Goal: Task Accomplishment & Management: Manage account settings

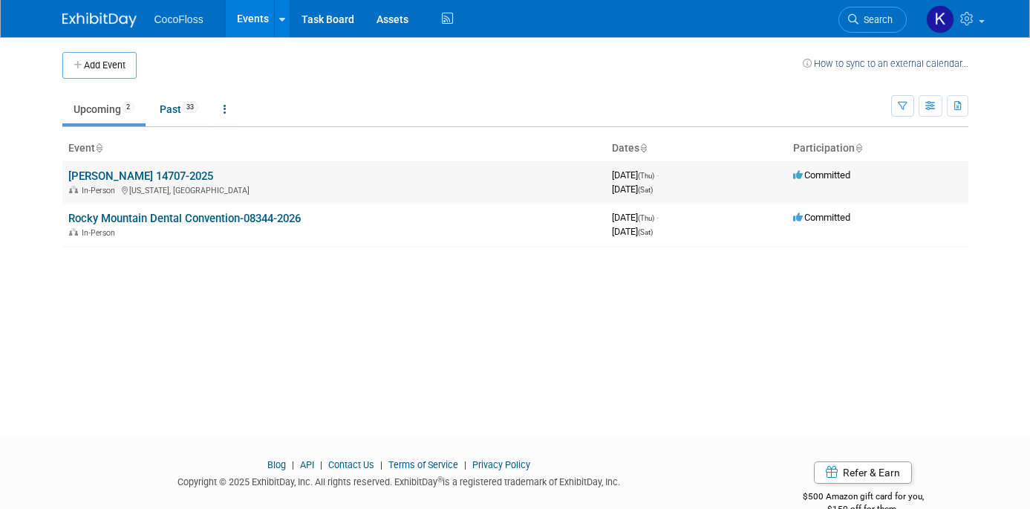
click at [102, 174] on link "[PERSON_NAME] 14707-2025" at bounding box center [140, 175] width 145 height 13
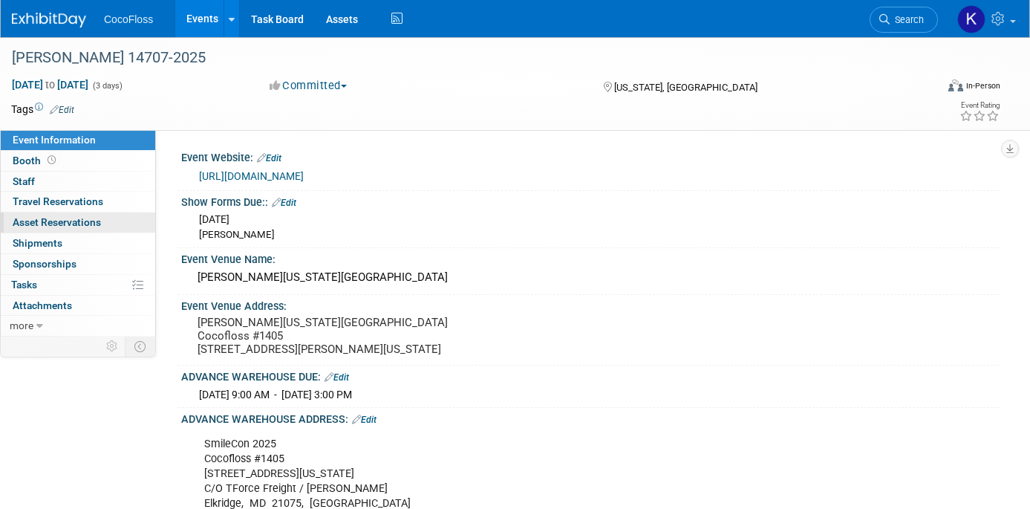
click at [68, 224] on span "Asset Reservations 0" at bounding box center [57, 222] width 88 height 12
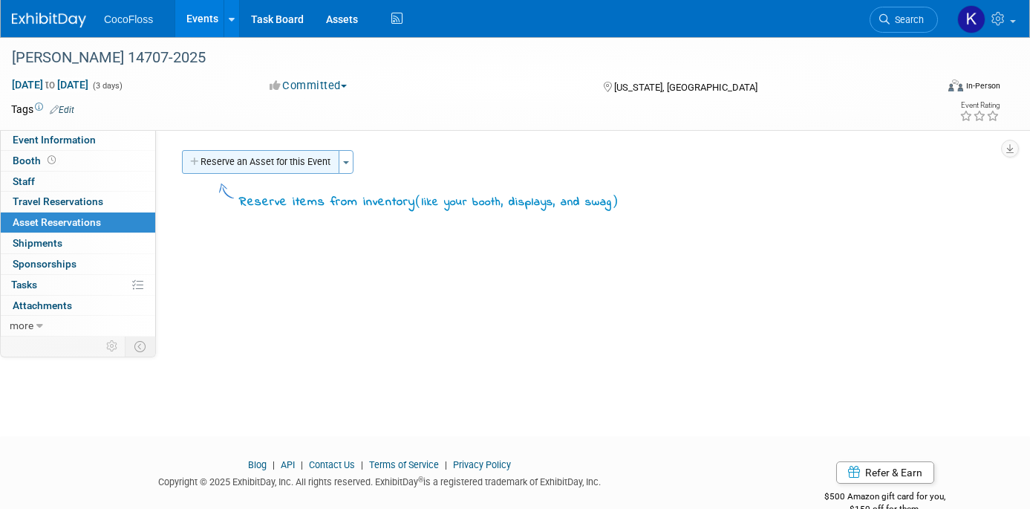
click at [281, 171] on button "Reserve an Asset for this Event" at bounding box center [260, 162] width 157 height 24
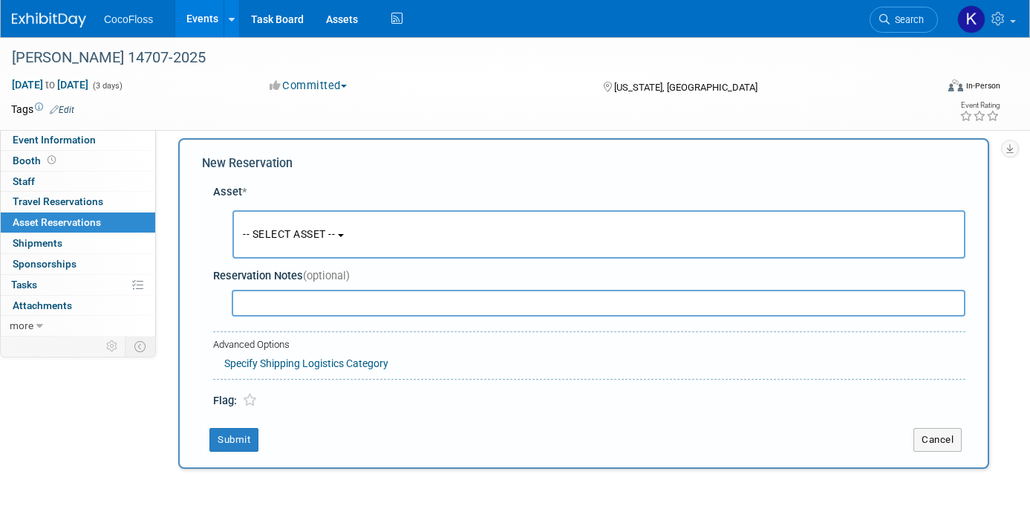
scroll to position [14, 0]
click at [385, 246] on button "-- SELECT ASSET --" at bounding box center [598, 232] width 733 height 48
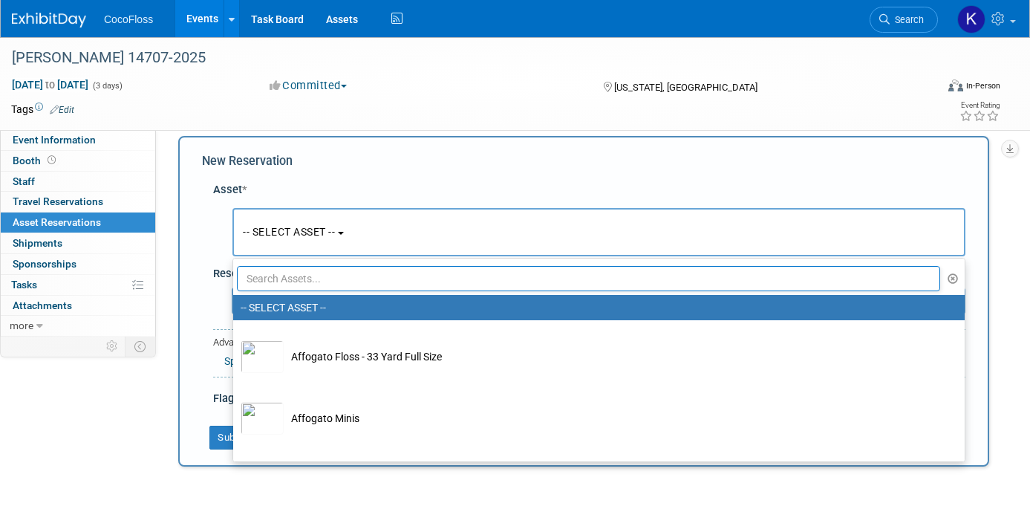
click at [385, 244] on button "-- SELECT ASSET --" at bounding box center [598, 232] width 733 height 48
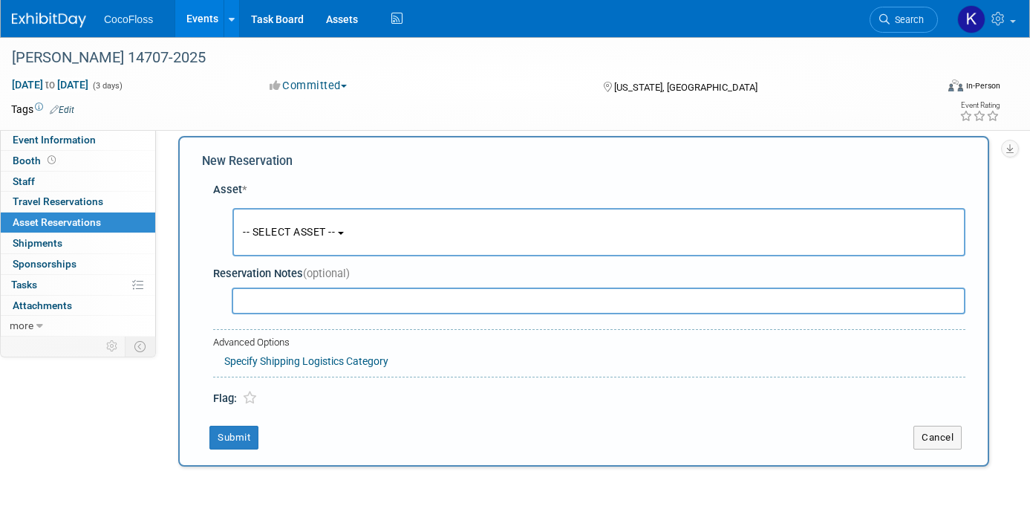
click at [387, 238] on button "-- SELECT ASSET --" at bounding box center [598, 232] width 733 height 48
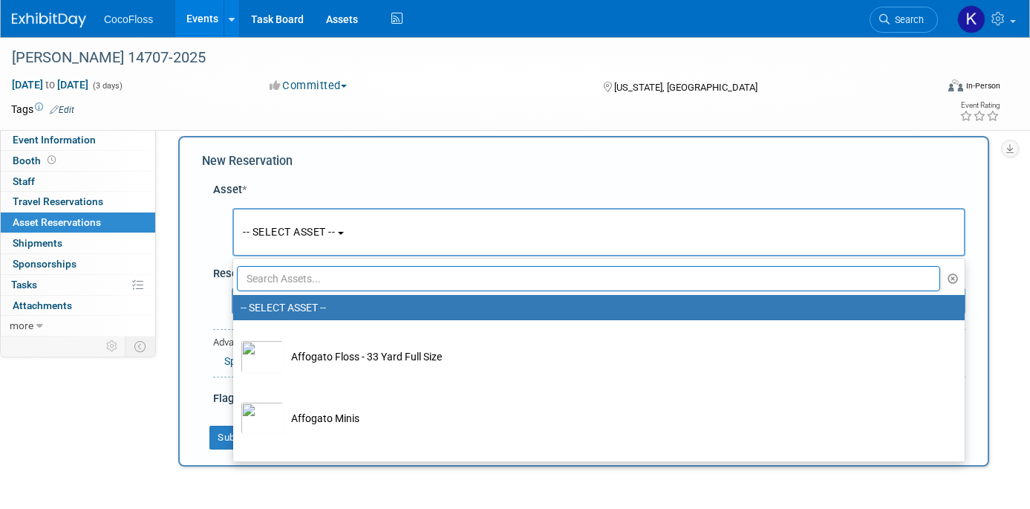
click at [416, 272] on input "text" at bounding box center [588, 278] width 703 height 25
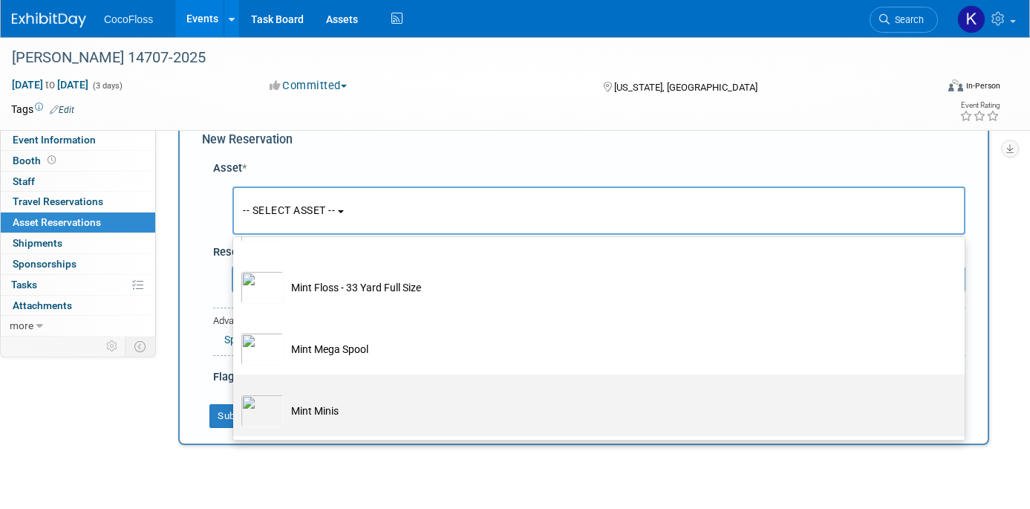
scroll to position [36, 0]
type input "mint"
click at [412, 402] on td "Mint Minis" at bounding box center [609, 409] width 651 height 33
click at [235, 391] on input "Mint Minis" at bounding box center [231, 387] width 10 height 10
select select "10722299"
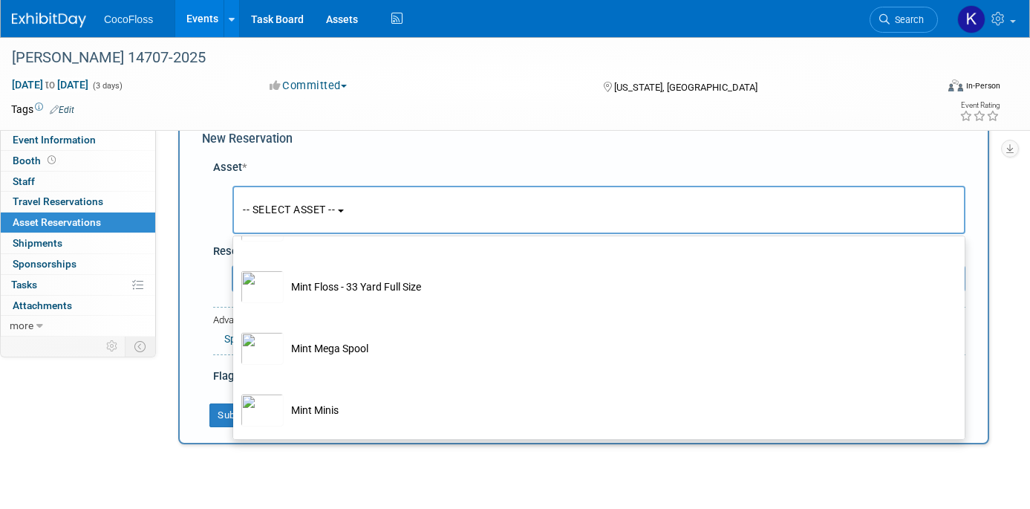
select select "9"
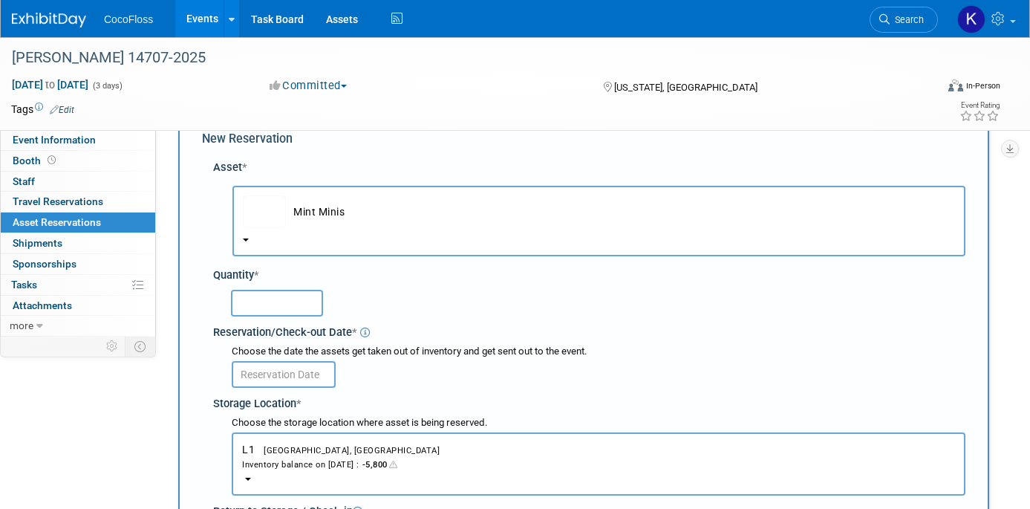
click at [303, 303] on input "text" at bounding box center [277, 303] width 92 height 27
type input "2000"
click at [288, 379] on input "text" at bounding box center [284, 374] width 104 height 27
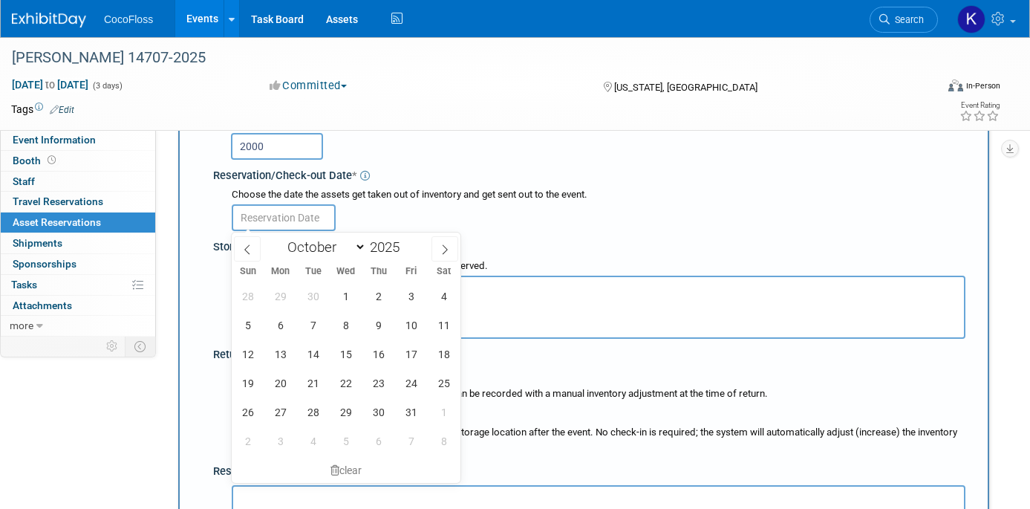
scroll to position [123, 0]
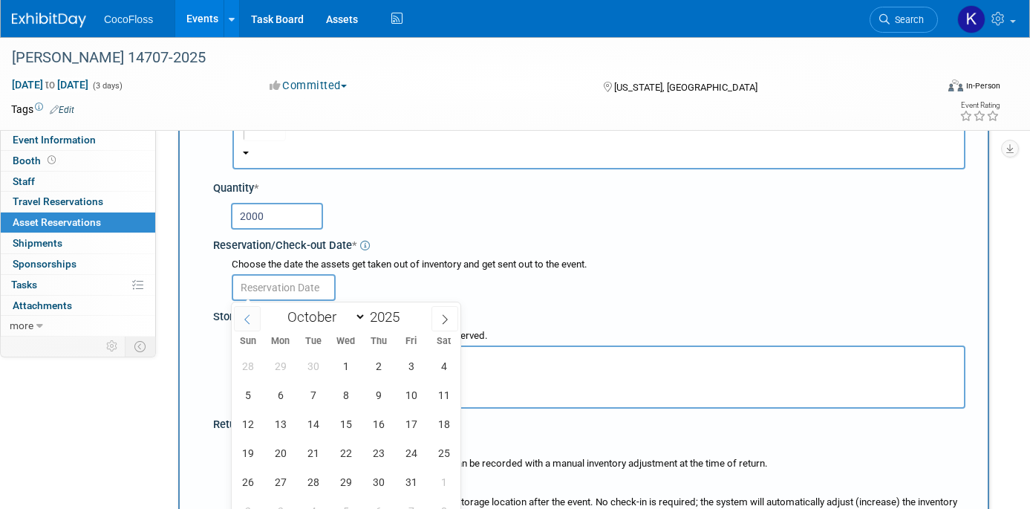
click at [248, 321] on icon at bounding box center [247, 319] width 10 height 10
select select "8"
click at [338, 393] on span "10" at bounding box center [345, 394] width 29 height 29
type input "Sep 10, 2025"
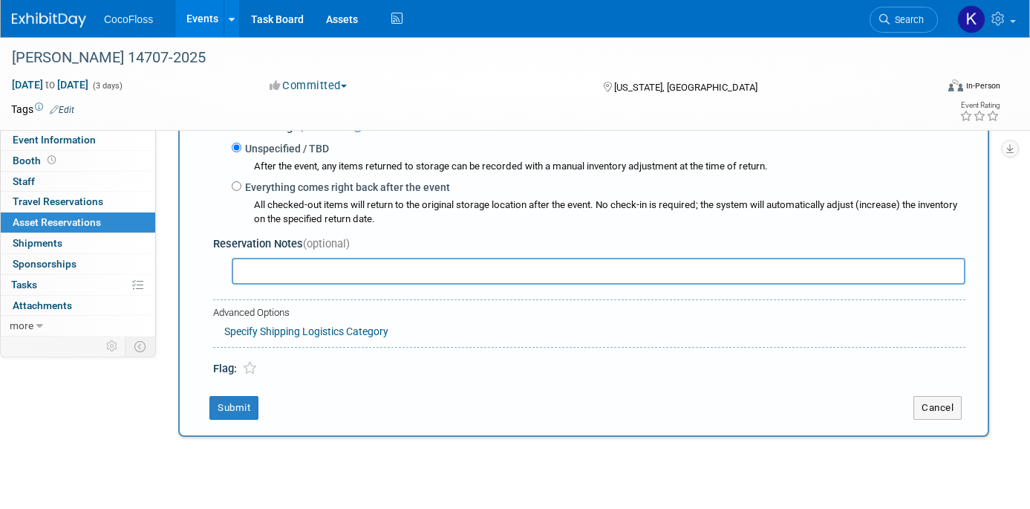
scroll to position [421, 0]
click at [231, 412] on button "Submit" at bounding box center [233, 407] width 49 height 24
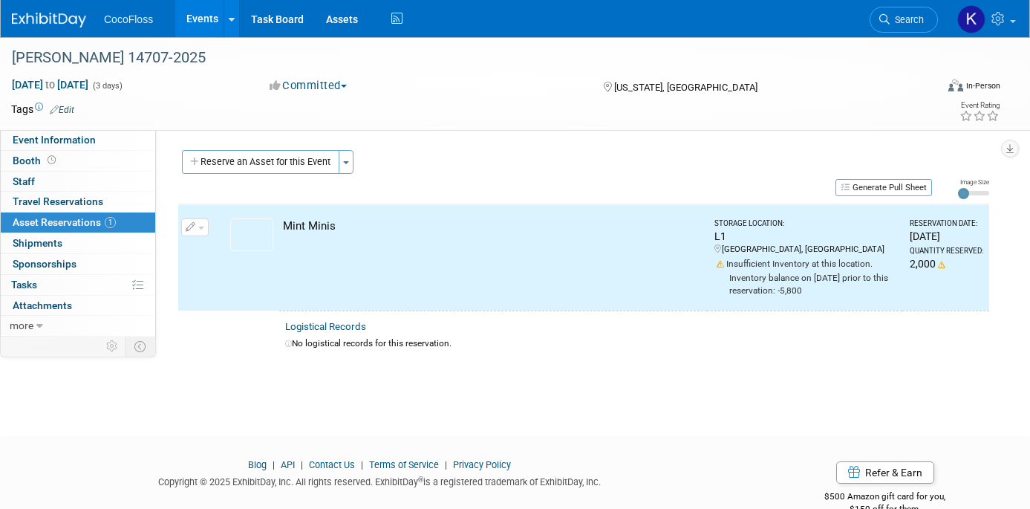
scroll to position [0, 0]
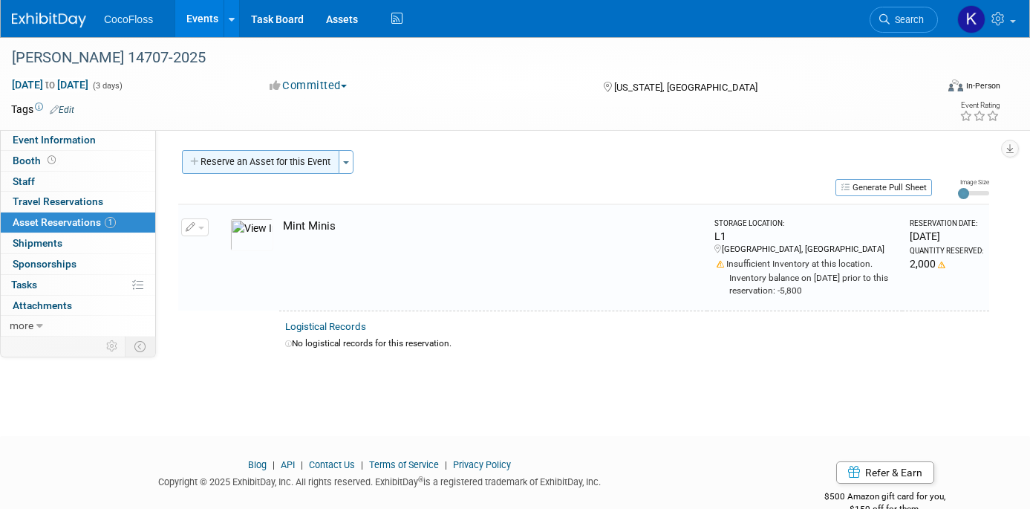
click at [278, 166] on button "Reserve an Asset for this Event" at bounding box center [260, 162] width 157 height 24
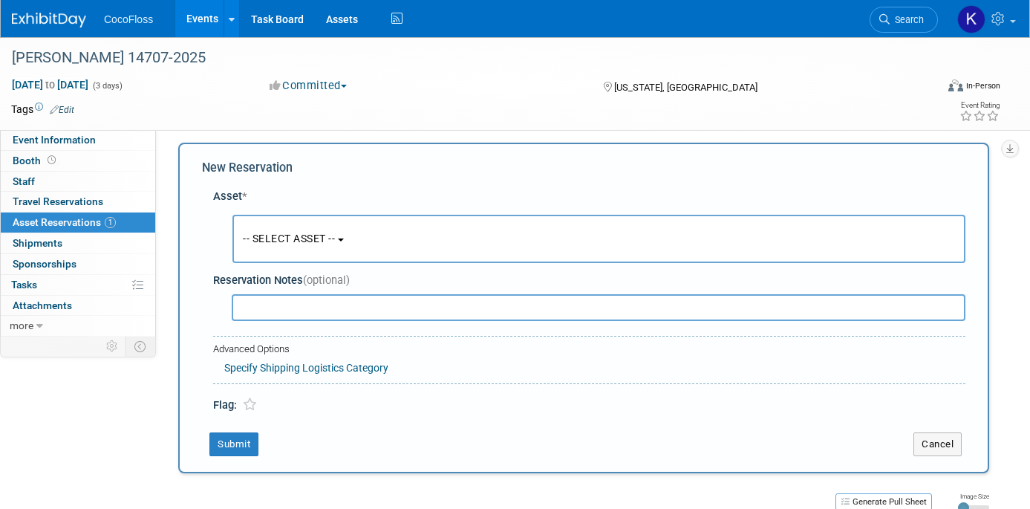
scroll to position [14, 0]
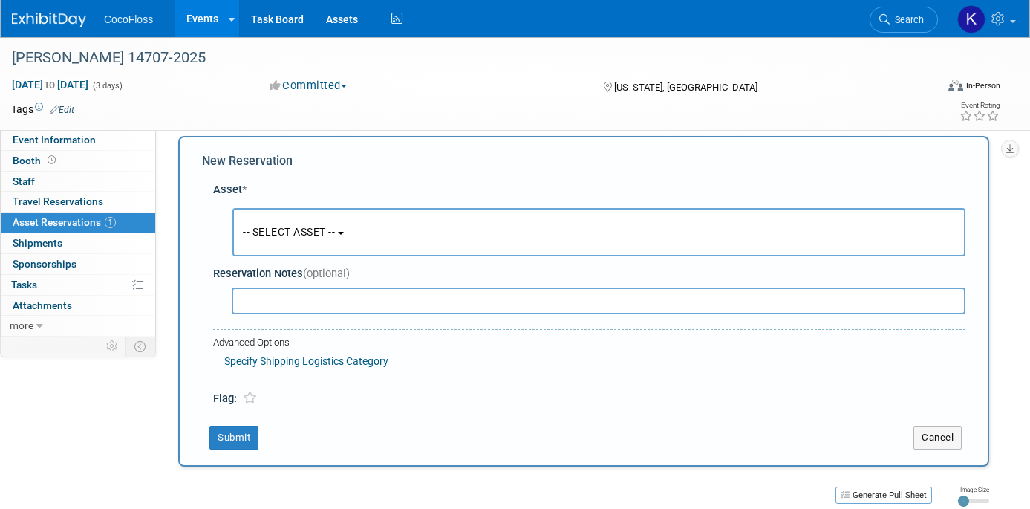
click at [335, 228] on span "-- SELECT ASSET --" at bounding box center [289, 232] width 92 height 12
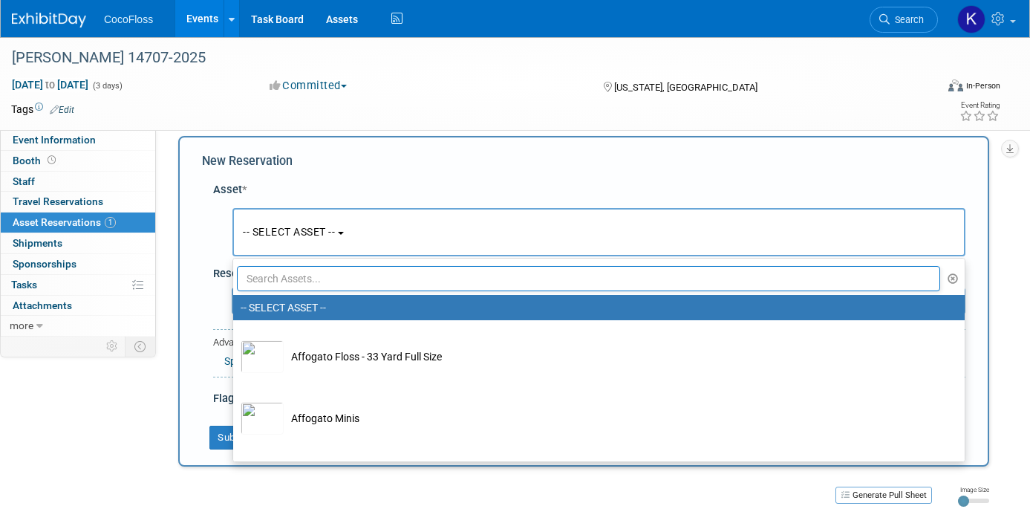
click at [359, 281] on input "text" at bounding box center [588, 278] width 703 height 25
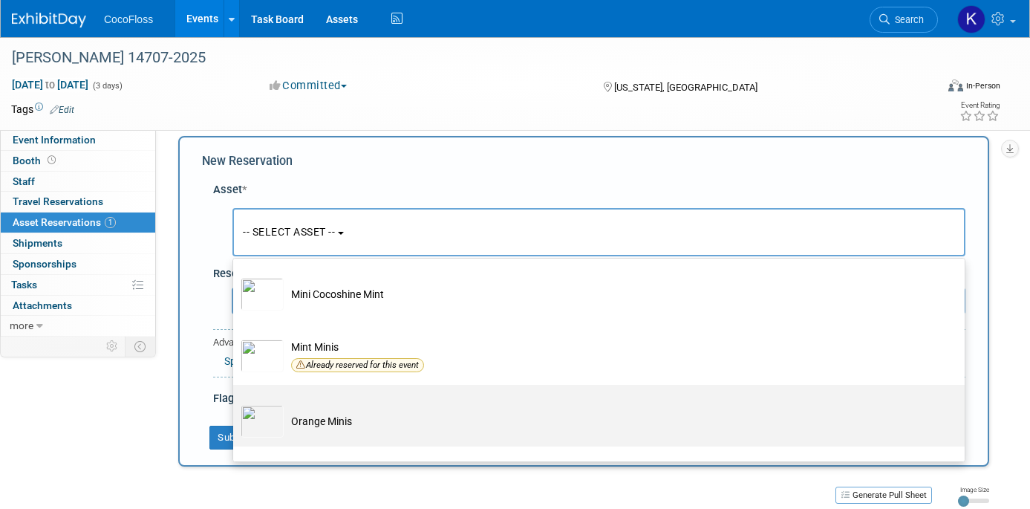
scroll to position [274, 0]
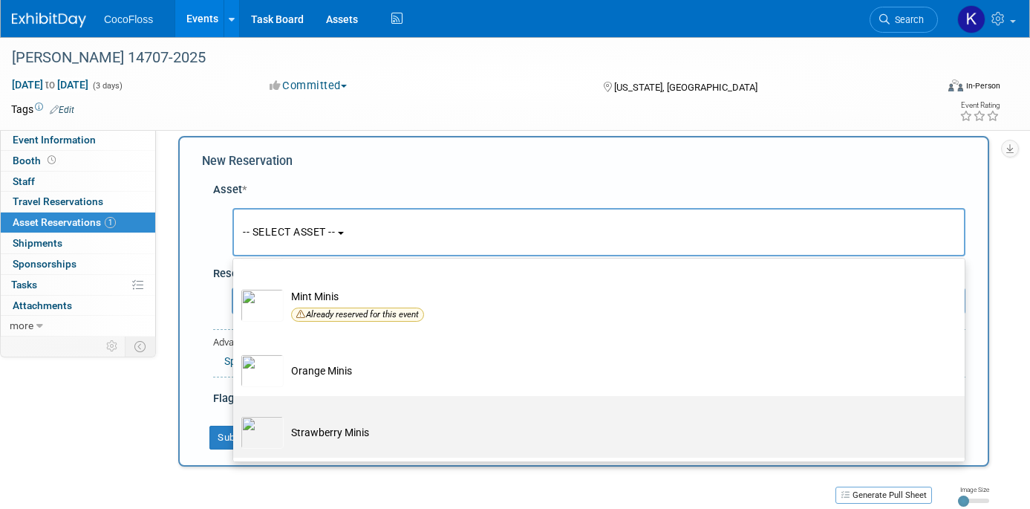
type input "mini"
click at [490, 434] on td "Strawberry Minis" at bounding box center [609, 432] width 651 height 33
click at [235, 414] on input "Strawberry Minis" at bounding box center [231, 409] width 10 height 10
select select "10722368"
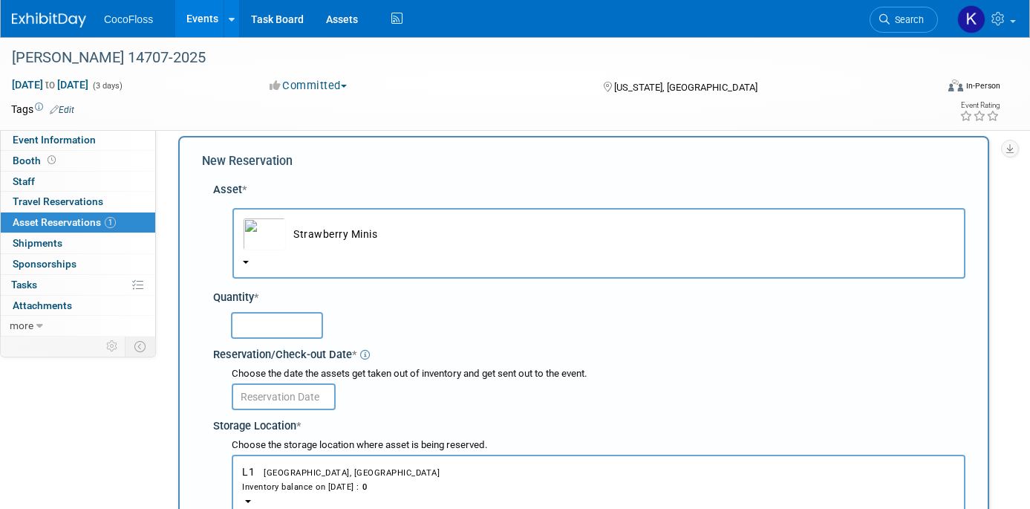
drag, startPoint x: 300, startPoint y: 326, endPoint x: 336, endPoint y: 315, distance: 38.0
click at [300, 326] on input "text" at bounding box center [277, 325] width 92 height 27
type input "2000"
click at [313, 395] on input "text" at bounding box center [284, 396] width 104 height 27
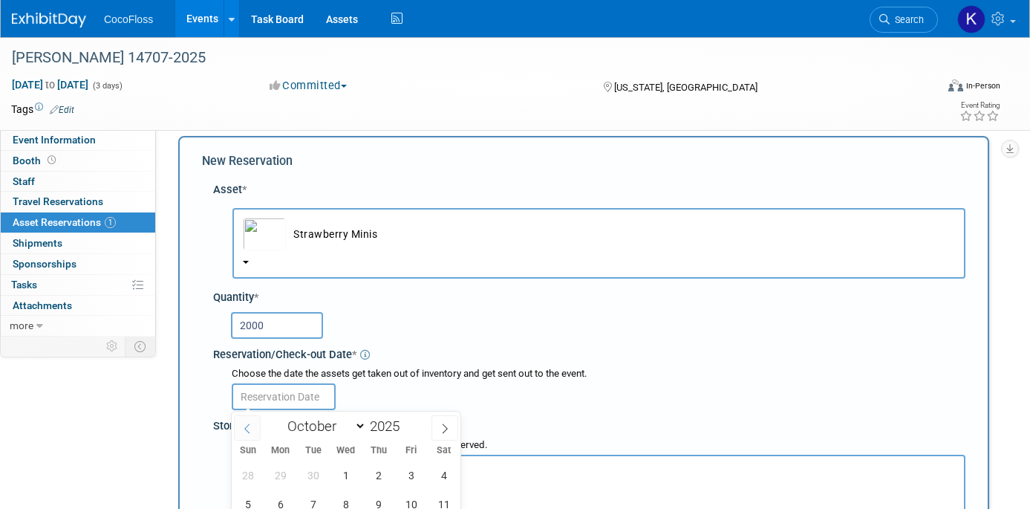
click at [238, 430] on span at bounding box center [247, 427] width 27 height 25
select select "8"
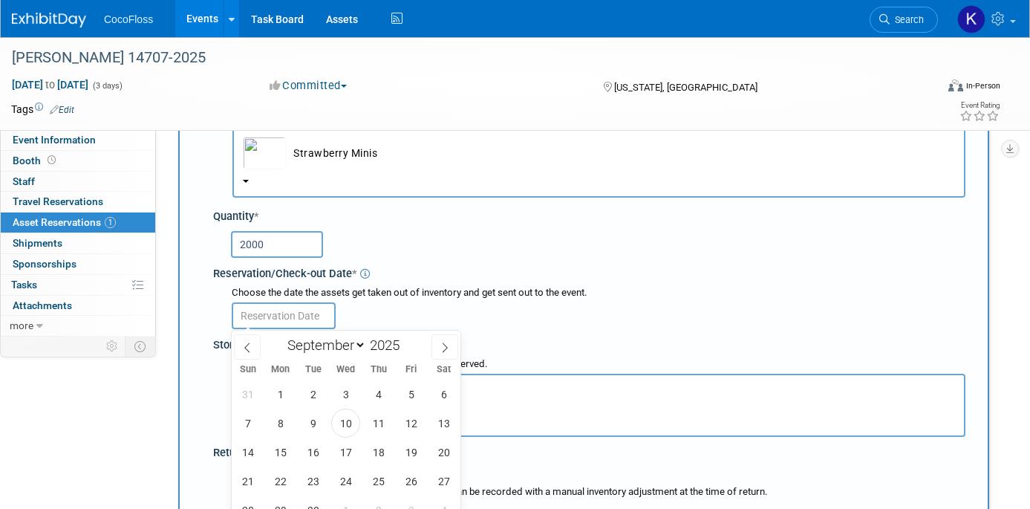
scroll to position [120, 0]
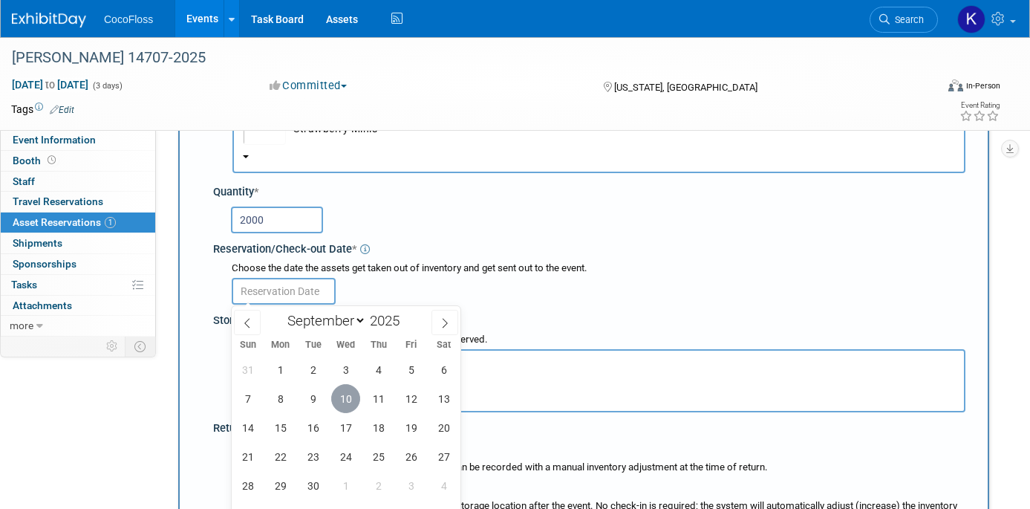
click at [340, 399] on span "10" at bounding box center [345, 398] width 29 height 29
type input "Sep 10, 2025"
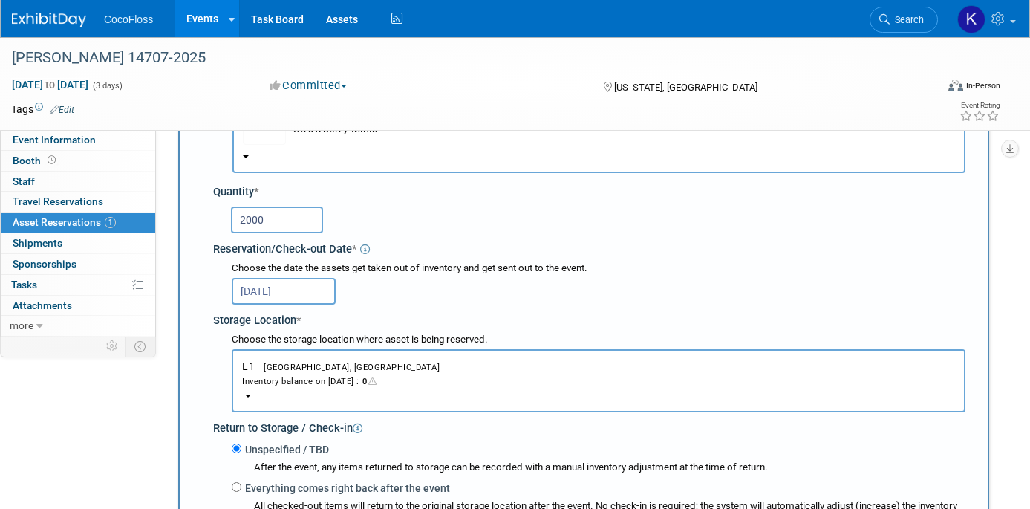
click at [544, 301] on div "Sep 10, 2025" at bounding box center [598, 289] width 733 height 29
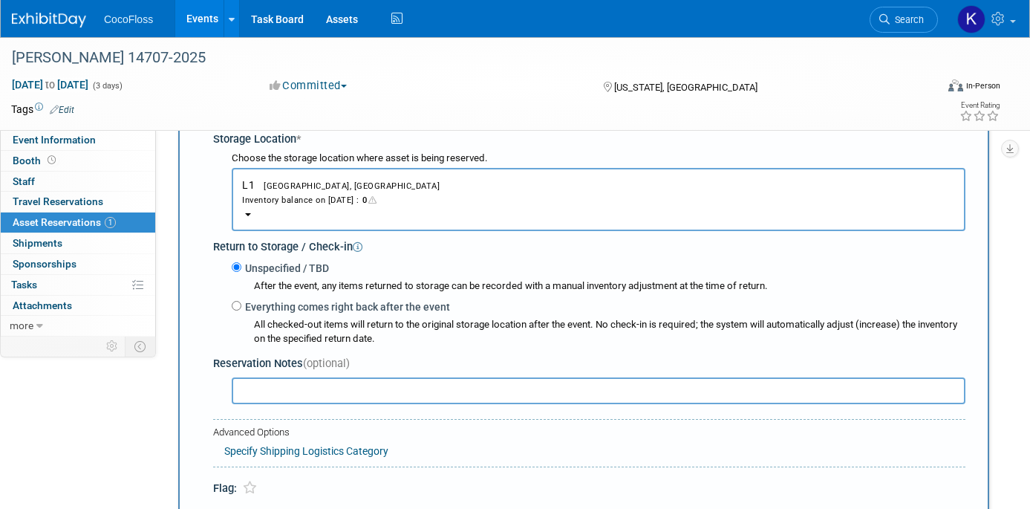
scroll to position [581, 0]
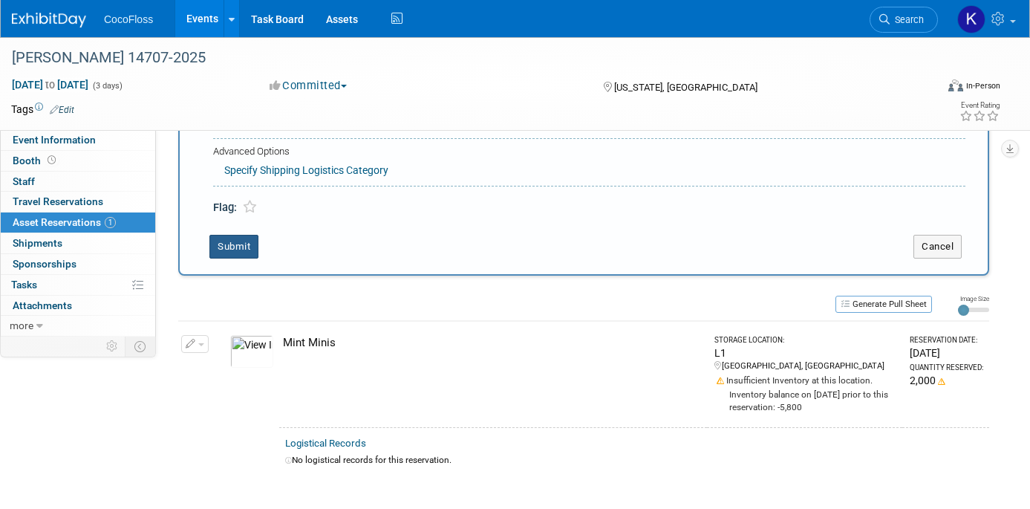
click at [252, 258] on button "Submit" at bounding box center [233, 247] width 49 height 24
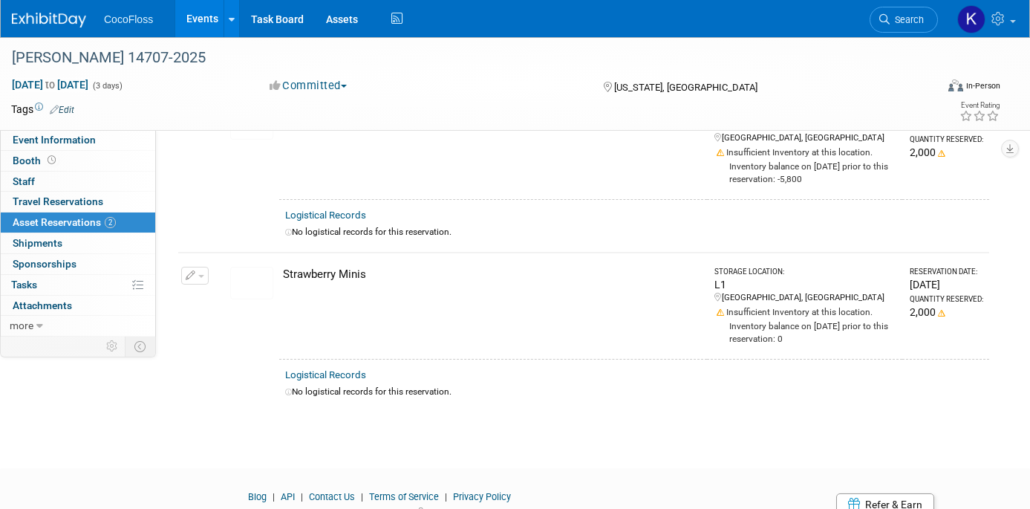
scroll to position [0, 0]
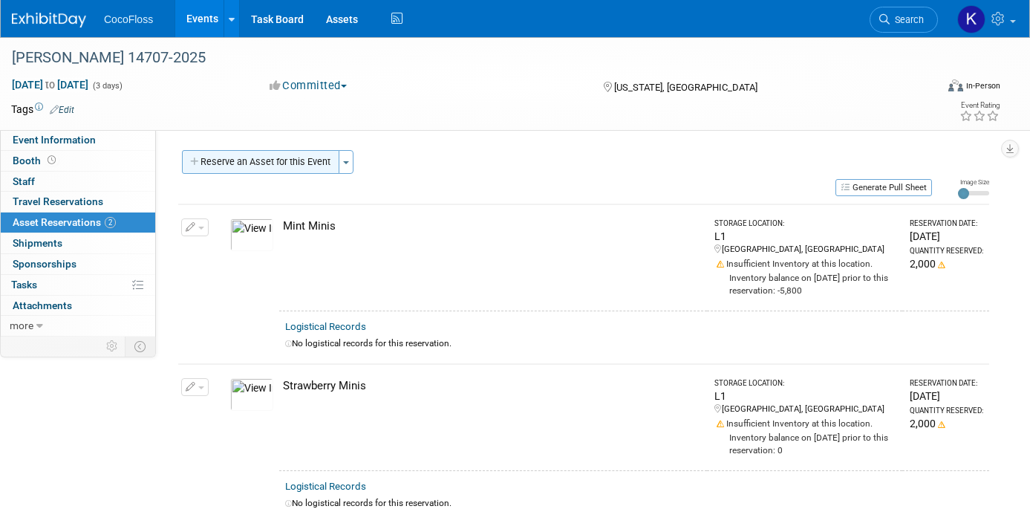
click at [304, 165] on button "Reserve an Asset for this Event" at bounding box center [260, 162] width 157 height 24
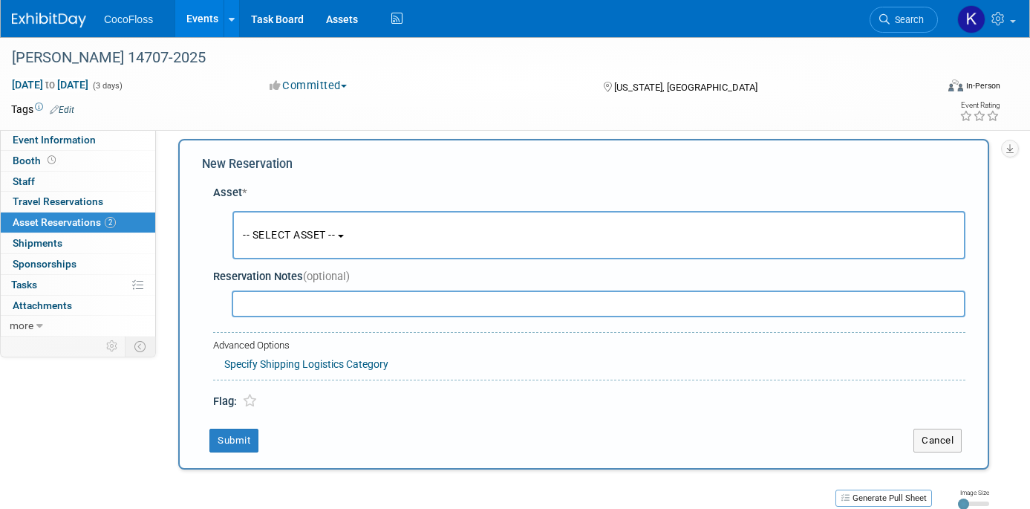
scroll to position [14, 0]
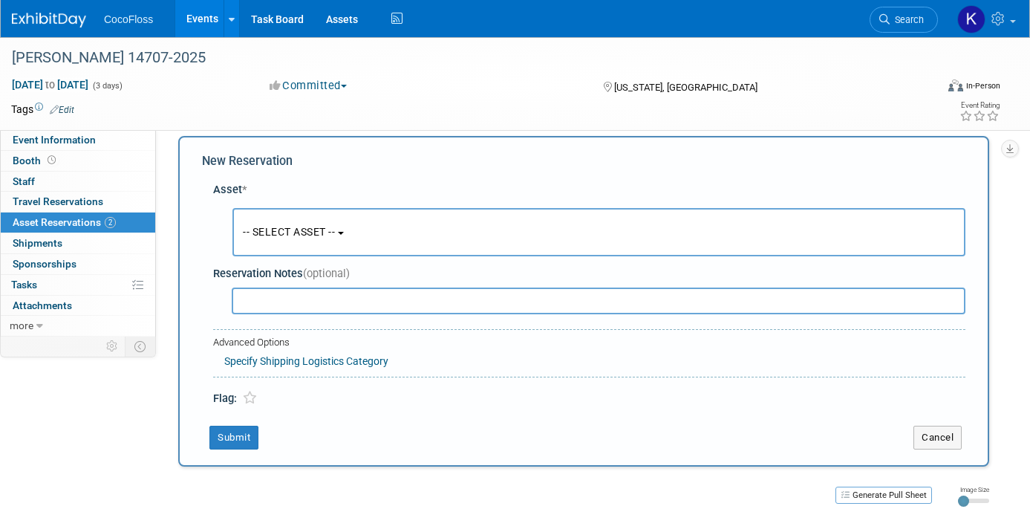
click at [449, 239] on button "-- SELECT ASSET --" at bounding box center [598, 232] width 733 height 48
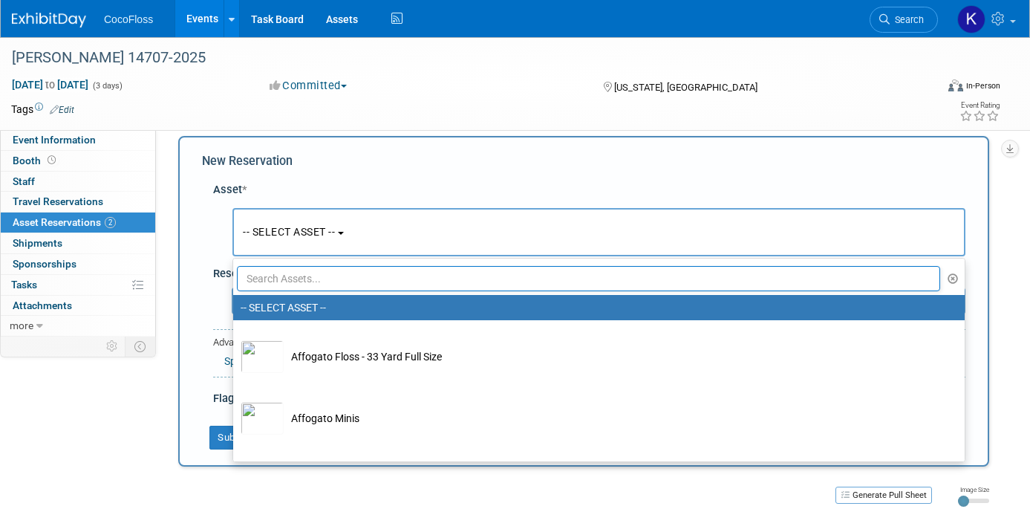
drag, startPoint x: 610, startPoint y: 269, endPoint x: 633, endPoint y: 269, distance: 23.8
click at [611, 269] on input "text" at bounding box center [588, 278] width 703 height 25
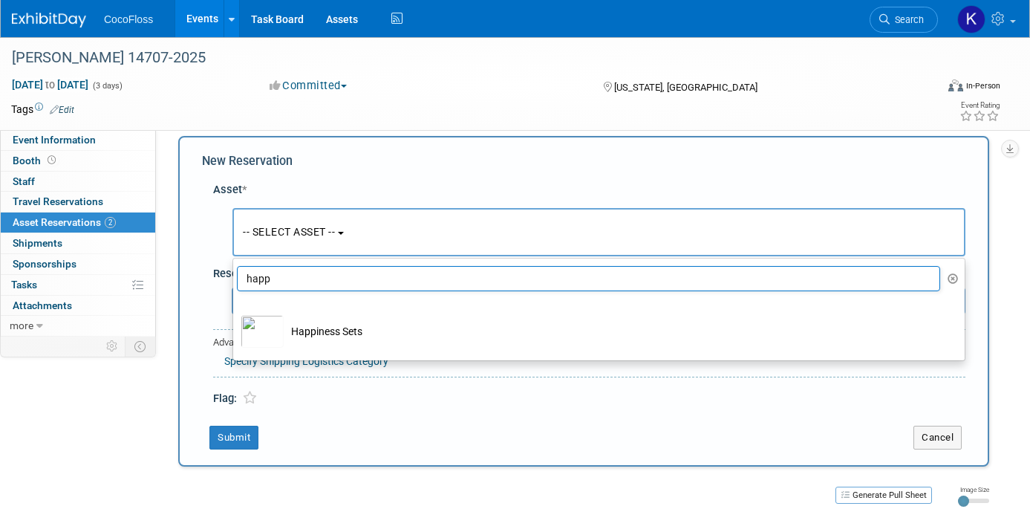
type input "happ"
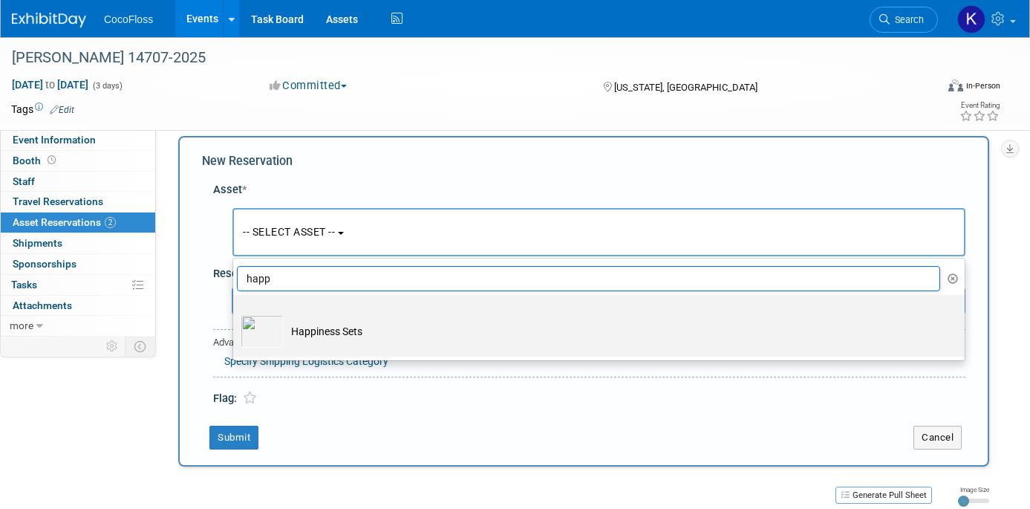
click at [369, 327] on td "Happiness Sets" at bounding box center [609, 331] width 651 height 33
click at [235, 313] on input "Happiness Sets" at bounding box center [231, 308] width 10 height 10
select select "10718811"
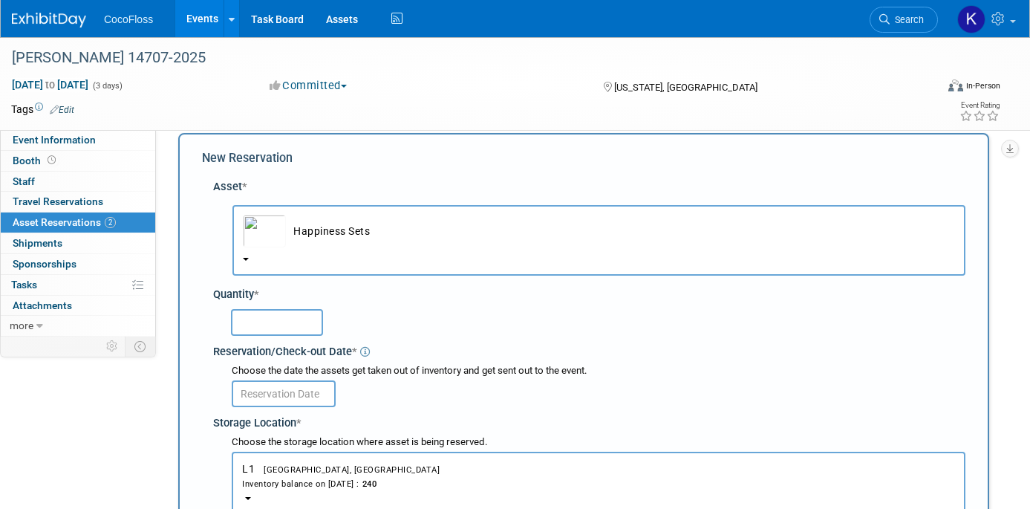
scroll to position [22, 0]
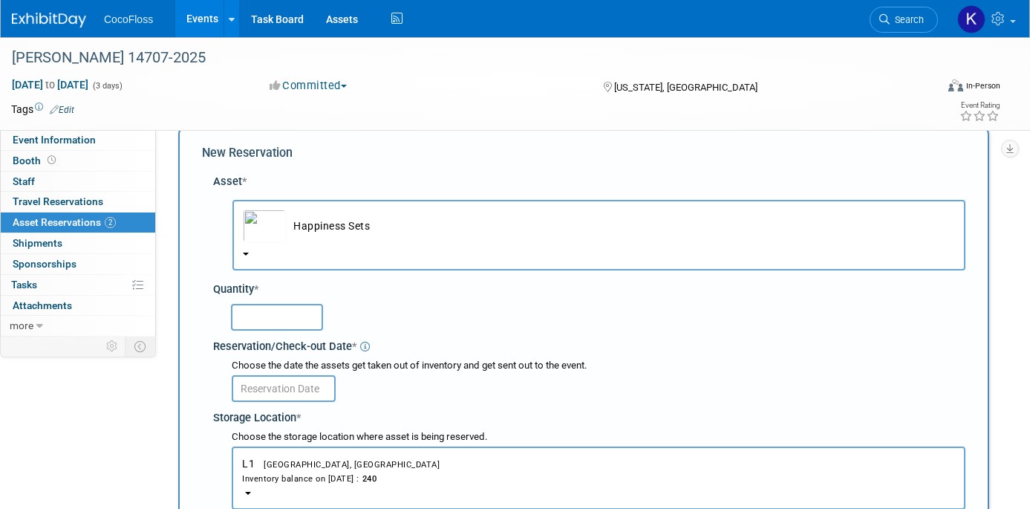
click at [305, 325] on input "text" at bounding box center [277, 317] width 92 height 27
type input "250"
click at [286, 397] on input "text" at bounding box center [284, 388] width 104 height 27
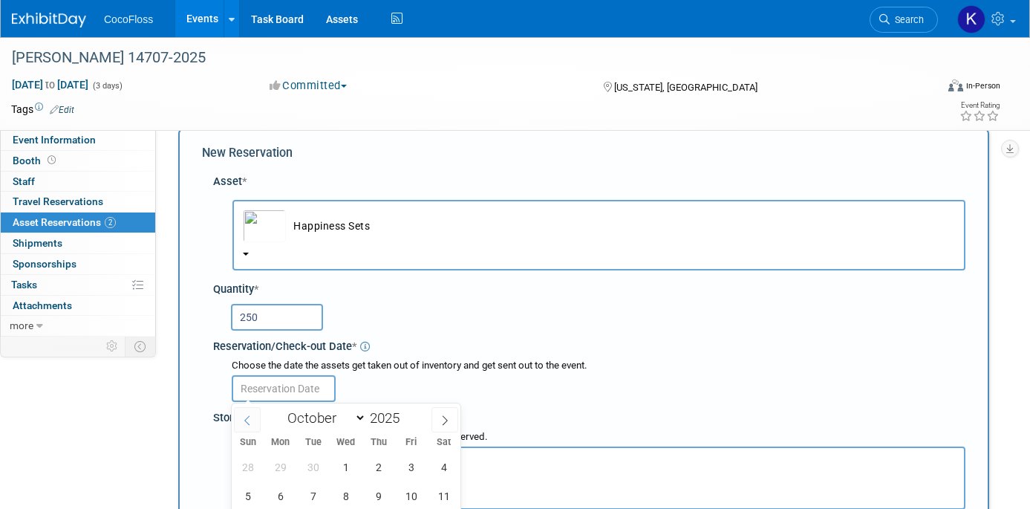
click at [254, 420] on span at bounding box center [247, 419] width 27 height 25
select select "8"
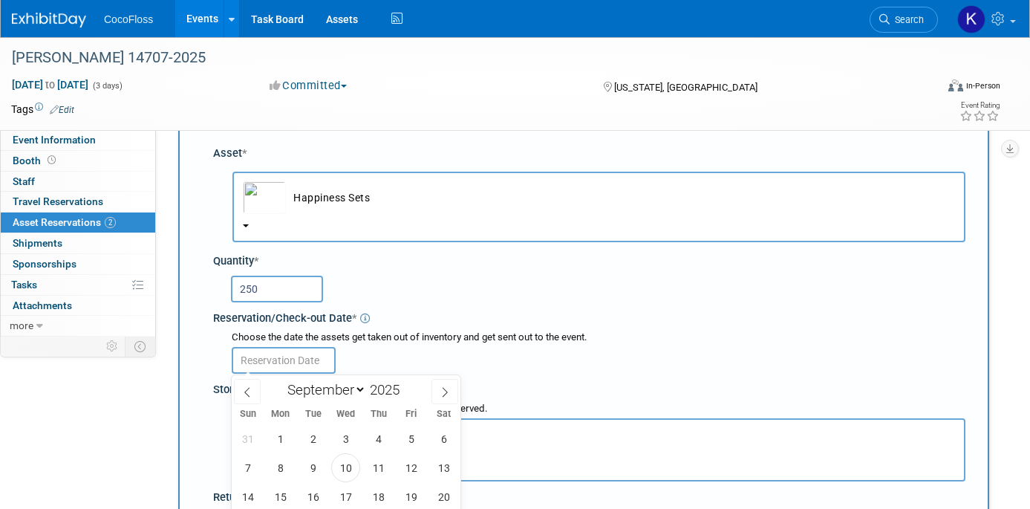
scroll to position [73, 0]
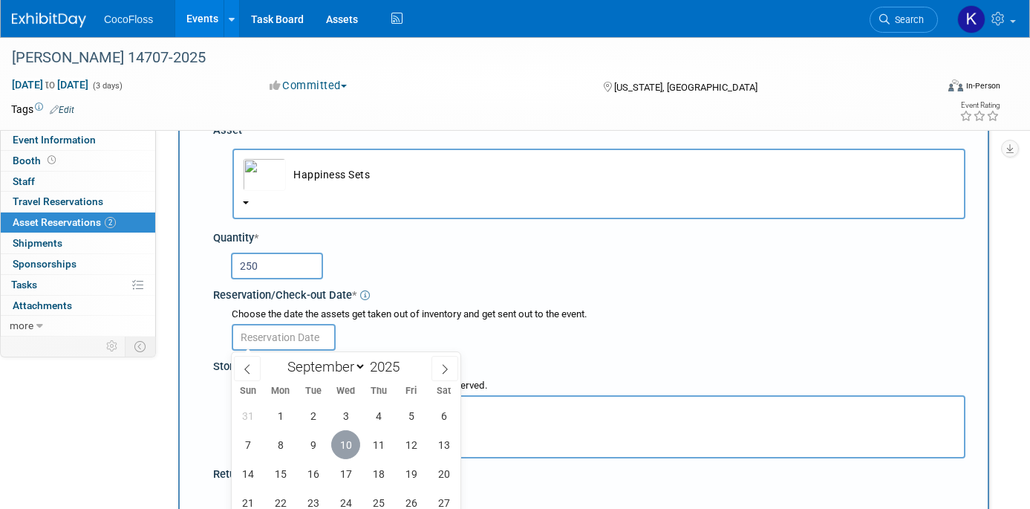
click at [347, 445] on span "10" at bounding box center [345, 444] width 29 height 29
type input "Sep 10, 2025"
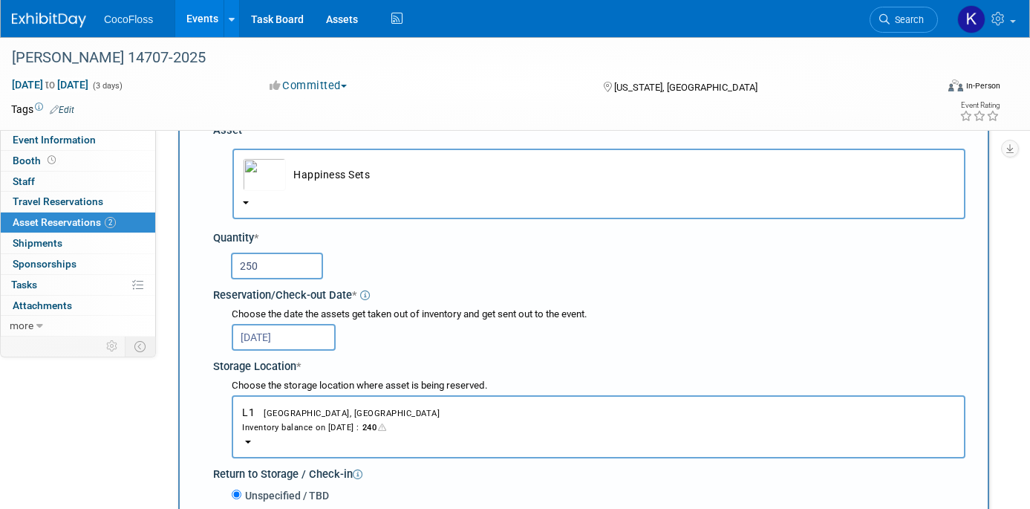
click at [490, 361] on div "Storage Location *" at bounding box center [589, 364] width 752 height 20
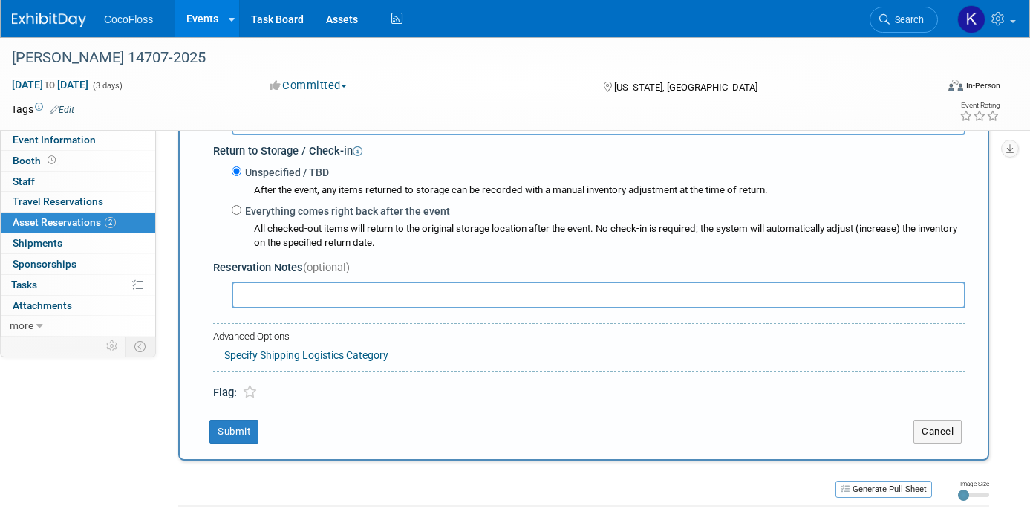
scroll to position [457, 0]
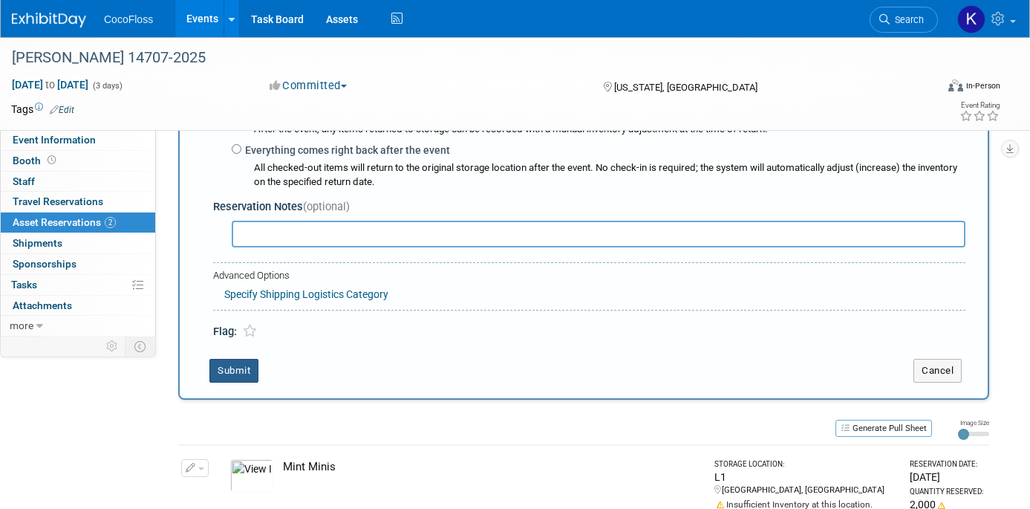
click at [255, 367] on button "Submit" at bounding box center [233, 371] width 49 height 24
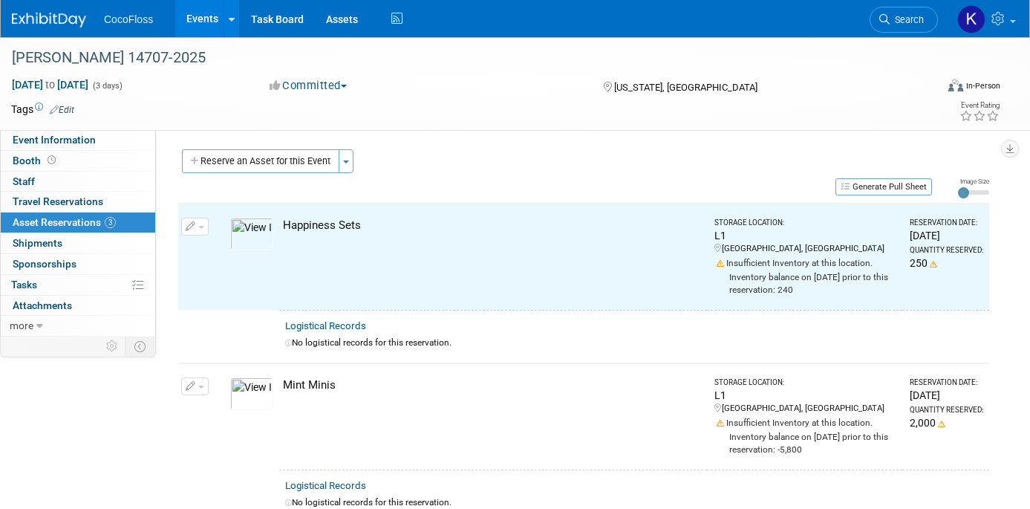
scroll to position [0, 0]
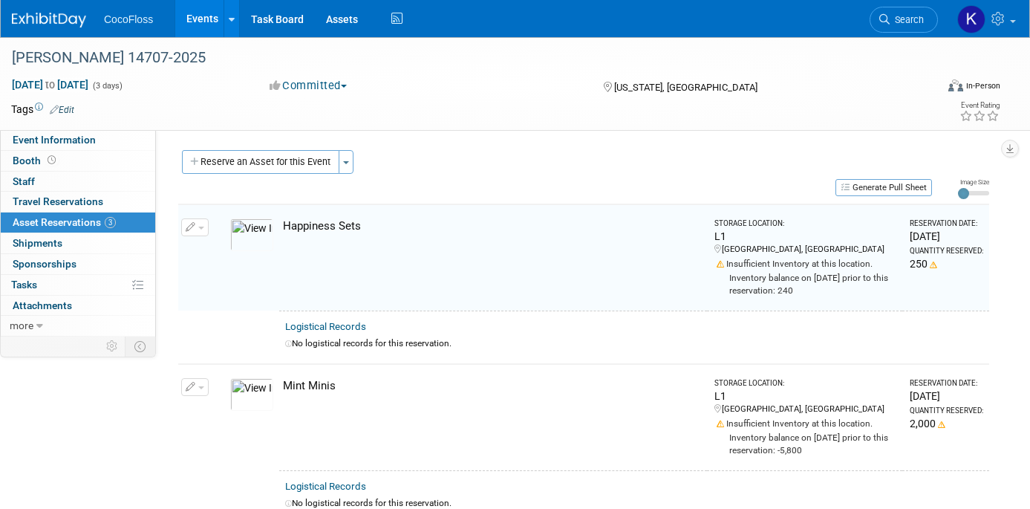
click at [290, 167] on button "Reserve an Asset for this Event" at bounding box center [260, 162] width 157 height 24
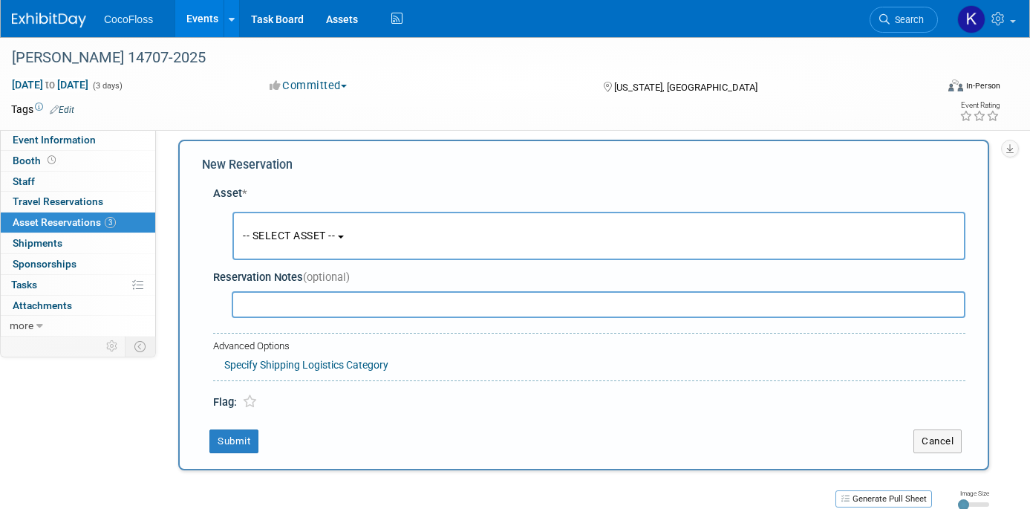
scroll to position [14, 0]
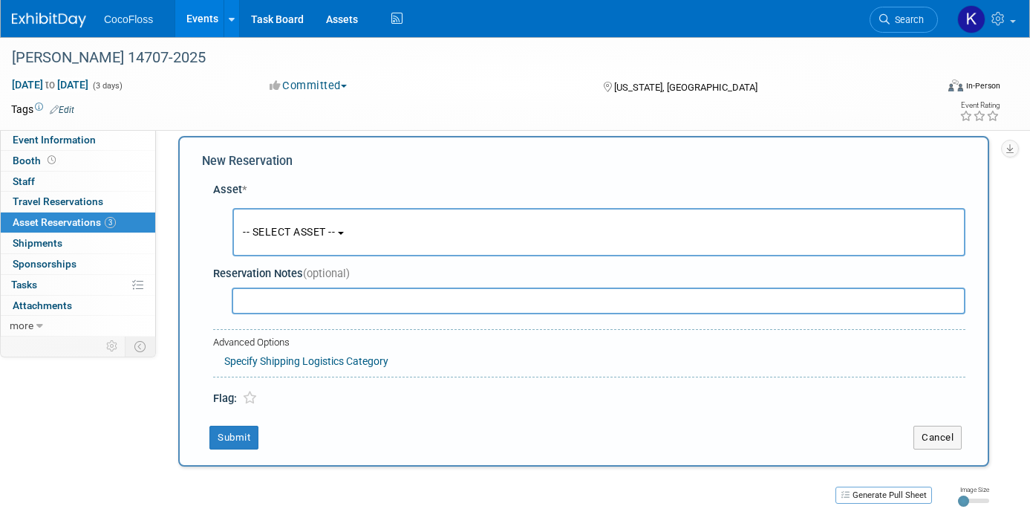
click at [356, 223] on button "-- SELECT ASSET --" at bounding box center [598, 232] width 733 height 48
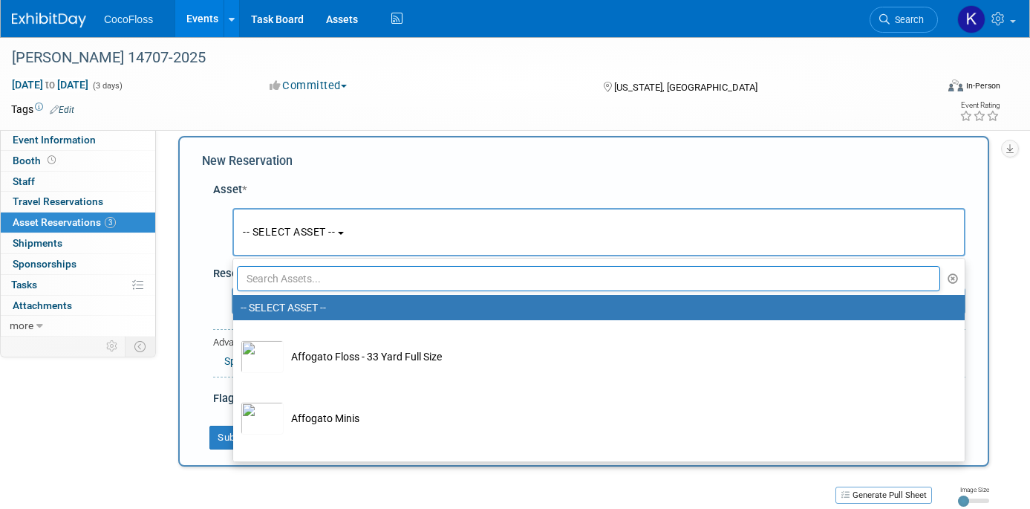
click at [367, 272] on input "text" at bounding box center [588, 278] width 703 height 25
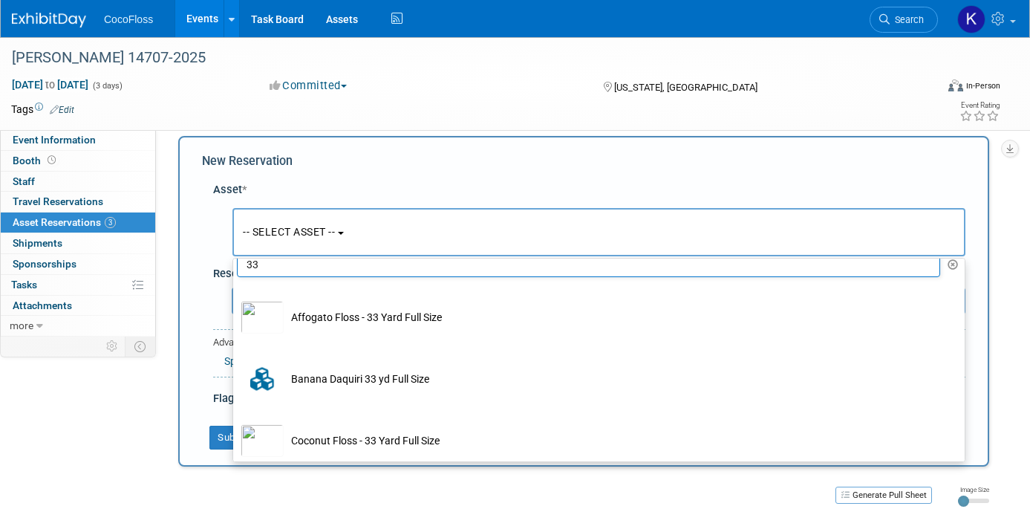
click at [411, 204] on div "-- SELECT ASSET -- <table style='display: inline-block; border-style:none;'><tr…" at bounding box center [592, 228] width 746 height 62
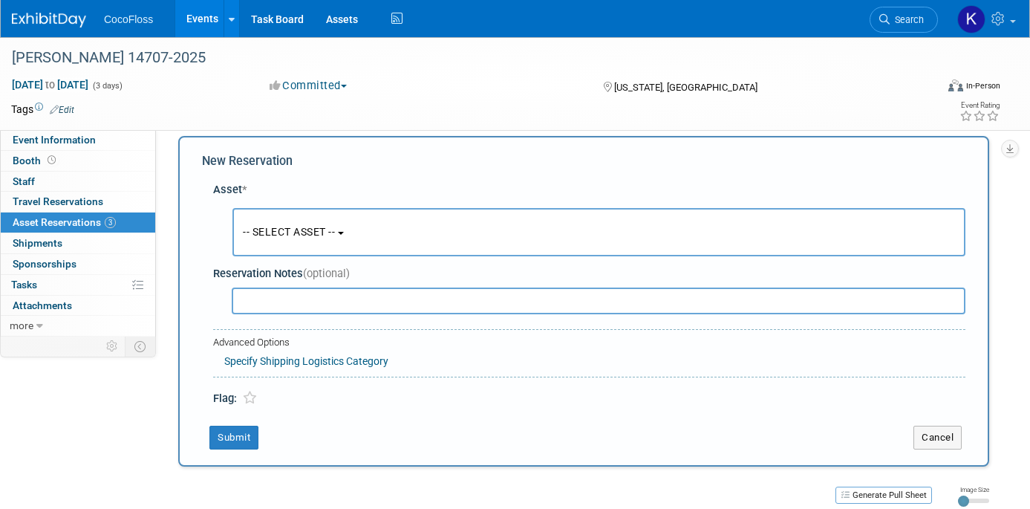
click at [402, 227] on button "-- SELECT ASSET --" at bounding box center [598, 232] width 733 height 48
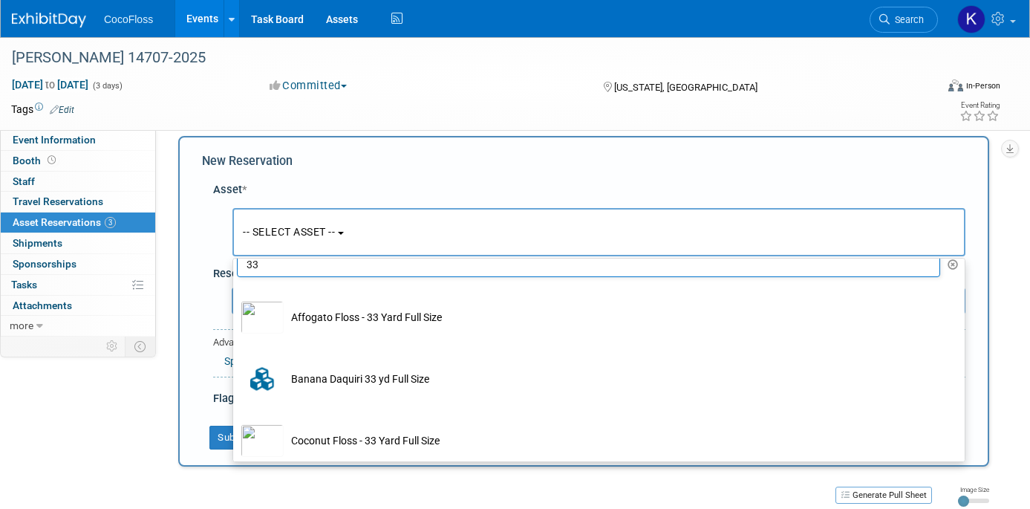
click at [408, 265] on input "33" at bounding box center [588, 264] width 703 height 25
click at [408, 266] on input "33" at bounding box center [588, 264] width 703 height 25
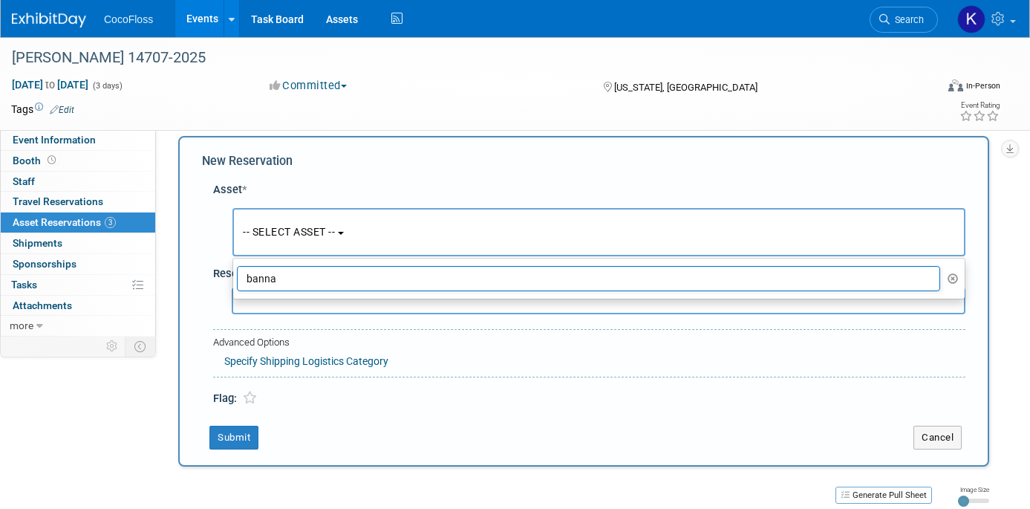
scroll to position [0, 0]
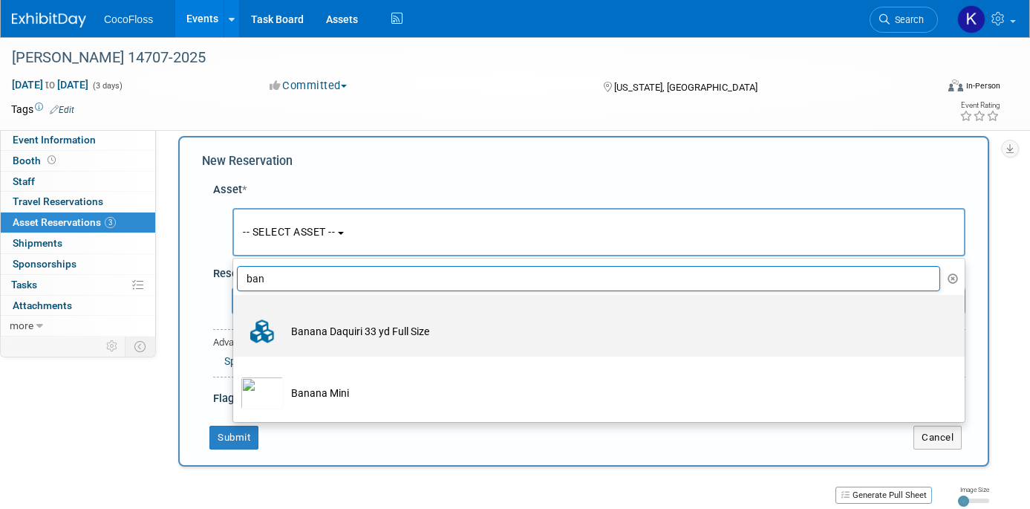
type input "ban"
click at [583, 333] on td "Banana Daquiri 33 yd Full Size" at bounding box center [609, 331] width 651 height 33
click at [235, 313] on input "Banana Daquiri 33 yd Full Size" at bounding box center [231, 308] width 10 height 10
select select "10728689"
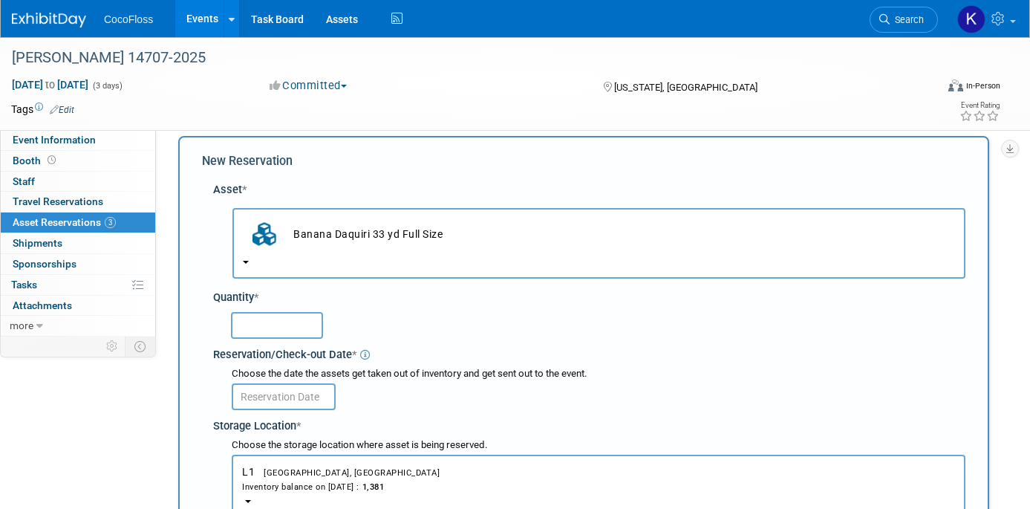
click at [297, 325] on input "text" at bounding box center [277, 325] width 92 height 27
type input "1000"
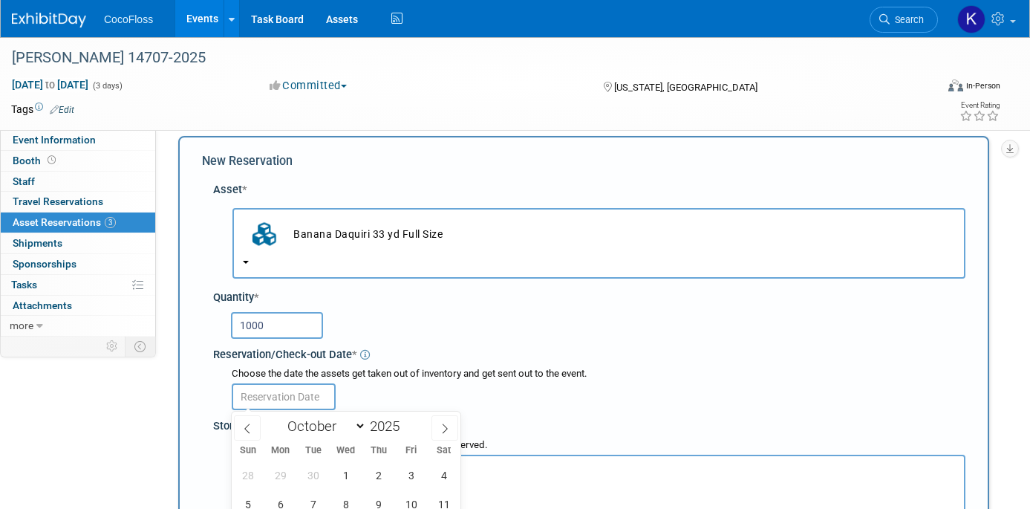
click at [312, 399] on input "text" at bounding box center [284, 396] width 104 height 27
click at [240, 428] on span at bounding box center [247, 427] width 27 height 25
select select "8"
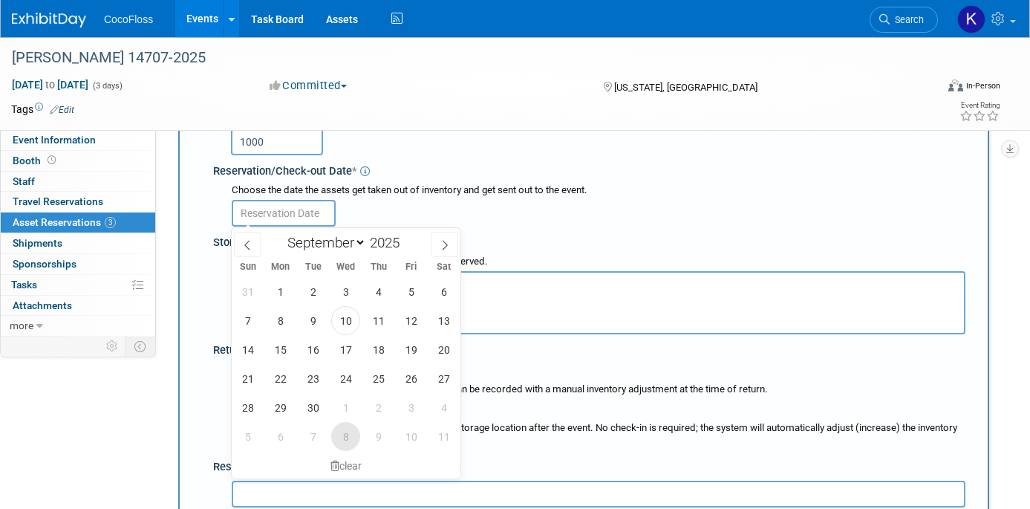
scroll to position [215, 0]
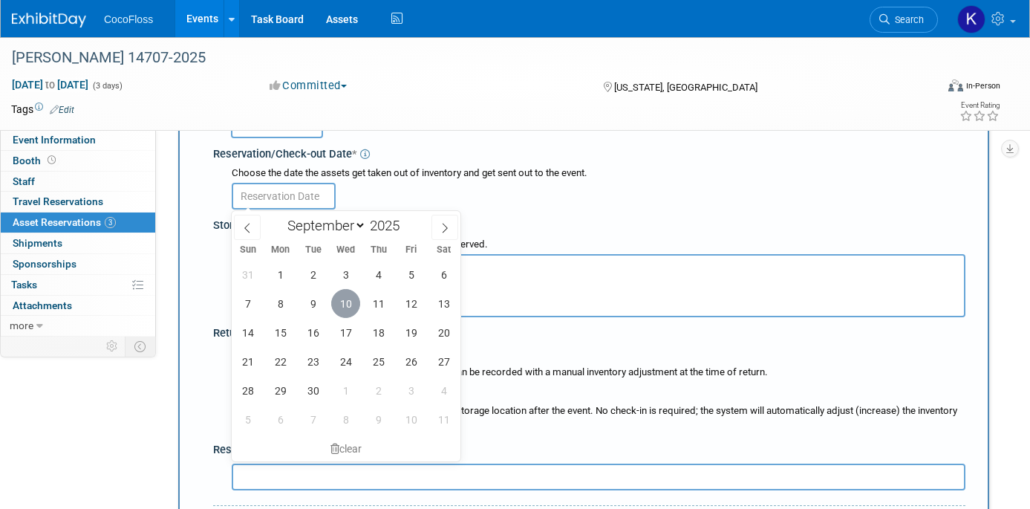
click at [347, 310] on span "10" at bounding box center [345, 303] width 29 height 29
type input "Sep 10, 2025"
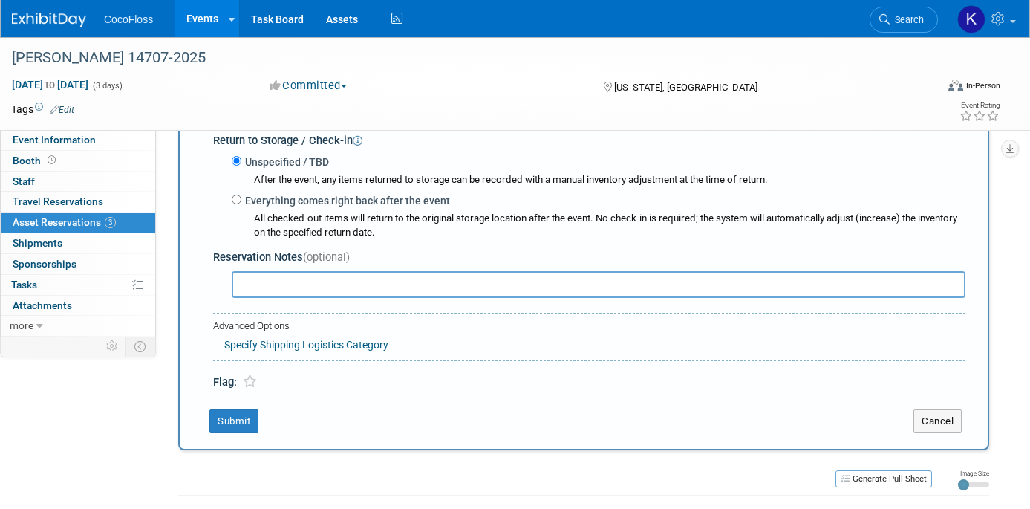
scroll to position [506, 0]
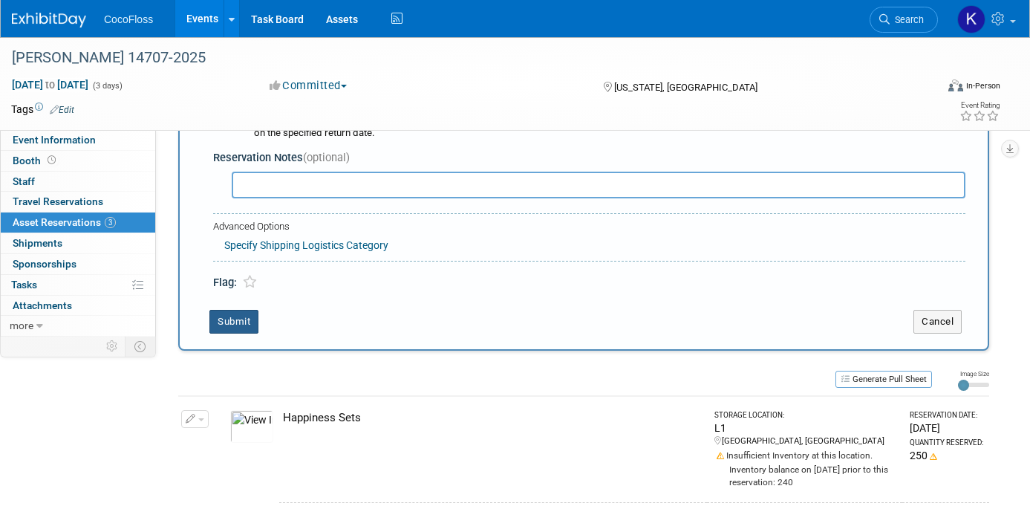
click at [246, 327] on button "Submit" at bounding box center [233, 322] width 49 height 24
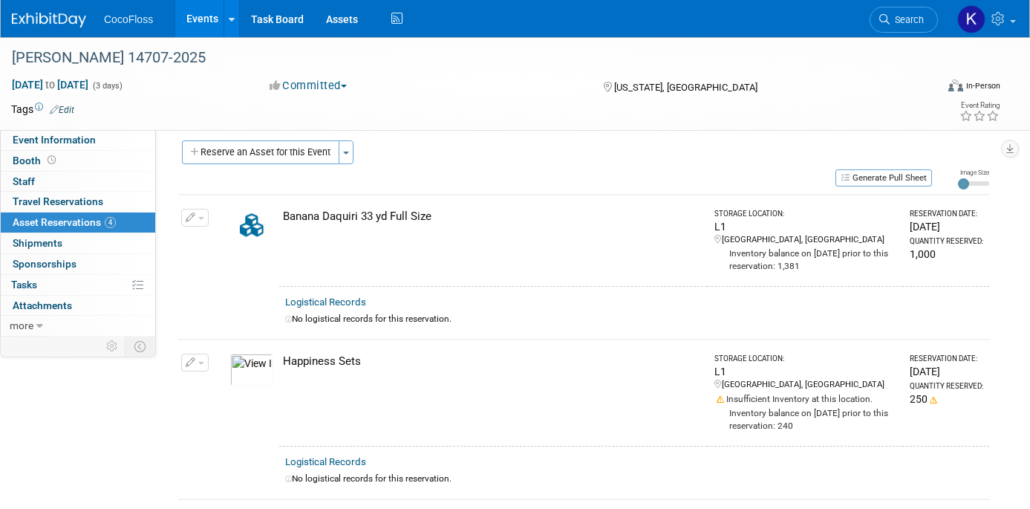
scroll to position [9, 0]
click at [408, 214] on div "Banana Daquiri 33 yd Full Size" at bounding box center [492, 217] width 418 height 16
click at [203, 222] on button "button" at bounding box center [194, 218] width 27 height 18
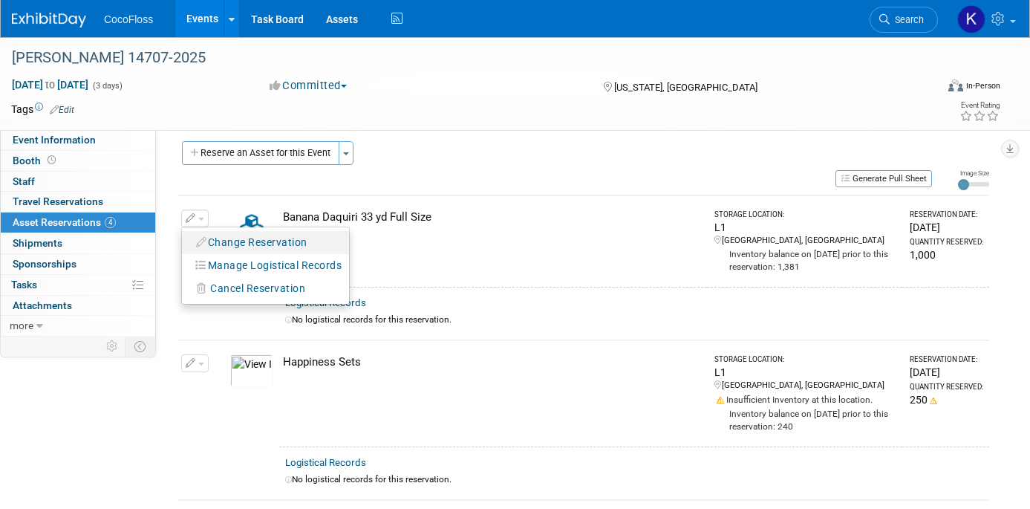
click at [212, 232] on button "Change Reservation" at bounding box center [251, 242] width 125 height 20
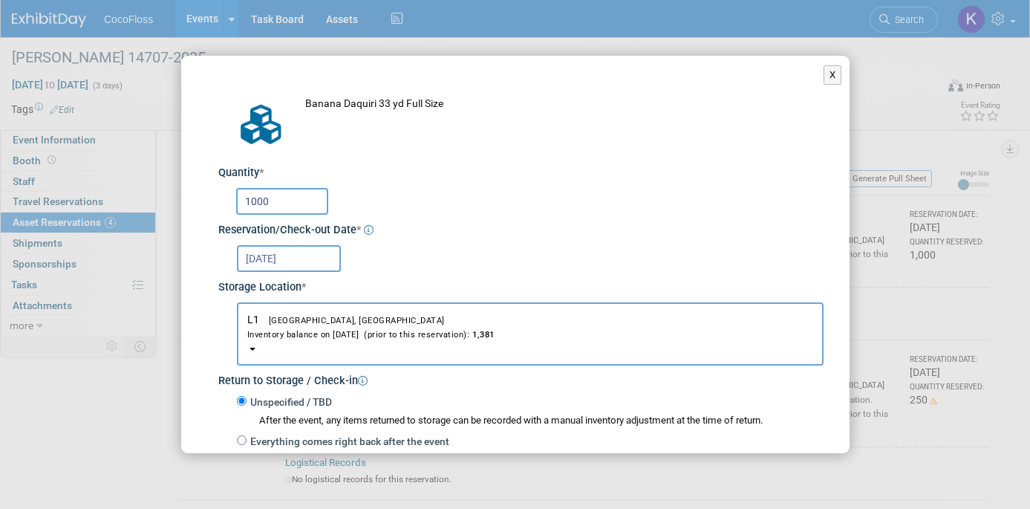
click at [303, 212] on input "1000" at bounding box center [282, 201] width 92 height 27
type input "1381"
click at [653, 275] on div "Storage Location *" at bounding box center [520, 285] width 605 height 20
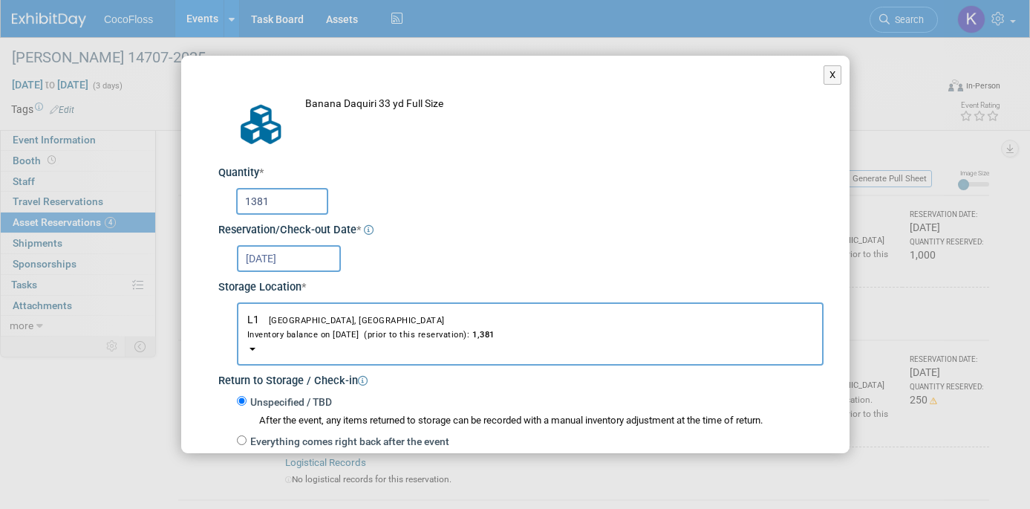
scroll to position [245, 0]
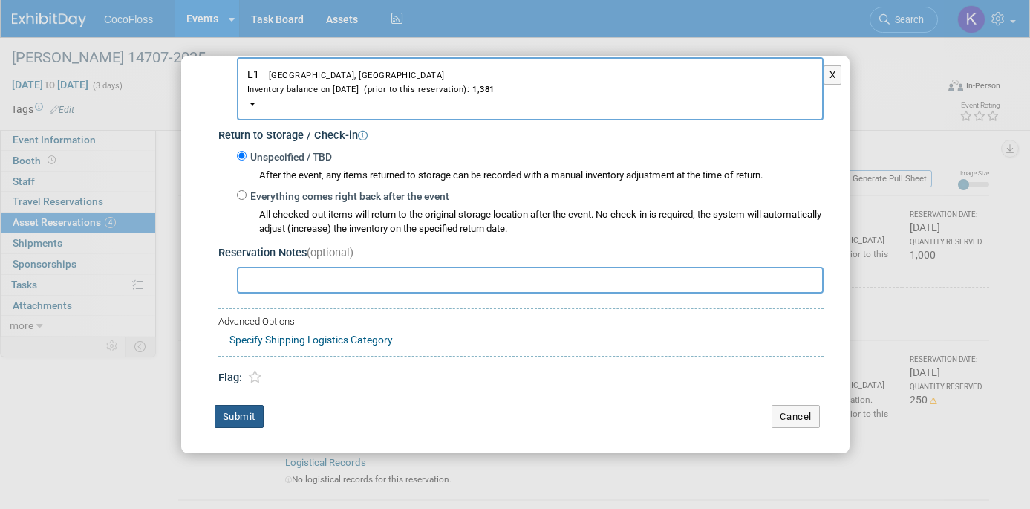
click at [252, 420] on button "Submit" at bounding box center [239, 417] width 49 height 24
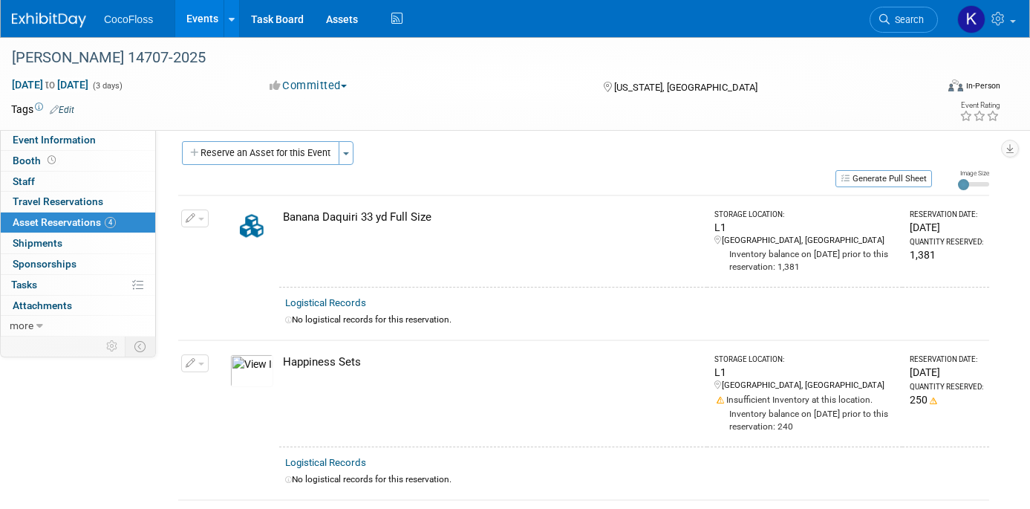
click at [339, 154] on button "Reserve an Asset for this Event" at bounding box center [260, 153] width 157 height 24
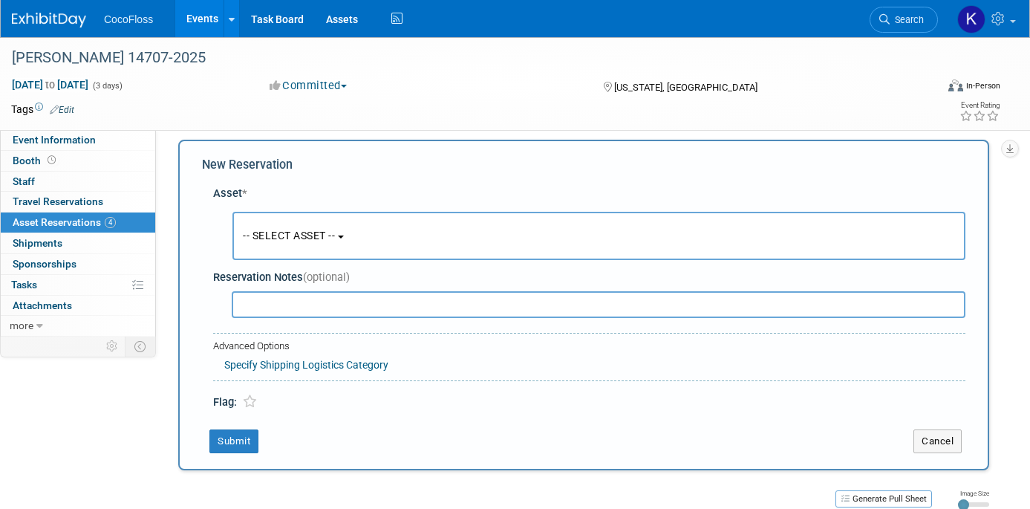
scroll to position [14, 0]
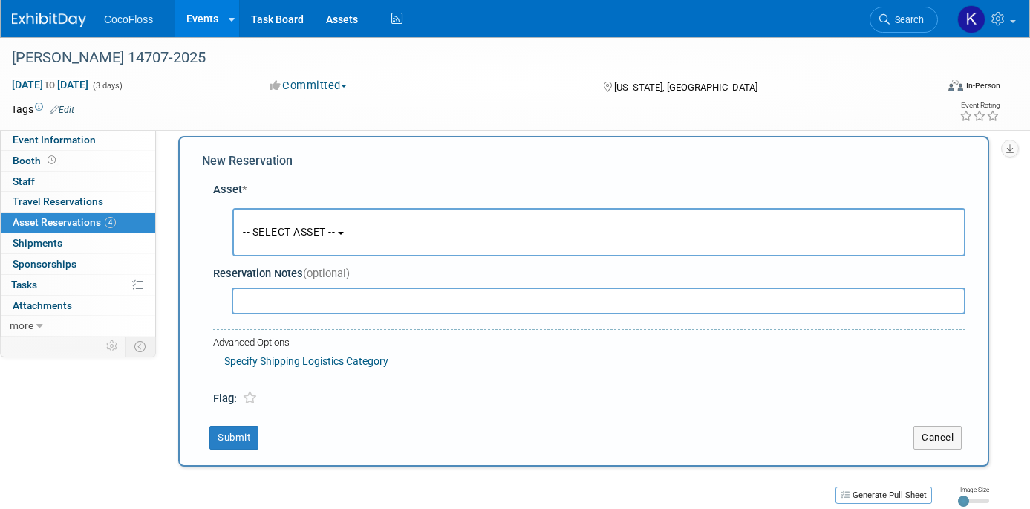
click at [335, 226] on span "-- SELECT ASSET --" at bounding box center [289, 232] width 92 height 12
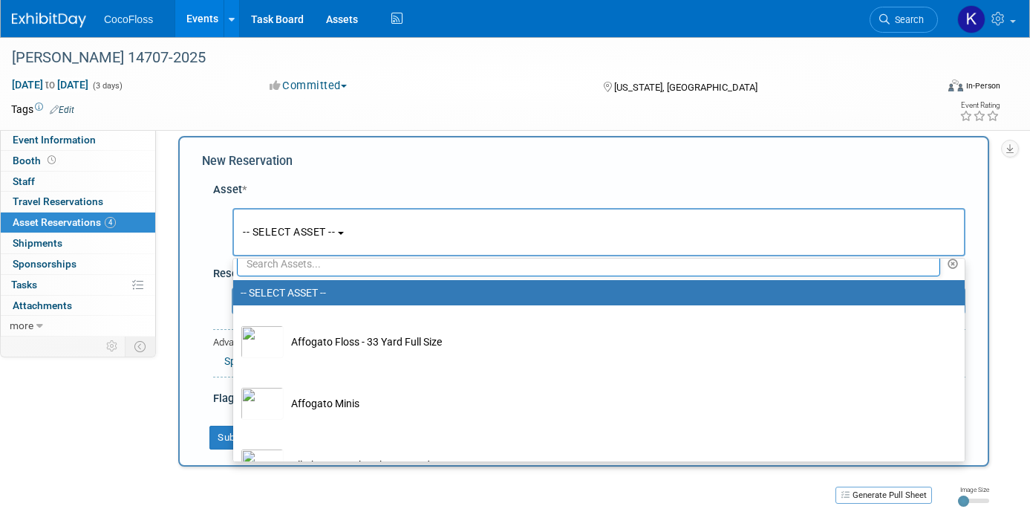
scroll to position [4, 0]
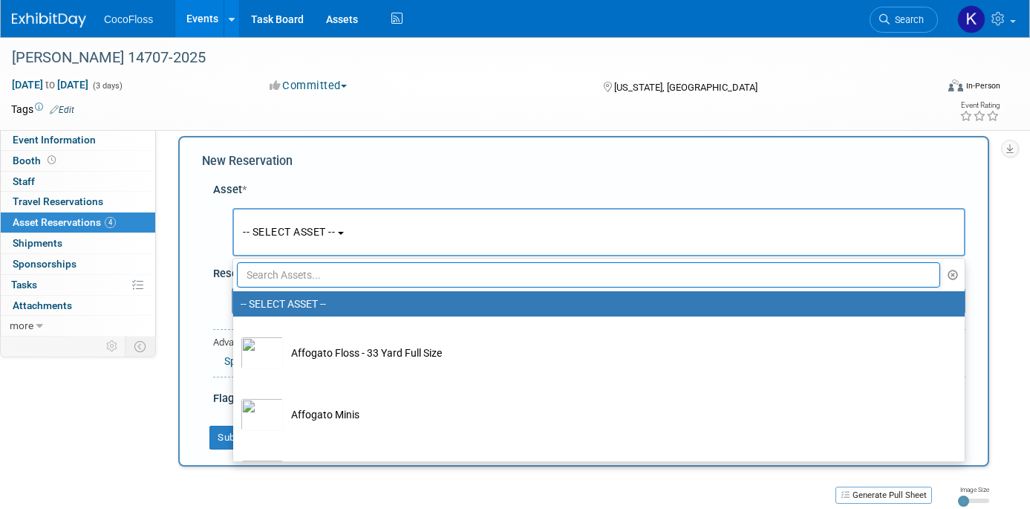
click at [405, 265] on input "text" at bounding box center [588, 274] width 703 height 25
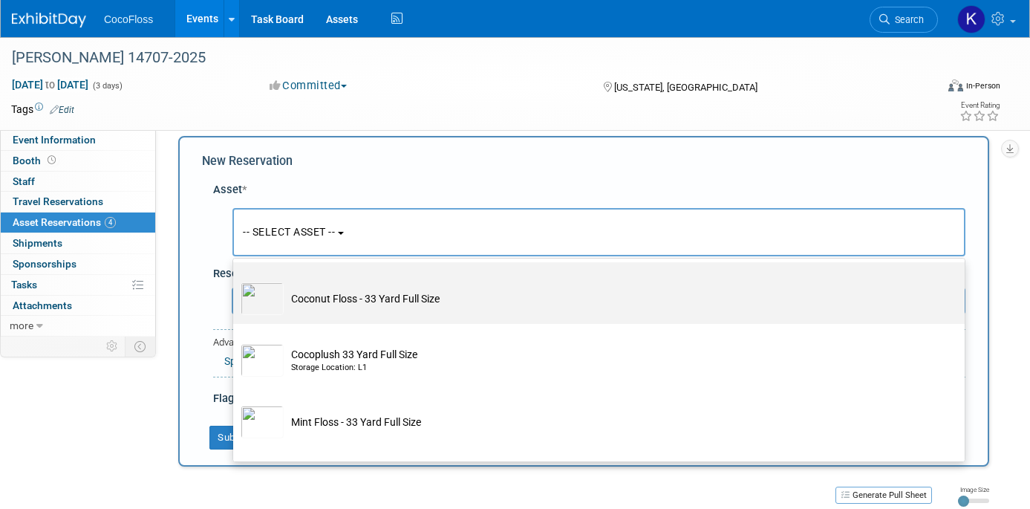
scroll to position [200, 0]
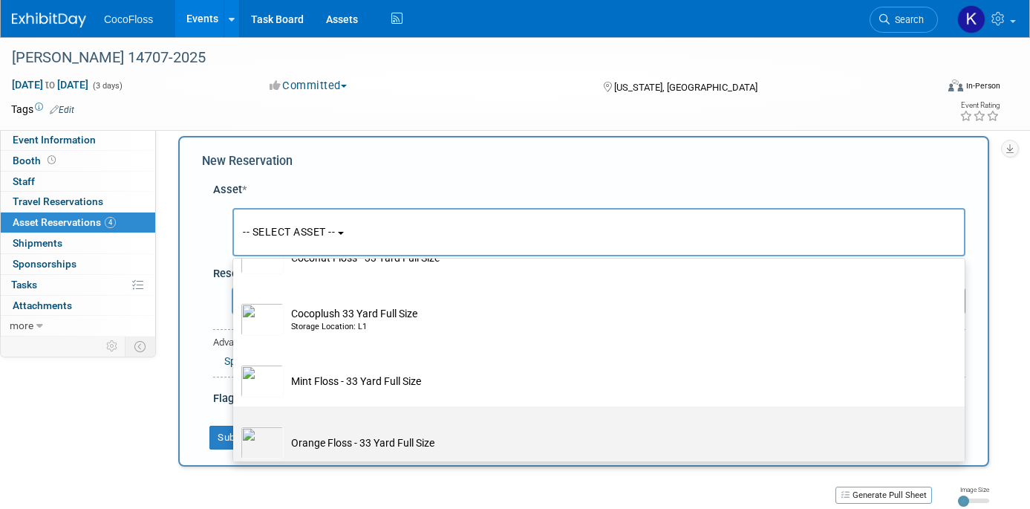
type input "33"
click at [392, 442] on td "Orange Floss - 33 Yard Full Size" at bounding box center [609, 442] width 651 height 33
click at [235, 424] on input "Orange Floss - 33 Yard Full Size" at bounding box center [231, 419] width 10 height 10
select select "10718814"
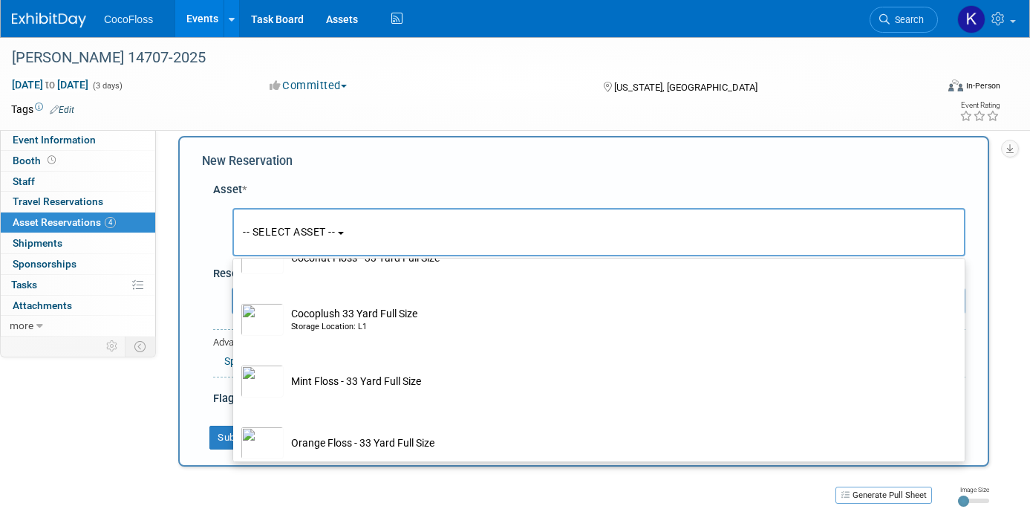
select select "9"
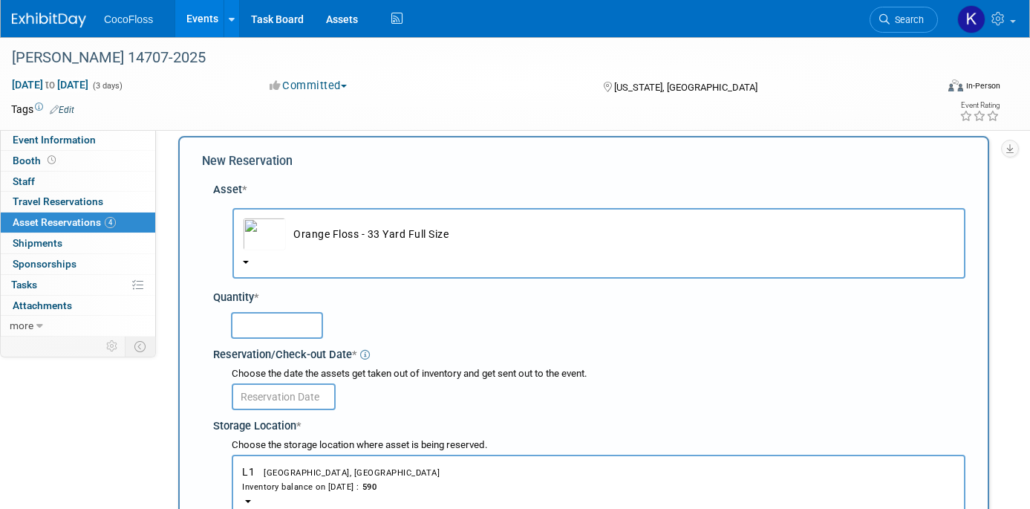
click at [288, 321] on input "text" at bounding box center [277, 325] width 92 height 27
type input "590"
click at [286, 399] on input "text" at bounding box center [284, 396] width 104 height 27
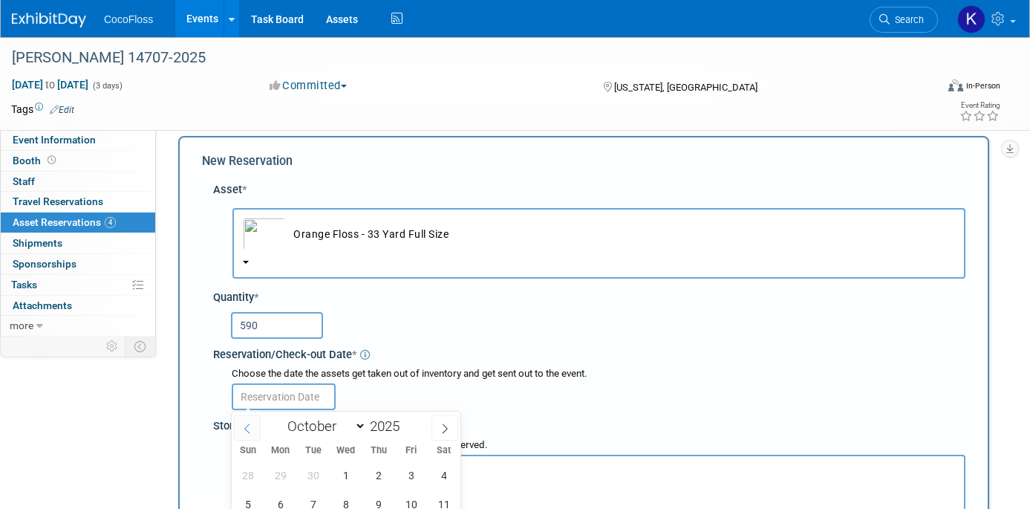
click at [252, 424] on span at bounding box center [247, 427] width 27 height 25
select select "8"
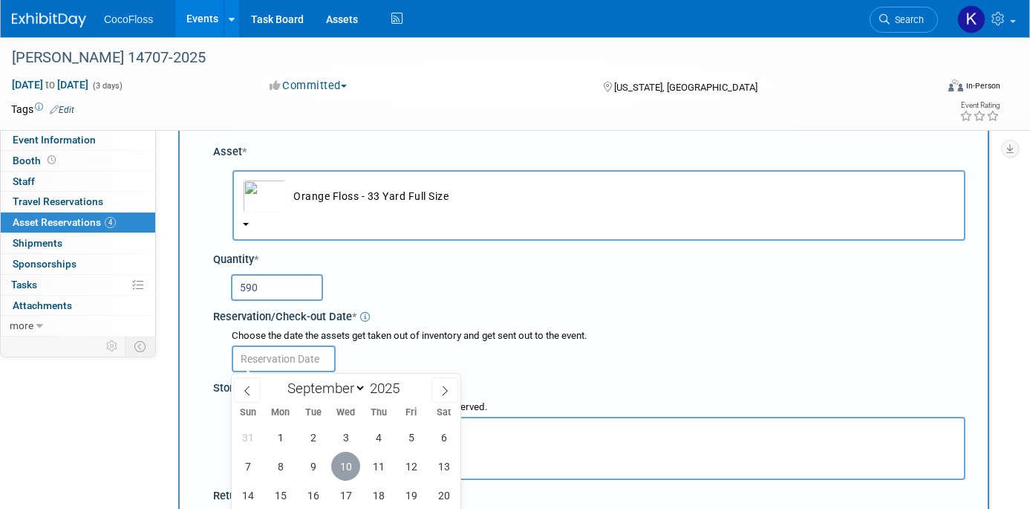
click at [347, 474] on span "10" at bounding box center [345, 465] width 29 height 29
type input "Sep 10, 2025"
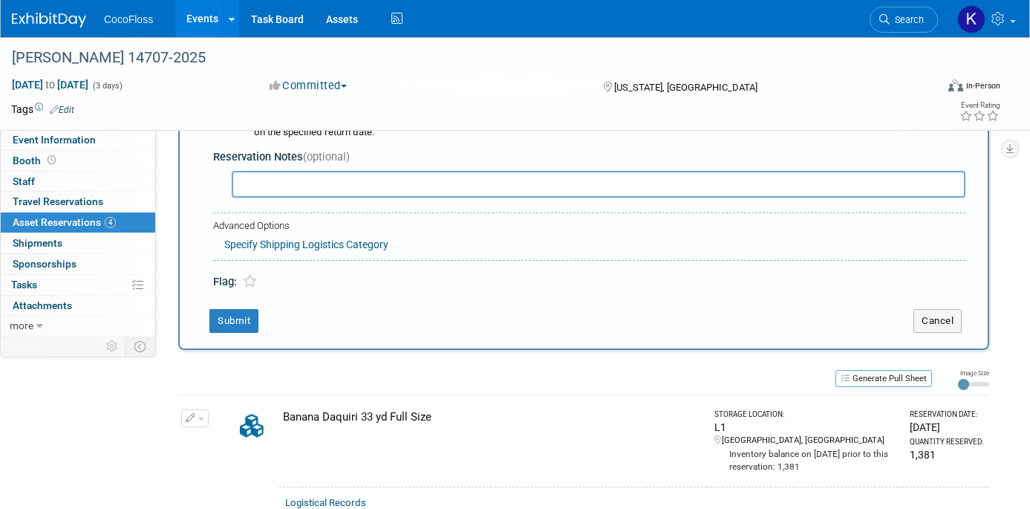
scroll to position [558, 0]
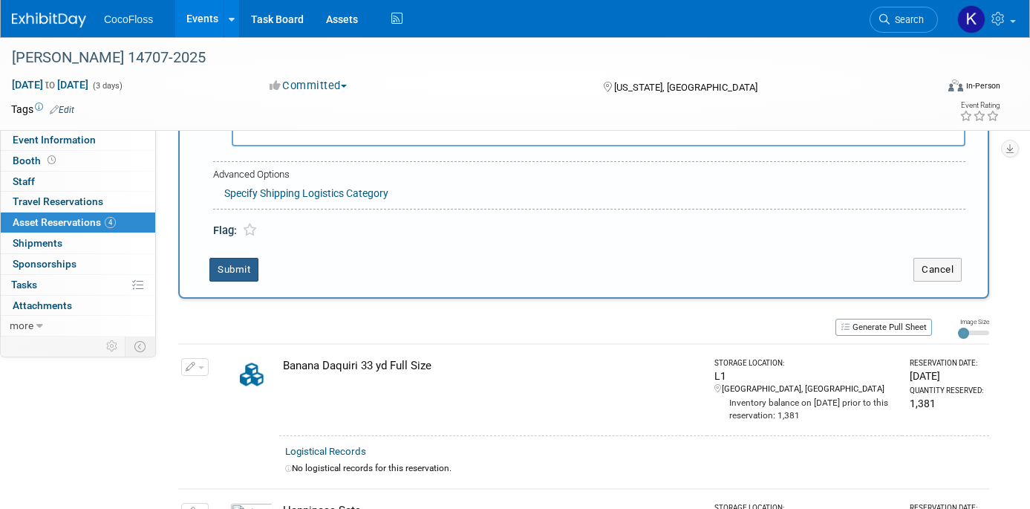
click at [238, 265] on button "Submit" at bounding box center [233, 270] width 49 height 24
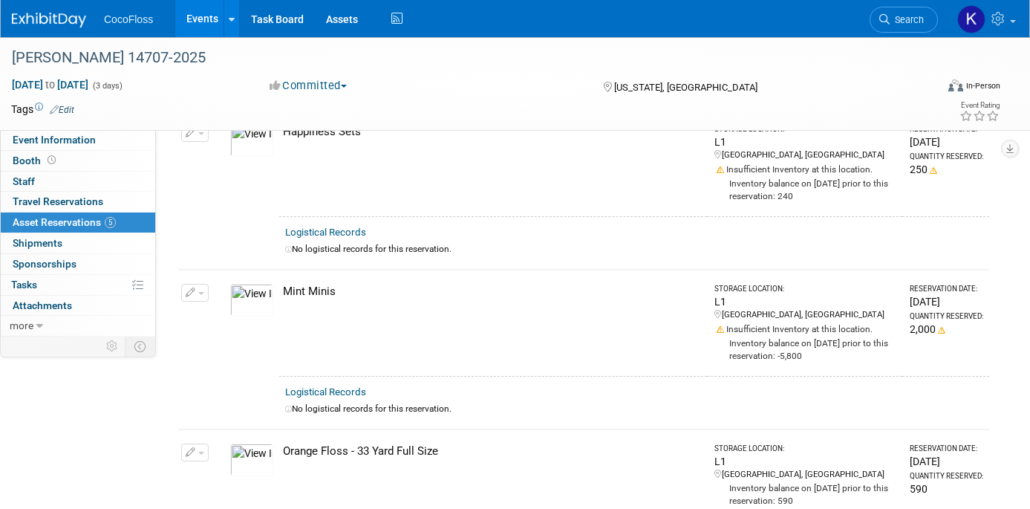
scroll to position [0, 0]
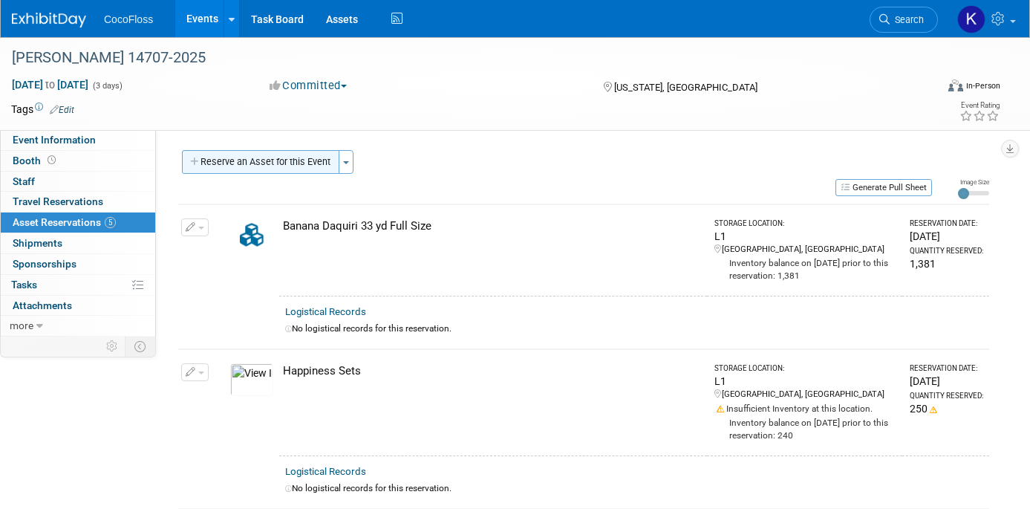
click at [316, 161] on button "Reserve an Asset for this Event" at bounding box center [260, 162] width 157 height 24
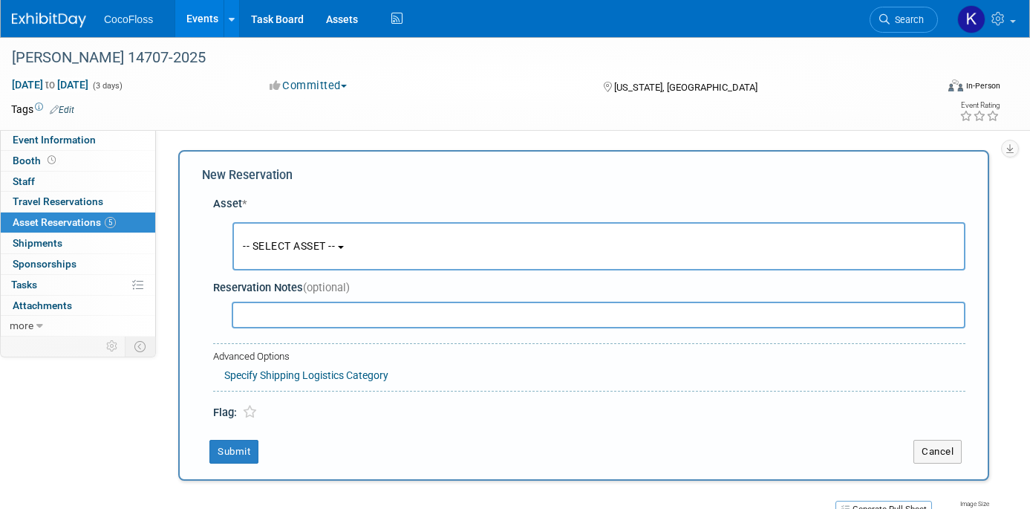
scroll to position [14, 0]
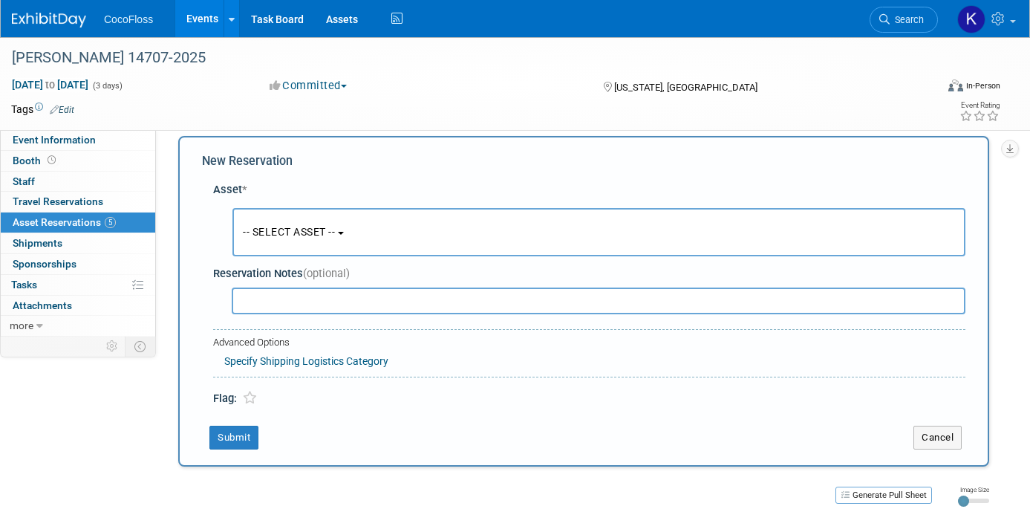
click at [374, 218] on button "-- SELECT ASSET --" at bounding box center [598, 232] width 733 height 48
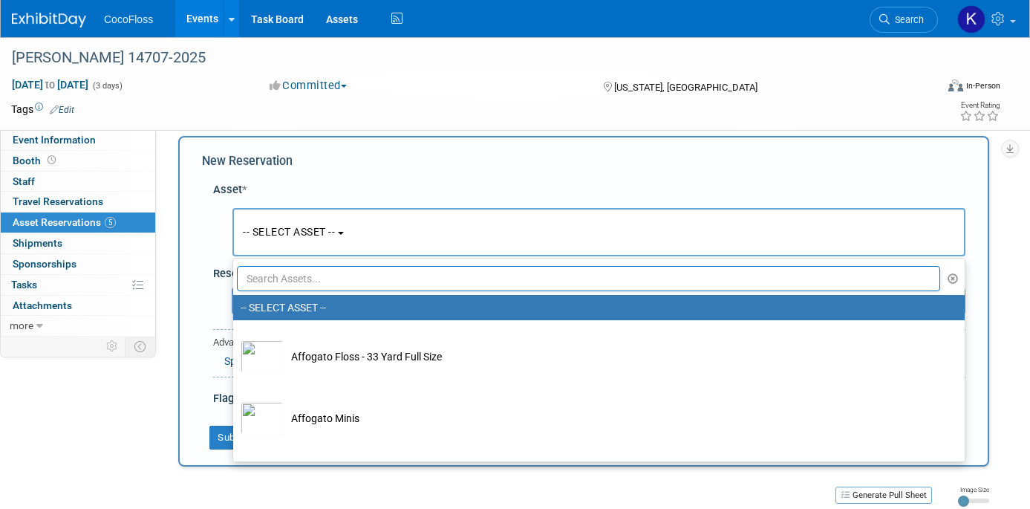
drag, startPoint x: 363, startPoint y: 282, endPoint x: 768, endPoint y: 272, distance: 405.5
click at [363, 282] on input "text" at bounding box center [588, 278] width 703 height 25
type input "b"
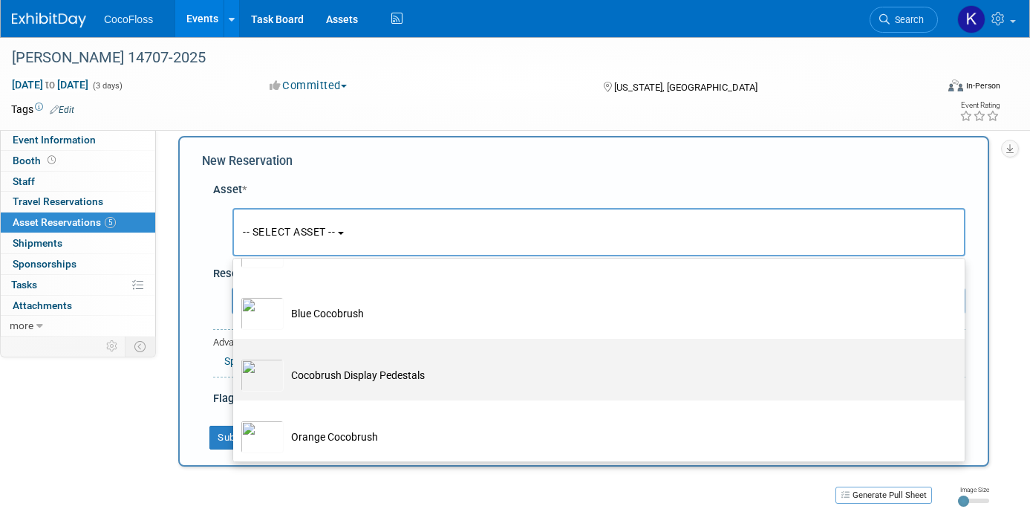
scroll to position [83, 0]
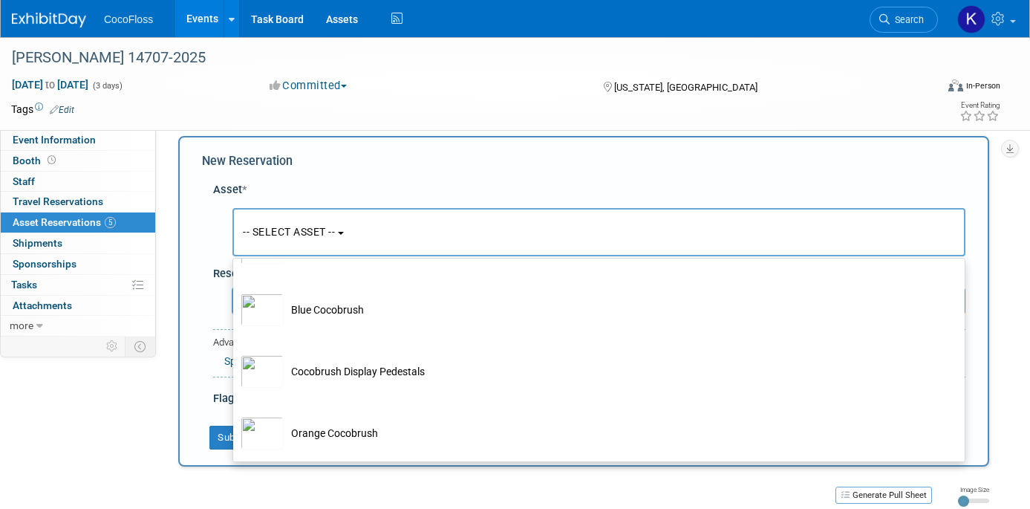
type input "cocobrush"
click at [496, 229] on button "-- SELECT ASSET --" at bounding box center [598, 232] width 733 height 48
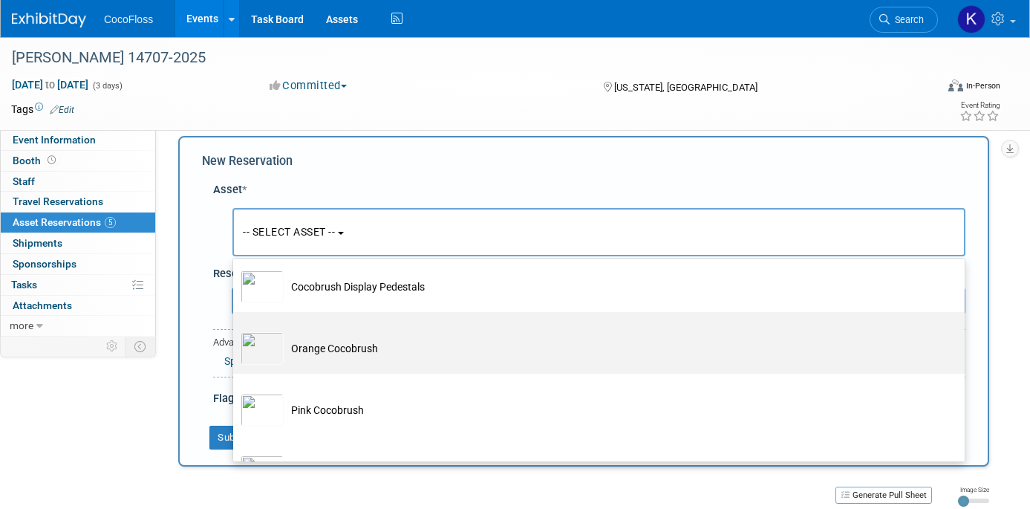
scroll to position [181, 0]
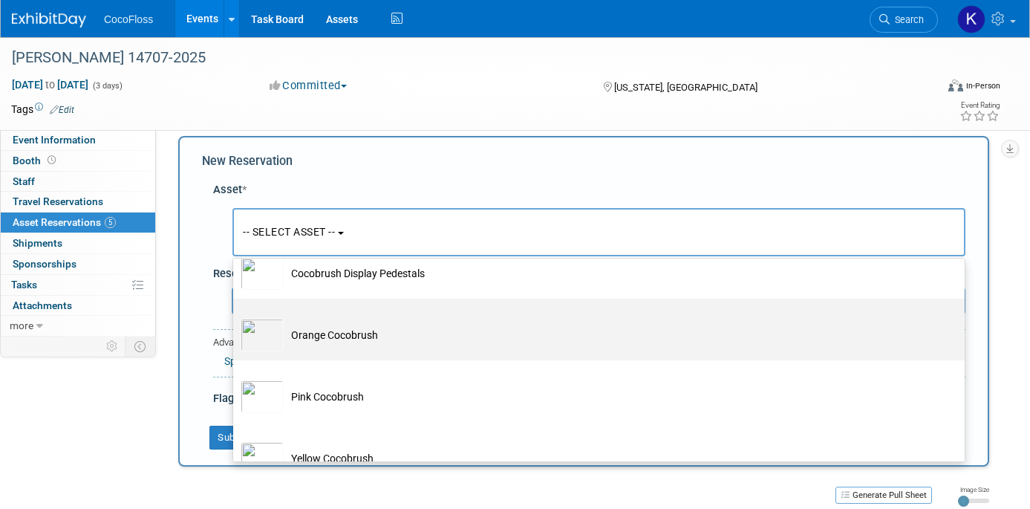
click at [405, 342] on td "Orange Cocobrush" at bounding box center [609, 334] width 651 height 33
click at [235, 316] on input "Orange Cocobrush" at bounding box center [231, 312] width 10 height 10
select select "10718813"
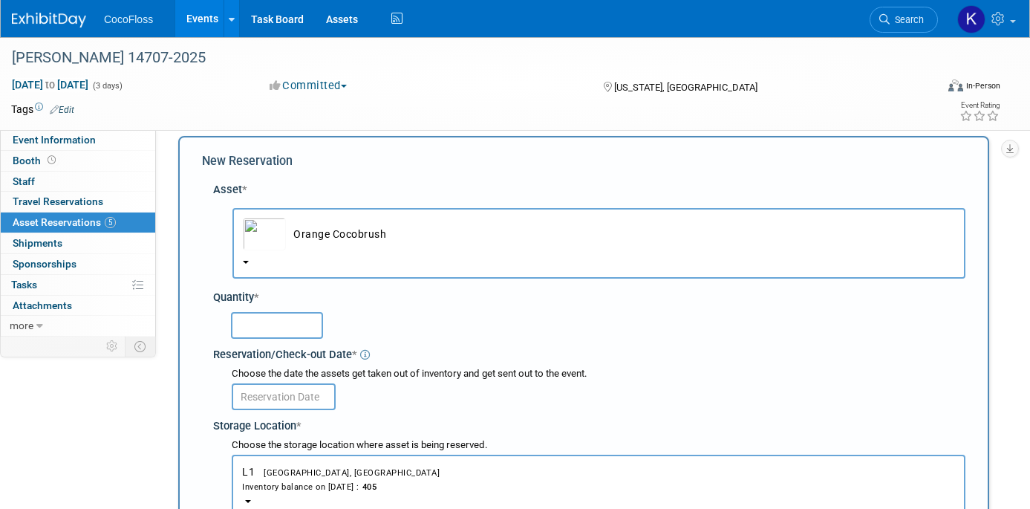
click at [269, 327] on input "text" at bounding box center [277, 325] width 92 height 27
type input "150"
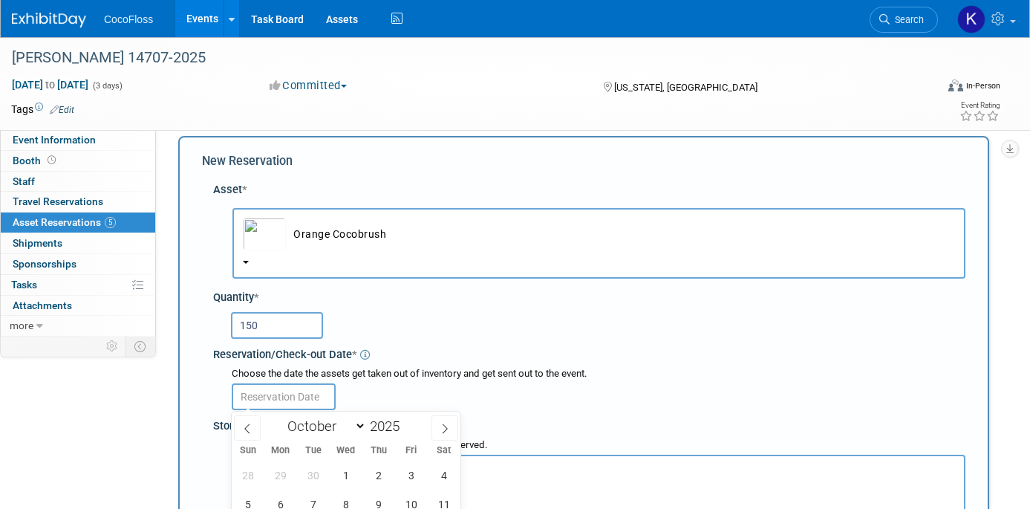
click at [274, 402] on input "text" at bounding box center [284, 396] width 104 height 27
click at [246, 432] on icon at bounding box center [247, 428] width 10 height 10
select select "8"
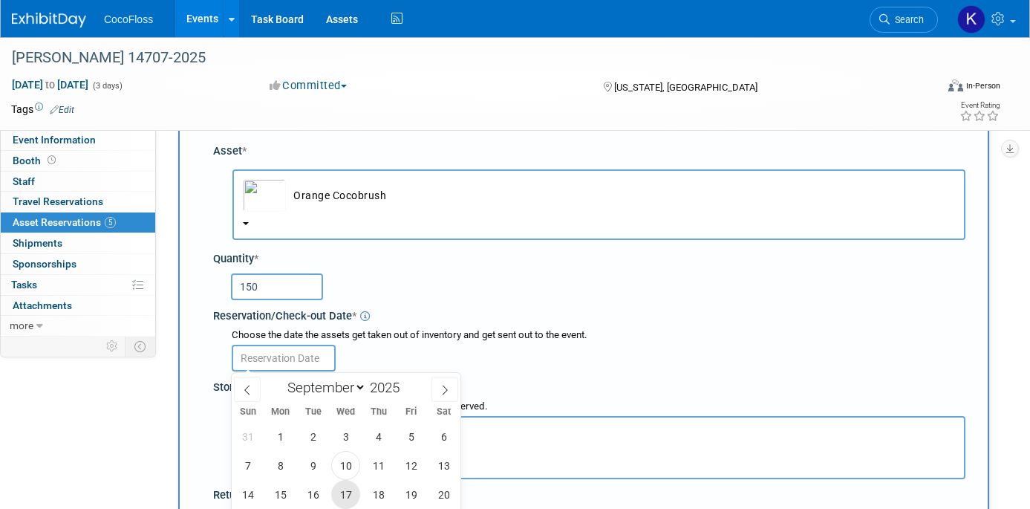
scroll to position [53, 0]
click at [352, 471] on span "10" at bounding box center [345, 465] width 29 height 29
type input "Sep 10, 2025"
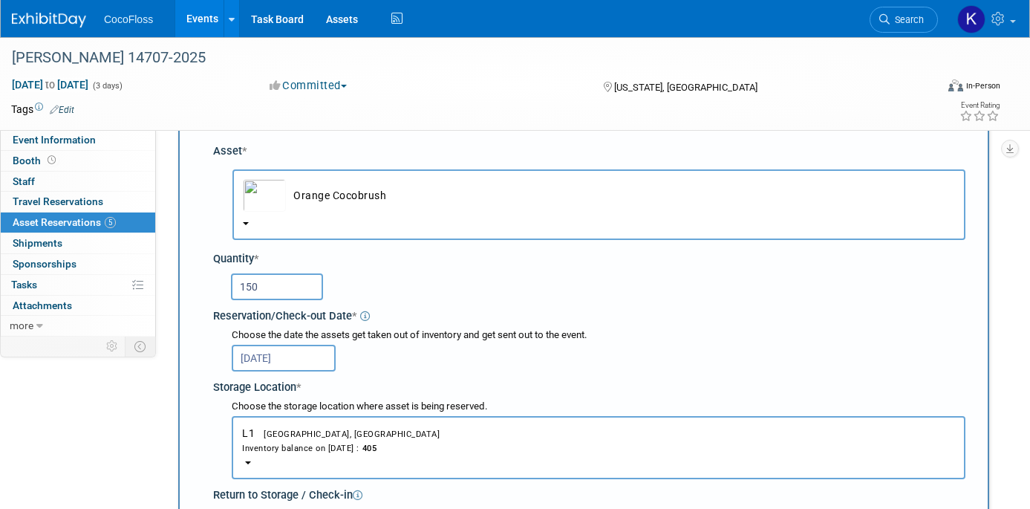
drag, startPoint x: 491, startPoint y: 333, endPoint x: 504, endPoint y: 354, distance: 25.0
click at [492, 333] on div "Choose the date the assets get taken out of inventory and get sent out to the e…" at bounding box center [598, 335] width 733 height 14
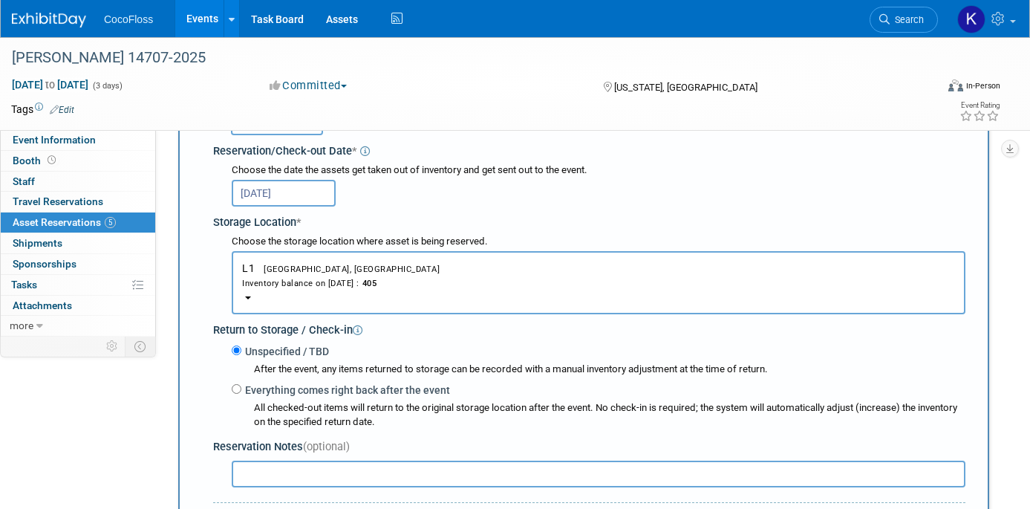
scroll to position [347, 0]
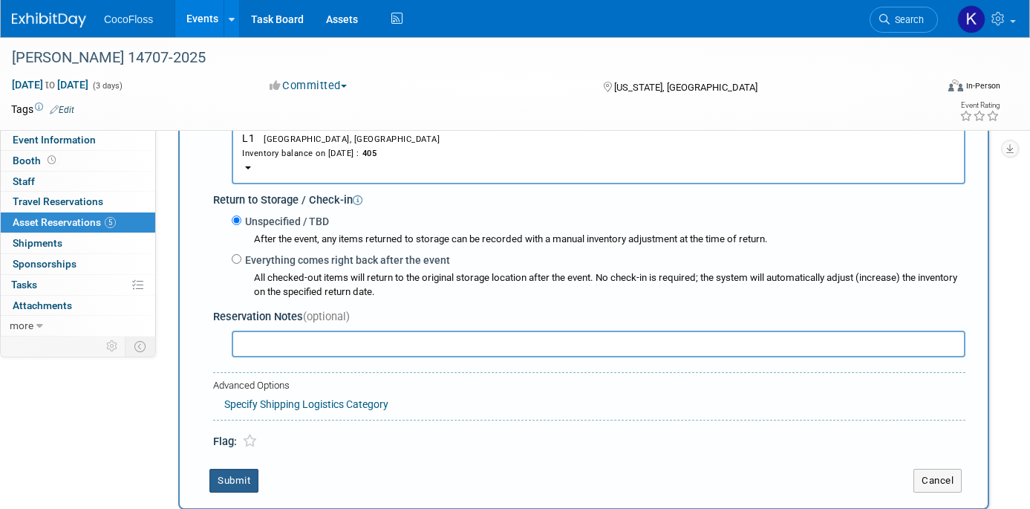
click at [250, 478] on button "Submit" at bounding box center [233, 480] width 49 height 24
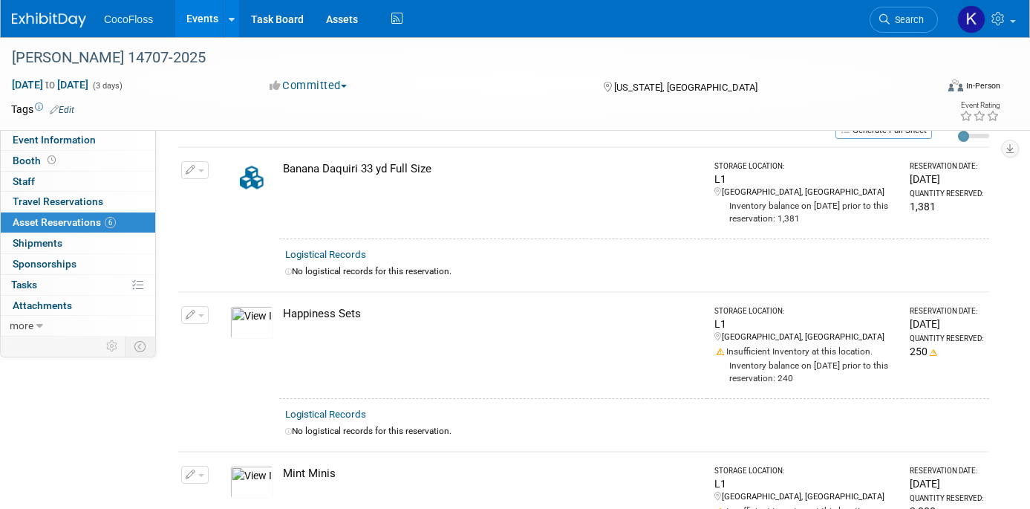
scroll to position [0, 0]
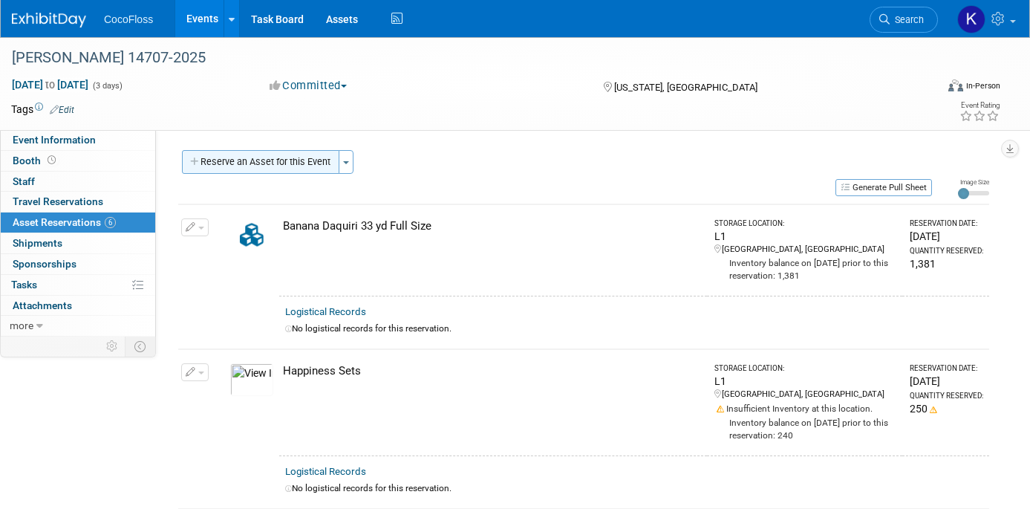
click at [304, 160] on button "Reserve an Asset for this Event" at bounding box center [260, 162] width 157 height 24
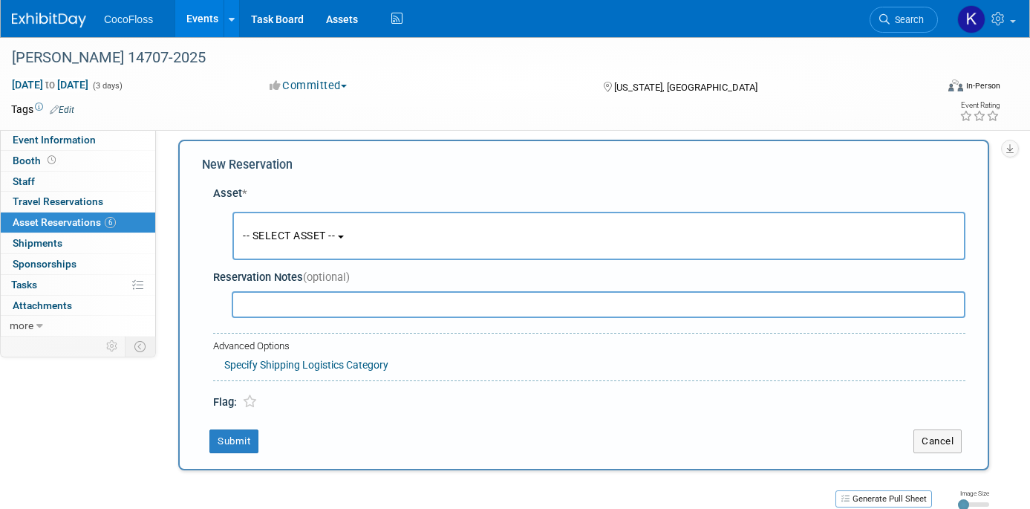
scroll to position [14, 0]
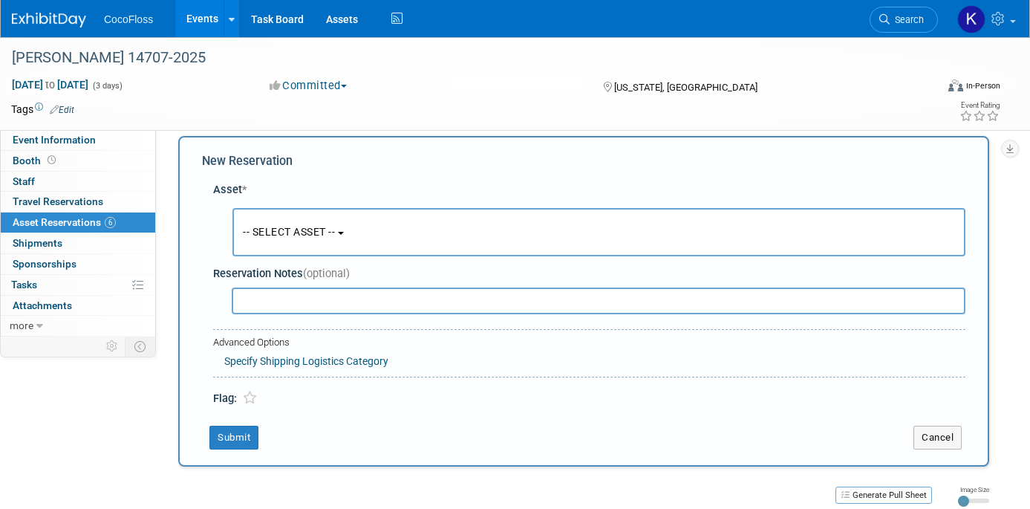
click at [389, 242] on button "-- SELECT ASSET --" at bounding box center [598, 232] width 733 height 48
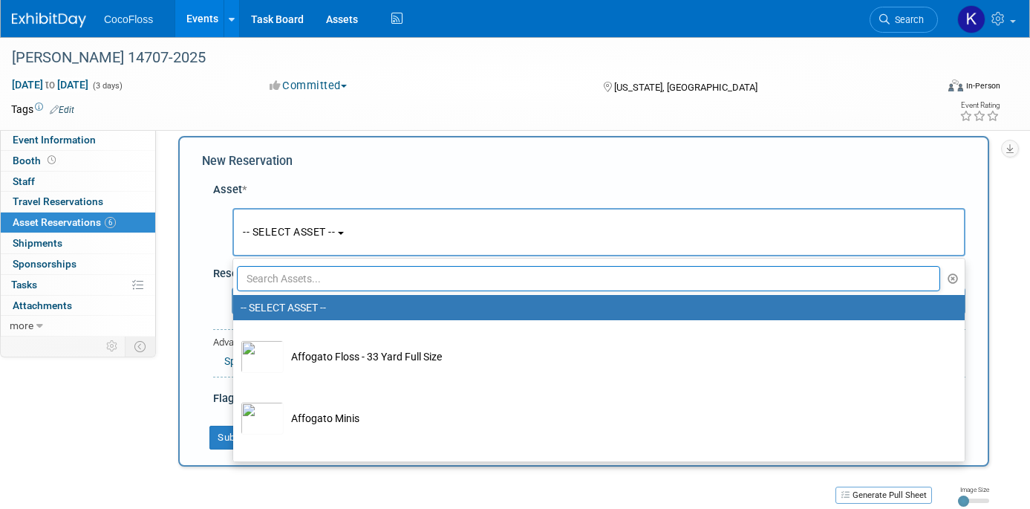
click at [402, 291] on ul "-- SELECT ASSET -- Affogato Floss - 33 Yard Full Size Affogato Minis All About …" at bounding box center [598, 360] width 733 height 204
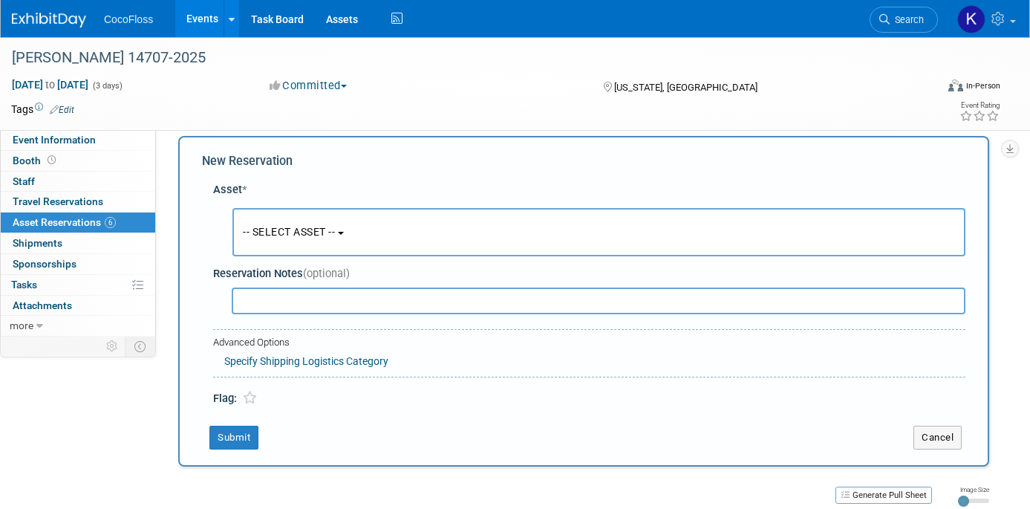
click at [403, 291] on input "text" at bounding box center [598, 300] width 733 height 27
type input "yello"
click at [383, 238] on button "-- SELECT ASSET --" at bounding box center [598, 232] width 733 height 48
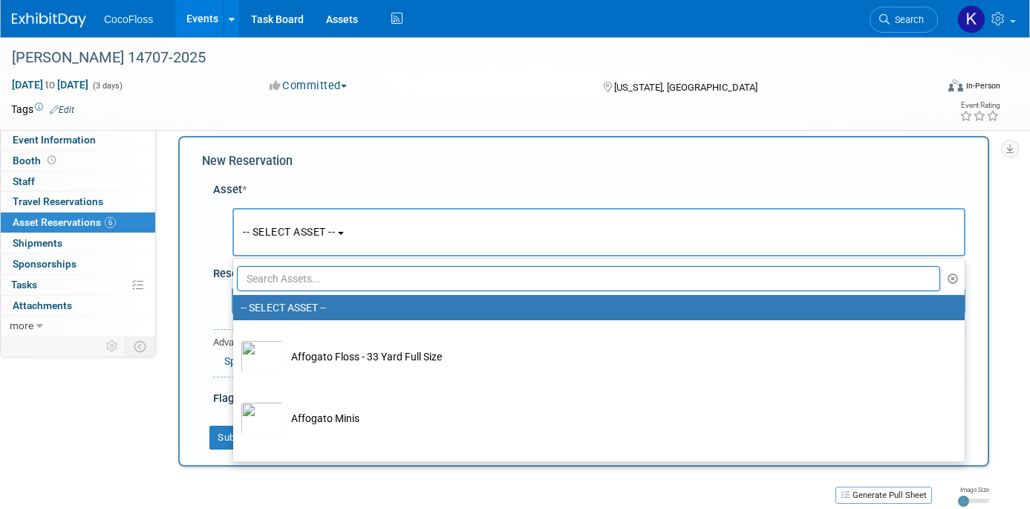
click at [368, 277] on input "text" at bounding box center [588, 278] width 703 height 25
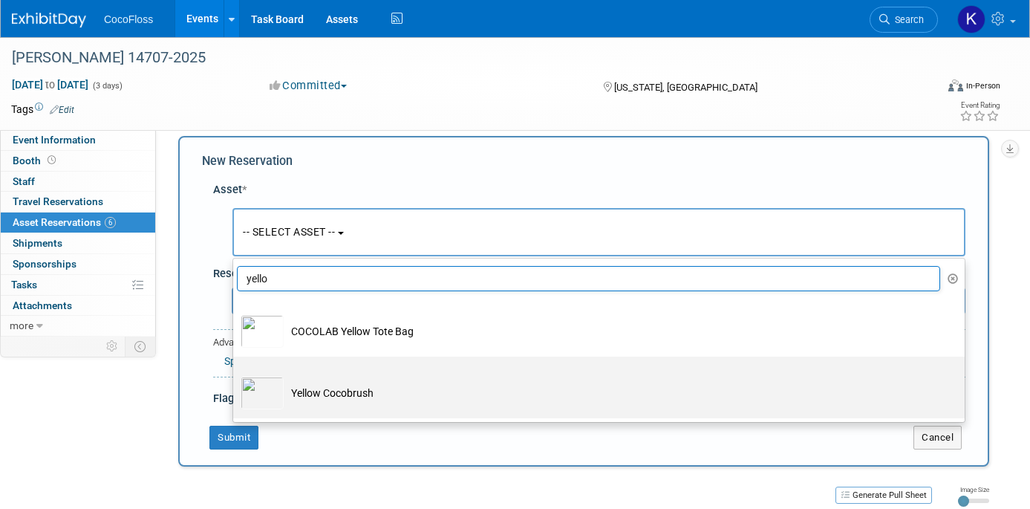
type input "yello"
click at [396, 391] on td "Yellow Cocobrush" at bounding box center [609, 392] width 651 height 33
click at [235, 374] on input "Yellow Cocobrush" at bounding box center [231, 370] width 10 height 10
select select "10718817"
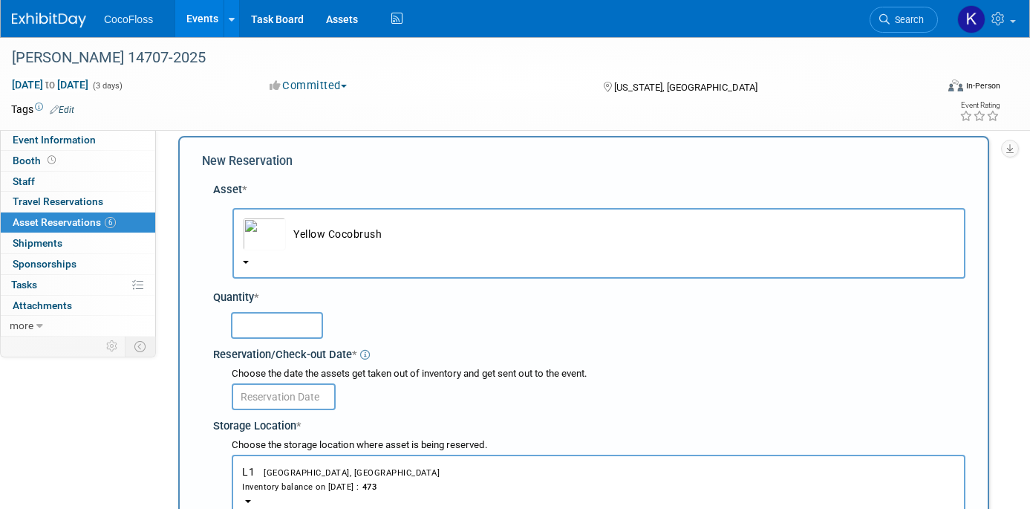
click at [285, 327] on input "text" at bounding box center [277, 325] width 92 height 27
type input "150"
click at [301, 395] on input "text" at bounding box center [284, 396] width 104 height 27
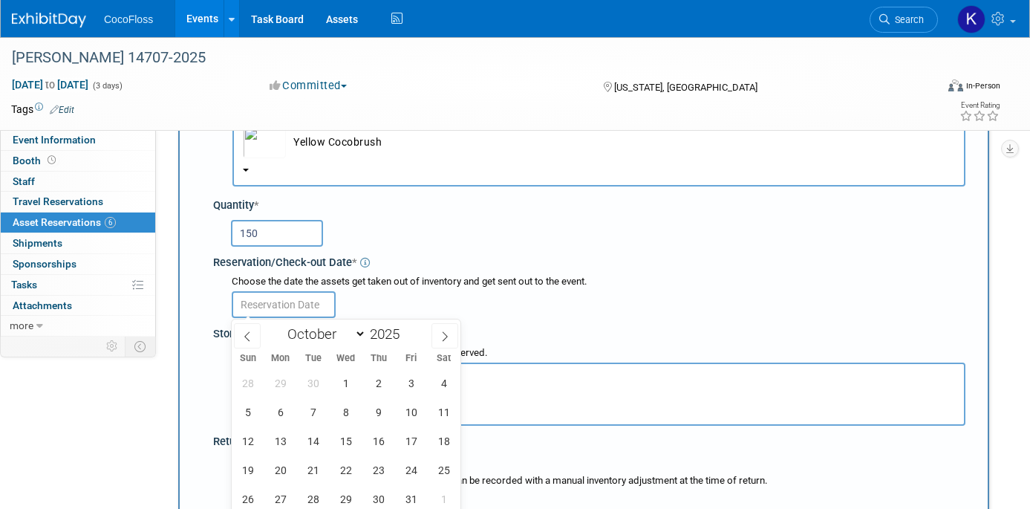
scroll to position [119, 0]
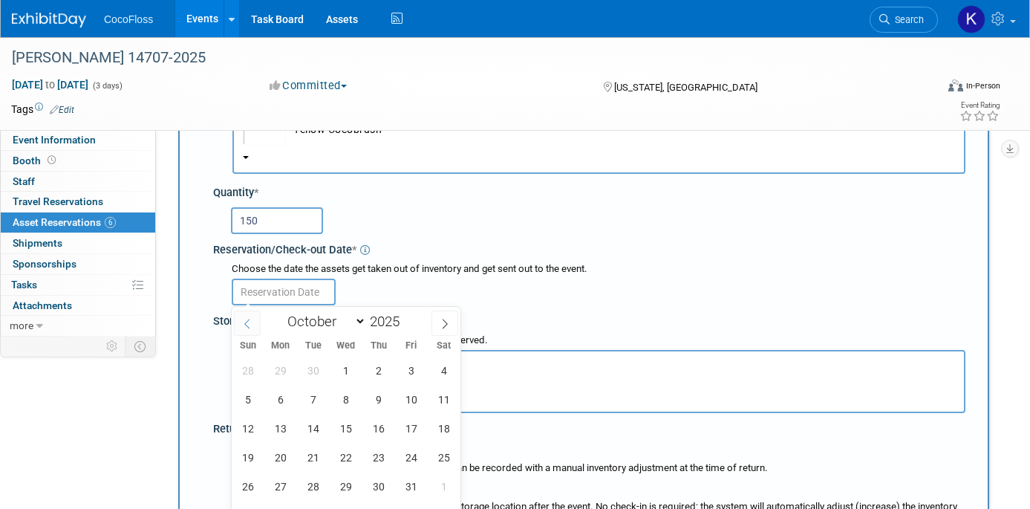
click at [253, 322] on span at bounding box center [247, 322] width 27 height 25
select select "8"
click at [340, 396] on span "10" at bounding box center [345, 399] width 29 height 29
type input "Sep 10, 2025"
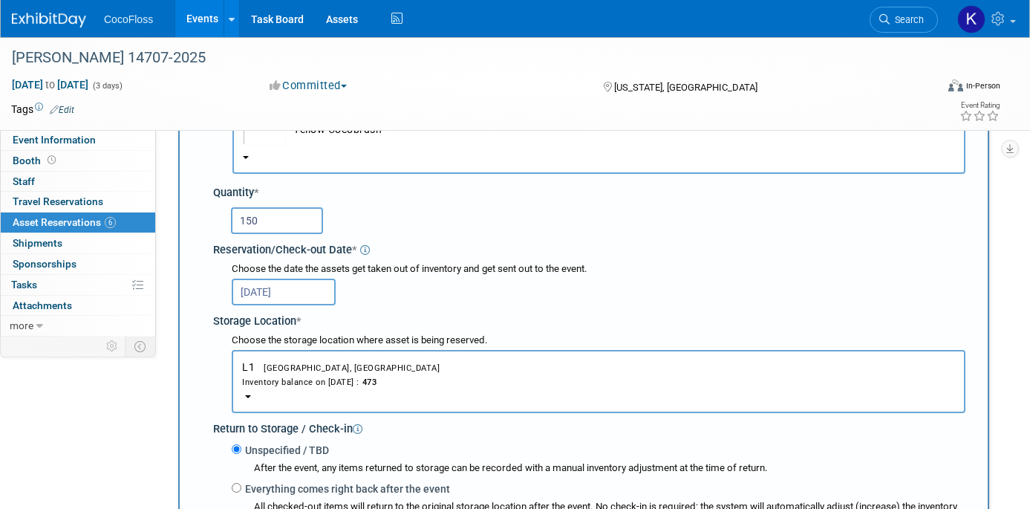
click at [516, 307] on div "Choose the date the assets get taken out of inventory and get sent out to the e…" at bounding box center [592, 284] width 746 height 49
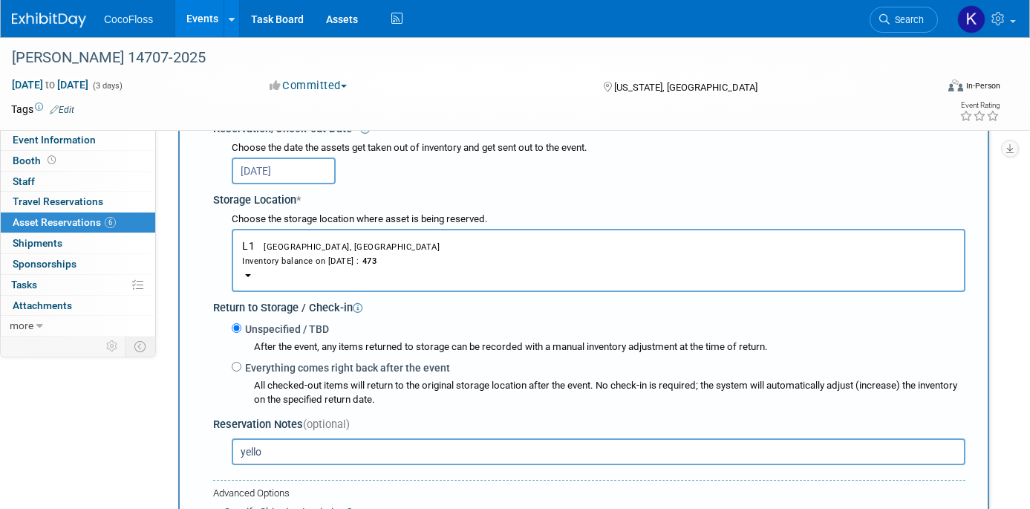
scroll to position [343, 0]
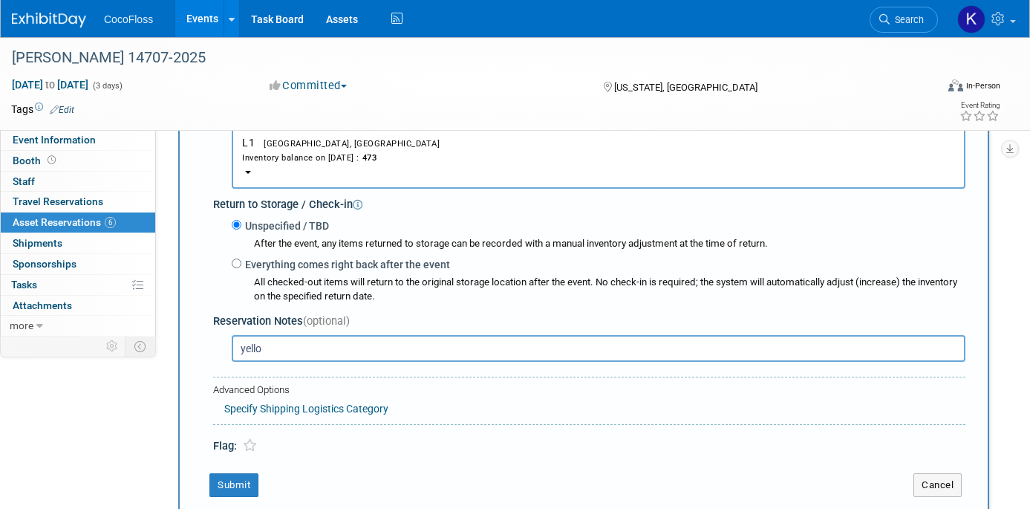
click at [307, 349] on input "yello" at bounding box center [598, 348] width 733 height 27
click at [236, 481] on button "Submit" at bounding box center [233, 485] width 49 height 24
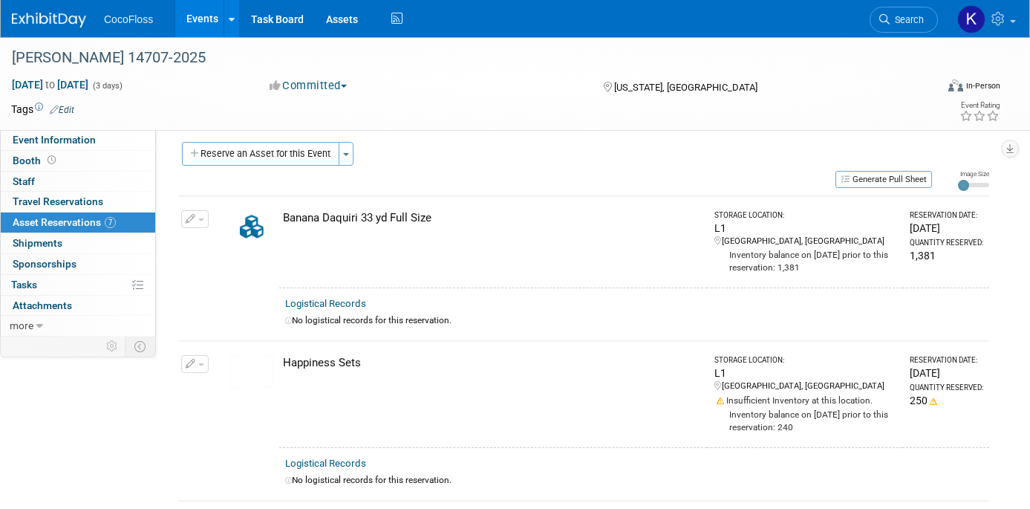
scroll to position [0, 0]
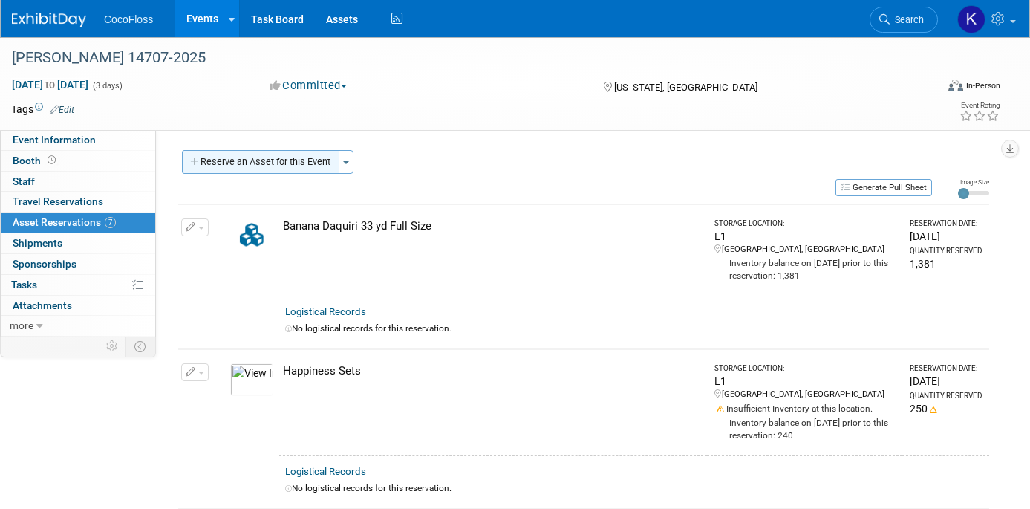
click at [277, 163] on button "Reserve an Asset for this Event" at bounding box center [260, 162] width 157 height 24
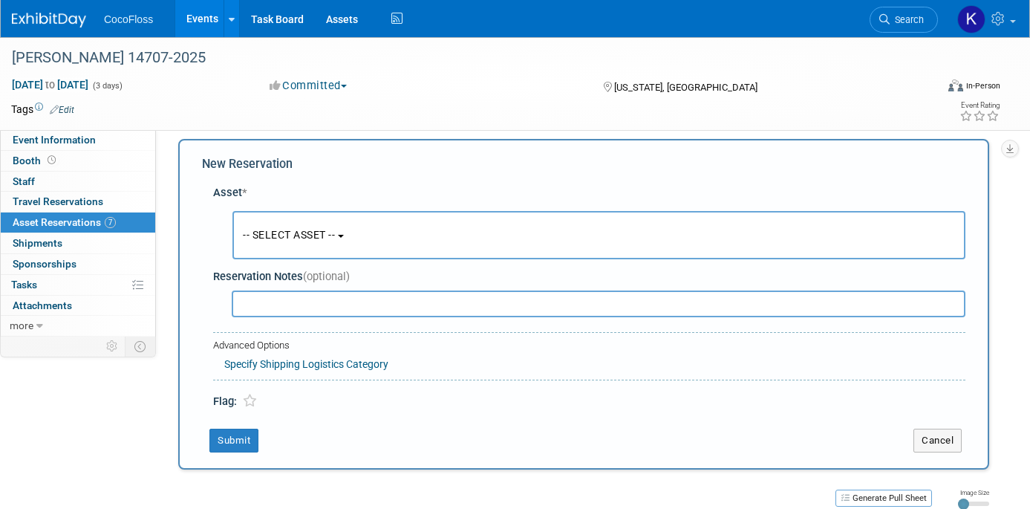
scroll to position [14, 0]
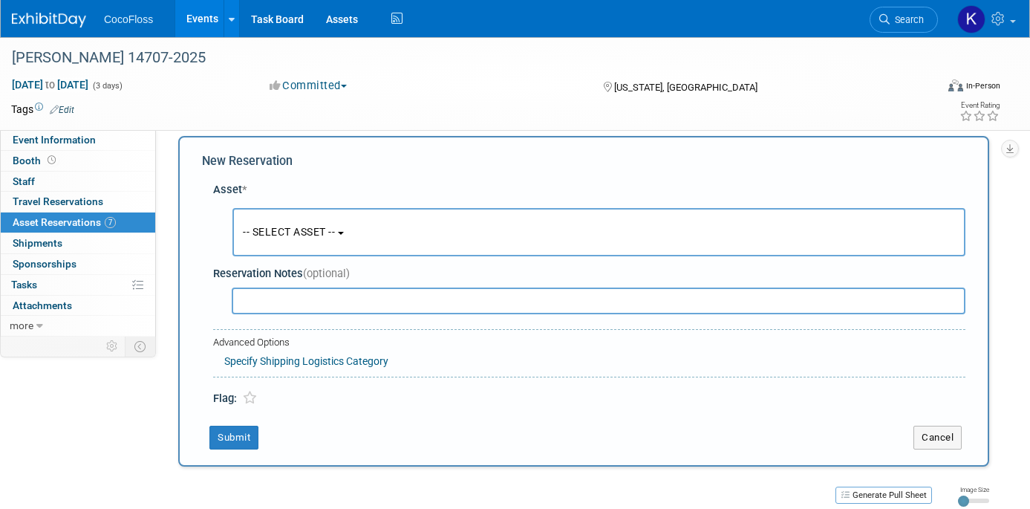
click at [378, 300] on input "text" at bounding box center [598, 300] width 733 height 27
click at [534, 244] on button "-- SELECT ASSET --" at bounding box center [598, 232] width 733 height 48
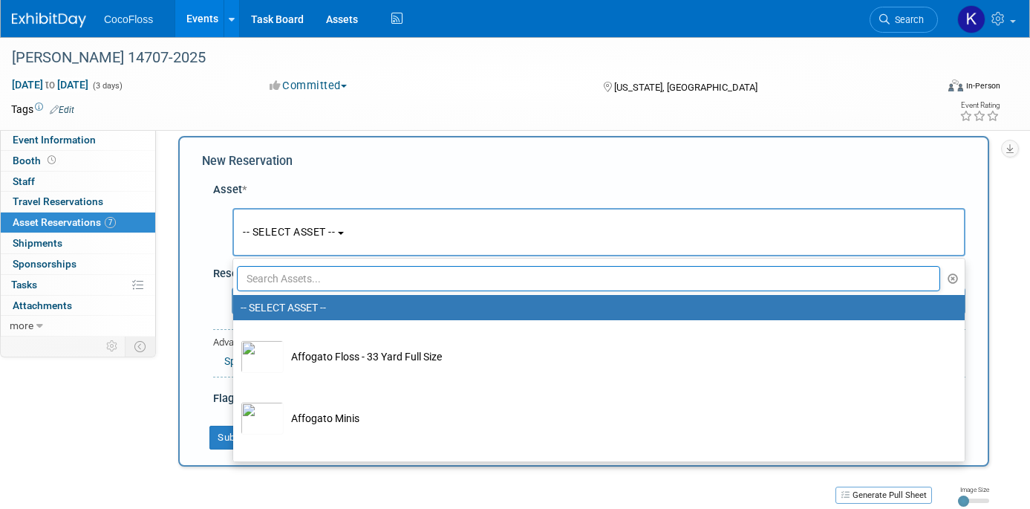
click at [483, 291] on ul "-- SELECT ASSET -- Affogato Floss - 33 Yard Full Size Affogato Minis All About …" at bounding box center [598, 360] width 733 height 204
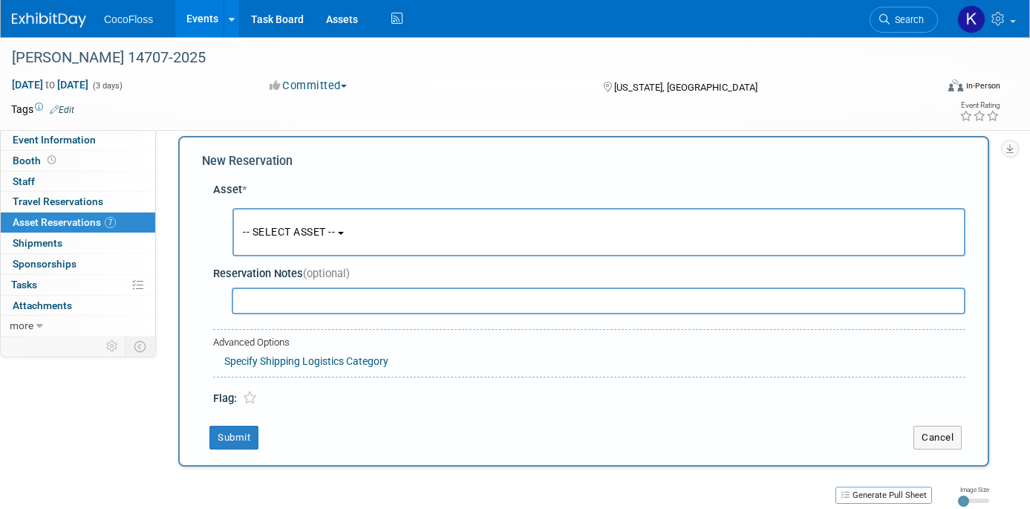
click at [456, 234] on button "-- SELECT ASSET --" at bounding box center [598, 232] width 733 height 48
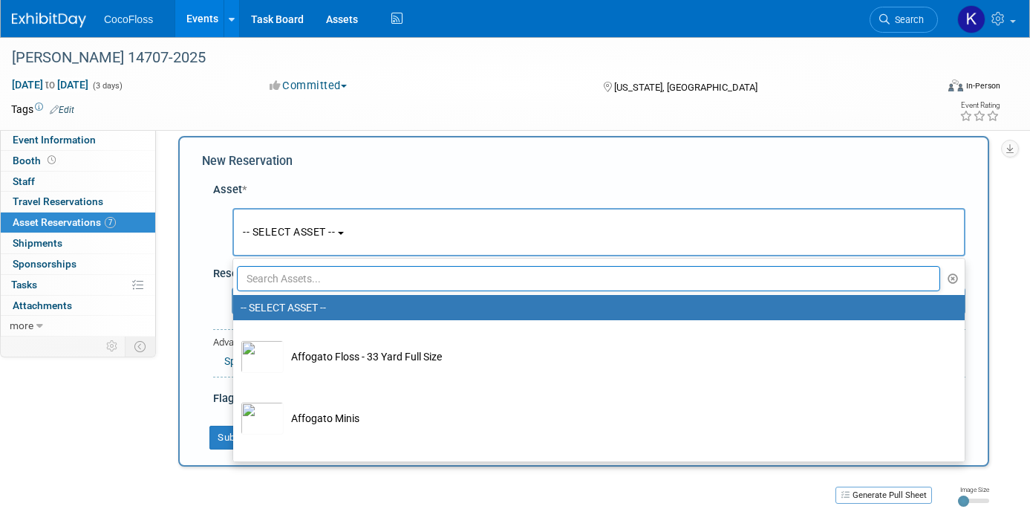
click at [411, 269] on input "text" at bounding box center [588, 278] width 703 height 25
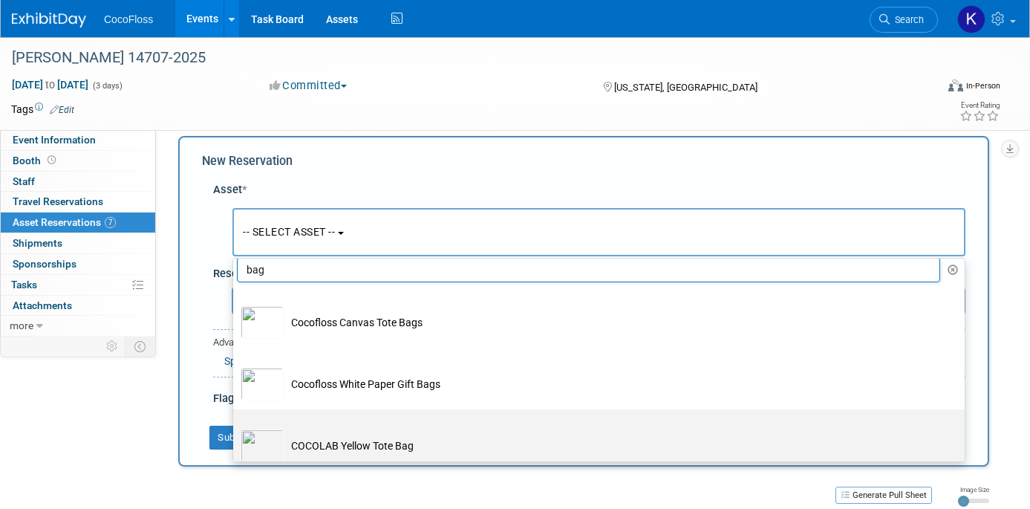
scroll to position [23, 0]
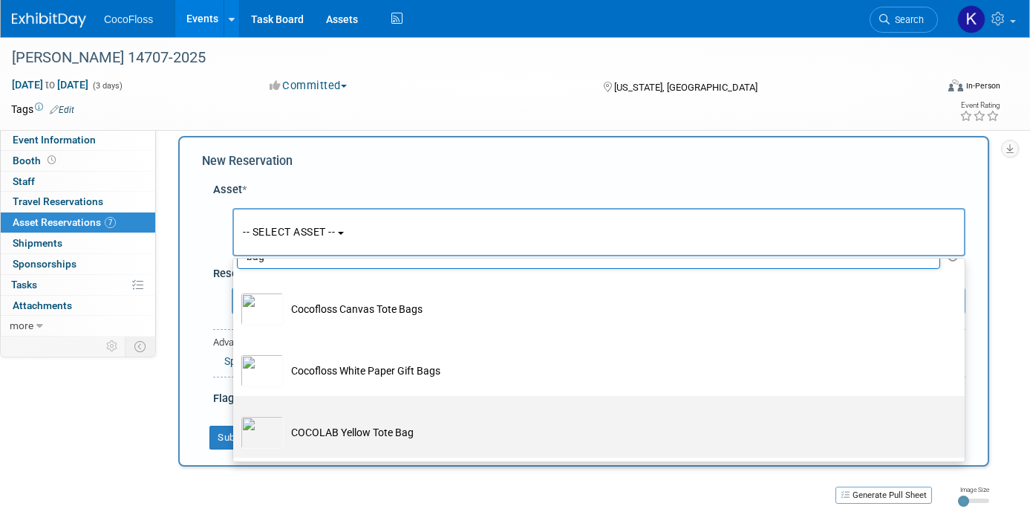
type input "bag"
click at [414, 422] on td "COCOLAB Yellow Tote Bag" at bounding box center [609, 432] width 651 height 33
click at [235, 414] on input "COCOLAB Yellow Tote Bag" at bounding box center [231, 409] width 10 height 10
select select "10726105"
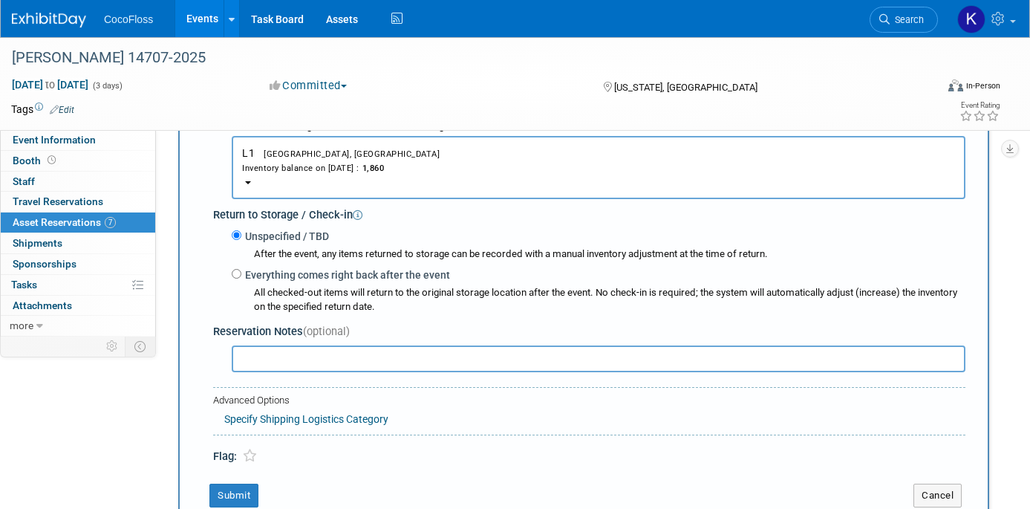
scroll to position [184, 0]
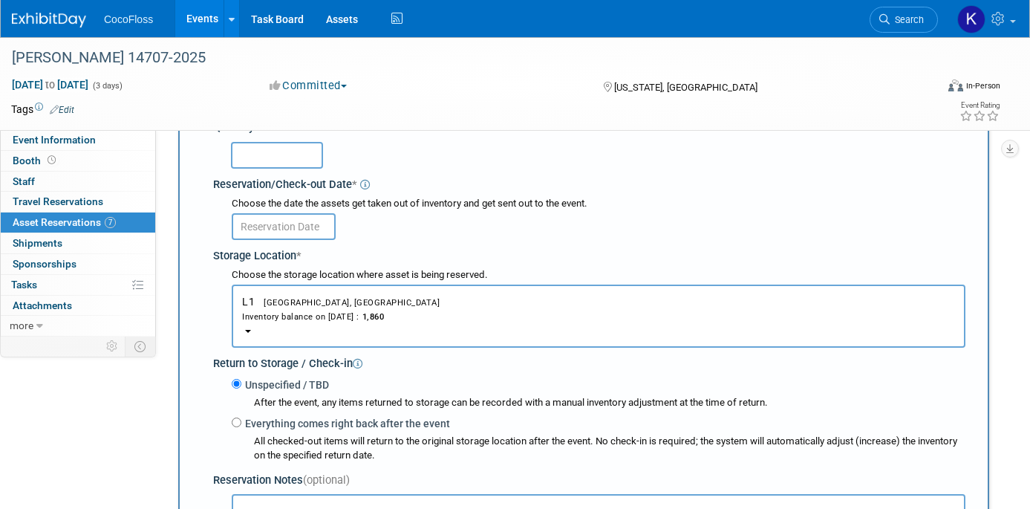
click at [267, 211] on div "Choose the date the assets get taken out of inventory and get sent out to the e…" at bounding box center [598, 204] width 733 height 14
click at [273, 157] on input "text" at bounding box center [277, 155] width 92 height 27
type input "1860"
click at [272, 216] on input "text" at bounding box center [284, 226] width 104 height 27
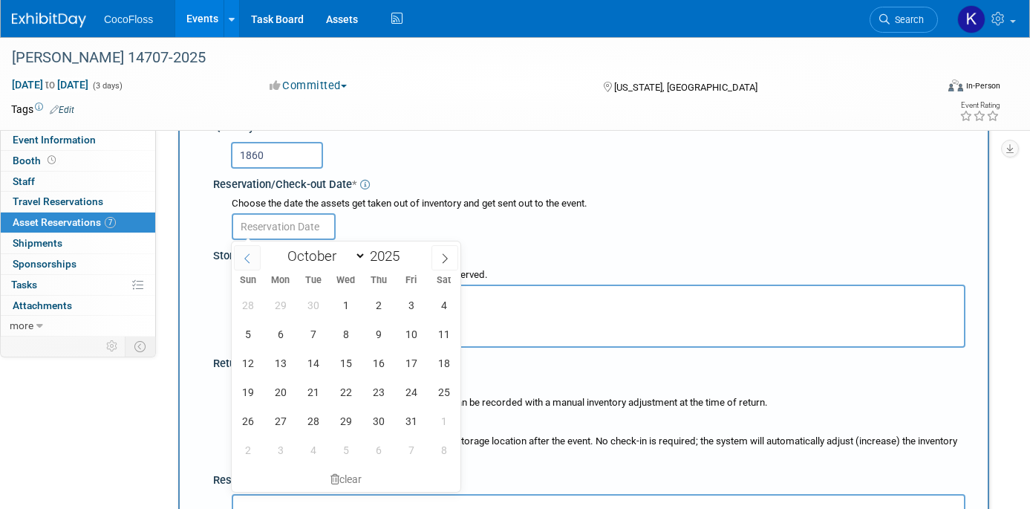
click at [255, 261] on span at bounding box center [247, 257] width 27 height 25
select select "8"
click at [342, 333] on span "10" at bounding box center [345, 333] width 29 height 29
type input "Sep 10, 2025"
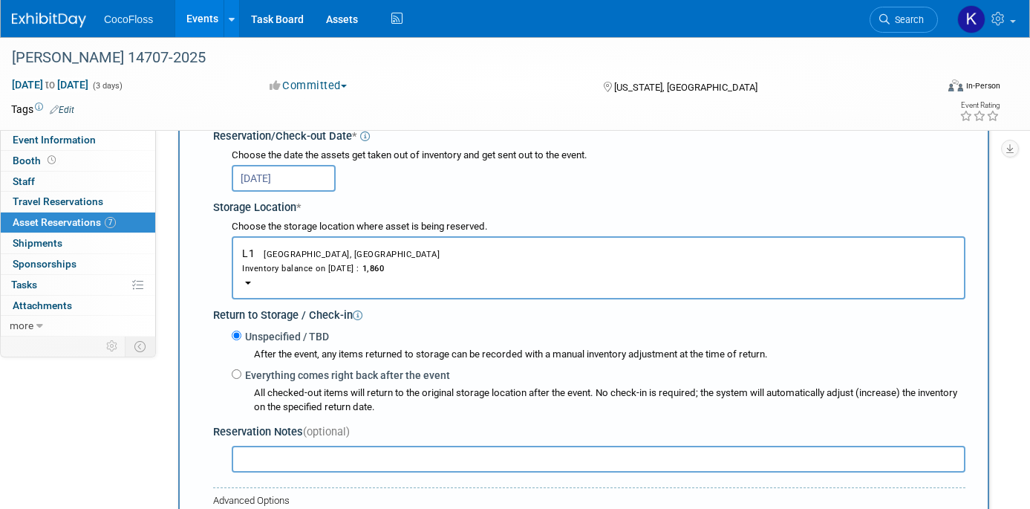
scroll to position [302, 0]
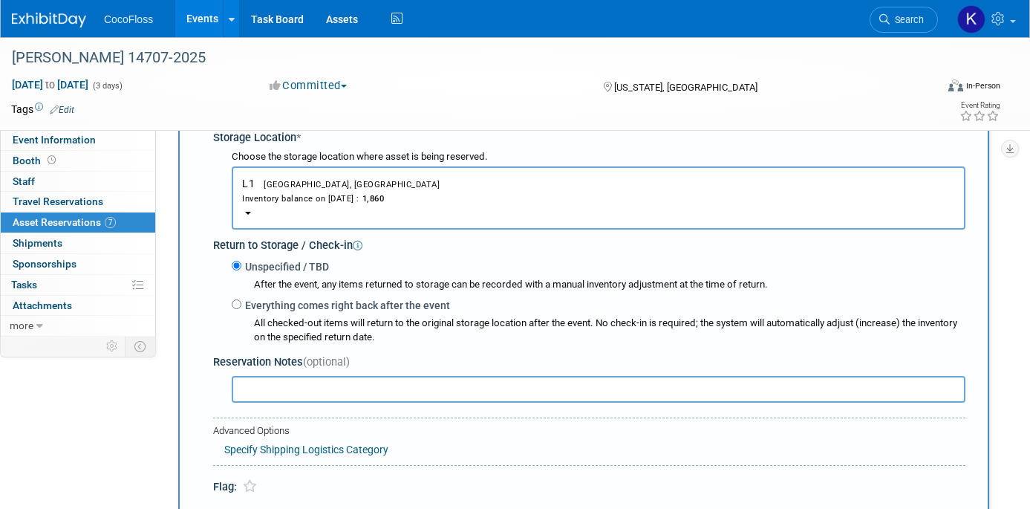
drag, startPoint x: 347, startPoint y: 388, endPoint x: 663, endPoint y: 388, distance: 316.3
click at [347, 388] on input "text" at bounding box center [598, 389] width 733 height 27
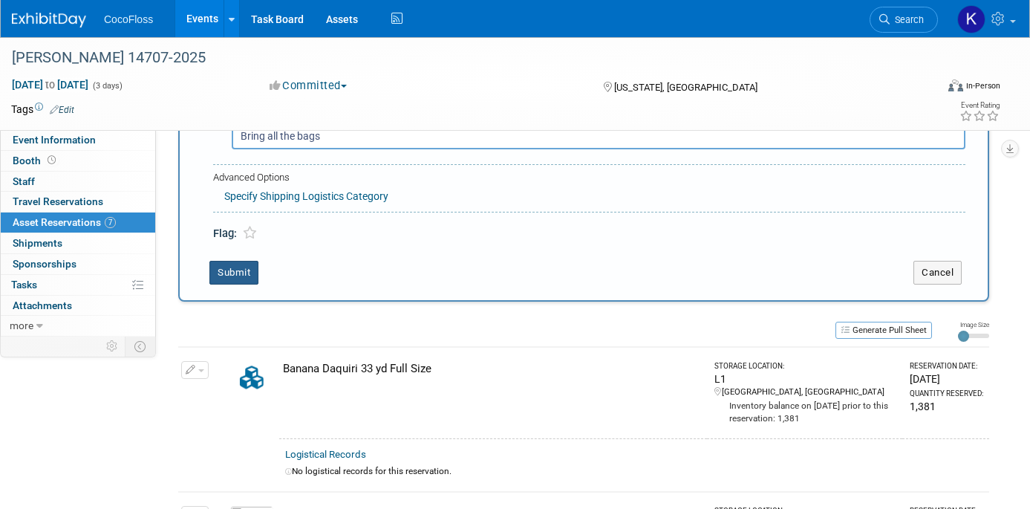
type input "Bring all the bags"
click at [238, 278] on button "Submit" at bounding box center [233, 273] width 49 height 24
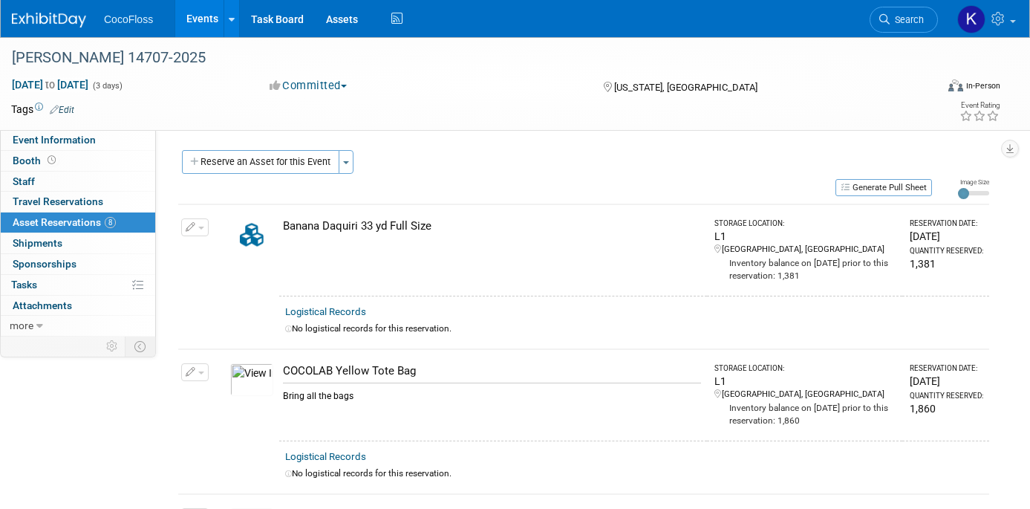
scroll to position [0, 0]
click at [305, 161] on button "Reserve an Asset for this Event" at bounding box center [260, 162] width 157 height 24
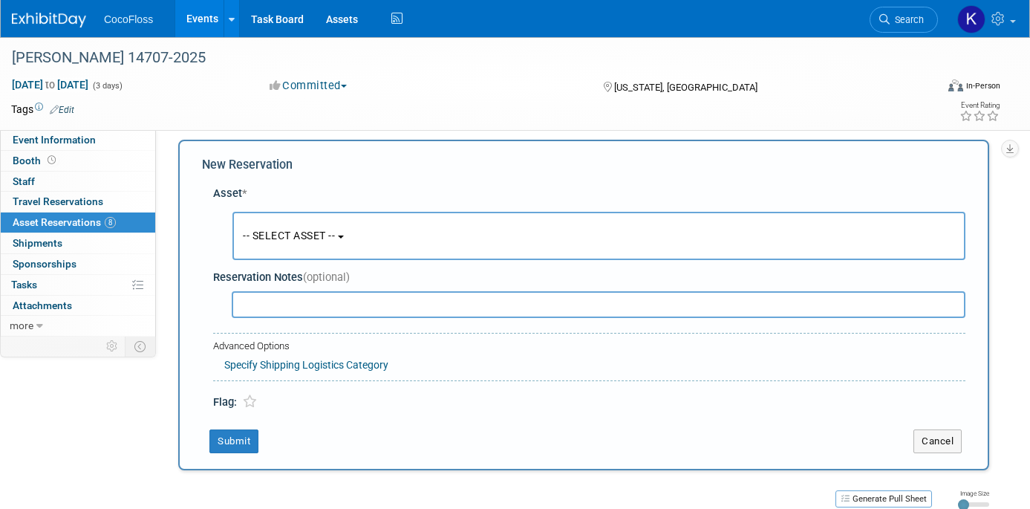
scroll to position [14, 0]
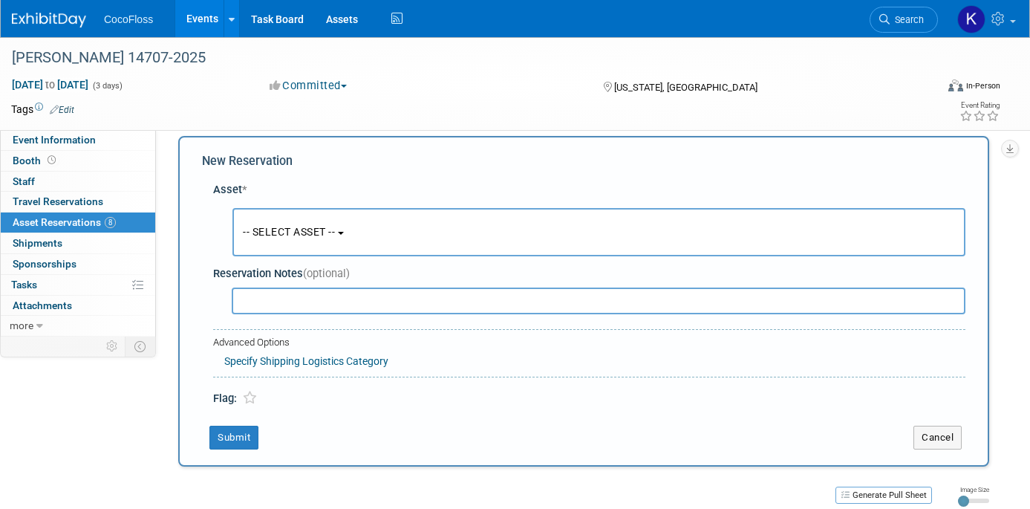
click at [327, 234] on span "-- SELECT ASSET --" at bounding box center [289, 232] width 92 height 12
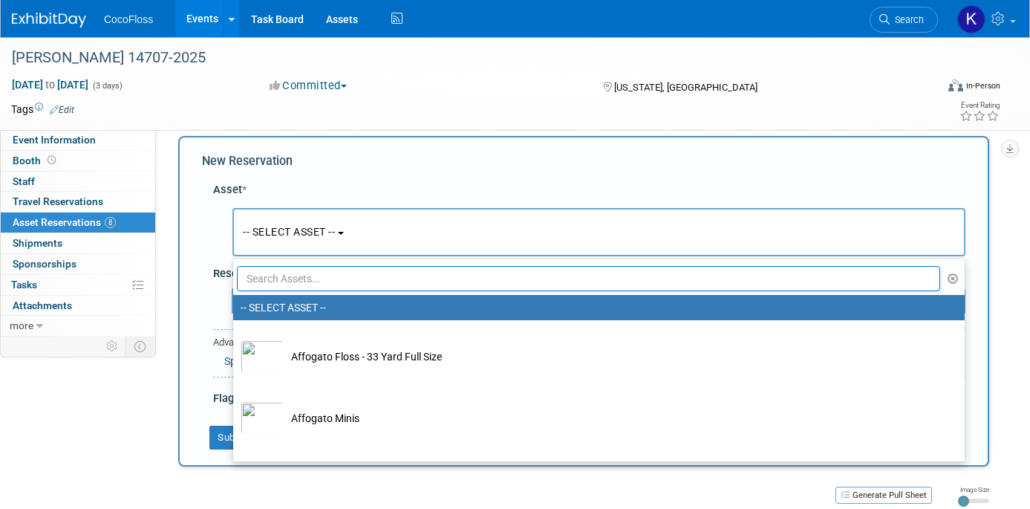
drag, startPoint x: 416, startPoint y: 279, endPoint x: 424, endPoint y: 278, distance: 7.6
click at [417, 278] on input "text" at bounding box center [588, 278] width 703 height 25
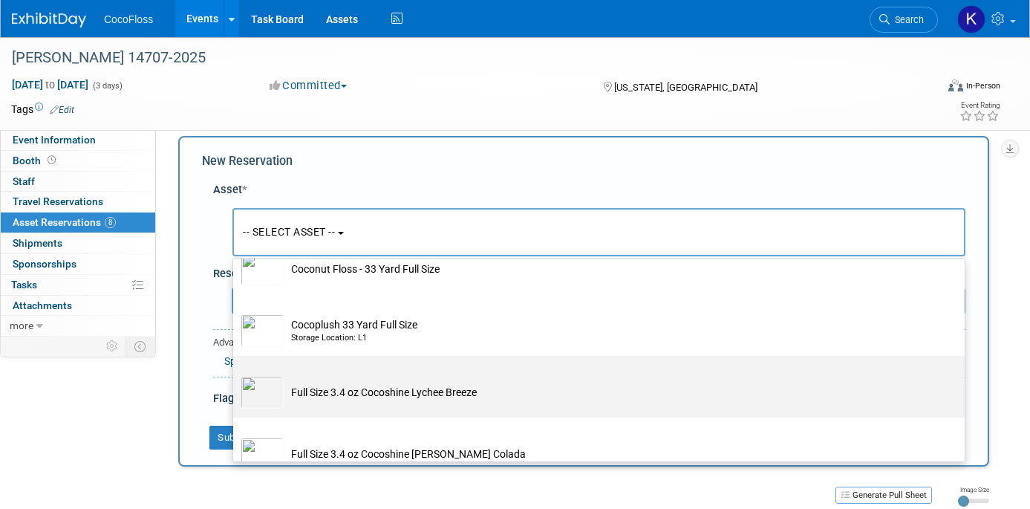
scroll to position [192, 0]
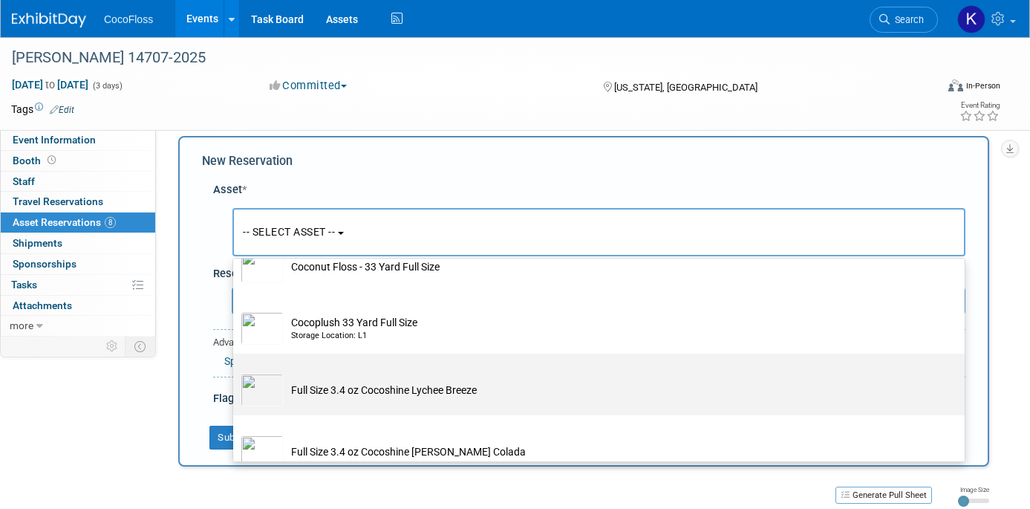
type input "full size"
click at [483, 378] on td "Full Size 3.4 oz Cocoshine Lychee Breeze" at bounding box center [609, 389] width 651 height 33
click at [235, 371] on input "Full Size 3.4 oz Cocoshine Lychee Breeze" at bounding box center [231, 367] width 10 height 10
select select "10722379"
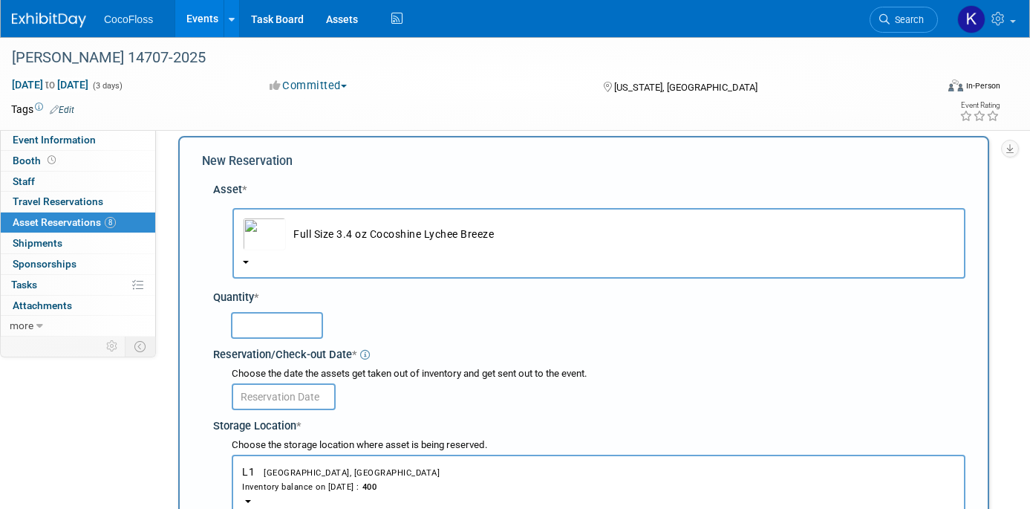
click at [294, 327] on input "text" at bounding box center [277, 325] width 92 height 27
type input "100"
click at [300, 396] on input "text" at bounding box center [284, 396] width 104 height 27
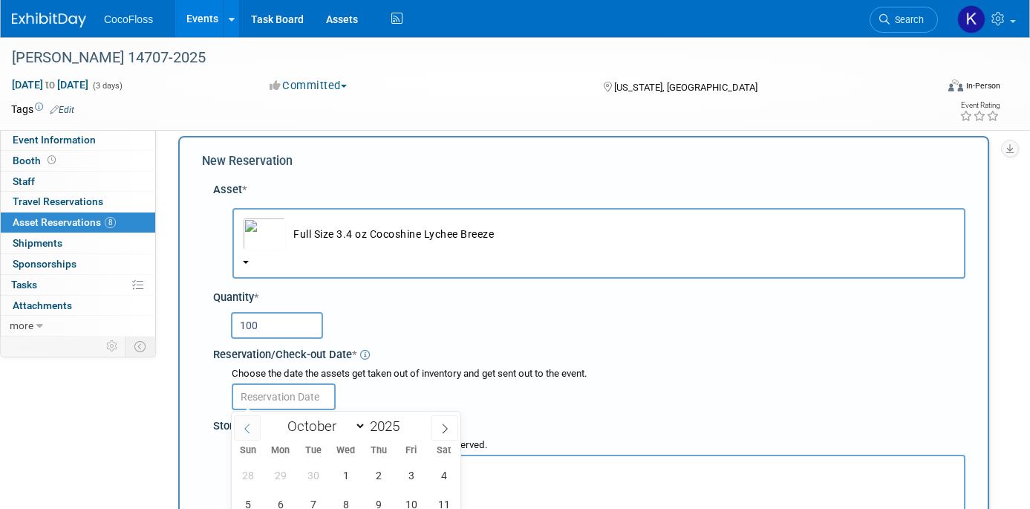
click at [252, 434] on span at bounding box center [247, 427] width 27 height 25
select select "8"
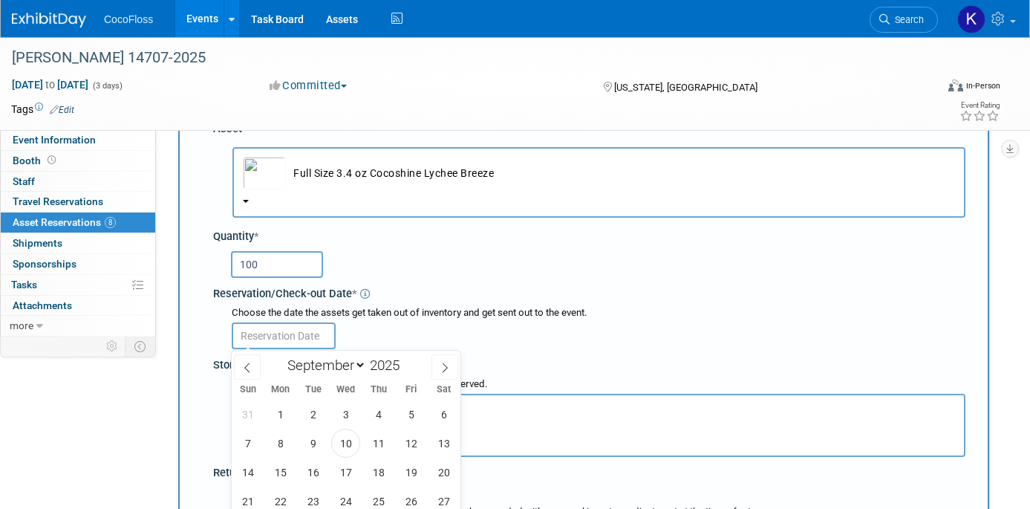
scroll to position [146, 0]
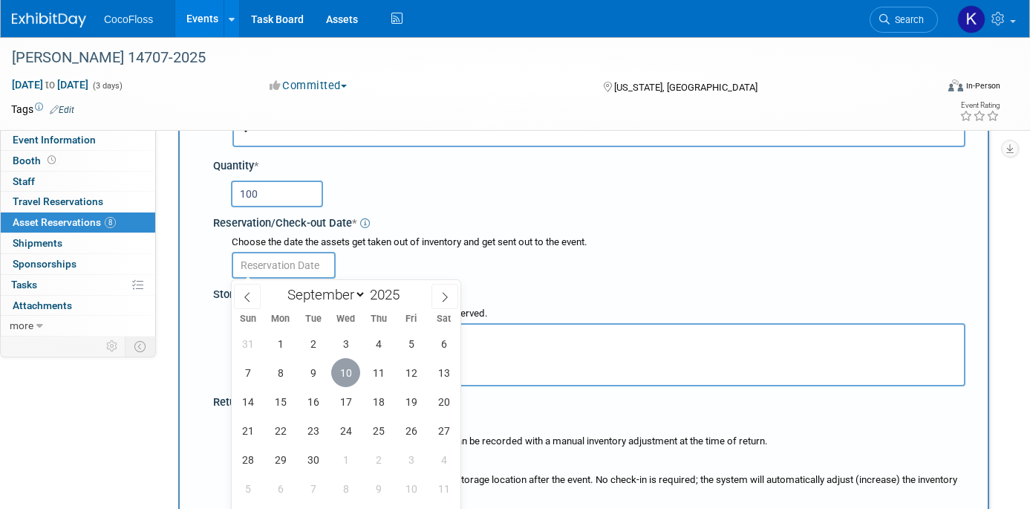
click at [347, 371] on span "10" at bounding box center [345, 372] width 29 height 29
type input "Sep 10, 2025"
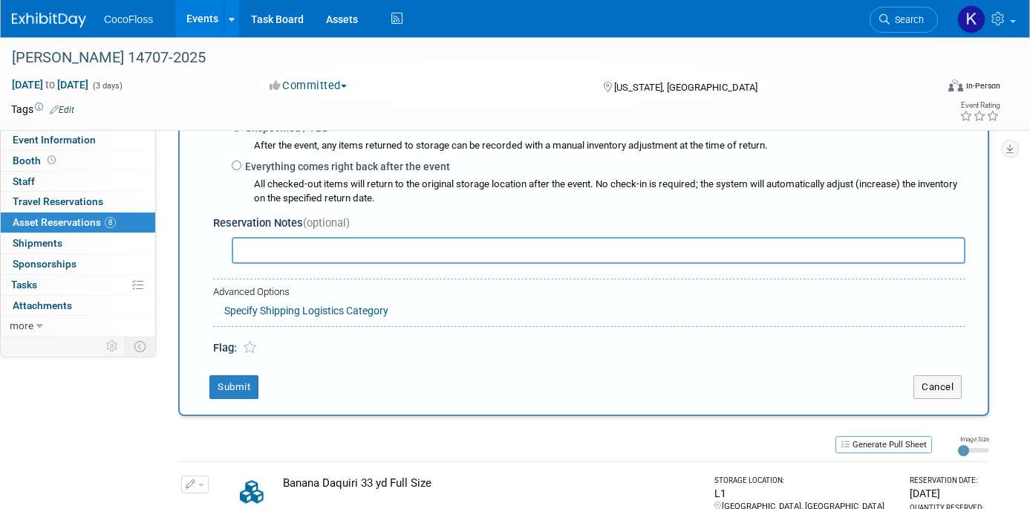
scroll to position [458, 0]
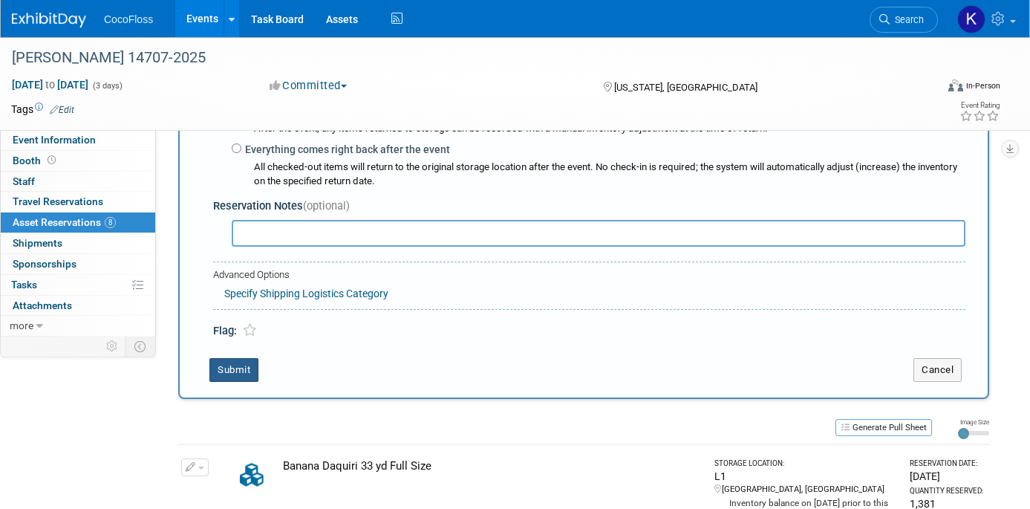
click at [236, 379] on button "Submit" at bounding box center [233, 370] width 49 height 24
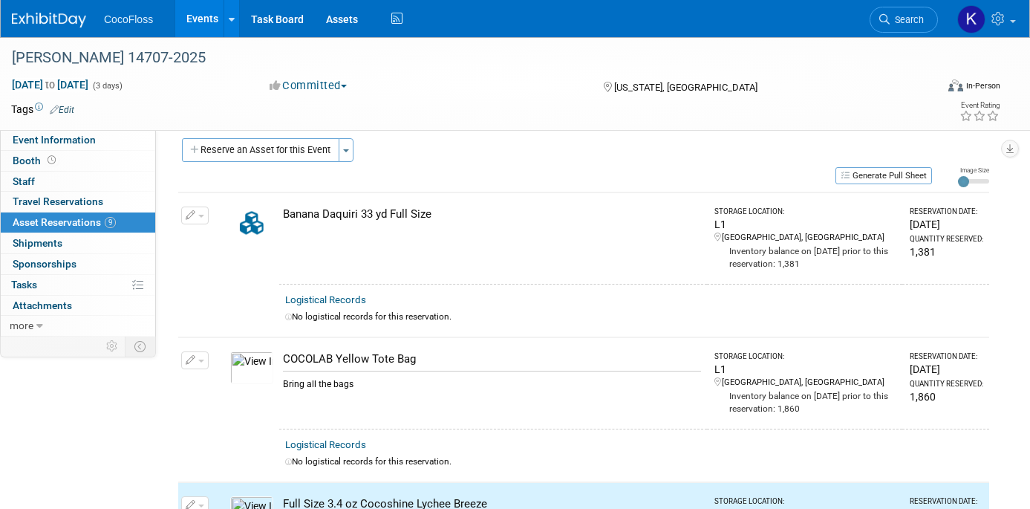
scroll to position [0, 0]
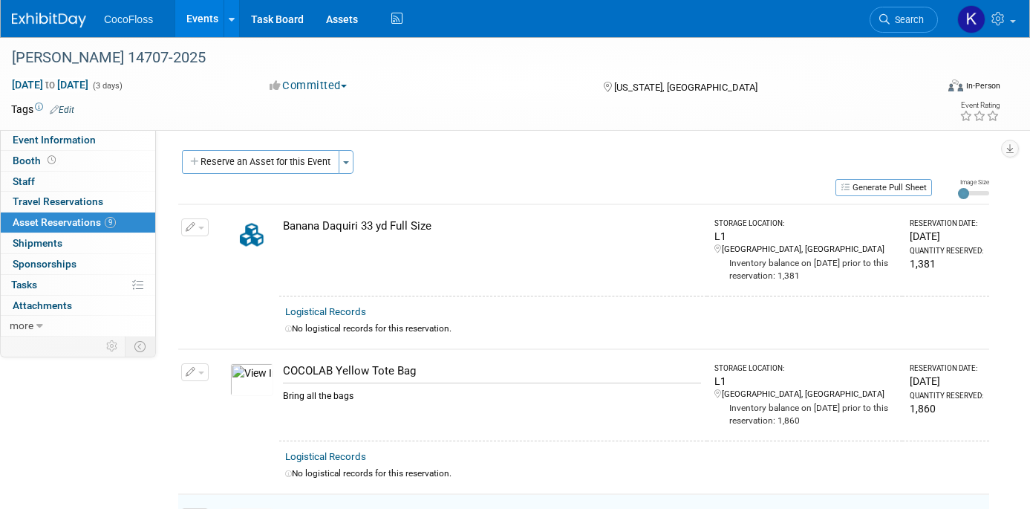
click at [272, 170] on button "Reserve an Asset for this Event" at bounding box center [260, 162] width 157 height 24
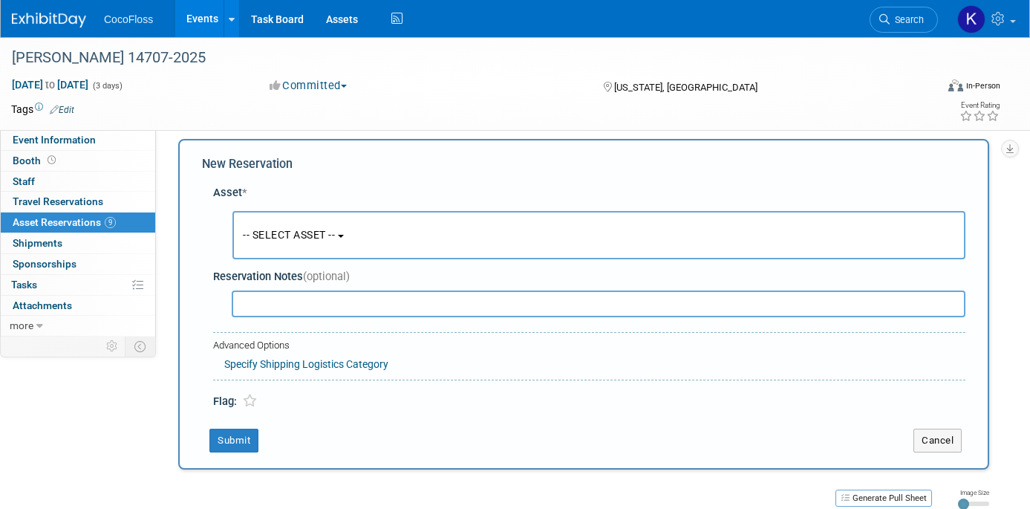
scroll to position [14, 0]
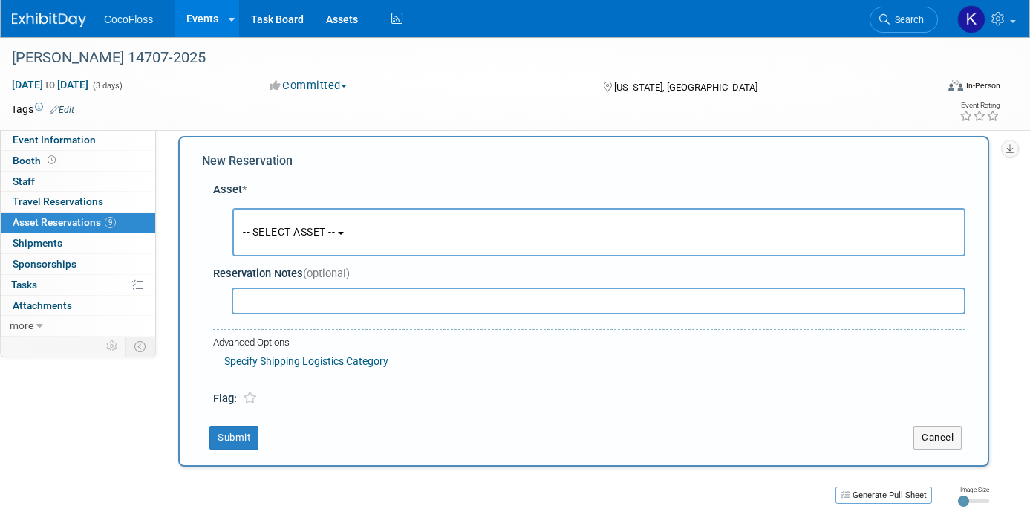
click at [334, 291] on input "text" at bounding box center [598, 300] width 733 height 27
click at [344, 232] on b "button" at bounding box center [341, 233] width 6 height 3
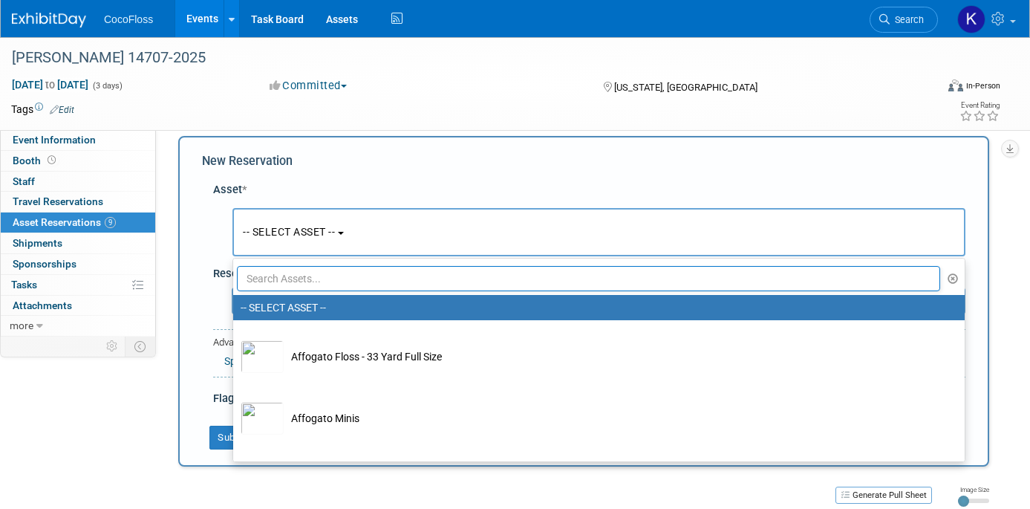
click at [330, 276] on input "text" at bounding box center [588, 278] width 703 height 25
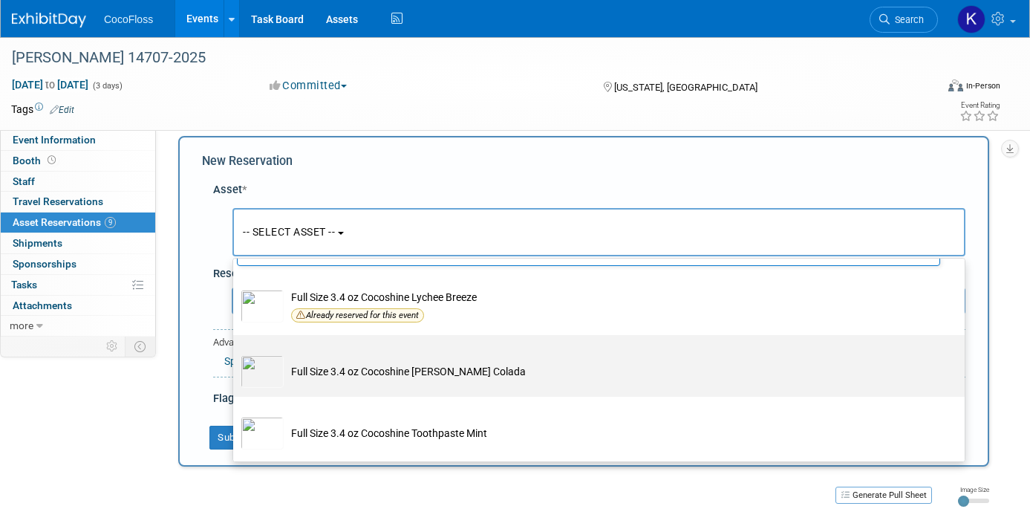
scroll to position [26, 0]
type input "full size 3"
click at [508, 362] on td "Full Size 3.4 oz Cocoshine [PERSON_NAME] Colada" at bounding box center [609, 370] width 651 height 33
click at [235, 352] on input "Full Size 3.4 oz Cocoshine [PERSON_NAME] Colada" at bounding box center [231, 347] width 10 height 10
select select "10722380"
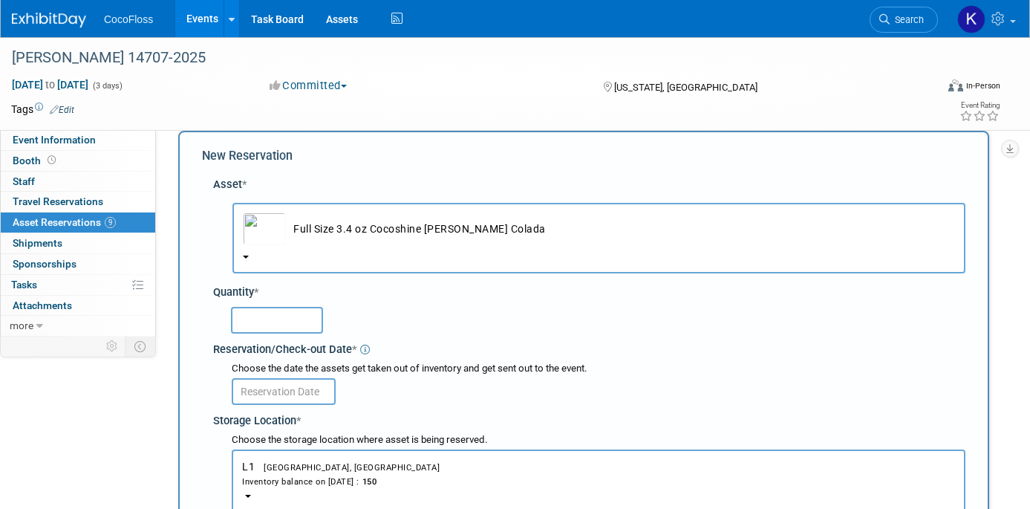
scroll to position [20, 0]
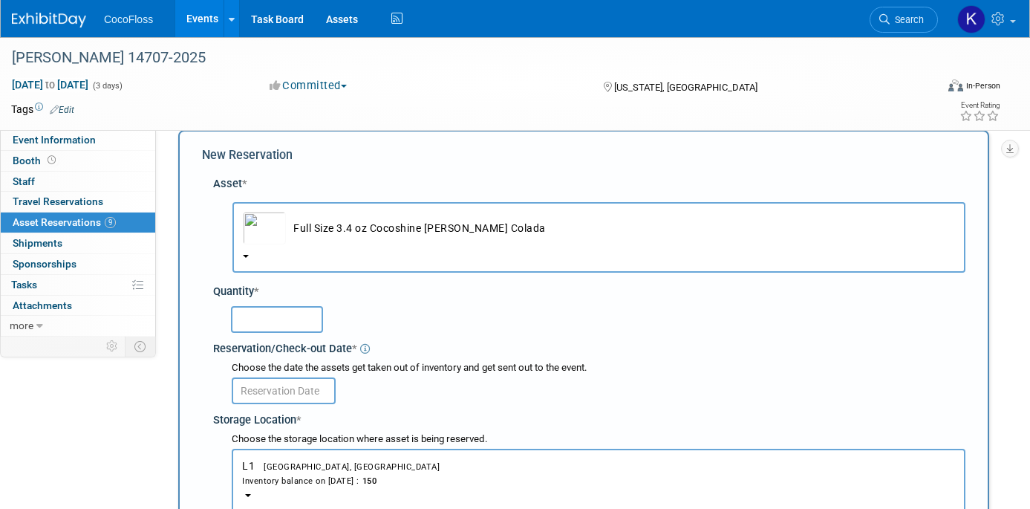
click at [300, 325] on input "text" at bounding box center [277, 319] width 92 height 27
type input "100"
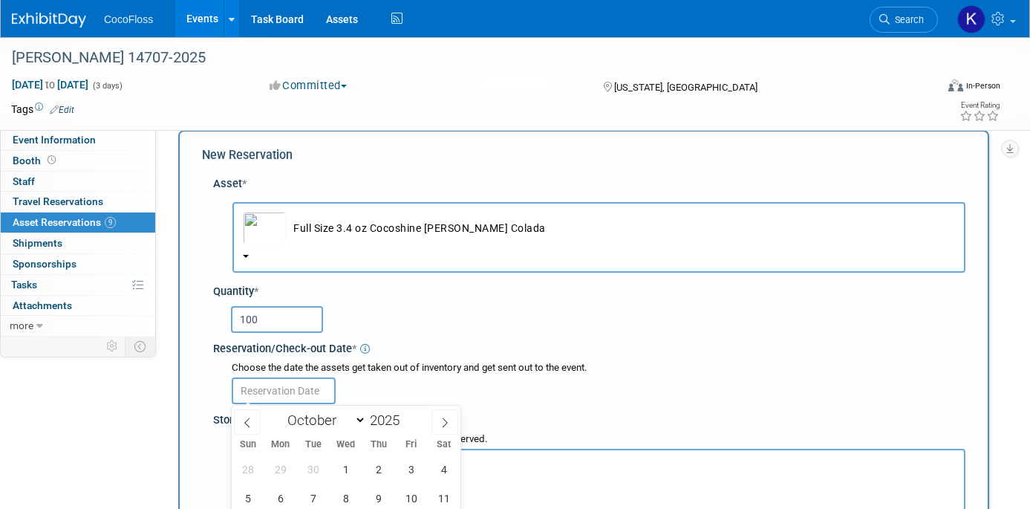
click at [284, 385] on input "text" at bounding box center [284, 390] width 104 height 27
click at [248, 424] on icon at bounding box center [247, 422] width 10 height 10
select select "8"
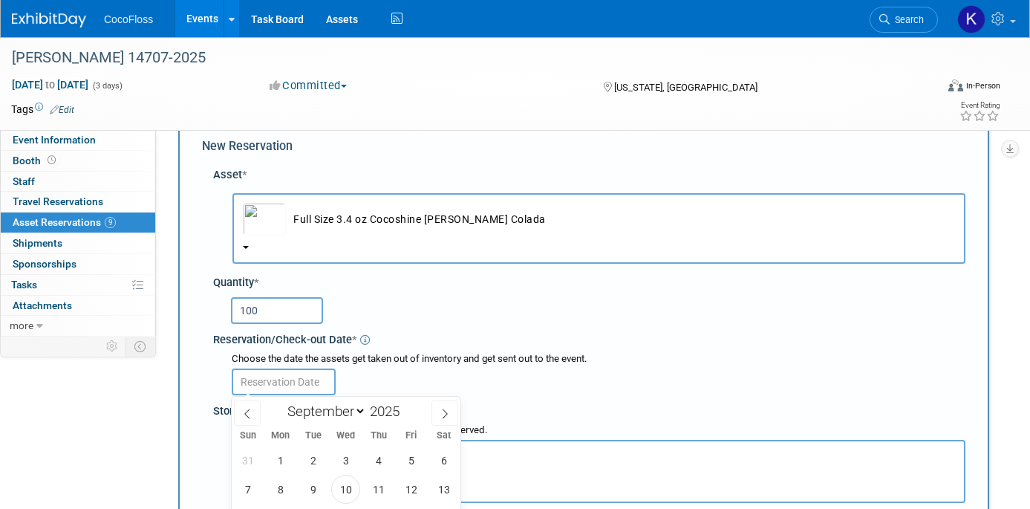
scroll to position [42, 0]
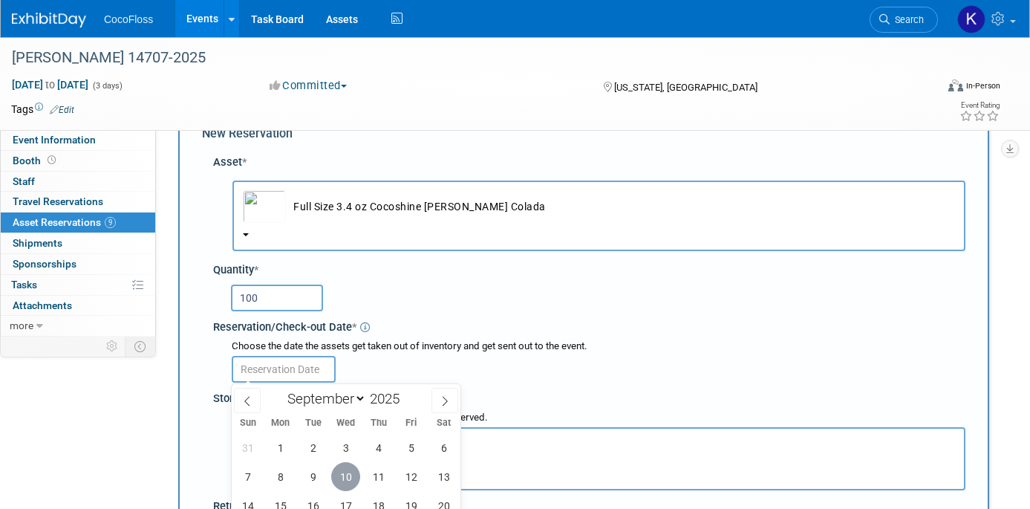
click at [344, 469] on span "10" at bounding box center [345, 476] width 29 height 29
type input "Sep 10, 2025"
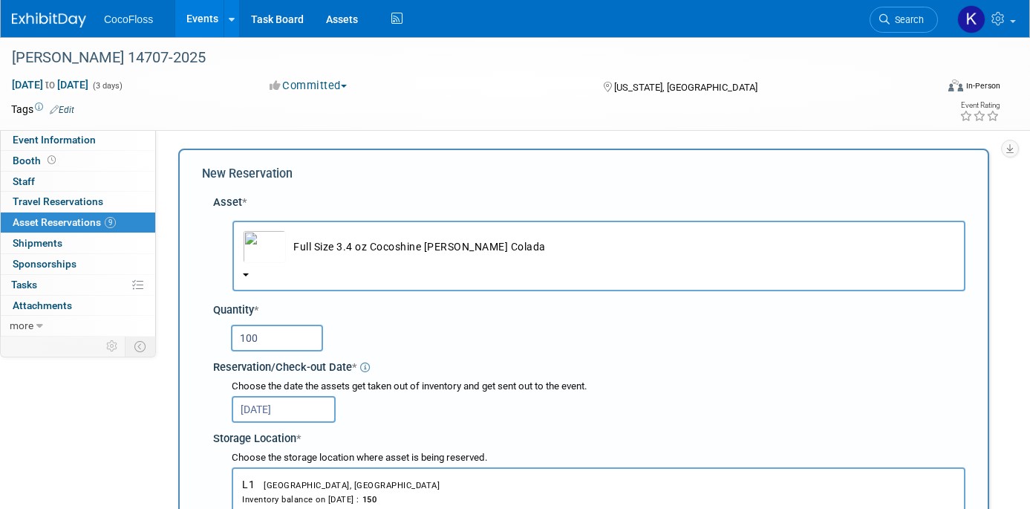
scroll to position [0, 0]
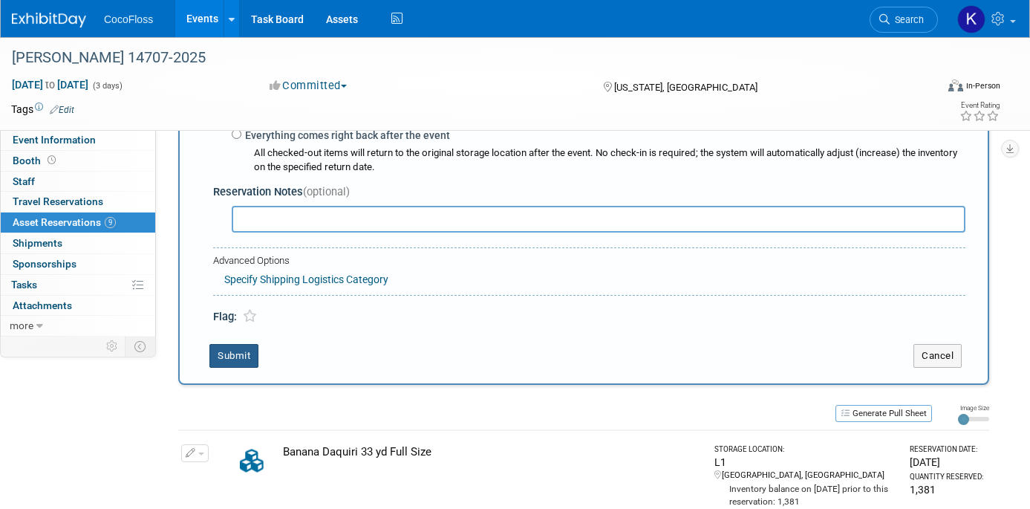
click at [245, 359] on button "Submit" at bounding box center [233, 356] width 49 height 24
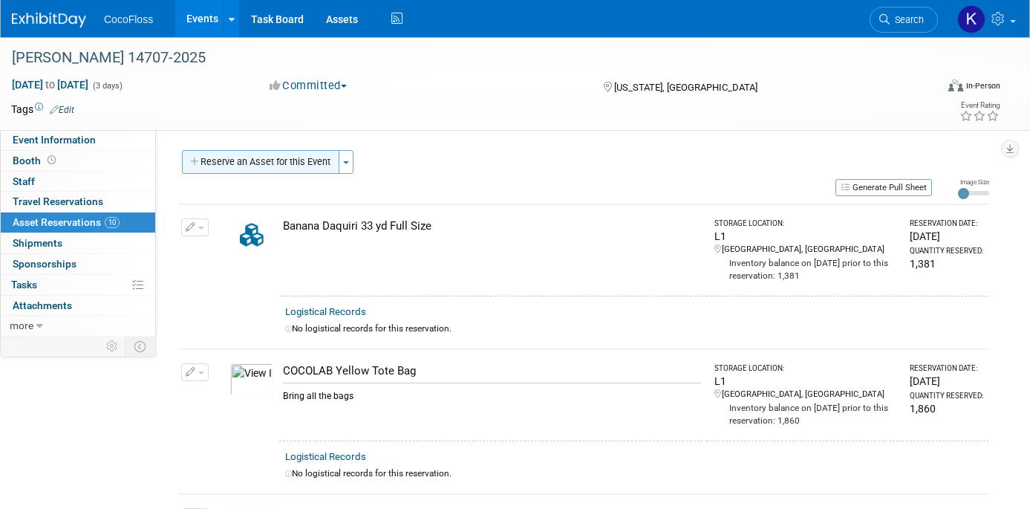
click at [257, 166] on button "Reserve an Asset for this Event" at bounding box center [260, 162] width 157 height 24
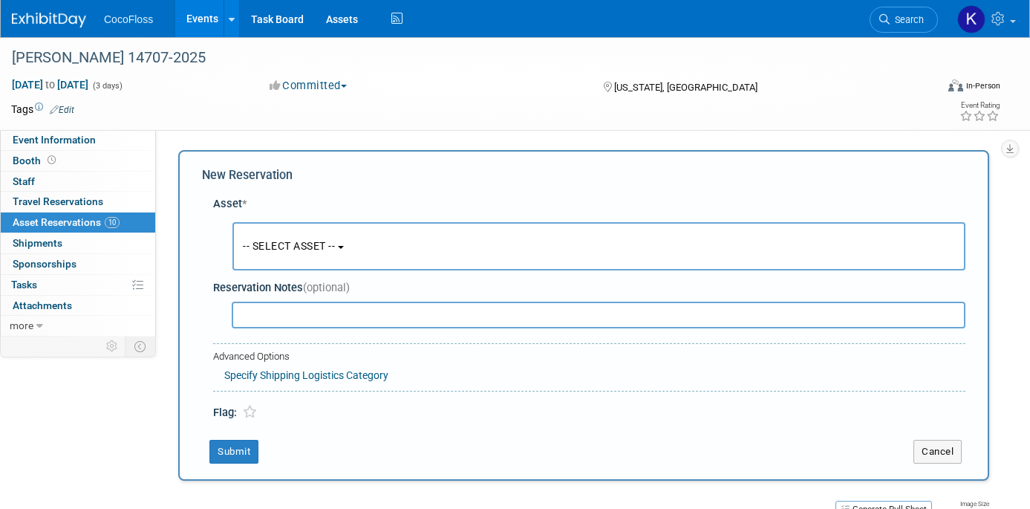
scroll to position [14, 0]
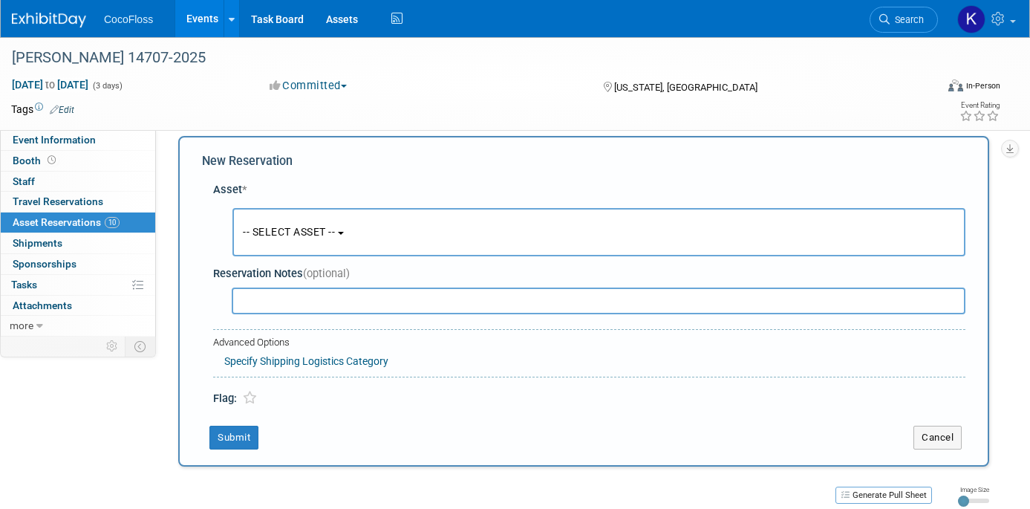
drag, startPoint x: 319, startPoint y: 215, endPoint x: 329, endPoint y: 244, distance: 30.5
click at [319, 215] on button "-- SELECT ASSET --" at bounding box center [598, 232] width 733 height 48
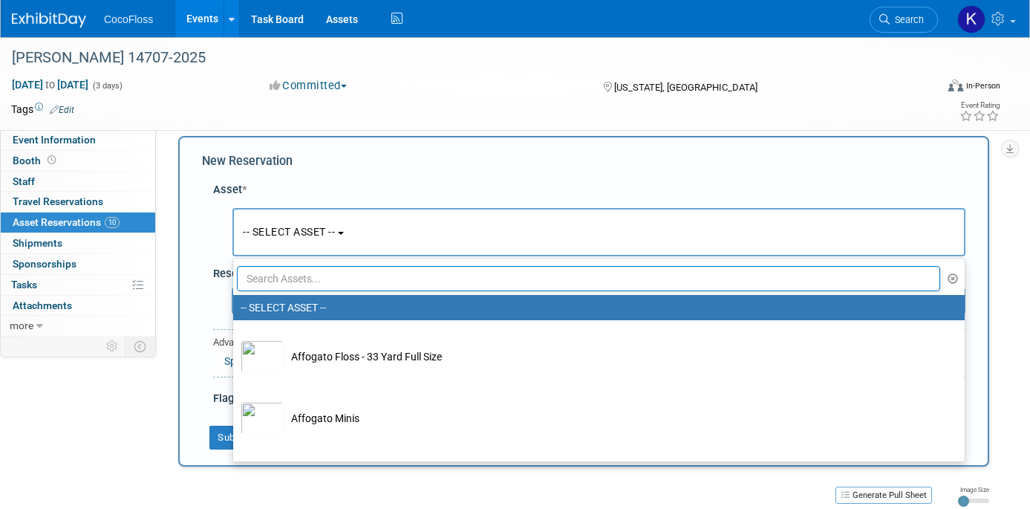
click at [336, 280] on input "text" at bounding box center [588, 278] width 703 height 25
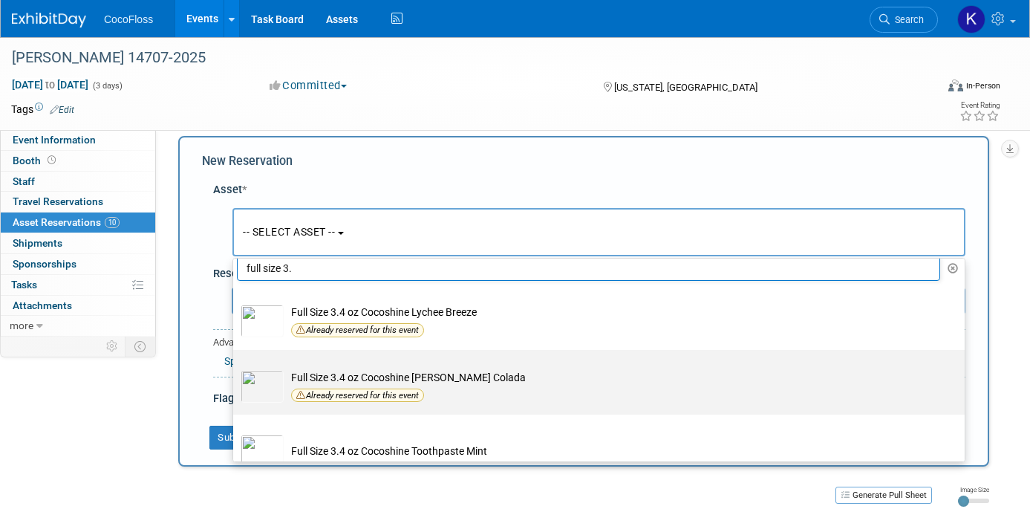
scroll to position [30, 0]
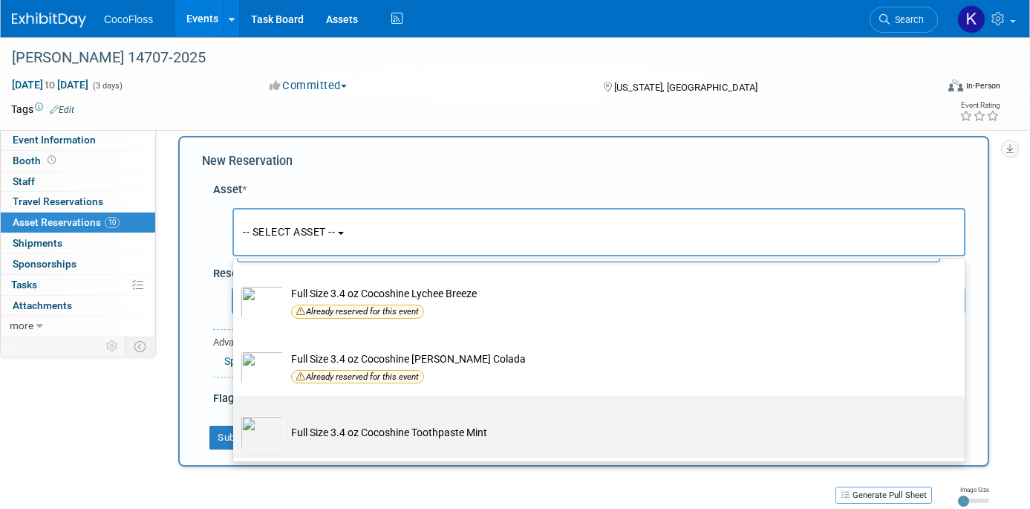
type input "full size 3."
click at [437, 424] on td "Full Size 3.4 oz Cocoshine Toothpaste Mint" at bounding box center [609, 432] width 651 height 33
click at [235, 414] on input "Full Size 3.4 oz Cocoshine Toothpaste Mint" at bounding box center [231, 409] width 10 height 10
select select "10722315"
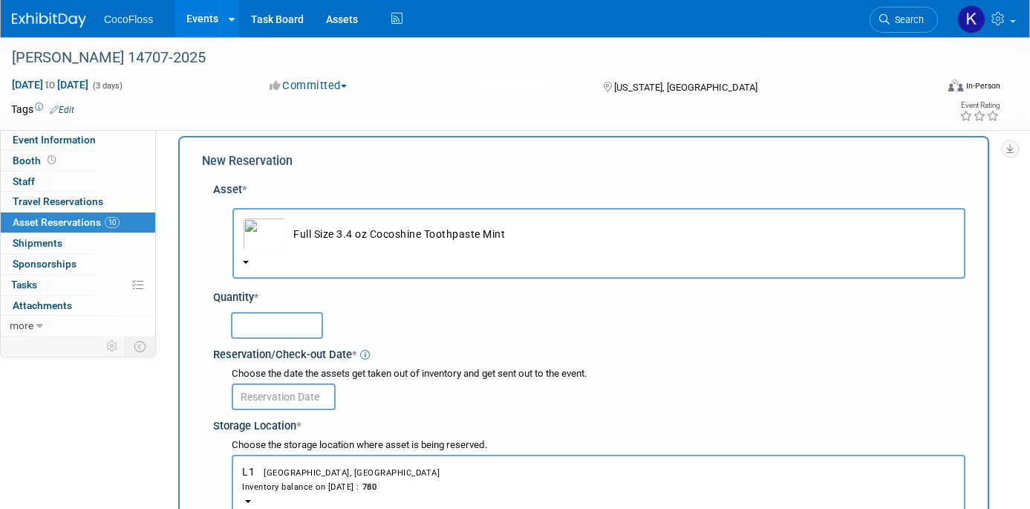
click at [284, 336] on input "text" at bounding box center [277, 325] width 92 height 27
type input "100"
click at [310, 383] on input "text" at bounding box center [284, 396] width 104 height 27
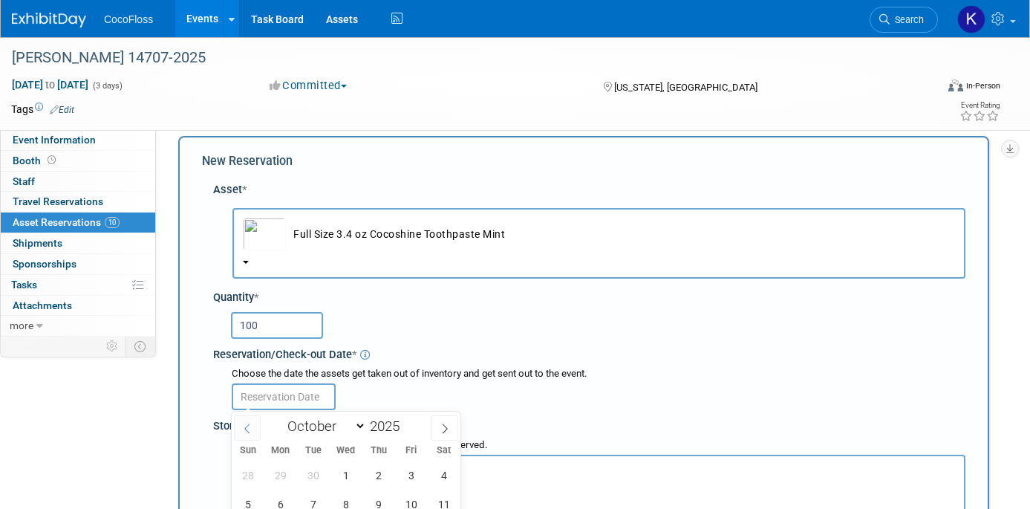
click at [250, 431] on icon at bounding box center [247, 428] width 10 height 10
select select "8"
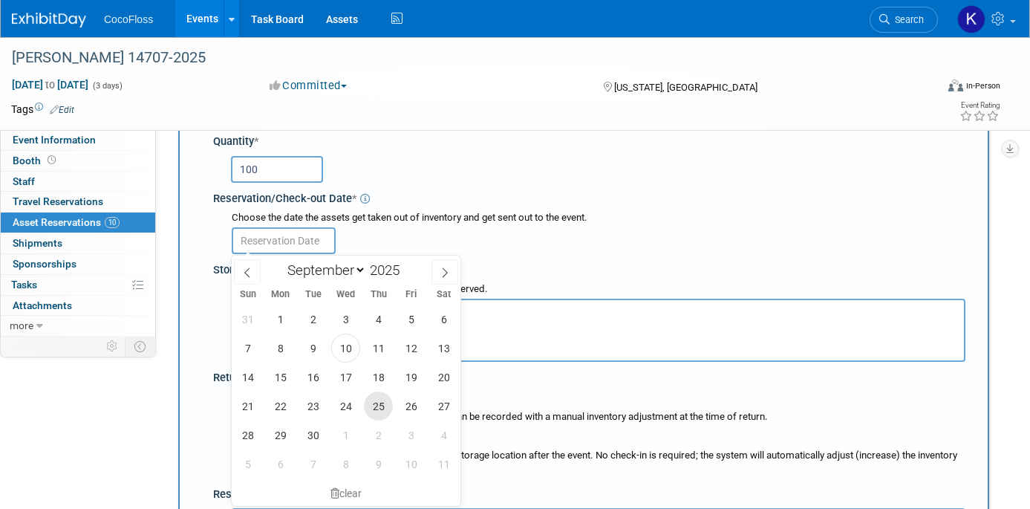
scroll to position [171, 0]
click at [350, 355] on span "10" at bounding box center [345, 346] width 29 height 29
type input "Sep 10, 2025"
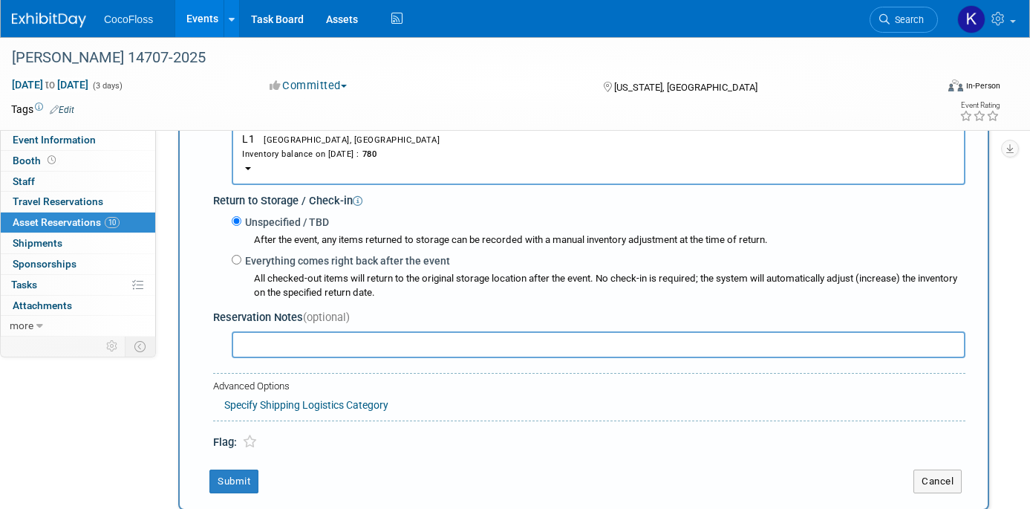
scroll to position [479, 0]
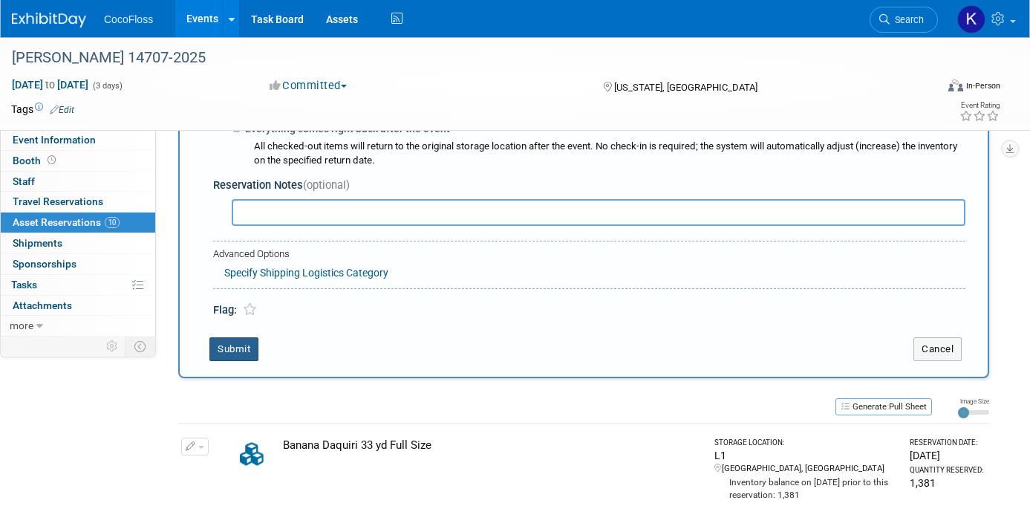
click at [235, 346] on button "Submit" at bounding box center [233, 349] width 49 height 24
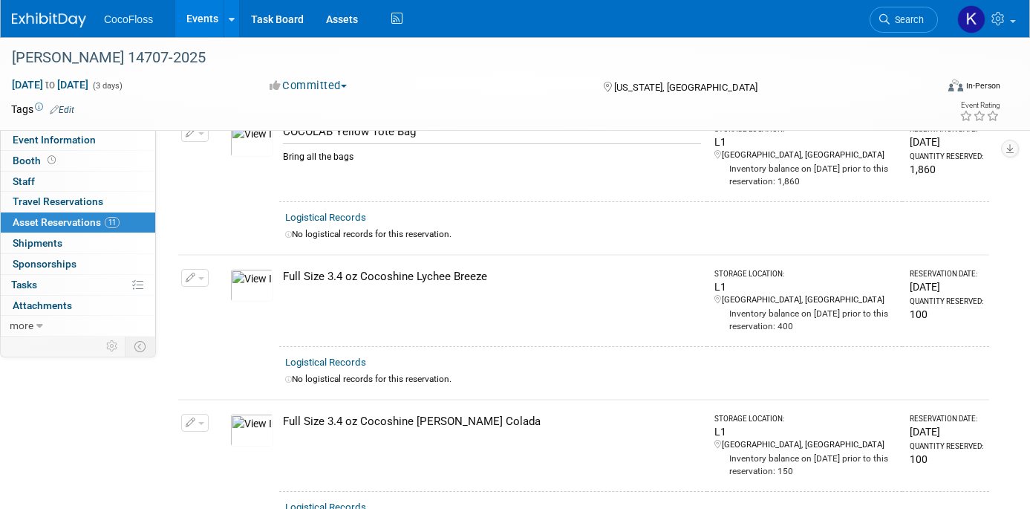
scroll to position [0, 0]
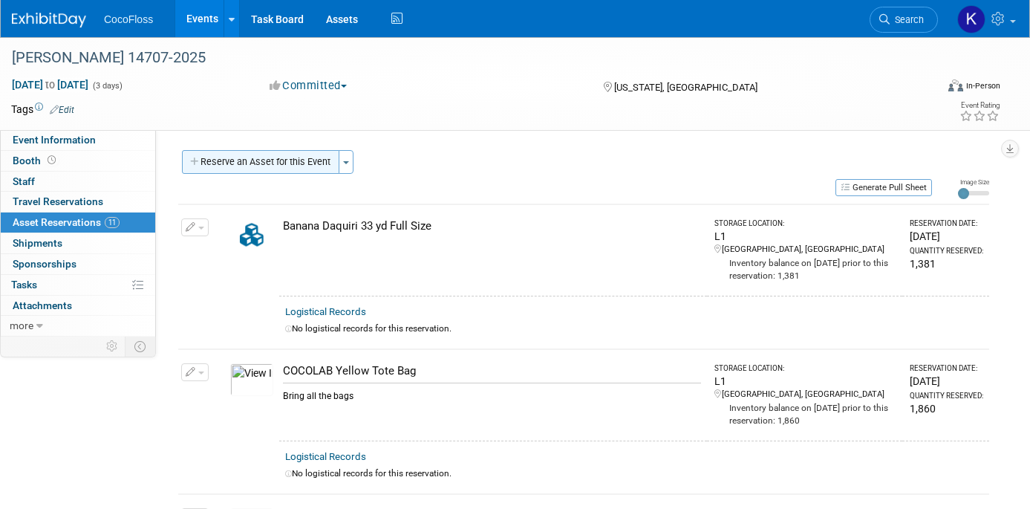
click at [308, 156] on button "Reserve an Asset for this Event" at bounding box center [260, 162] width 157 height 24
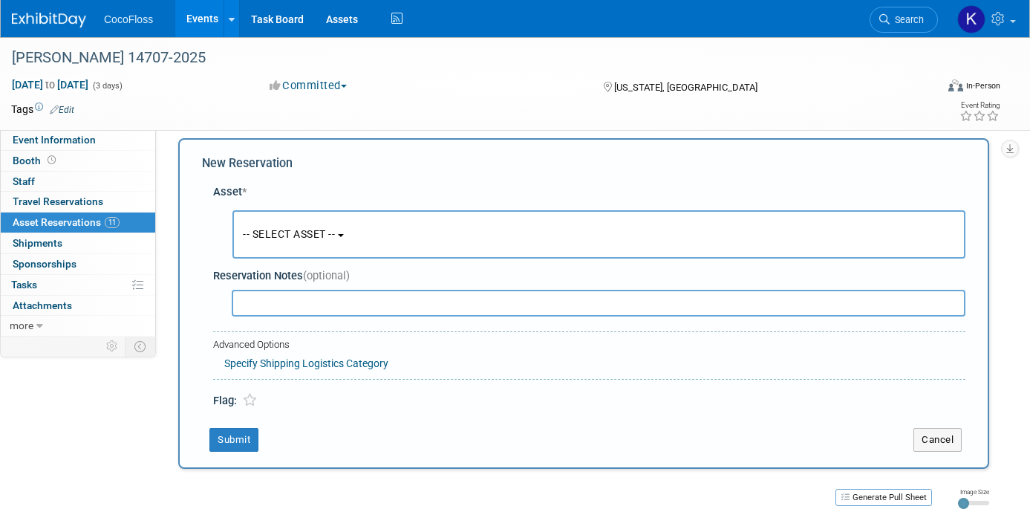
scroll to position [14, 0]
click at [323, 230] on span "-- SELECT ASSET --" at bounding box center [289, 232] width 92 height 12
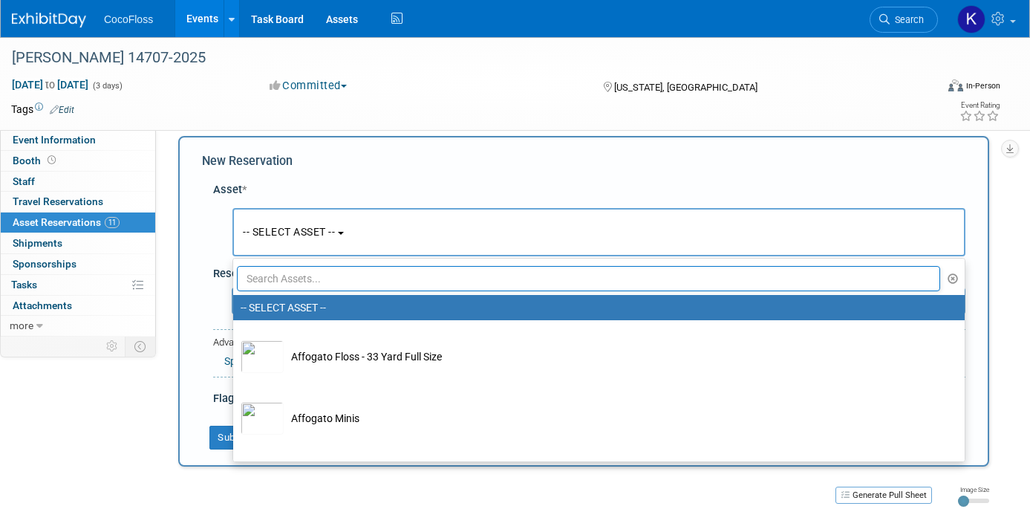
click at [379, 288] on input "text" at bounding box center [588, 278] width 703 height 25
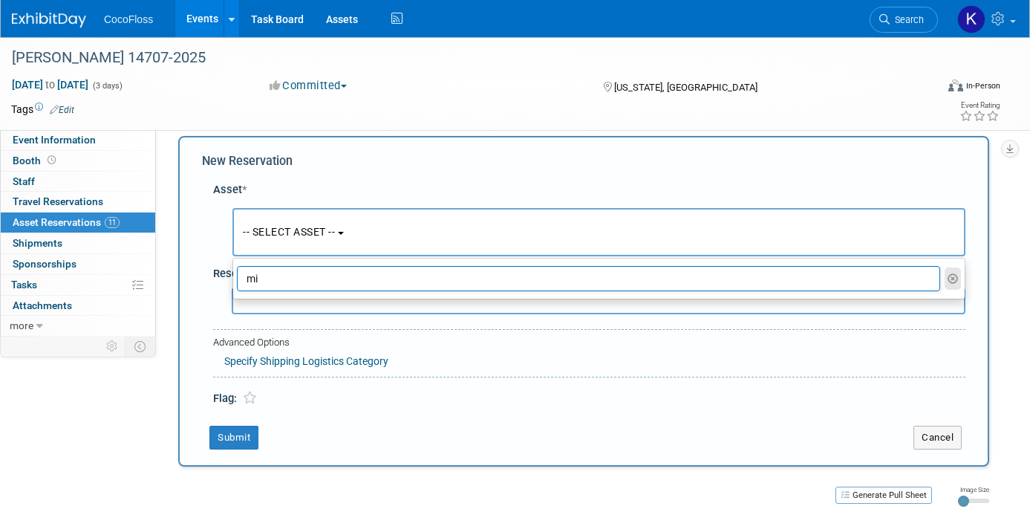
type input "m"
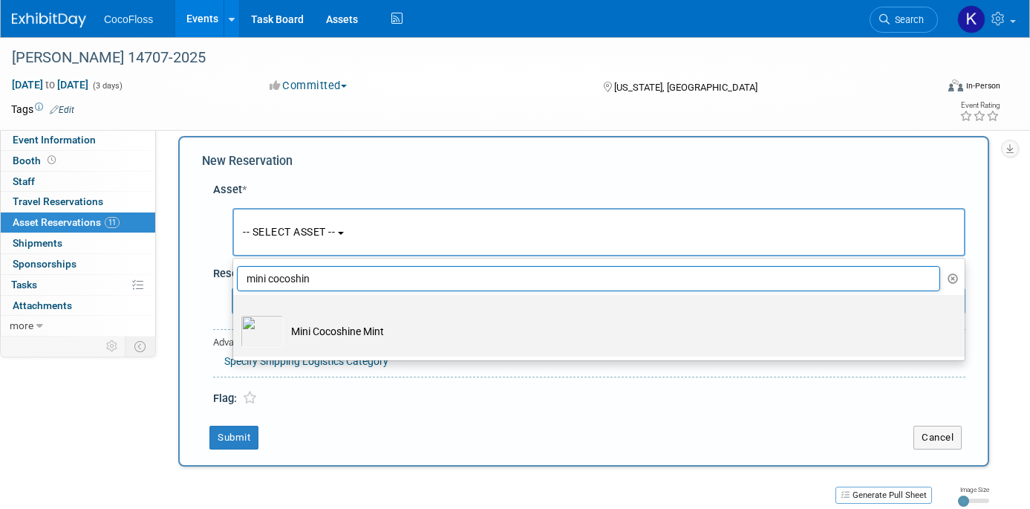
type input "mini cocoshin"
click at [597, 318] on td "Mini Cocoshine Mint" at bounding box center [609, 331] width 651 height 33
click at [235, 313] on input "Mini Cocoshine Mint" at bounding box center [231, 308] width 10 height 10
select select "10726102"
select select "9"
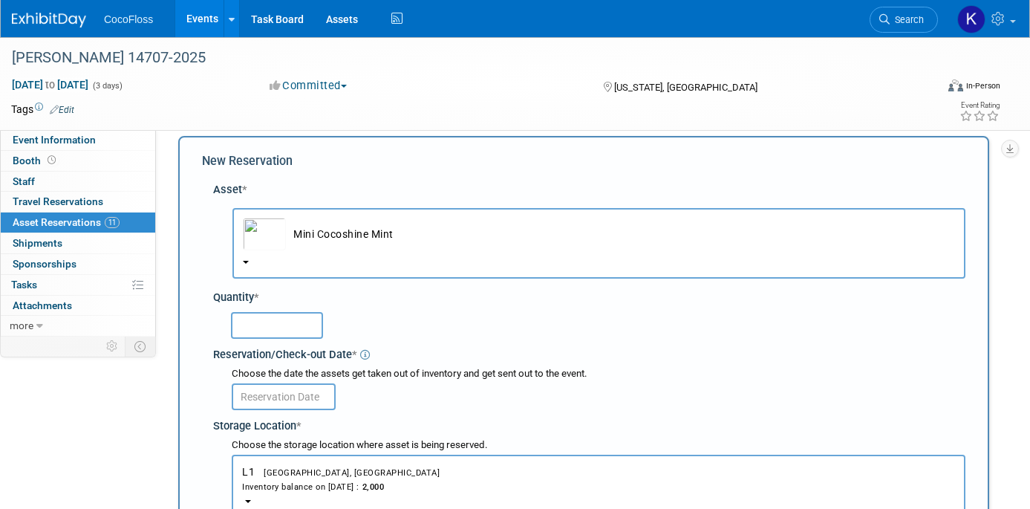
drag, startPoint x: 276, startPoint y: 324, endPoint x: 642, endPoint y: 281, distance: 368.4
click at [276, 324] on input "text" at bounding box center [277, 325] width 92 height 27
type input "2000"
click at [299, 404] on input "text" at bounding box center [284, 396] width 104 height 27
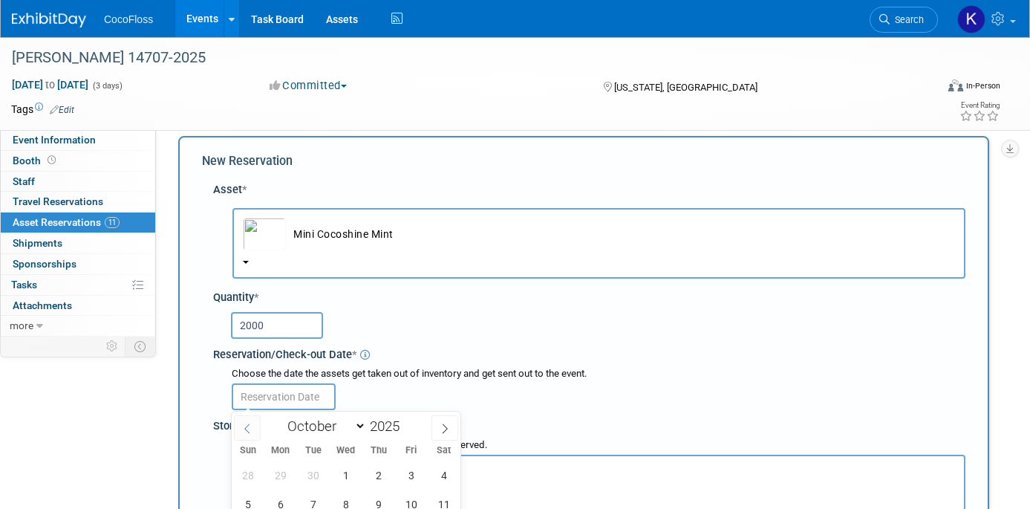
click at [234, 427] on span at bounding box center [247, 427] width 27 height 25
select select "8"
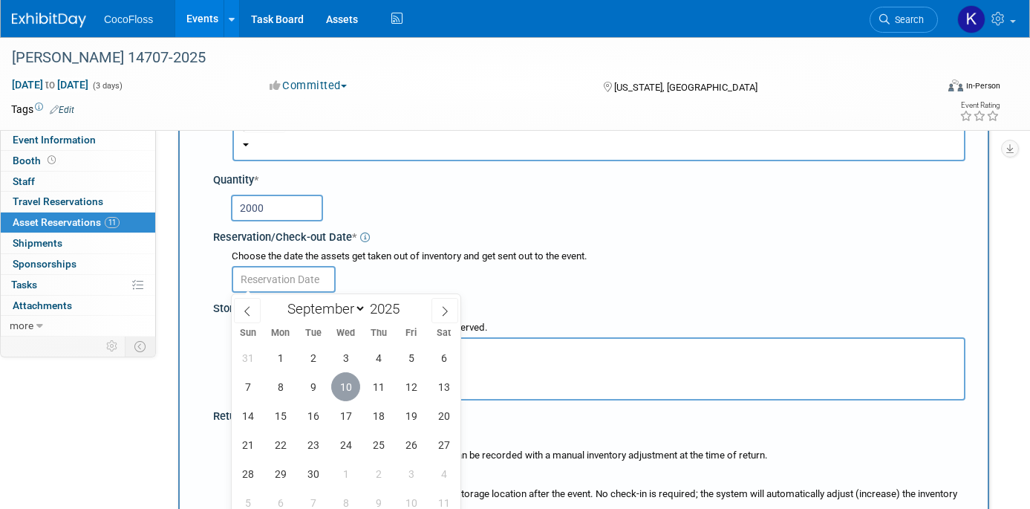
click at [342, 388] on span "10" at bounding box center [345, 386] width 29 height 29
type input "Sep 10, 2025"
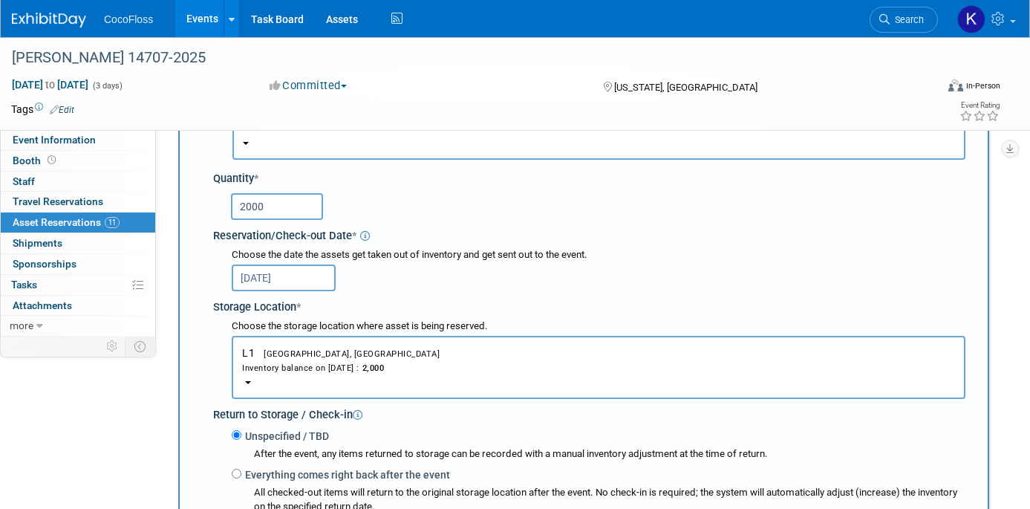
scroll to position [652, 0]
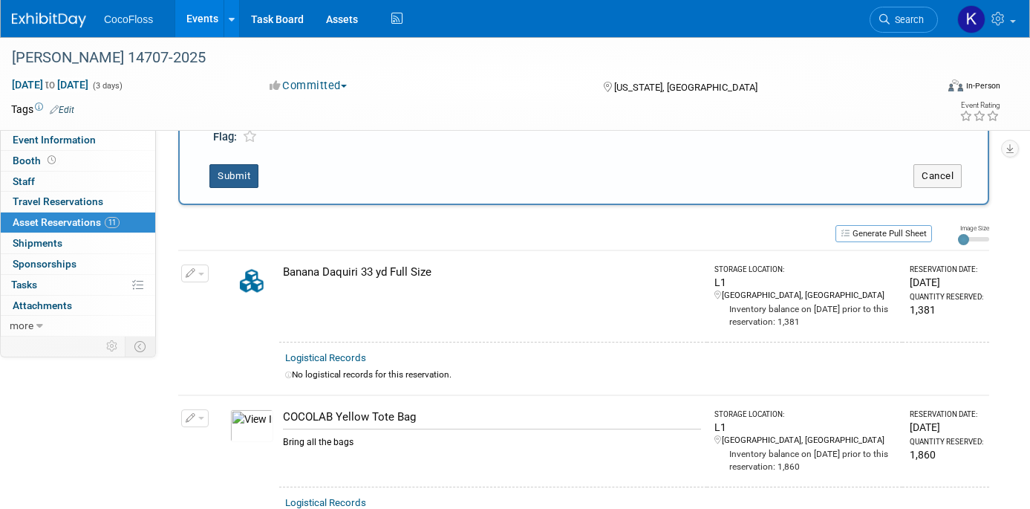
click at [241, 184] on button "Submit" at bounding box center [233, 176] width 49 height 24
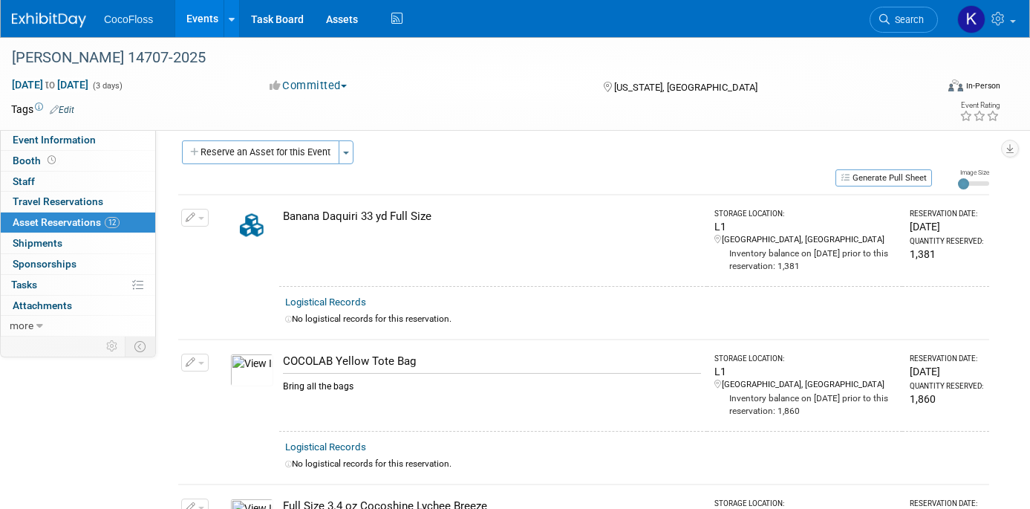
scroll to position [0, 0]
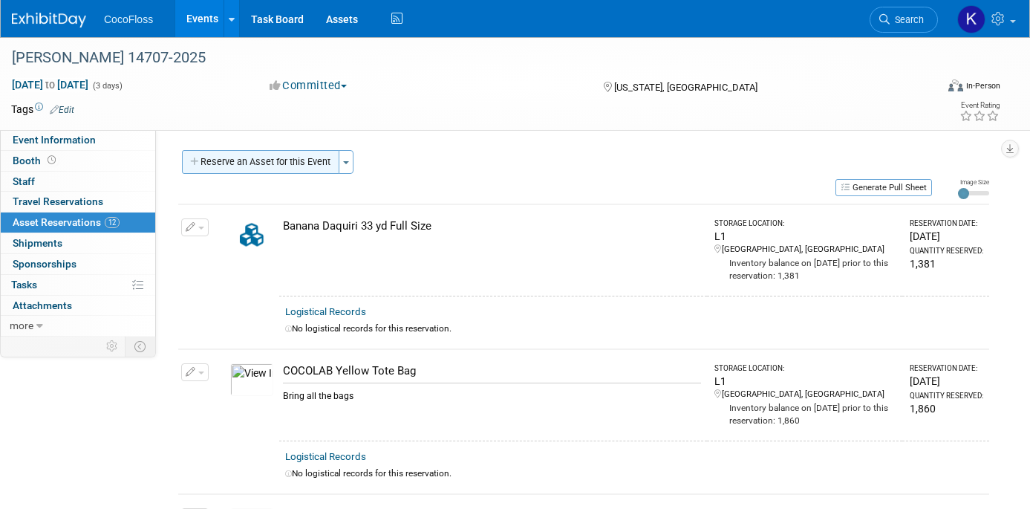
click at [281, 169] on button "Reserve an Asset for this Event" at bounding box center [260, 162] width 157 height 24
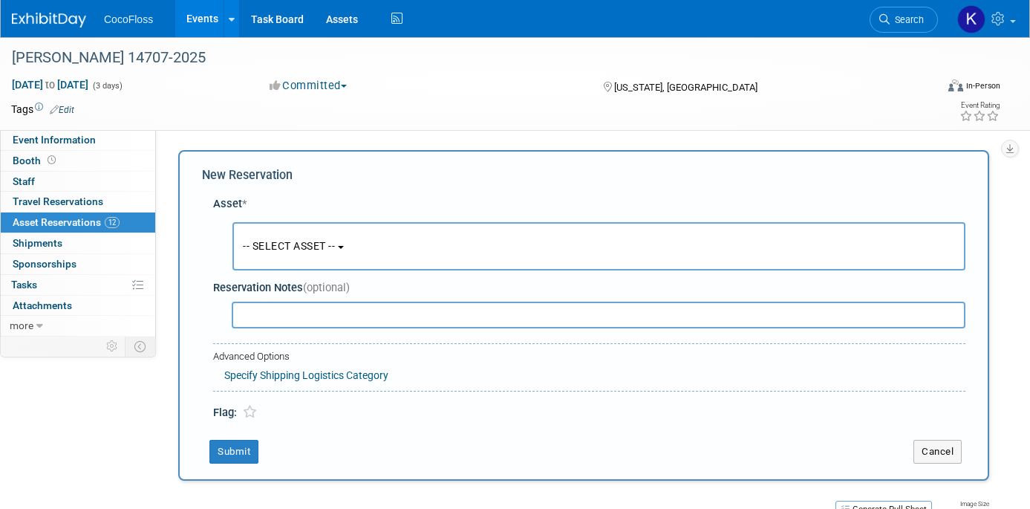
scroll to position [14, 0]
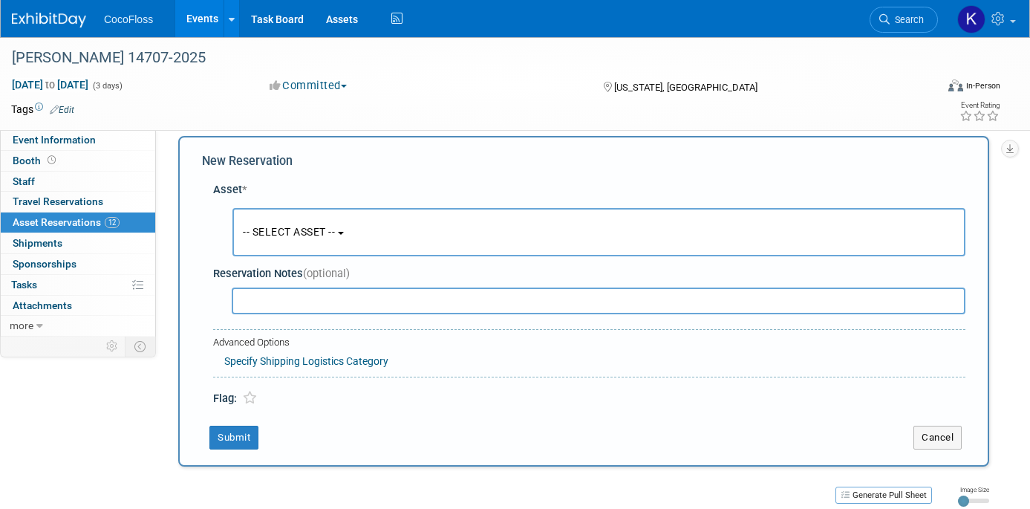
click at [386, 247] on button "-- SELECT ASSET --" at bounding box center [598, 232] width 733 height 48
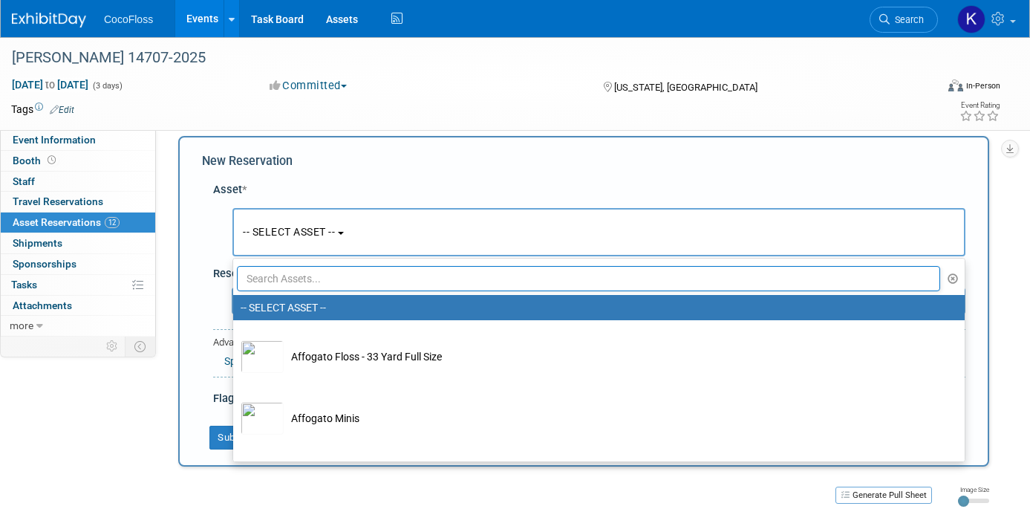
click at [361, 269] on input "text" at bounding box center [588, 278] width 703 height 25
paste input "Cocolab Product Guide - Literature"
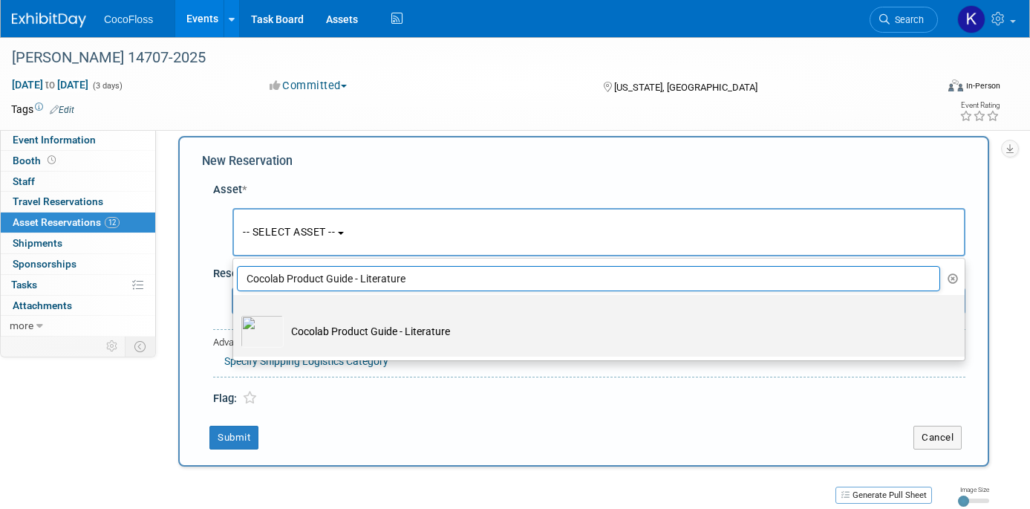
type input "Cocolab Product Guide - Literature"
click at [352, 333] on td "Cocolab Product Guide - Literature" at bounding box center [609, 331] width 651 height 33
click at [235, 313] on input "Cocolab Product Guide - Literature" at bounding box center [231, 308] width 10 height 10
select select "10722374"
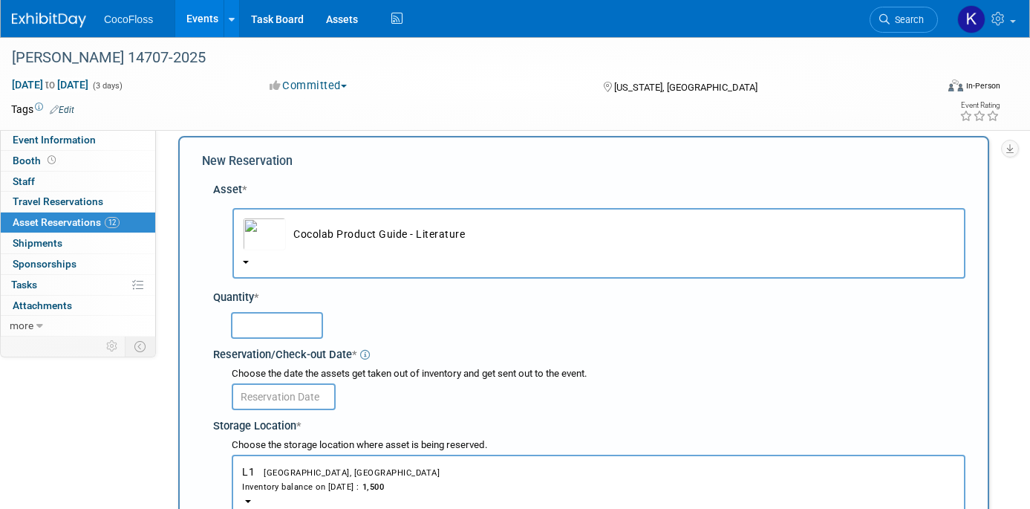
click at [305, 331] on input "text" at bounding box center [277, 325] width 92 height 27
type input "1500"
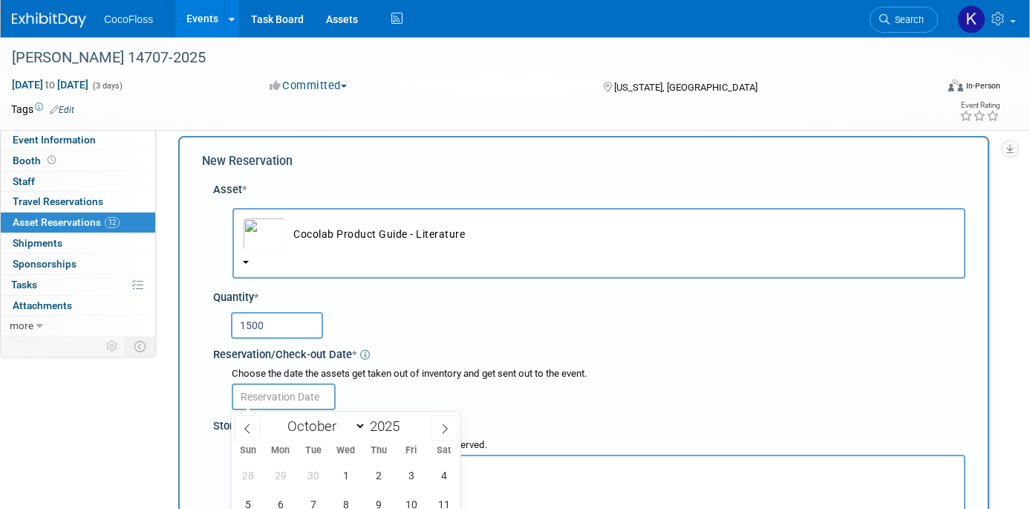
click at [313, 386] on input "text" at bounding box center [284, 396] width 104 height 27
click at [246, 428] on icon at bounding box center [247, 428] width 10 height 10
select select "8"
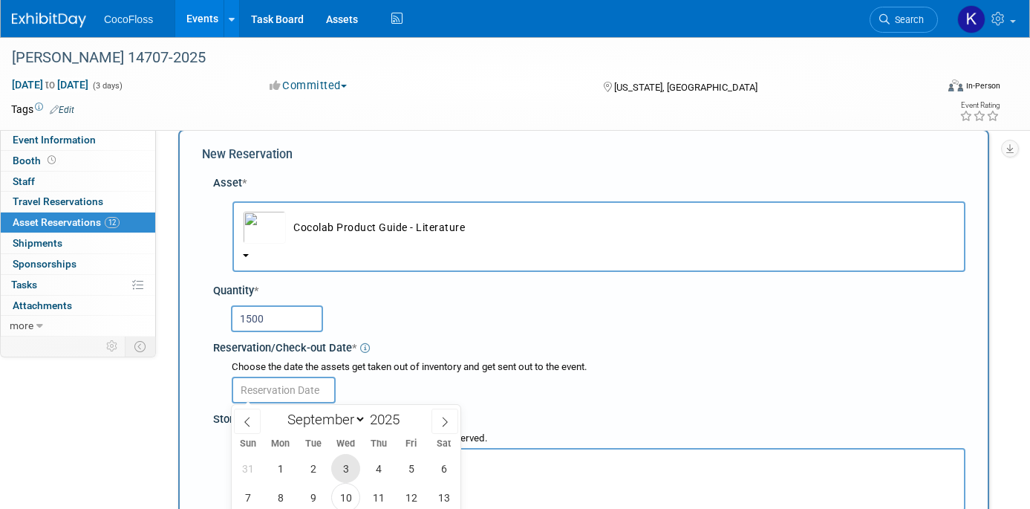
scroll to position [33, 0]
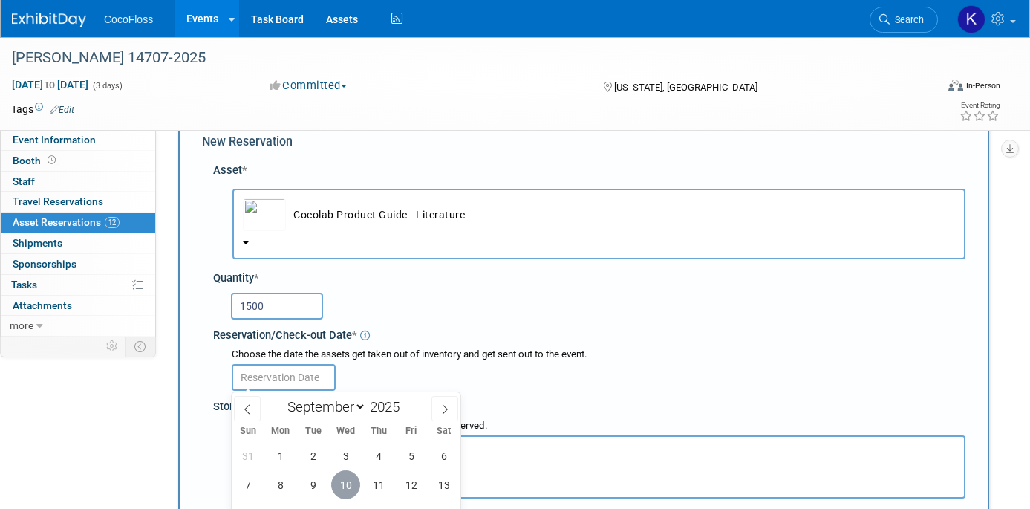
click at [344, 477] on span "10" at bounding box center [345, 484] width 29 height 29
type input "Sep 10, 2025"
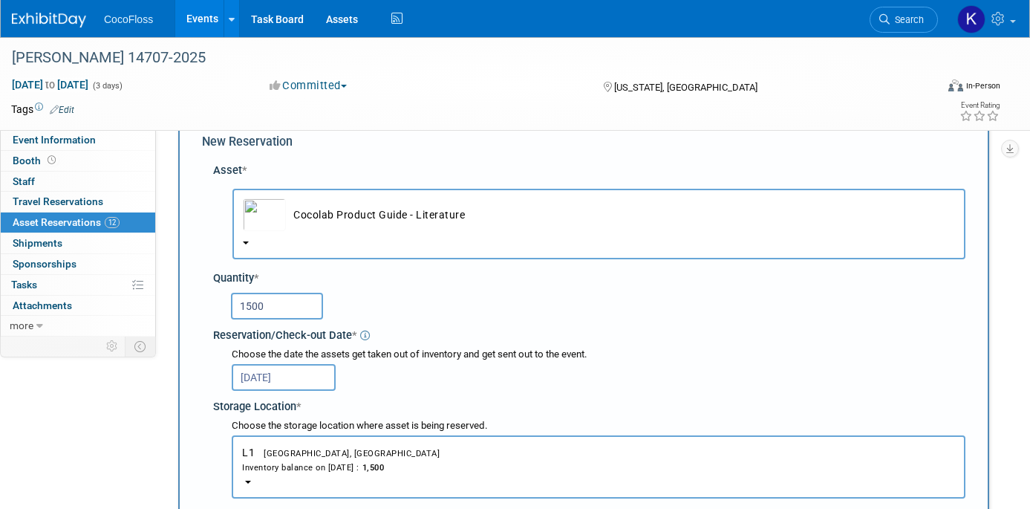
click at [434, 353] on div "Choose the date the assets get taken out of inventory and get sent out to the e…" at bounding box center [598, 354] width 733 height 14
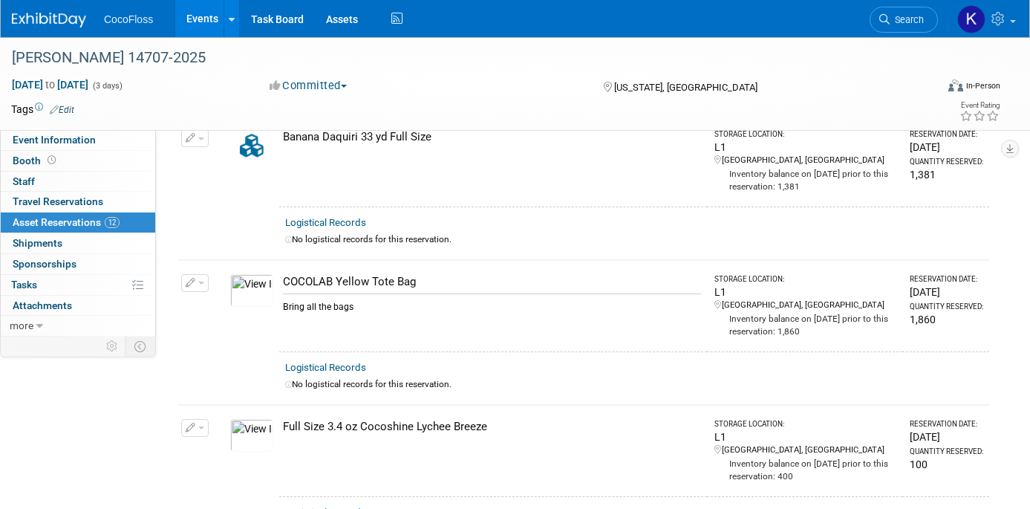
scroll to position [487, 0]
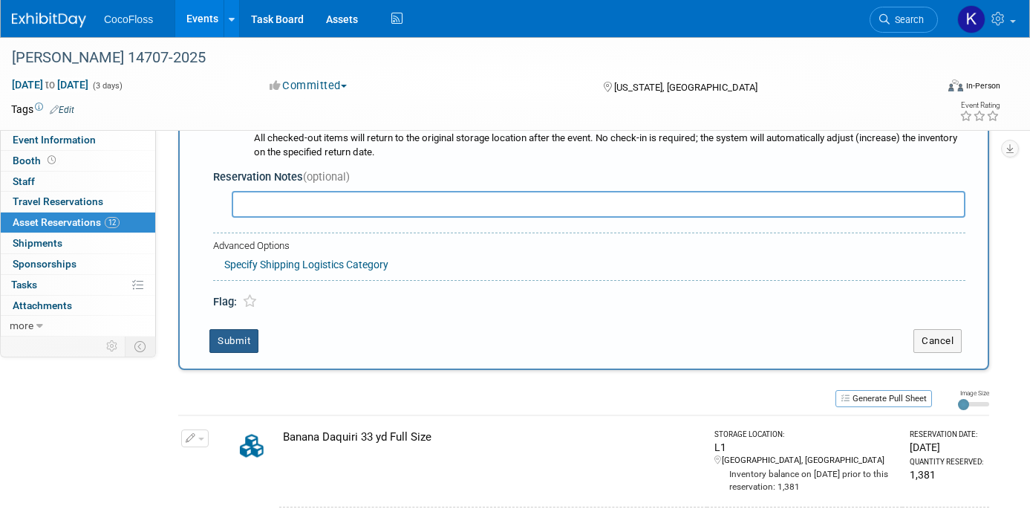
click at [235, 333] on button "Submit" at bounding box center [233, 341] width 49 height 24
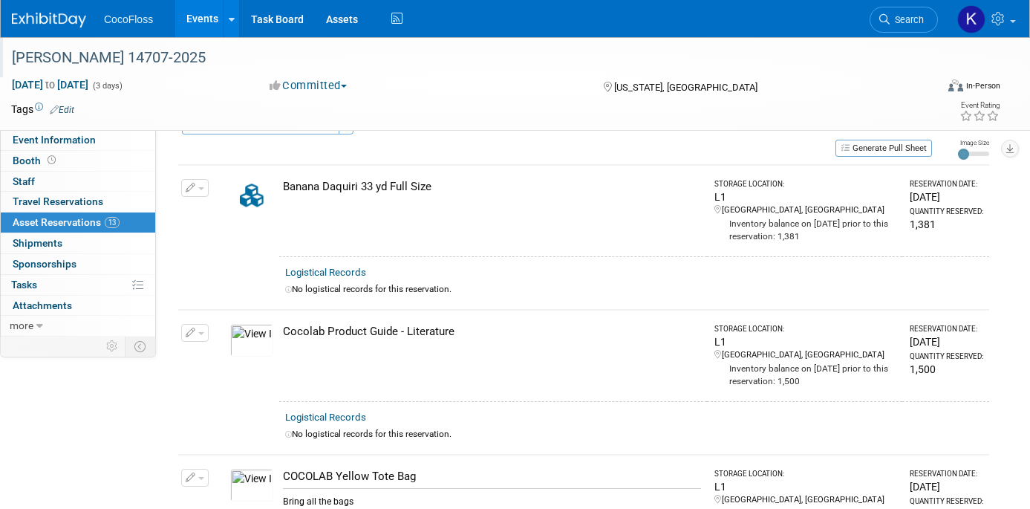
scroll to position [0, 0]
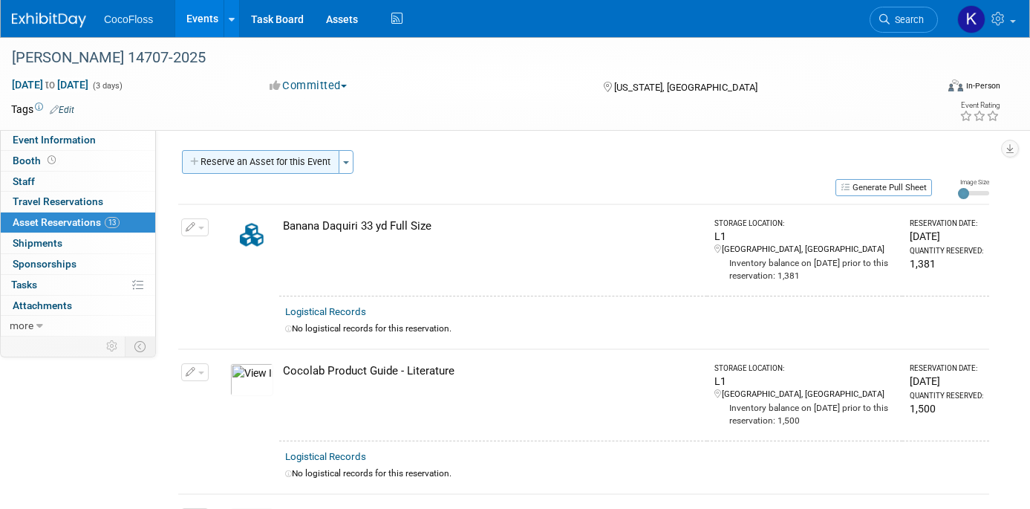
click at [318, 165] on button "Reserve an Asset for this Event" at bounding box center [260, 162] width 157 height 24
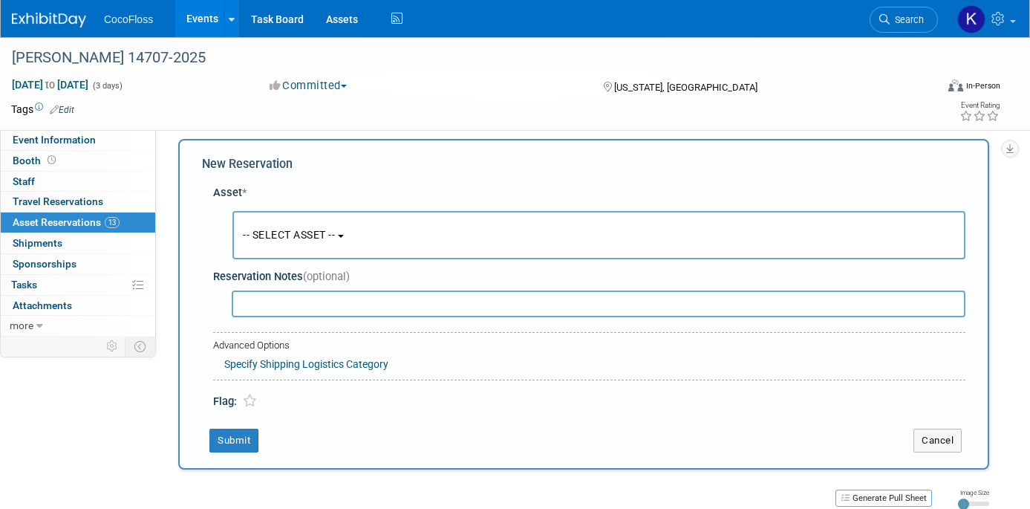
scroll to position [14, 0]
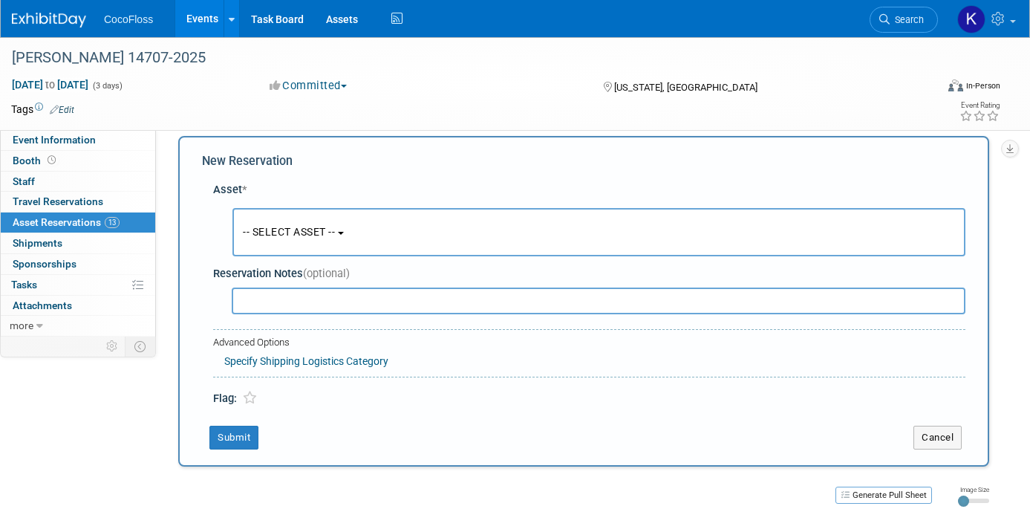
click at [493, 241] on button "-- SELECT ASSET --" at bounding box center [598, 232] width 733 height 48
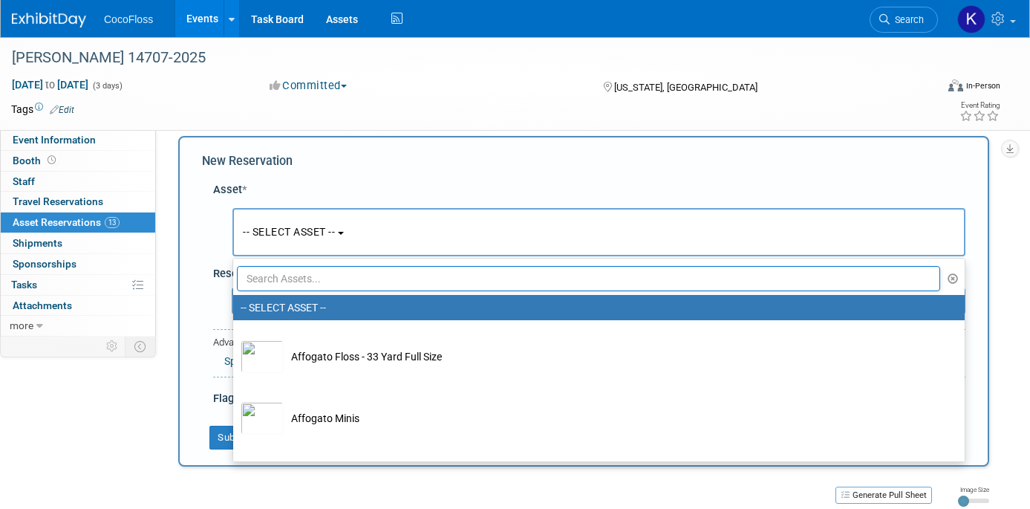
click at [492, 268] on input "text" at bounding box center [588, 278] width 703 height 25
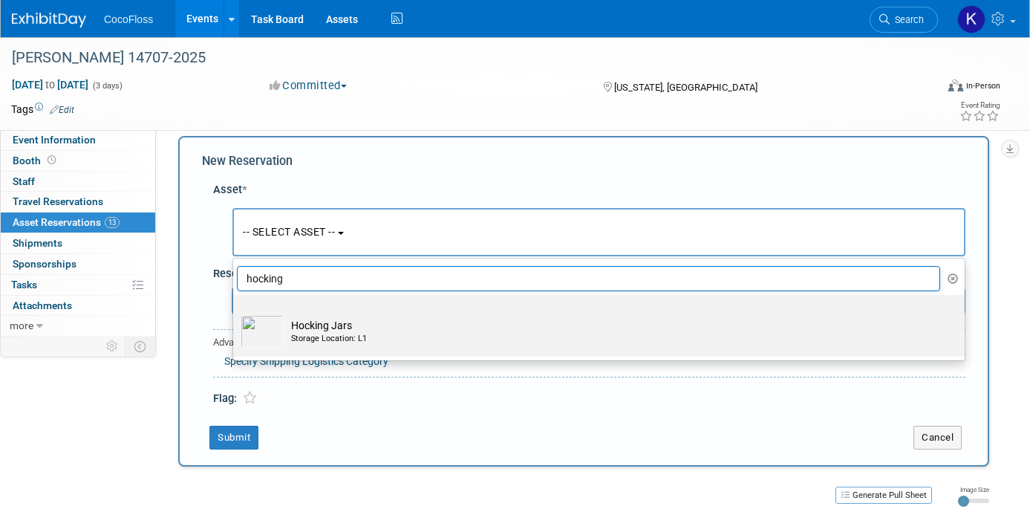
type input "hocking"
click at [544, 333] on div "Storage Location: L1" at bounding box center [613, 339] width 644 height 12
click at [235, 313] on input "Hocking Jars Storage Location: L1" at bounding box center [231, 308] width 10 height 10
select select "10722298"
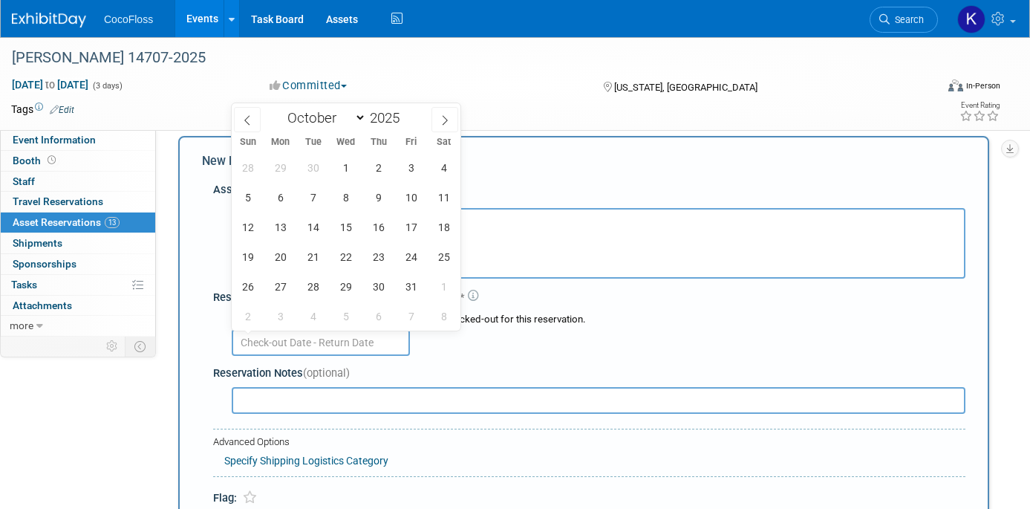
click at [365, 347] on input "text" at bounding box center [321, 342] width 178 height 27
click at [362, 349] on input "text" at bounding box center [321, 342] width 178 height 27
drag, startPoint x: 495, startPoint y: 359, endPoint x: 427, endPoint y: 367, distance: 68.8
click at [495, 359] on div "Reservation Notes (optional)" at bounding box center [589, 388] width 752 height 58
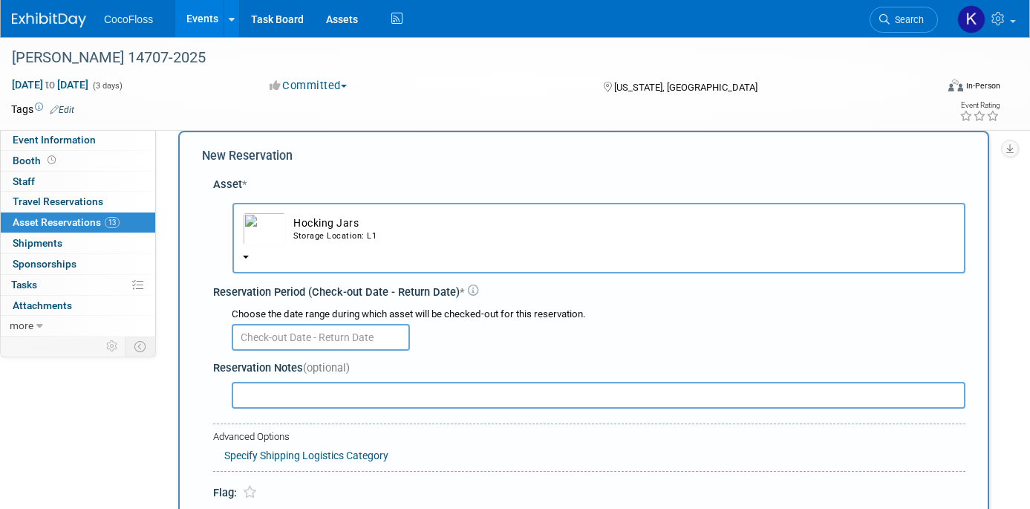
scroll to position [20, 0]
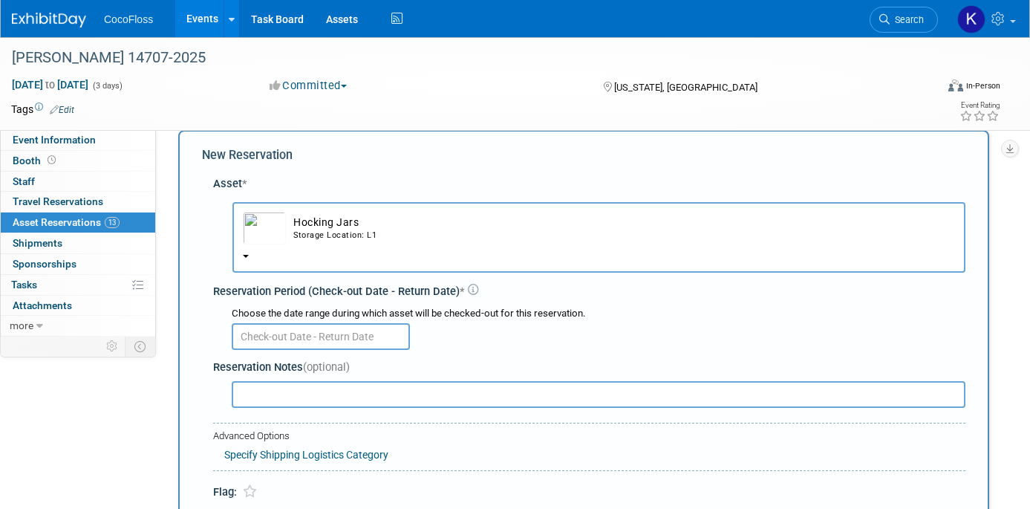
click at [335, 334] on input "text" at bounding box center [321, 336] width 178 height 27
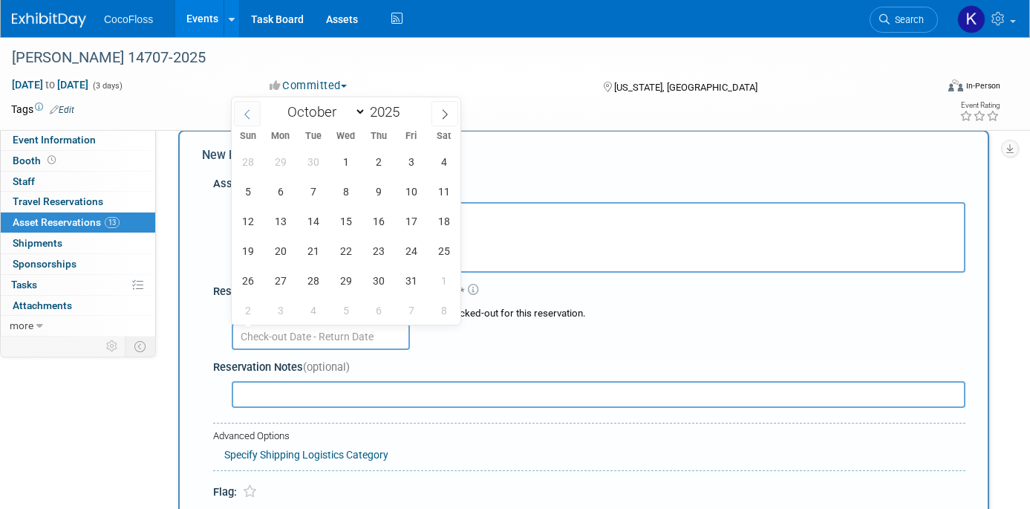
click at [243, 120] on span at bounding box center [247, 113] width 27 height 25
select select "8"
click at [339, 192] on span "10" at bounding box center [345, 191] width 29 height 29
type input "Sep 10, 2025"
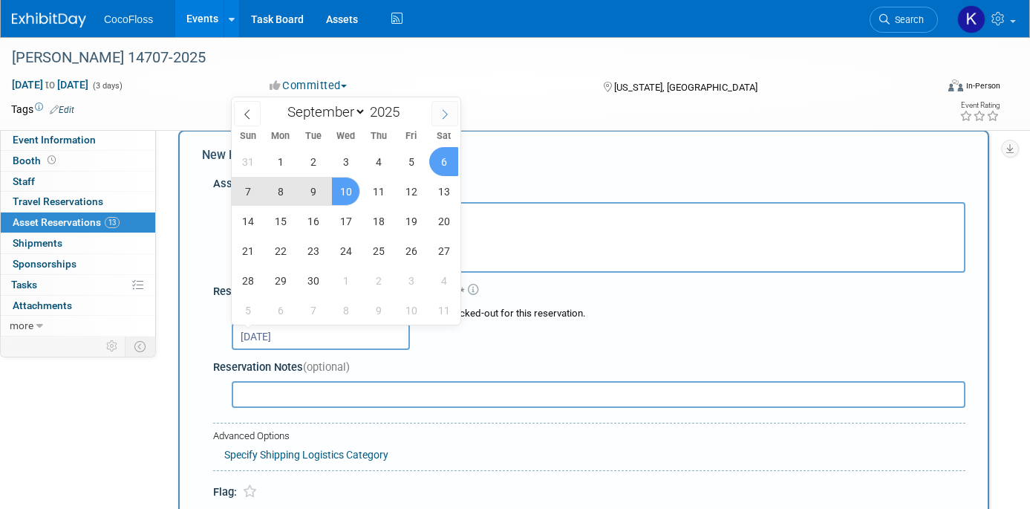
click at [452, 119] on span at bounding box center [444, 113] width 27 height 25
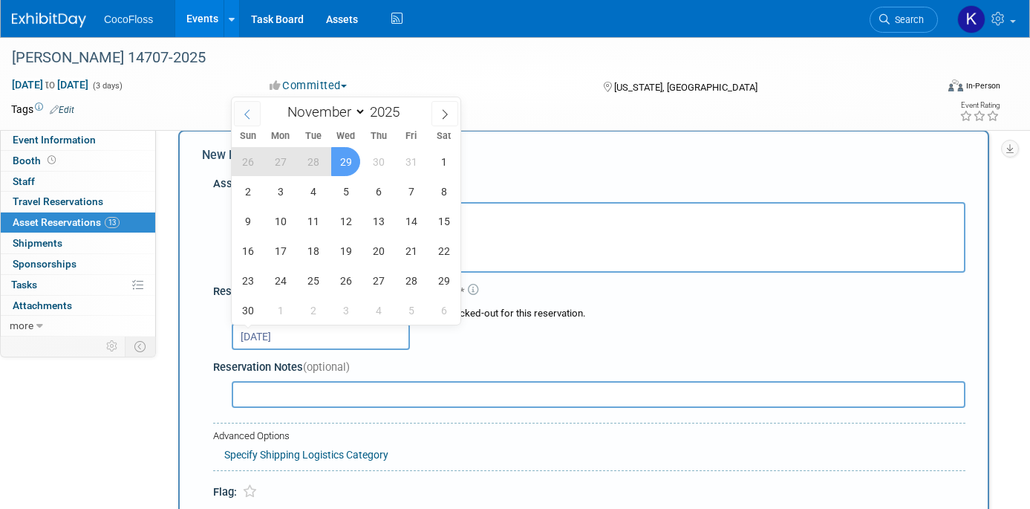
click at [243, 117] on icon at bounding box center [247, 114] width 10 height 10
select select "9"
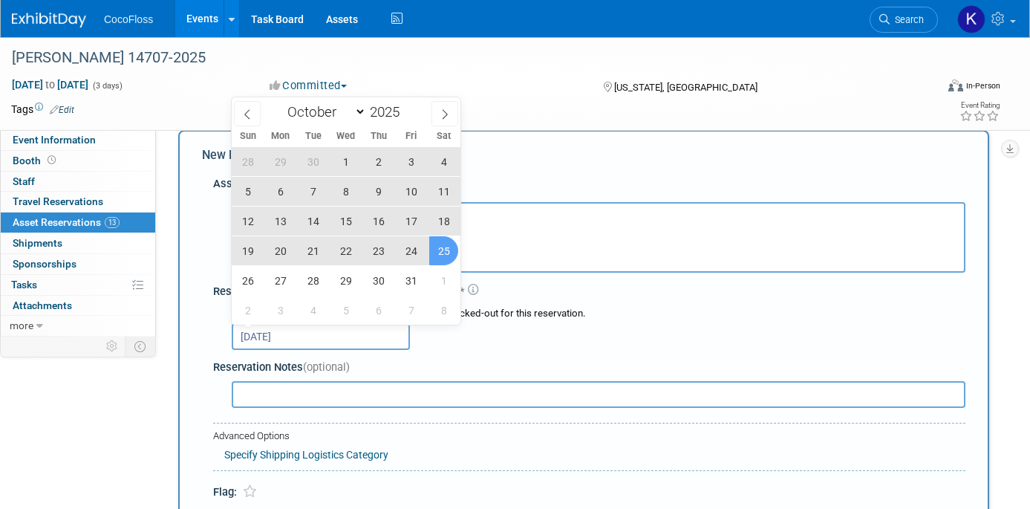
click at [432, 256] on span "25" at bounding box center [443, 250] width 29 height 29
type input "Sep 10, 2025 to Oct 25, 2025"
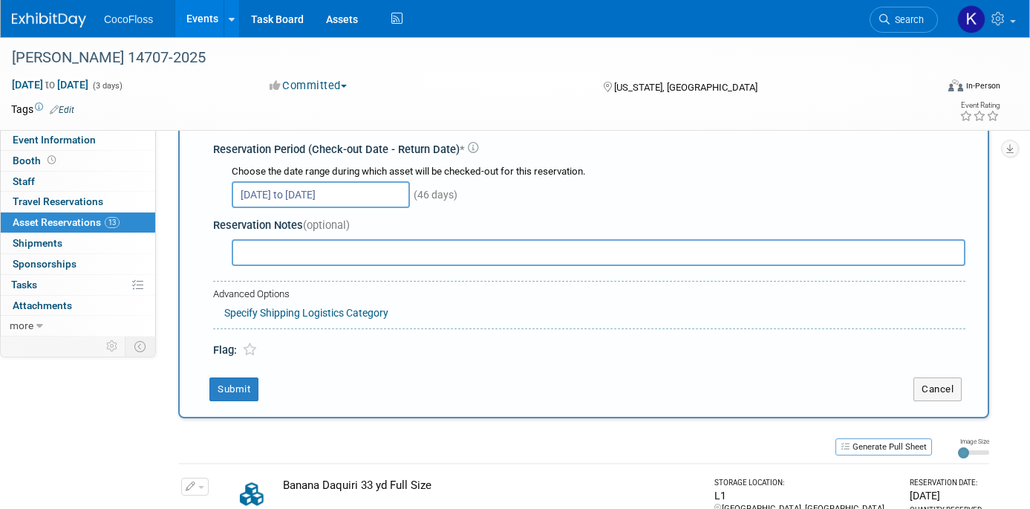
scroll to position [0, 0]
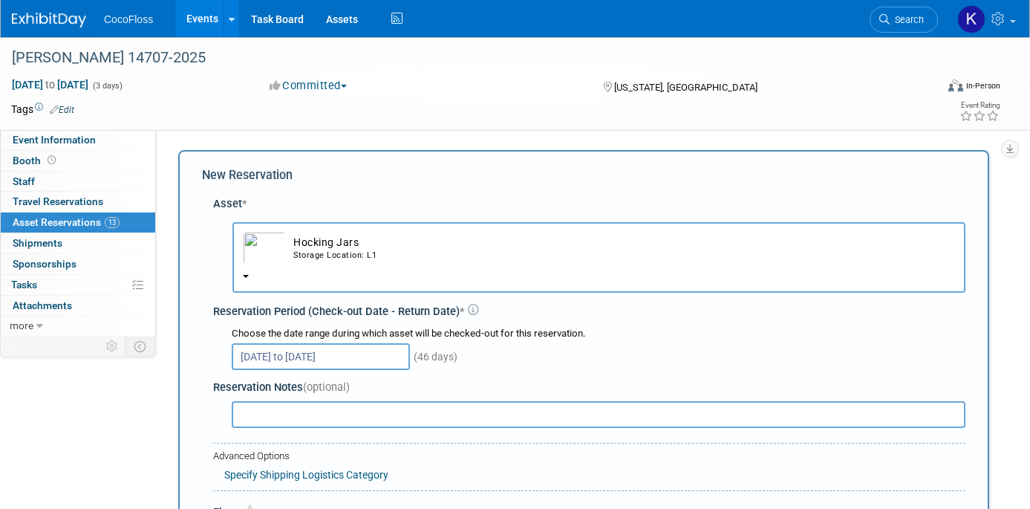
click at [411, 408] on input "text" at bounding box center [598, 414] width 733 height 27
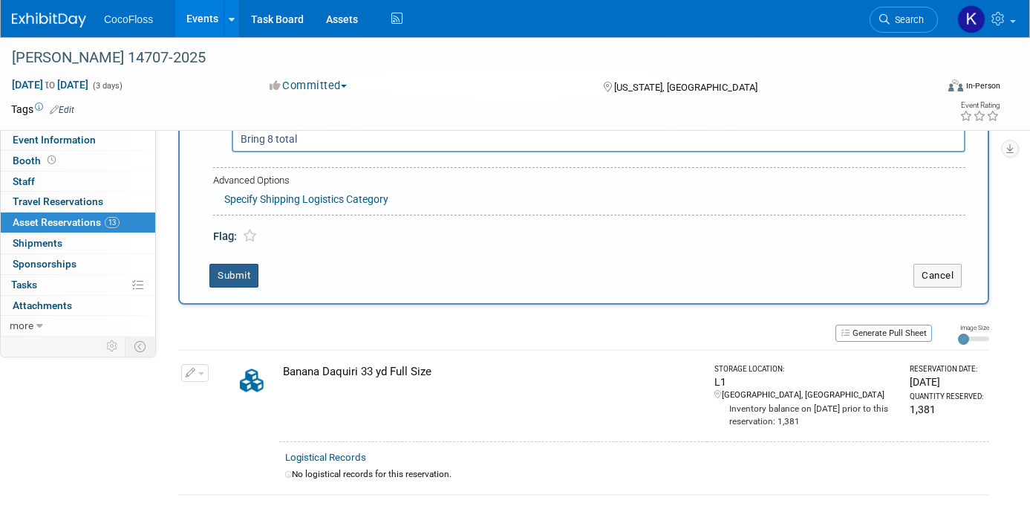
type input "Bring 8 total"
click at [245, 280] on button "Submit" at bounding box center [233, 276] width 49 height 24
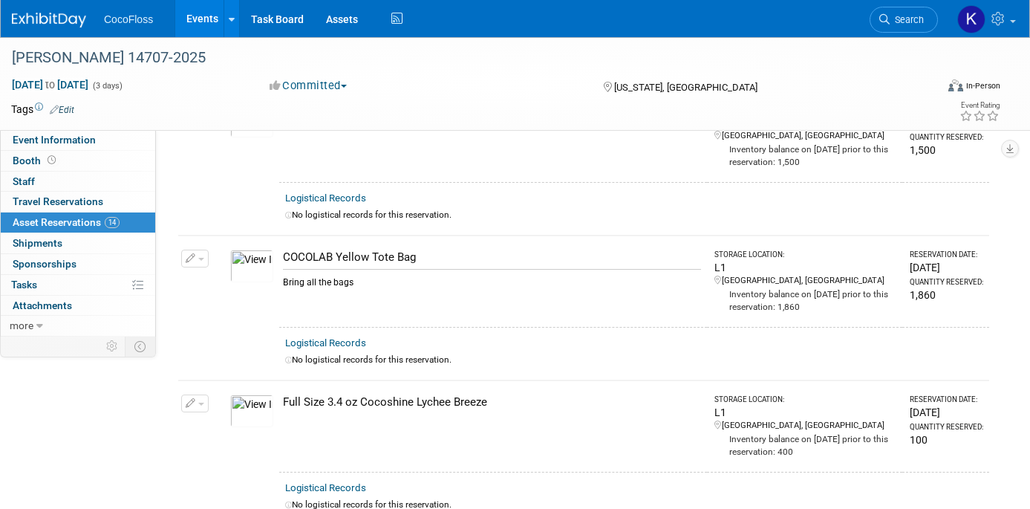
scroll to position [0, 0]
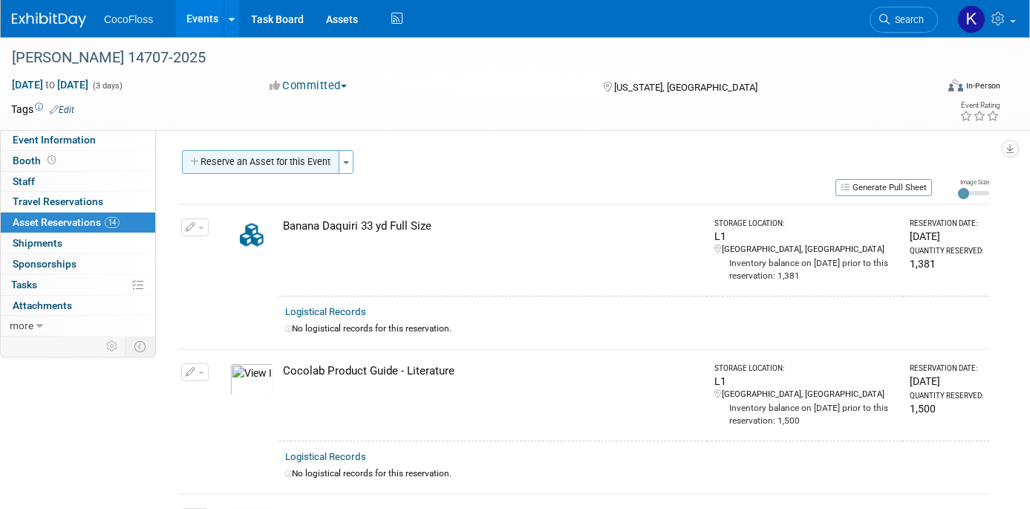
click at [288, 167] on button "Reserve an Asset for this Event" at bounding box center [260, 162] width 157 height 24
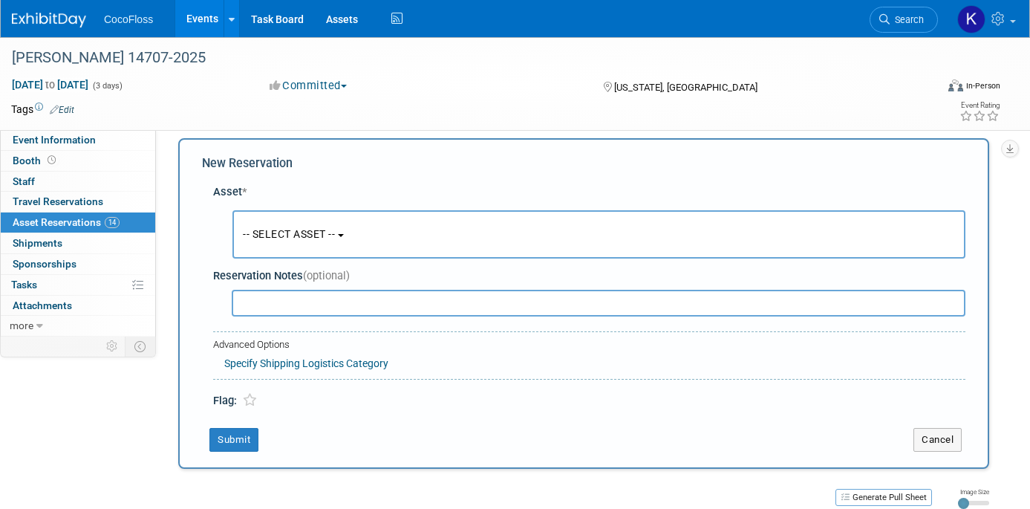
scroll to position [14, 0]
click at [319, 222] on button "-- SELECT ASSET --" at bounding box center [598, 232] width 733 height 48
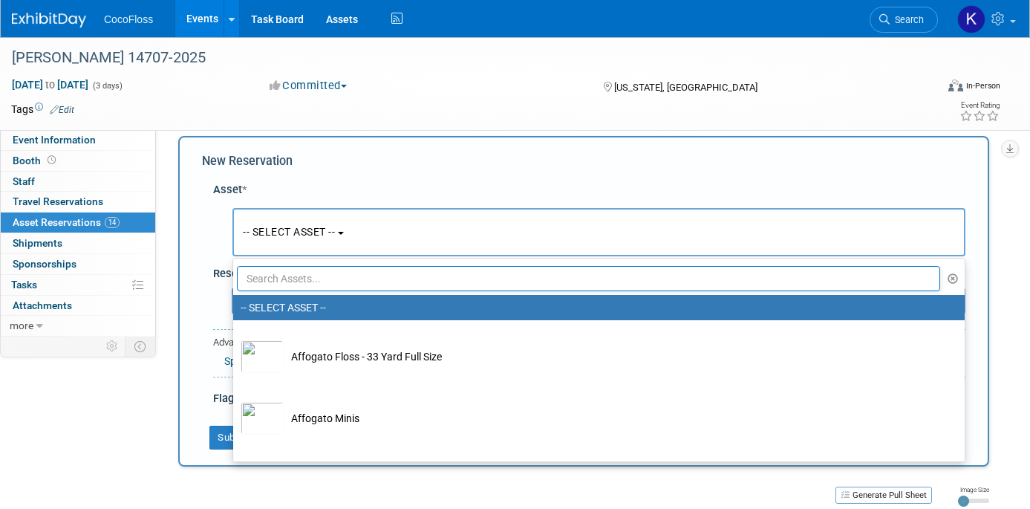
click at [628, 272] on input "text" at bounding box center [588, 278] width 703 height 25
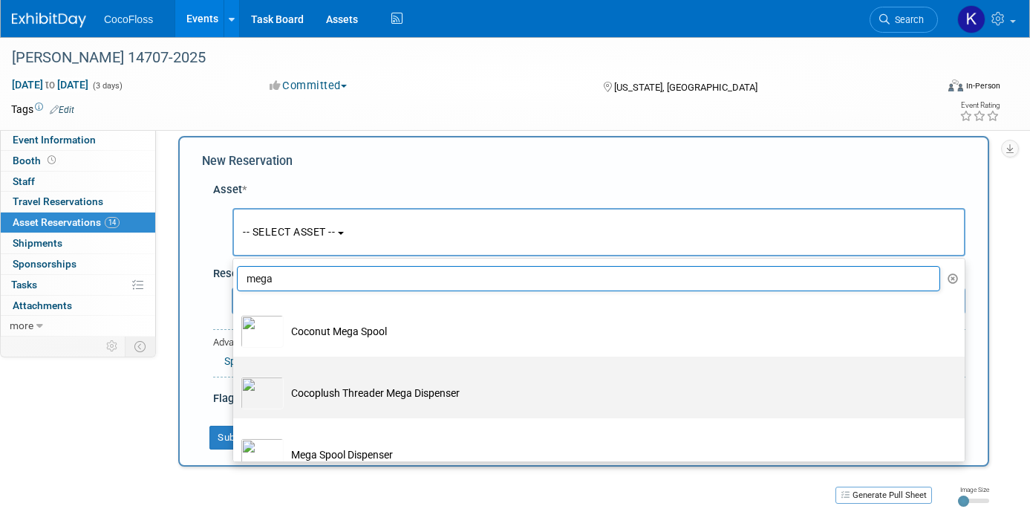
type input "mega"
click at [471, 386] on td "Cocoplush Threader Mega Dispenser" at bounding box center [609, 392] width 651 height 33
click at [235, 374] on input "Cocoplush Threader Mega Dispenser" at bounding box center [231, 370] width 10 height 10
select select "10722366"
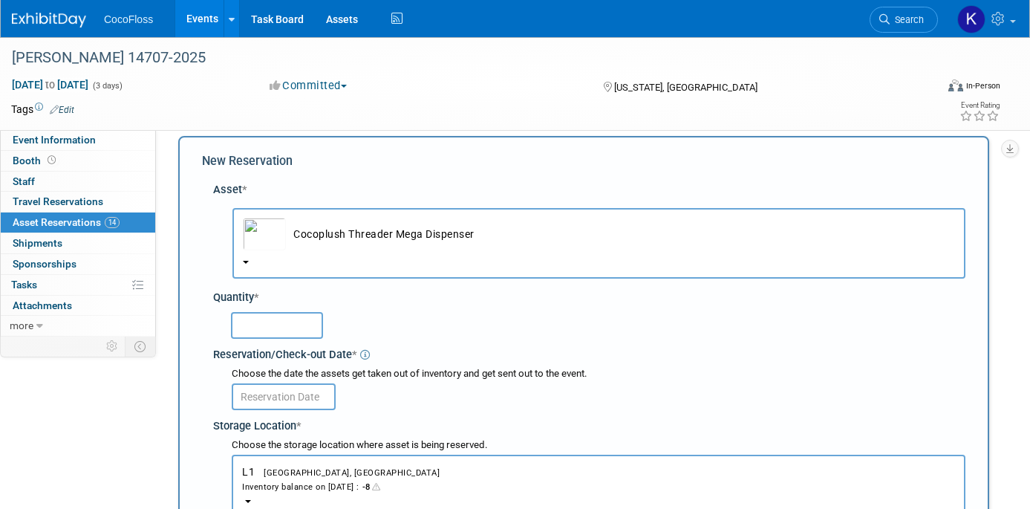
click at [311, 324] on input "text" at bounding box center [277, 325] width 92 height 27
type input "2"
click at [277, 396] on input "text" at bounding box center [284, 396] width 104 height 27
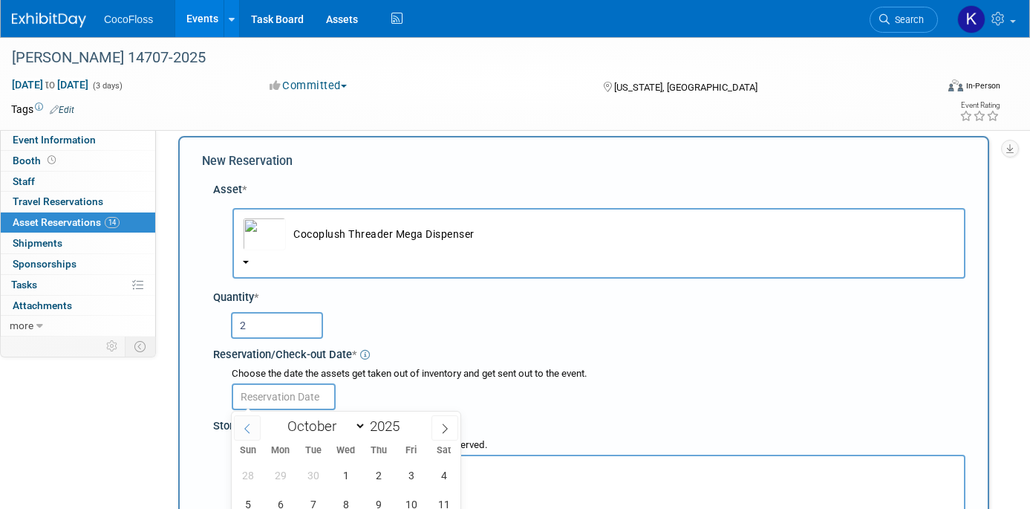
click at [243, 432] on icon at bounding box center [247, 428] width 10 height 10
select select "8"
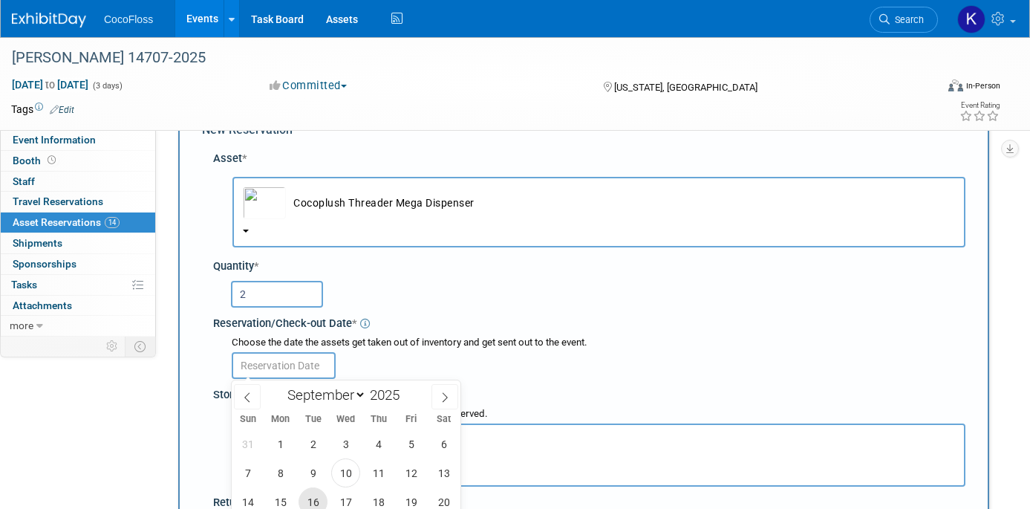
scroll to position [127, 0]
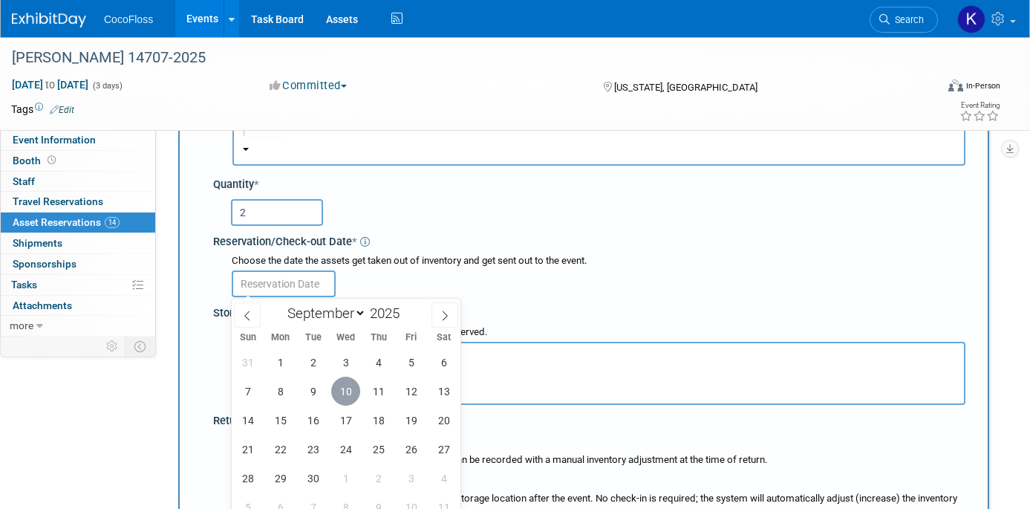
click at [339, 396] on span "10" at bounding box center [345, 390] width 29 height 29
type input "Sep 10, 2025"
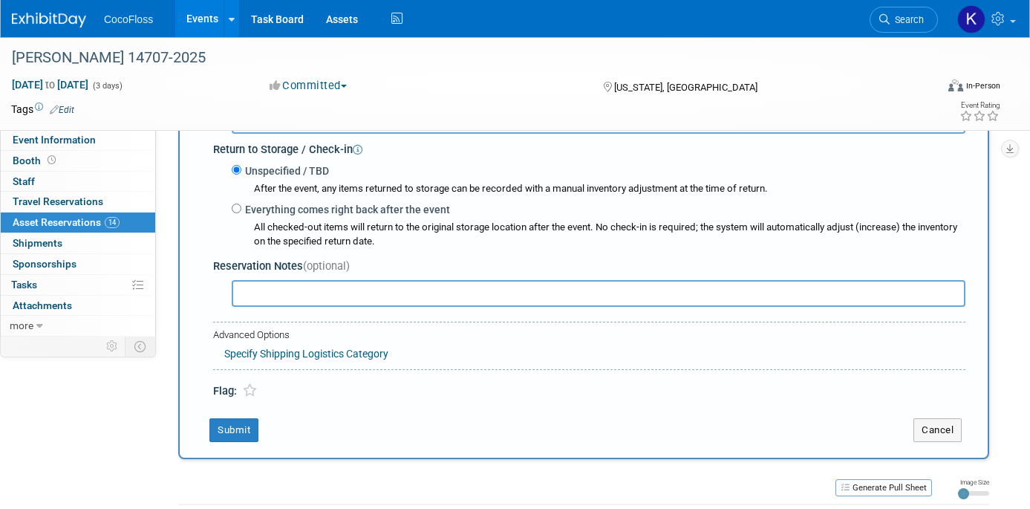
scroll to position [502, 0]
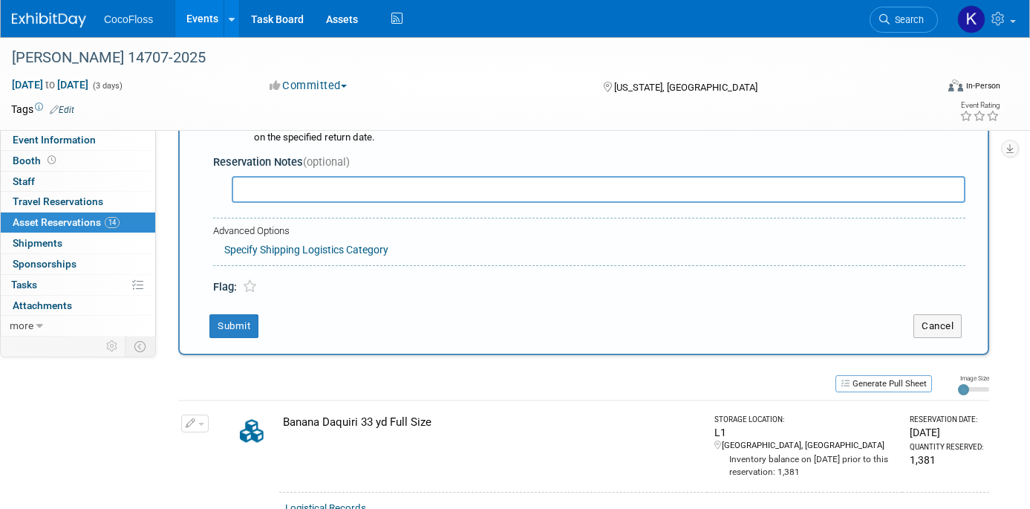
drag, startPoint x: 322, startPoint y: 192, endPoint x: 382, endPoint y: 190, distance: 59.4
click at [322, 192] on input "text" at bounding box center [598, 189] width 733 height 27
type input "Not sure how many of these we have but bring 2"
drag, startPoint x: 220, startPoint y: 330, endPoint x: 255, endPoint y: 327, distance: 35.0
click at [220, 331] on button "Submit" at bounding box center [233, 326] width 49 height 24
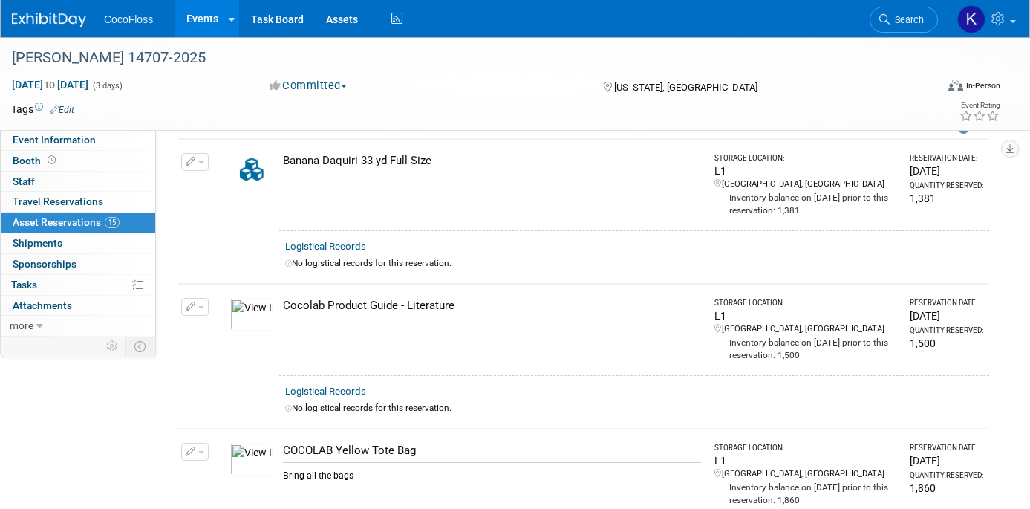
scroll to position [0, 0]
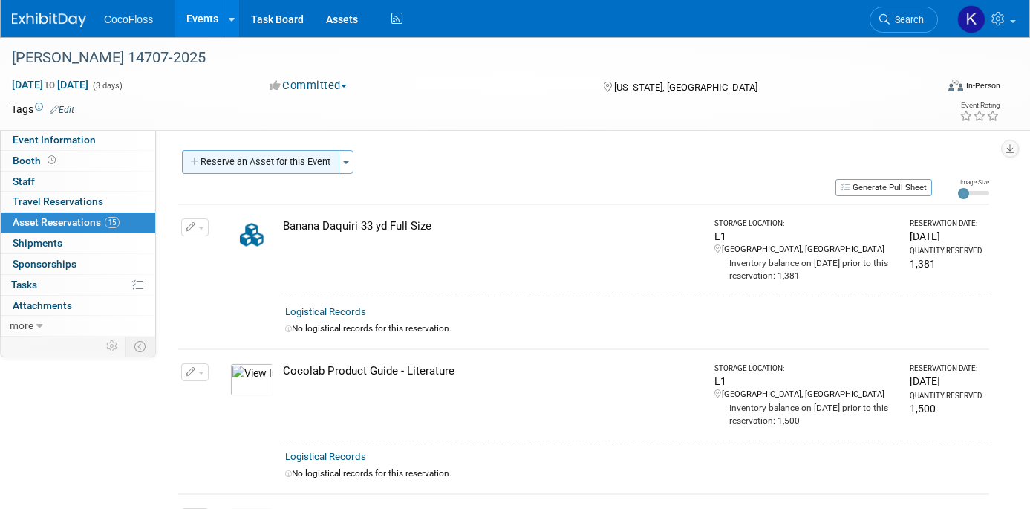
click at [295, 171] on button "Reserve an Asset for this Event" at bounding box center [260, 162] width 157 height 24
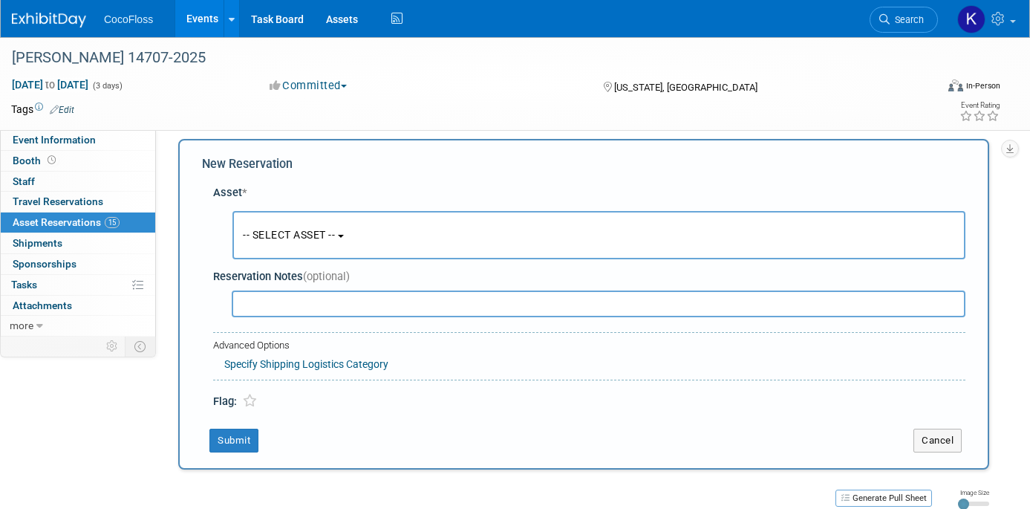
scroll to position [14, 0]
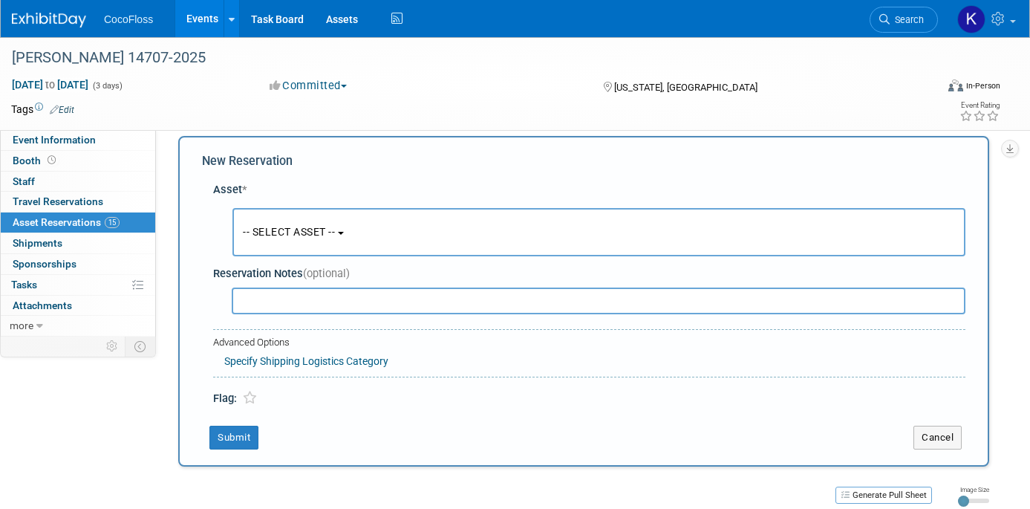
click at [323, 234] on span "-- SELECT ASSET --" at bounding box center [289, 232] width 92 height 12
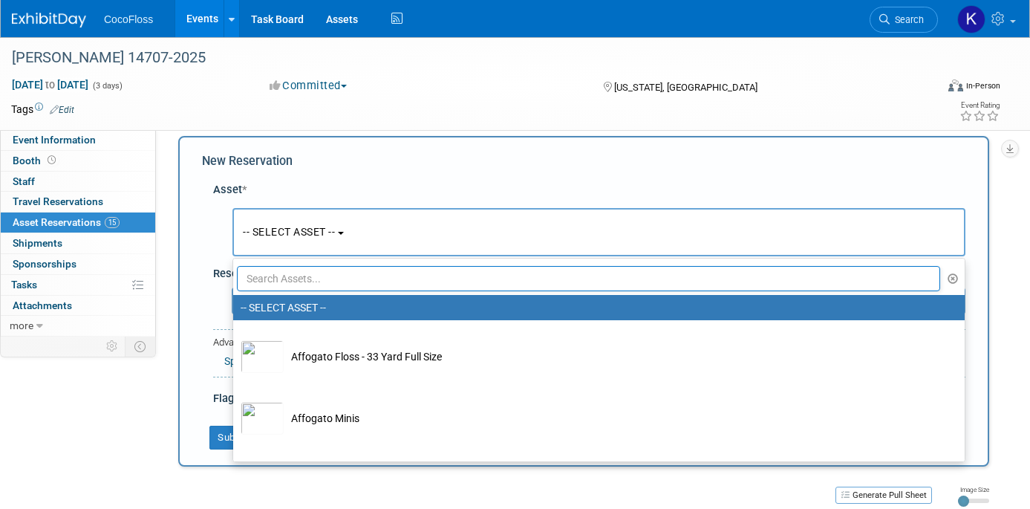
click at [342, 265] on ul "-- SELECT ASSET -- Affogato Floss - 33 Yard Full Size Affogato Minis All About …" at bounding box center [598, 360] width 733 height 204
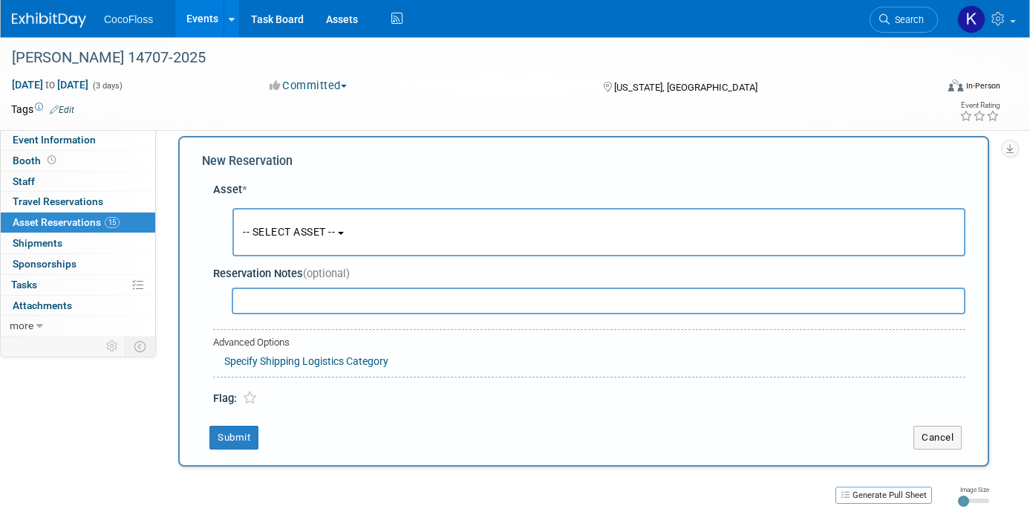
click at [362, 232] on button "-- SELECT ASSET --" at bounding box center [598, 232] width 733 height 48
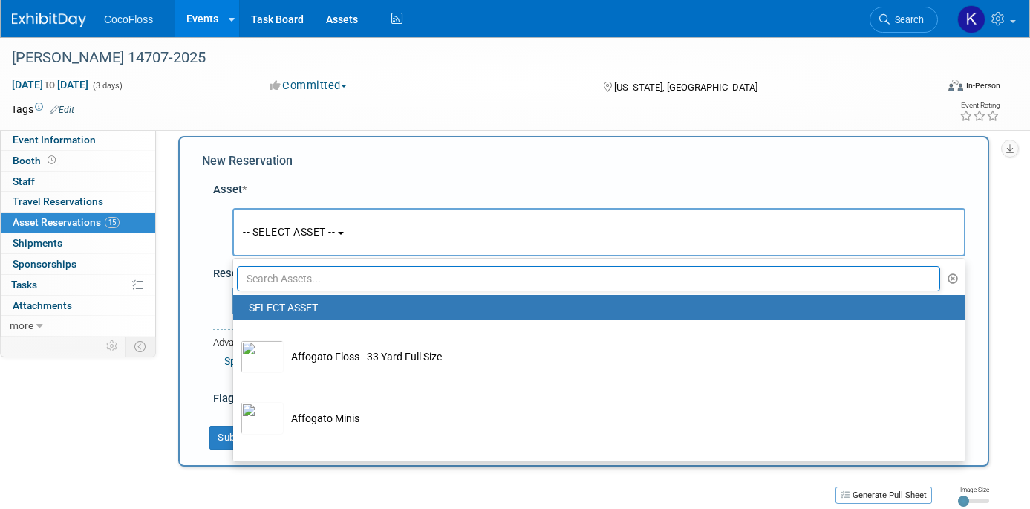
click at [353, 274] on input "text" at bounding box center [588, 278] width 703 height 25
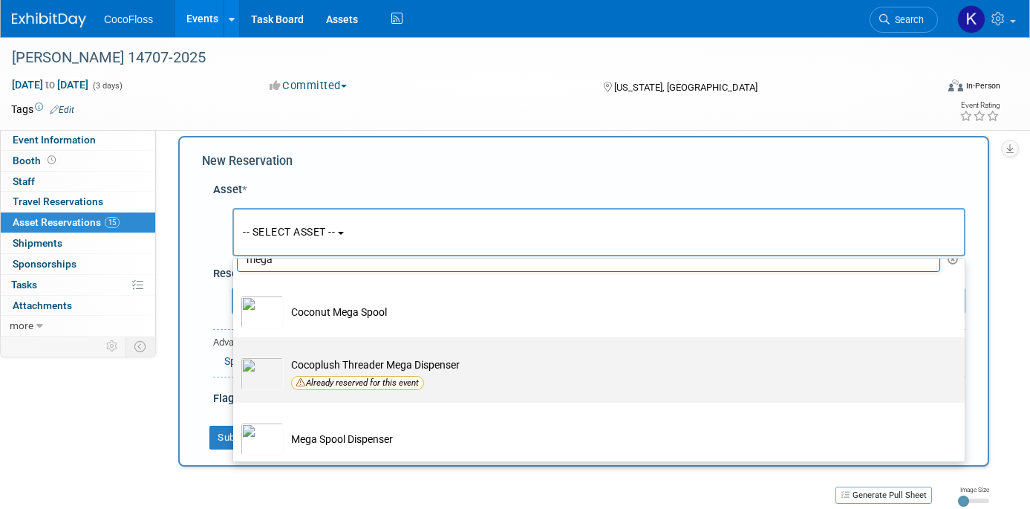
scroll to position [22, 0]
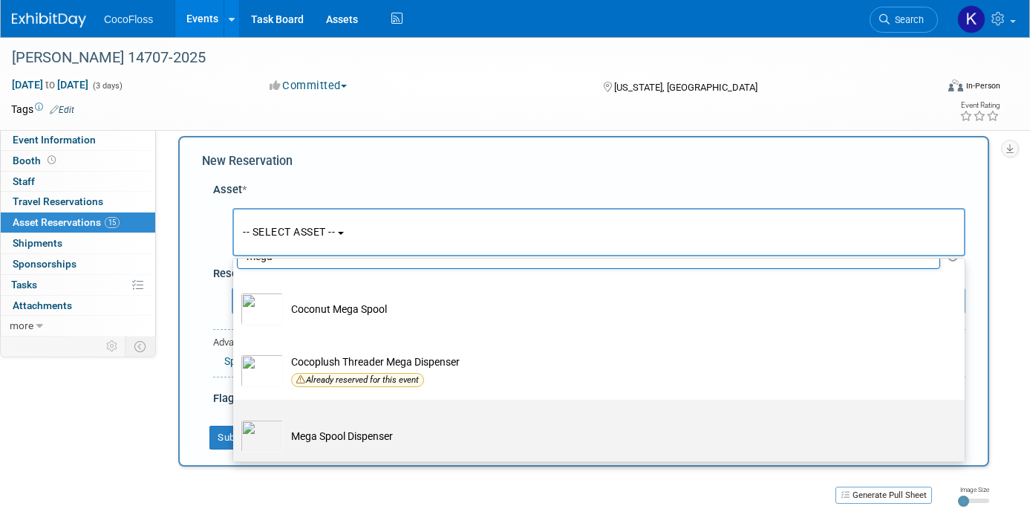
type input "mega"
click at [469, 434] on td "Mega Spool Dispenser" at bounding box center [609, 435] width 651 height 33
click at [235, 417] on input "Mega Spool Dispenser" at bounding box center [231, 413] width 10 height 10
select select "10722365"
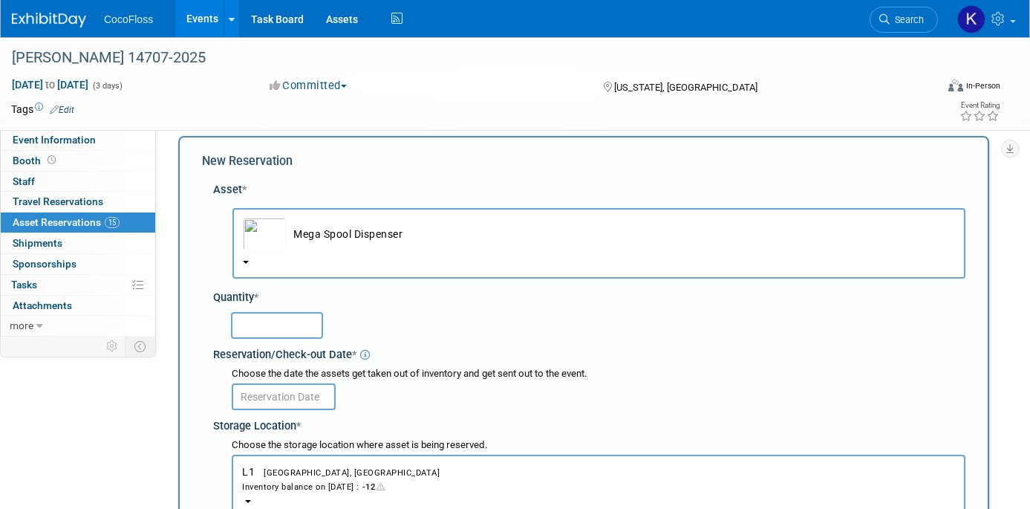
click at [313, 343] on div "Reservation/Check-out Date *" at bounding box center [589, 352] width 752 height 20
click at [310, 333] on input "text" at bounding box center [277, 325] width 92 height 27
type input "2"
type input "4"
click at [279, 393] on input "text" at bounding box center [284, 396] width 104 height 27
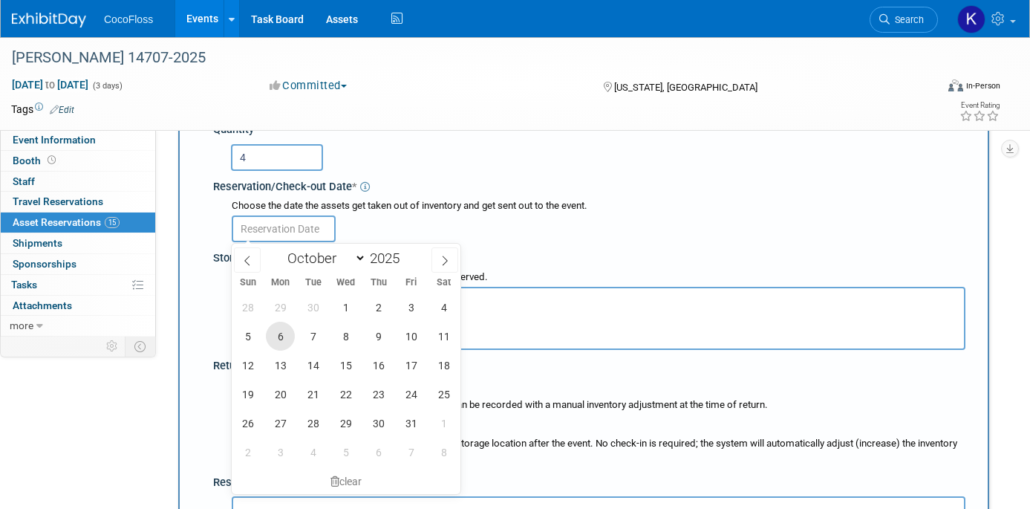
scroll to position [186, 0]
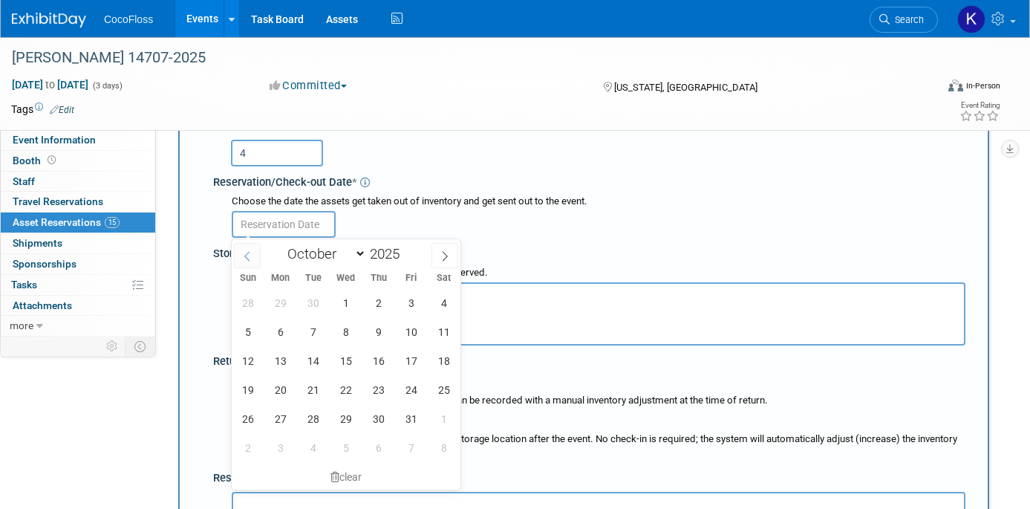
click at [242, 252] on icon at bounding box center [247, 256] width 10 height 10
select select "8"
click at [344, 330] on span "10" at bounding box center [345, 331] width 29 height 29
type input "Sep 10, 2025"
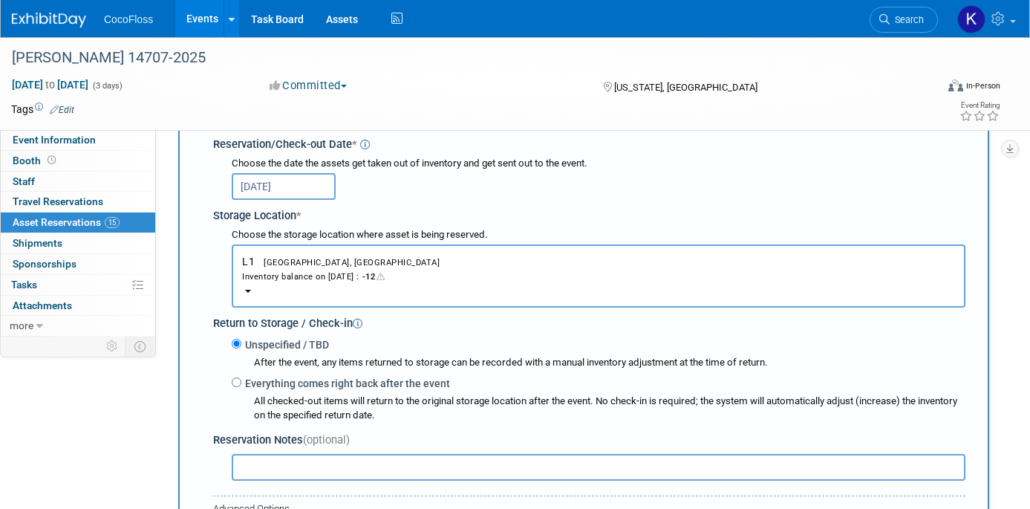
scroll to position [297, 0]
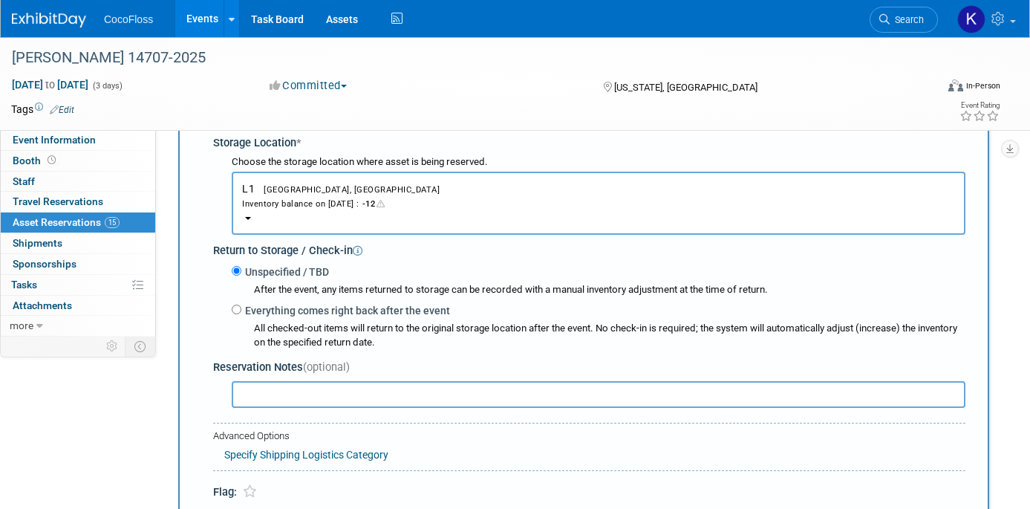
click at [354, 386] on input "text" at bounding box center [598, 394] width 733 height 27
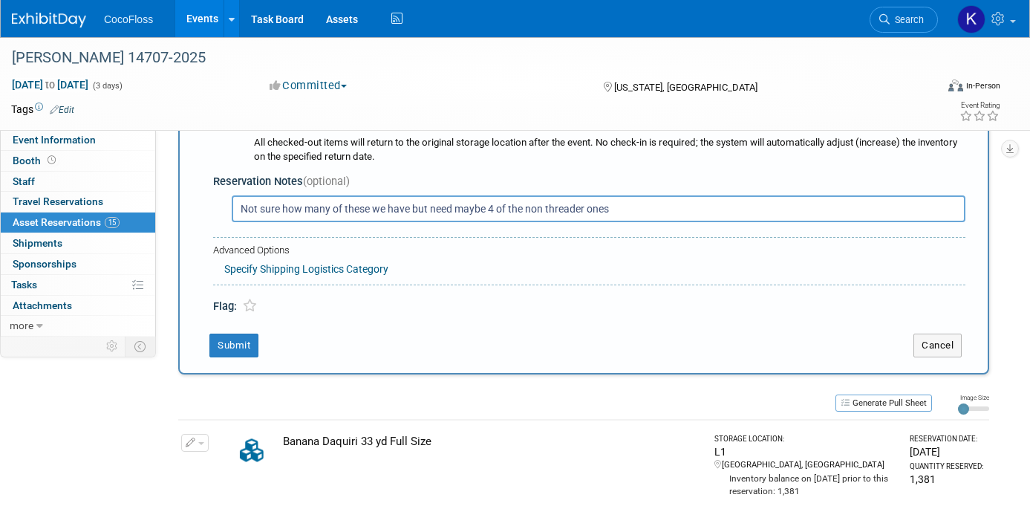
scroll to position [587, 0]
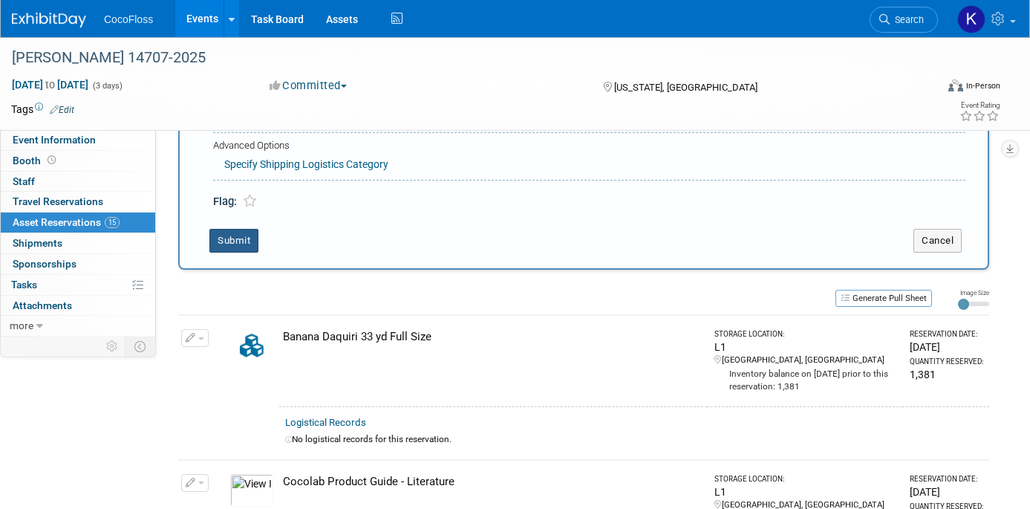
type input "Not sure how many of these we have but need maybe 4 of the non threader ones"
click at [240, 246] on button "Submit" at bounding box center [233, 241] width 49 height 24
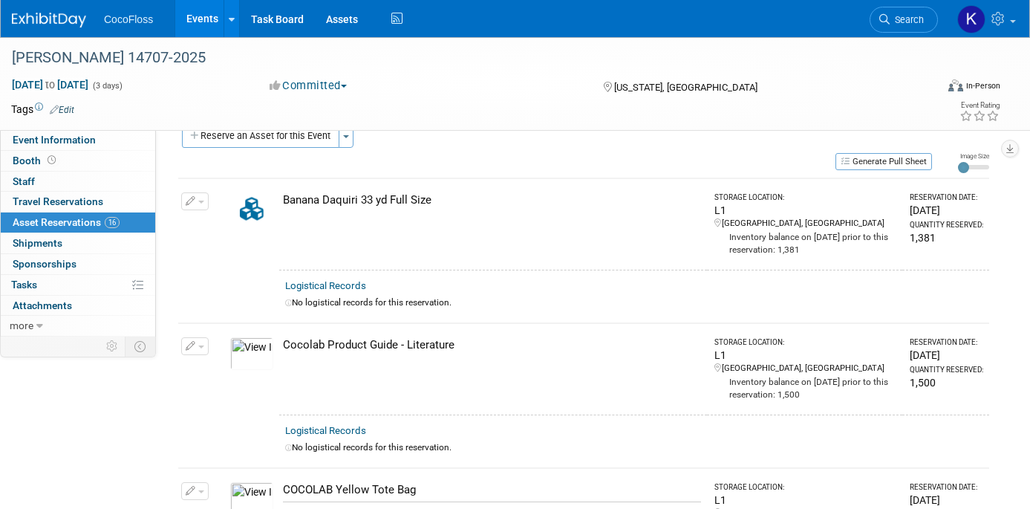
scroll to position [0, 0]
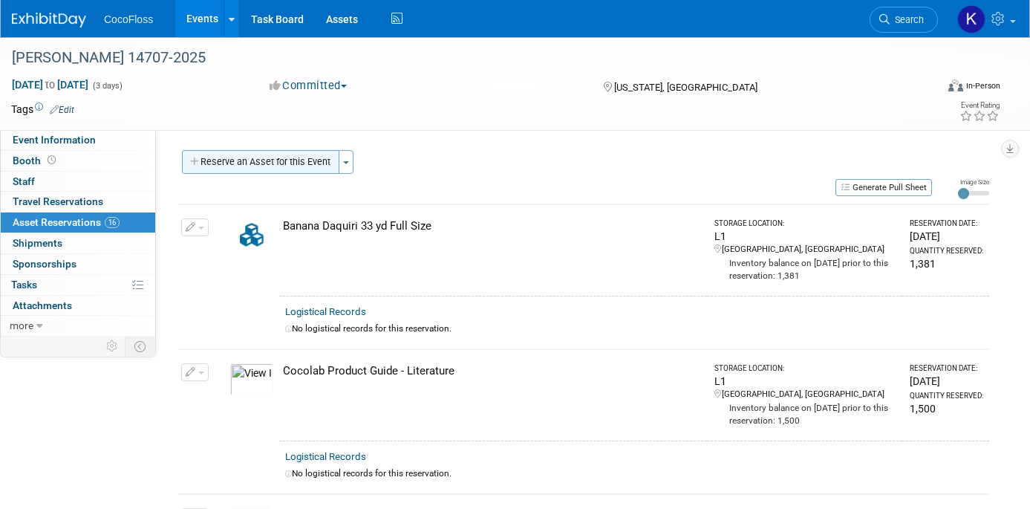
click at [281, 160] on button "Reserve an Asset for this Event" at bounding box center [260, 162] width 157 height 24
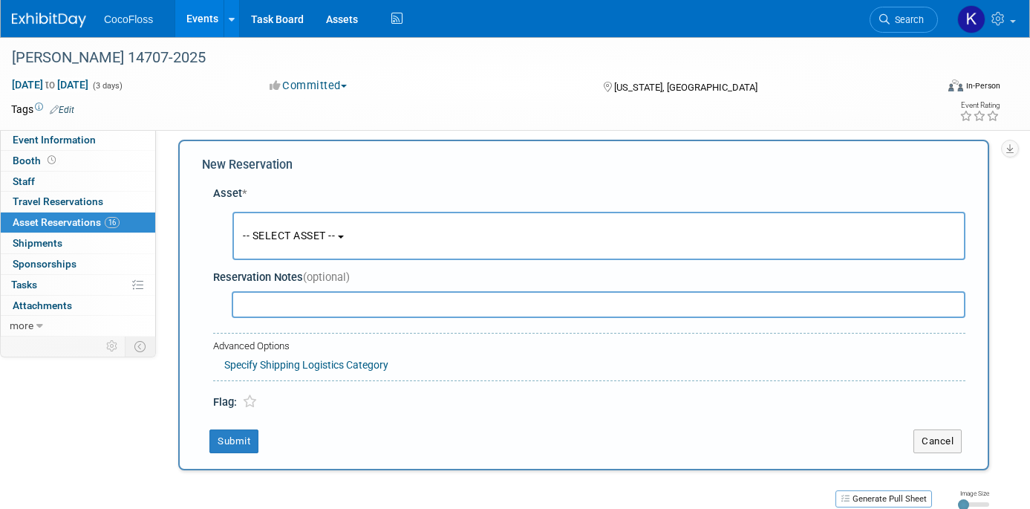
scroll to position [14, 0]
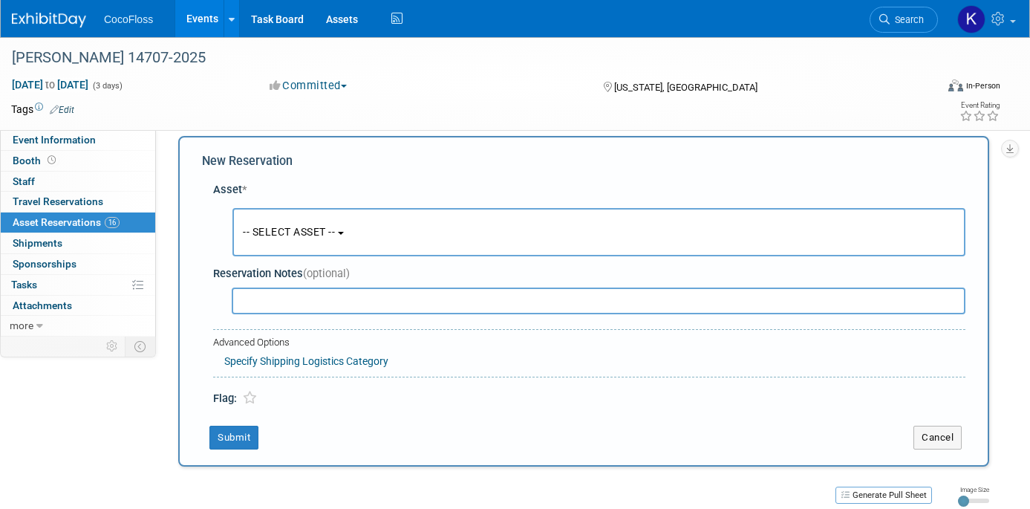
click at [379, 237] on button "-- SELECT ASSET --" at bounding box center [598, 232] width 733 height 48
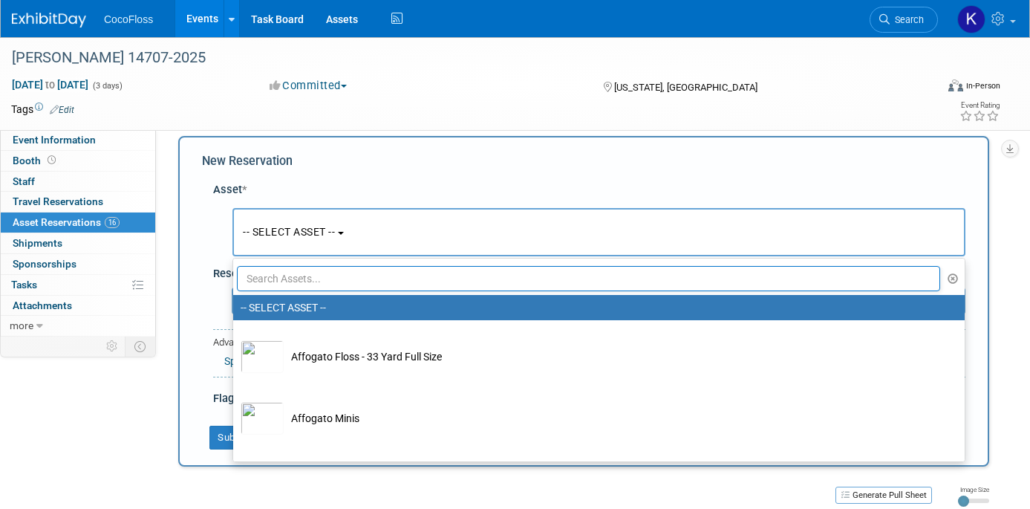
click at [379, 280] on input "text" at bounding box center [588, 278] width 703 height 25
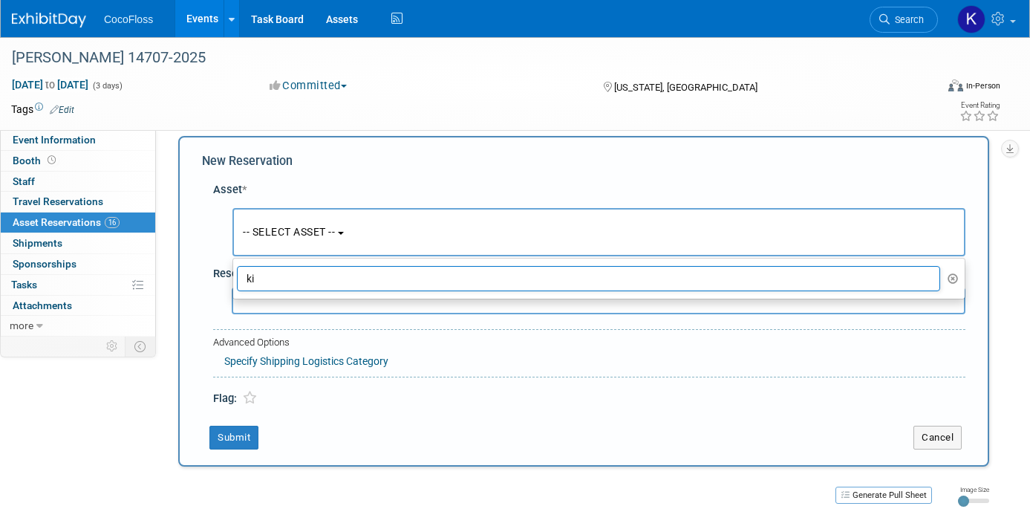
type input "k"
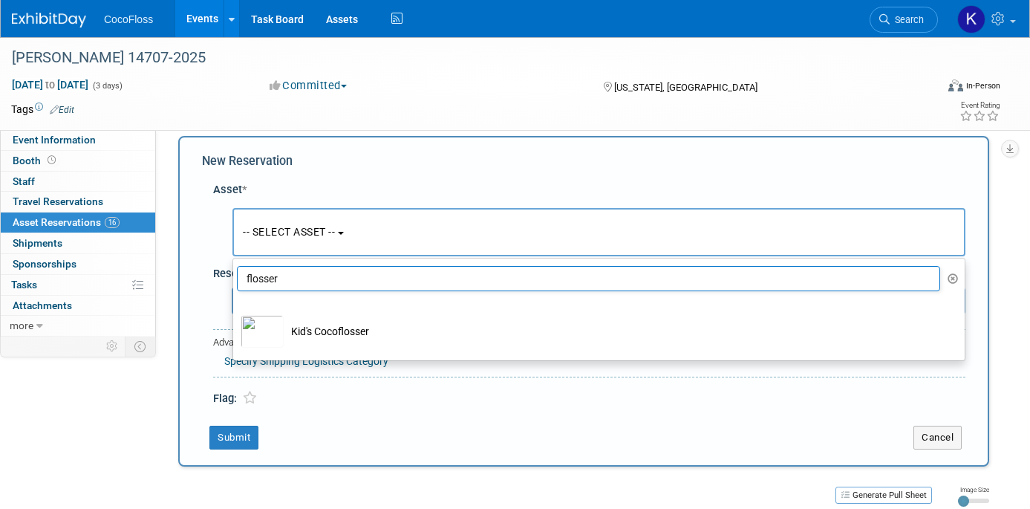
type input "flosser"
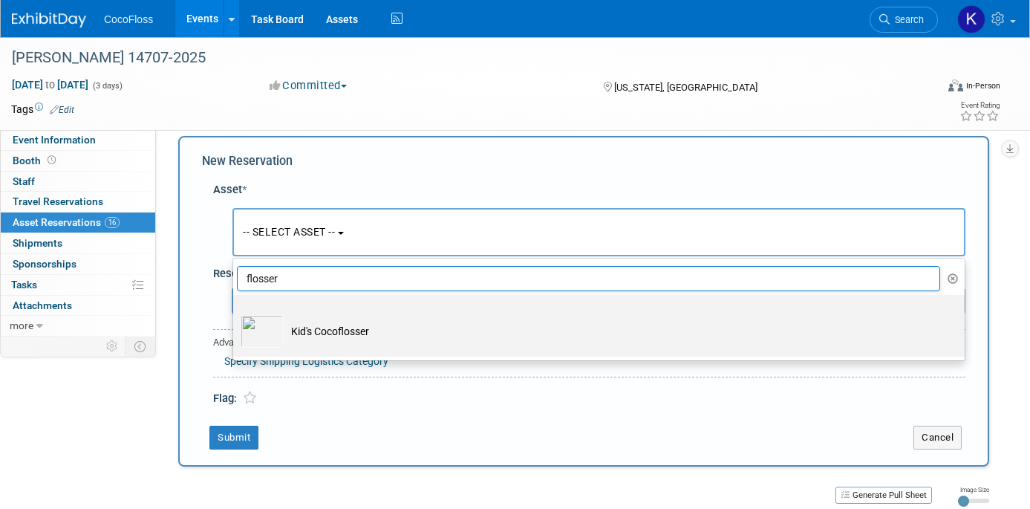
click at [366, 333] on td "Kid's Cocoflosser" at bounding box center [609, 331] width 651 height 33
click at [235, 313] on input "Kid's Cocoflosser" at bounding box center [231, 308] width 10 height 10
select select "10726133"
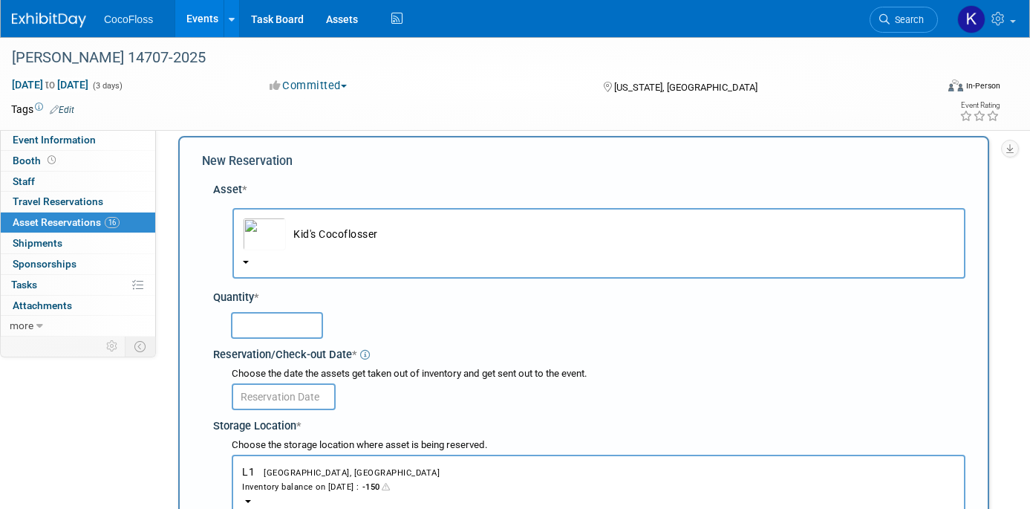
click at [302, 327] on input "text" at bounding box center [277, 325] width 92 height 27
type input "4"
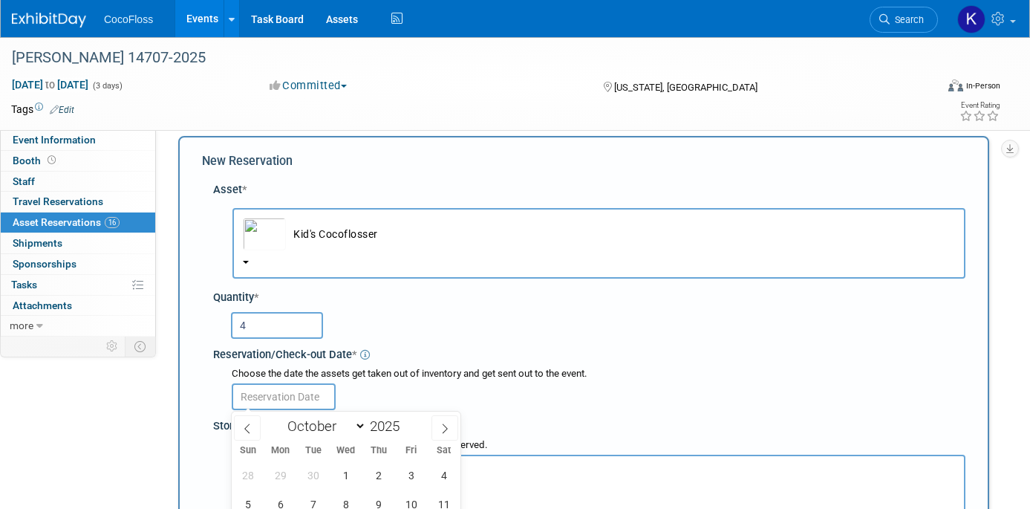
click at [315, 399] on input "text" at bounding box center [284, 396] width 104 height 27
click at [243, 429] on icon at bounding box center [247, 428] width 10 height 10
select select "8"
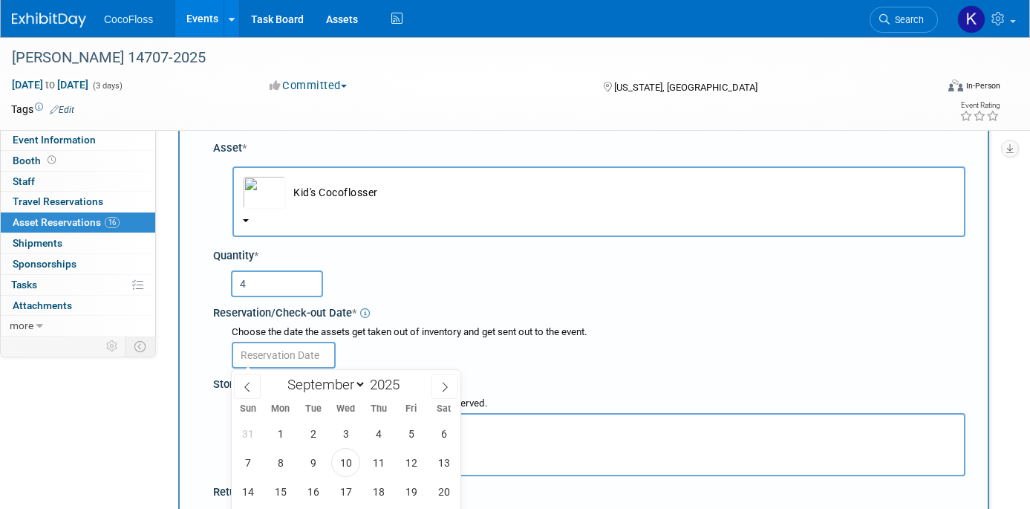
scroll to position [86, 0]
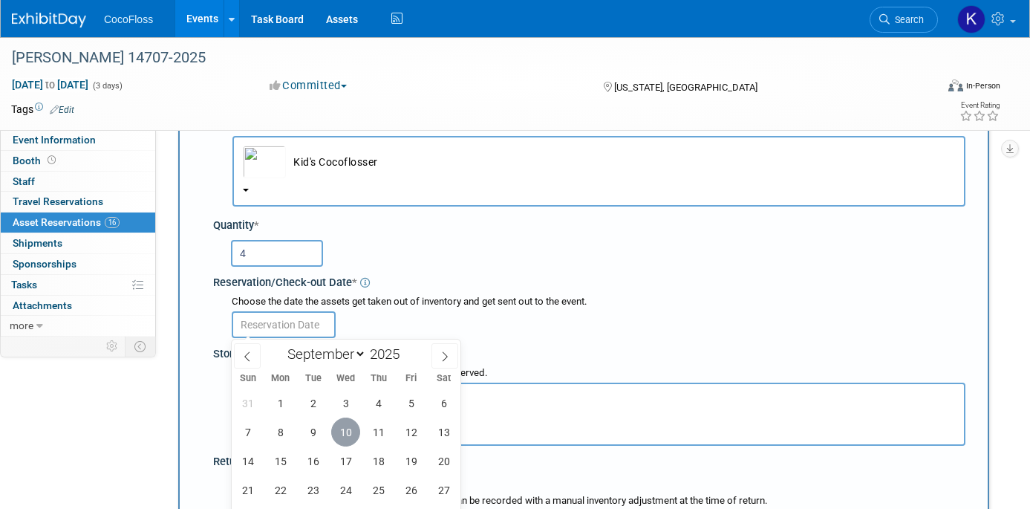
click at [354, 437] on span "10" at bounding box center [345, 431] width 29 height 29
type input "Sep 10, 2025"
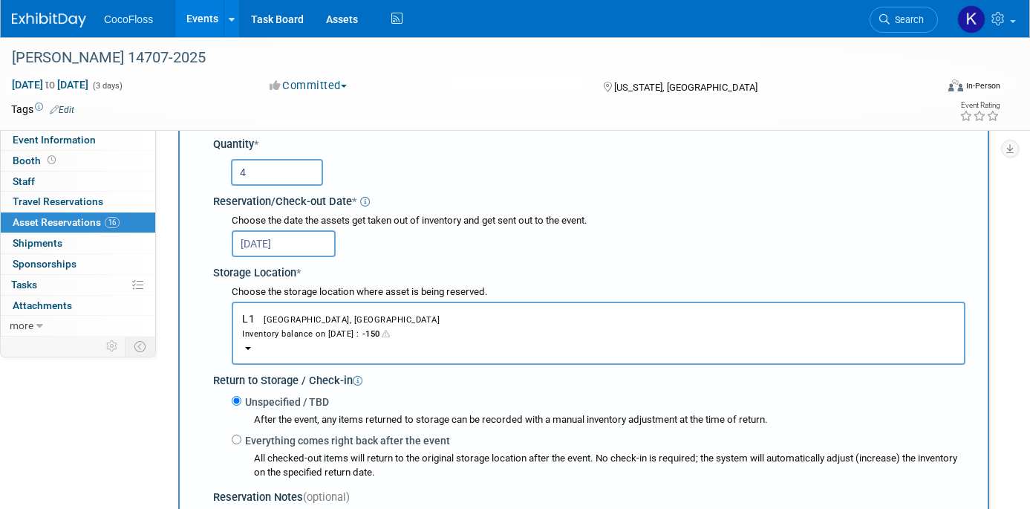
scroll to position [300, 0]
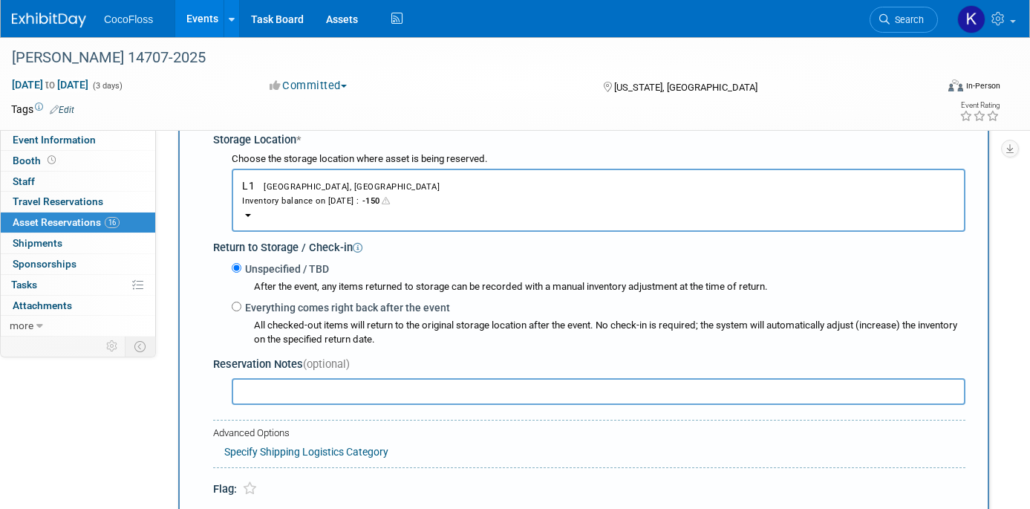
click at [312, 396] on input "text" at bounding box center [598, 391] width 733 height 27
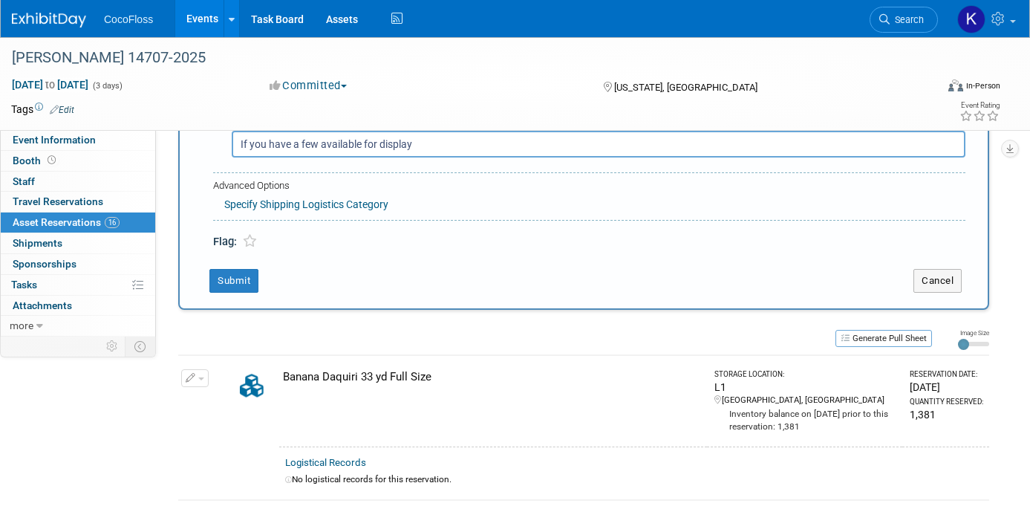
scroll to position [612, 0]
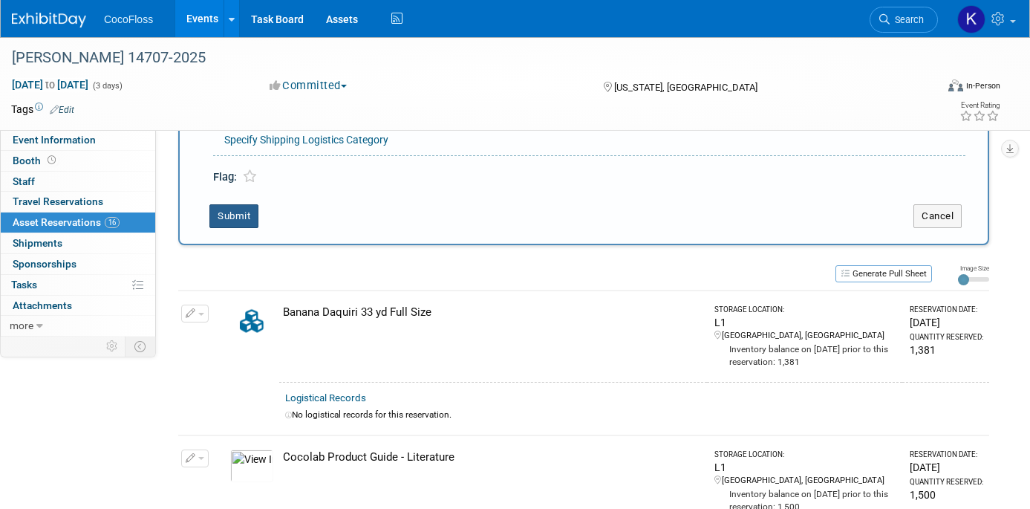
type input "If you have a few available for display"
click at [234, 215] on button "Submit" at bounding box center [233, 216] width 49 height 24
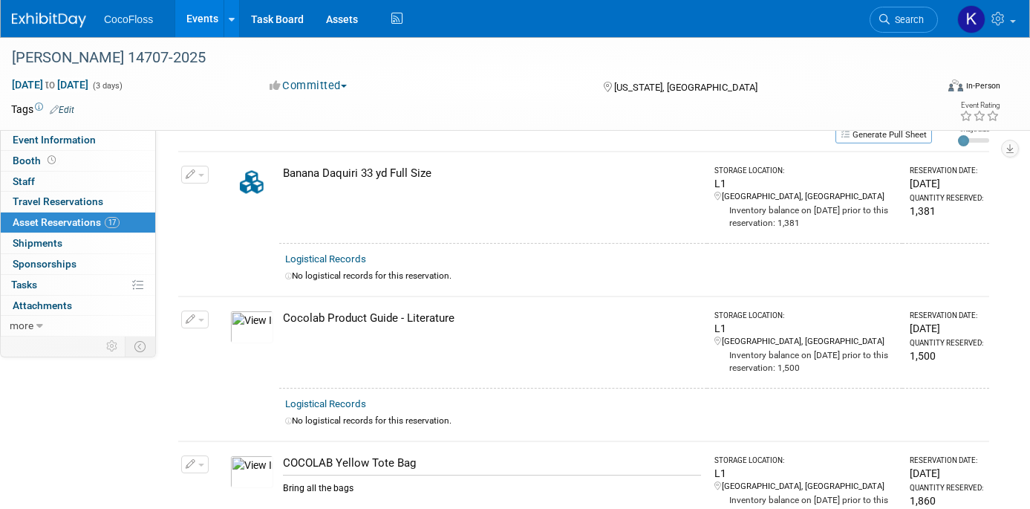
scroll to position [0, 0]
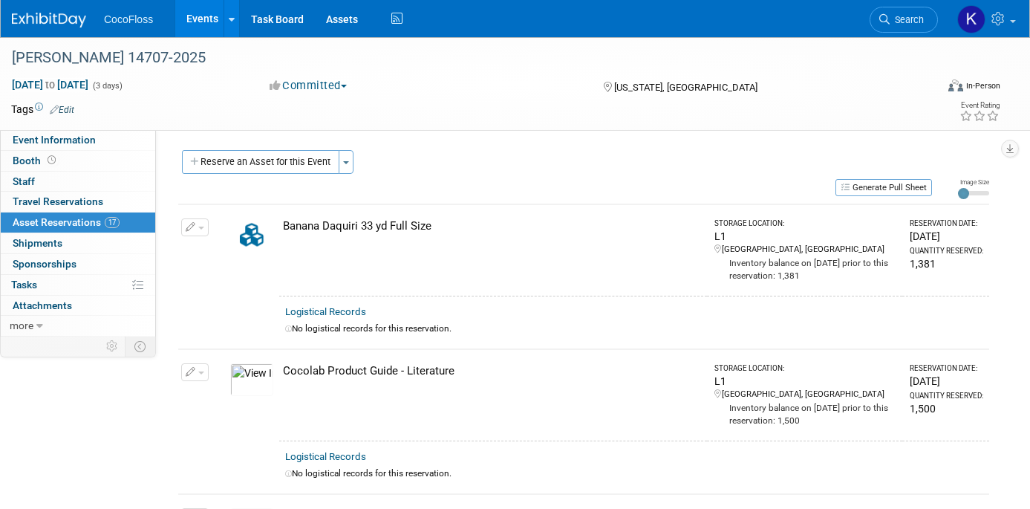
click at [537, 177] on div "Reserve an Asset for this Event Toggle Dropdown New asset reservation Copy asse…" at bounding box center [583, 163] width 811 height 27
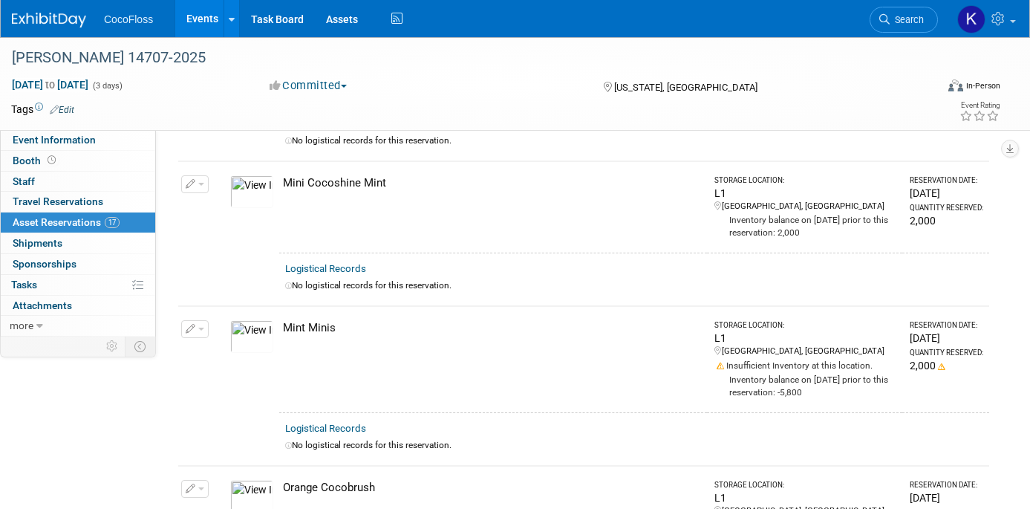
scroll to position [1848, 0]
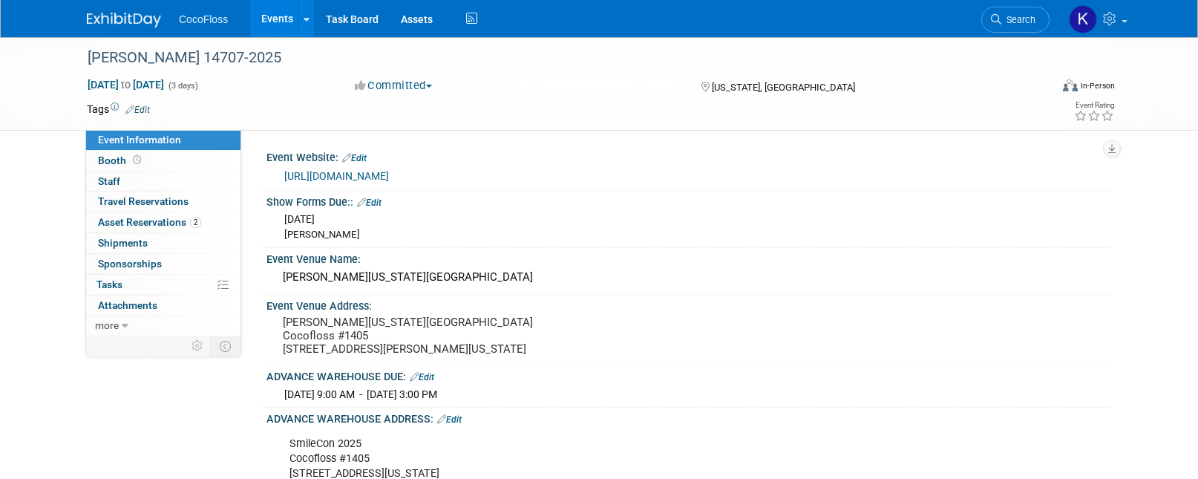
click at [220, 26] on ul "CocoFloss Events Add Event Bulk Upload Events Shareable Event Boards Recently V…" at bounding box center [330, 18] width 302 height 37
click at [400, 19] on link "Assets" at bounding box center [417, 18] width 54 height 37
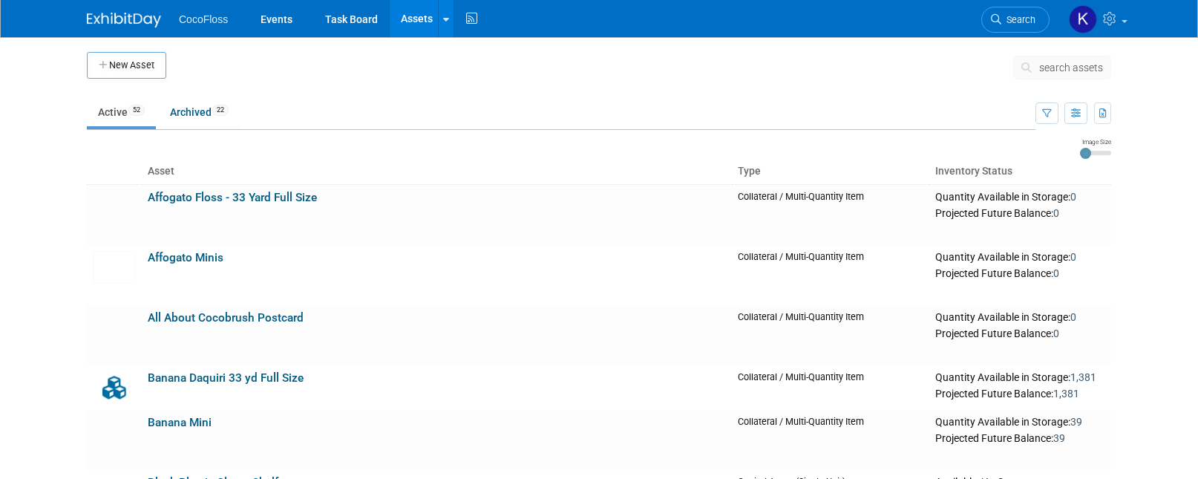
click at [1058, 64] on span "search assets" at bounding box center [1071, 68] width 64 height 12
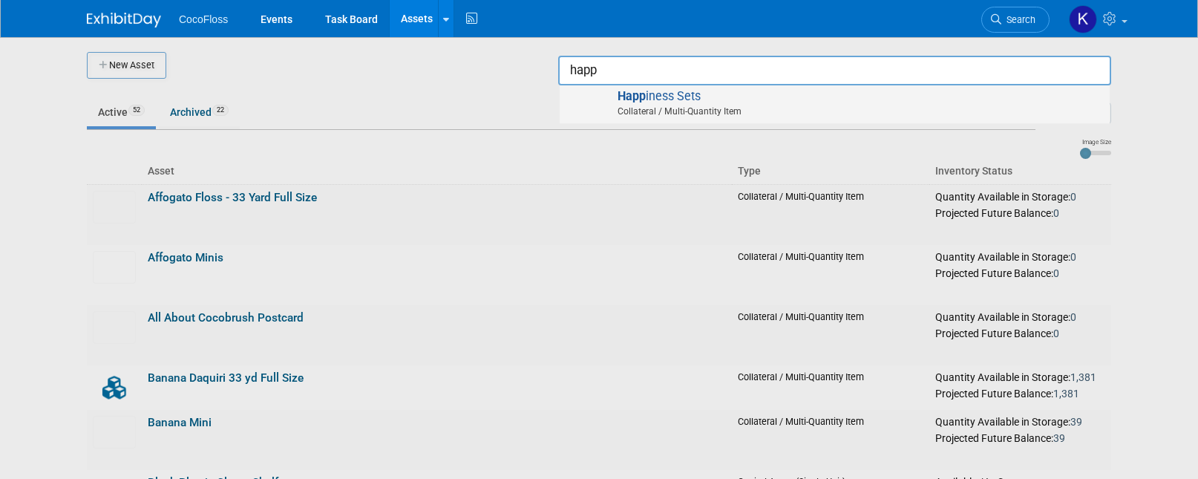
click at [880, 100] on span "Happ iness Sets Collateral / Multi-Quantity Item" at bounding box center [834, 104] width 535 height 30
type input "Happiness Sets"
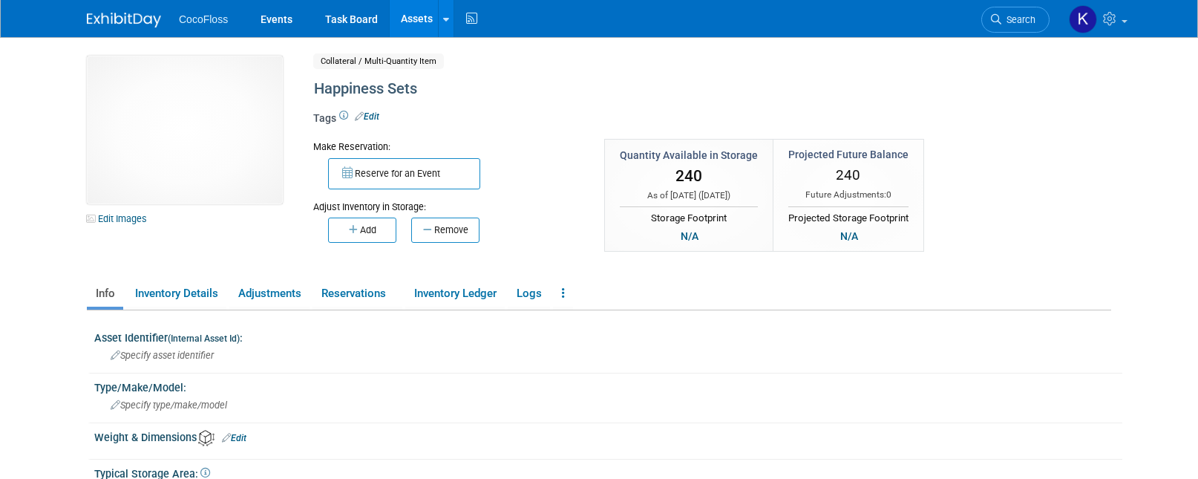
click at [997, 289] on ul "Info Inventory Details Adjustments Reservations Inventory Ledger Logs Copy/Dupl…" at bounding box center [599, 294] width 1025 height 31
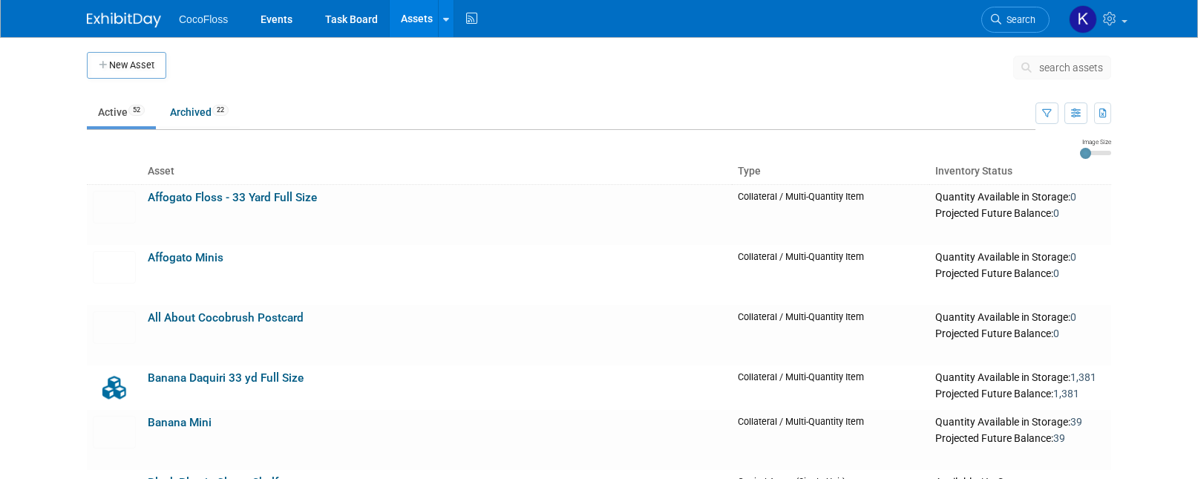
click at [1045, 76] on button "search assets" at bounding box center [1062, 68] width 98 height 24
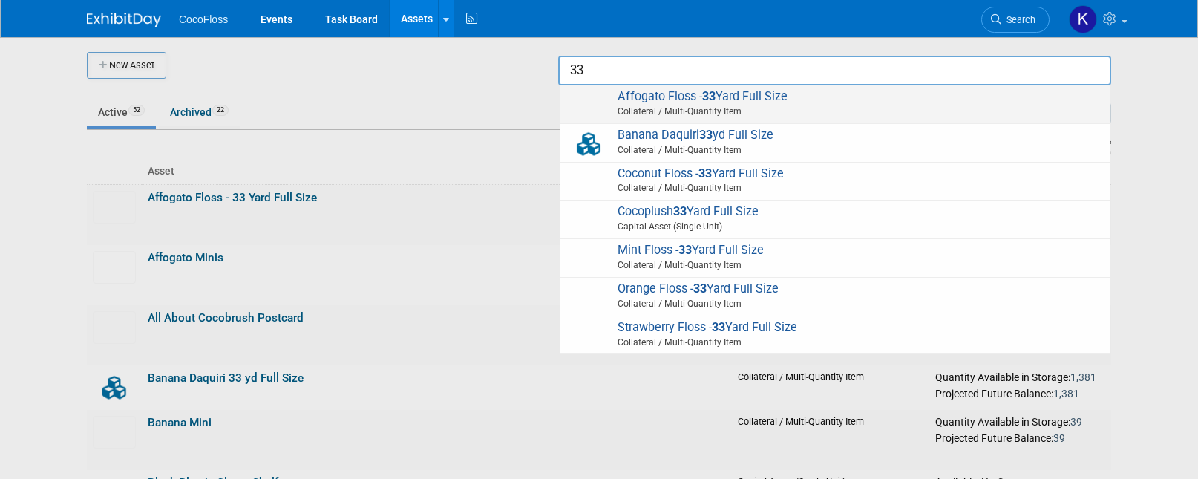
click at [754, 116] on span "Collateral / Multi-Quantity Item" at bounding box center [837, 111] width 531 height 13
type input "Affogato Floss - 33 Yard Full Size"
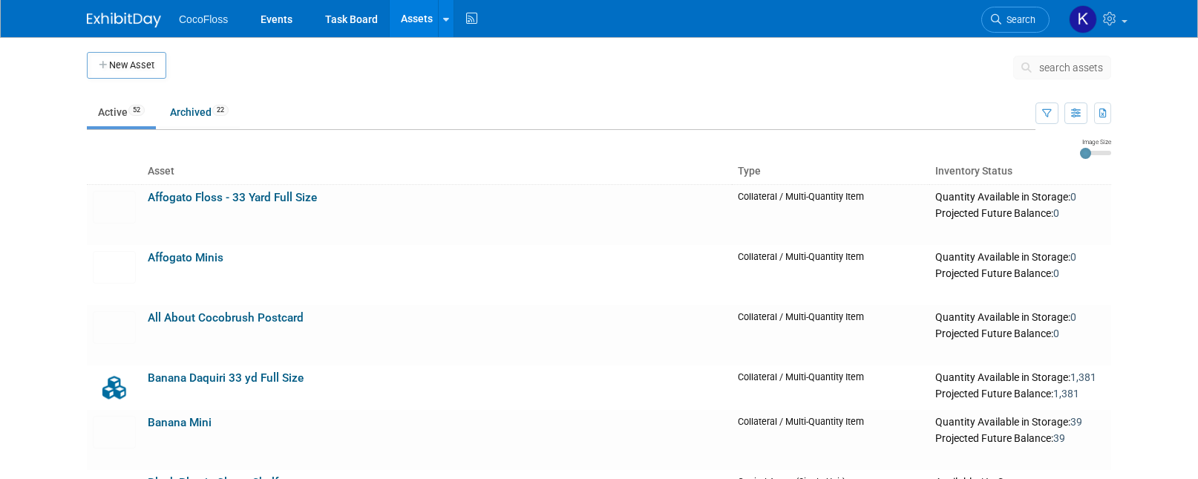
click at [1051, 78] on button "search assets" at bounding box center [1062, 68] width 98 height 24
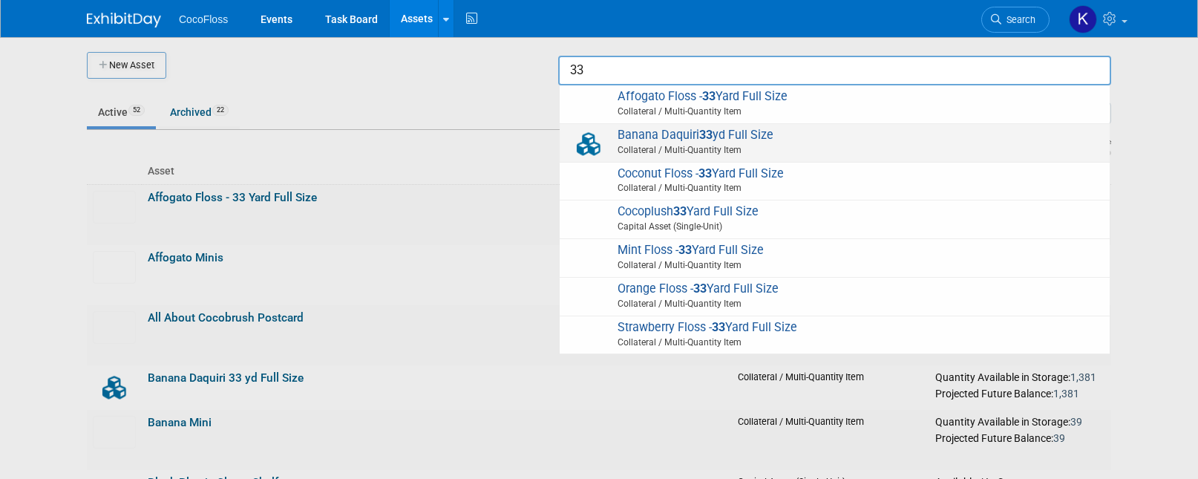
click at [688, 151] on span "Collateral / Multi-Quantity Item" at bounding box center [837, 149] width 531 height 13
type input "Banana Daquiri 33 yd Full Size"
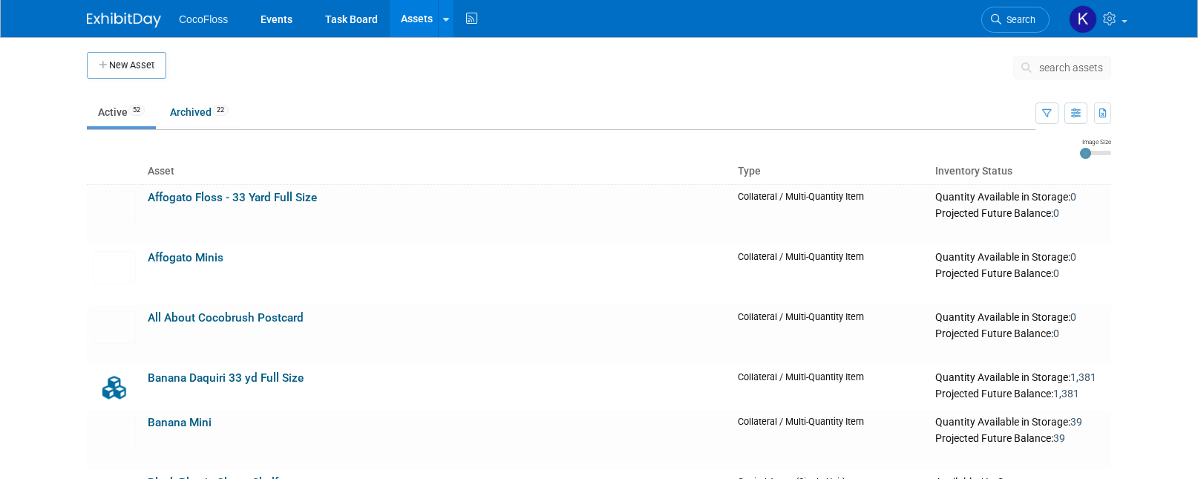
click at [1040, 71] on span "search assets" at bounding box center [1071, 68] width 64 height 12
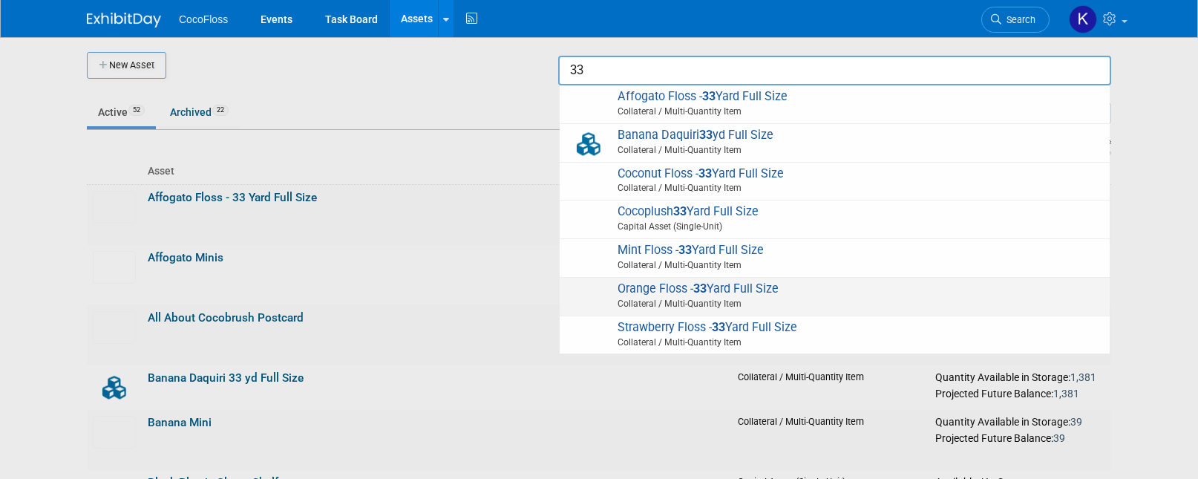
click at [860, 291] on span "Orange Floss - 33 Yard Full Size Collateral / Multi-Quantity Item" at bounding box center [834, 296] width 535 height 30
type input "Orange Floss - 33 Yard Full Size"
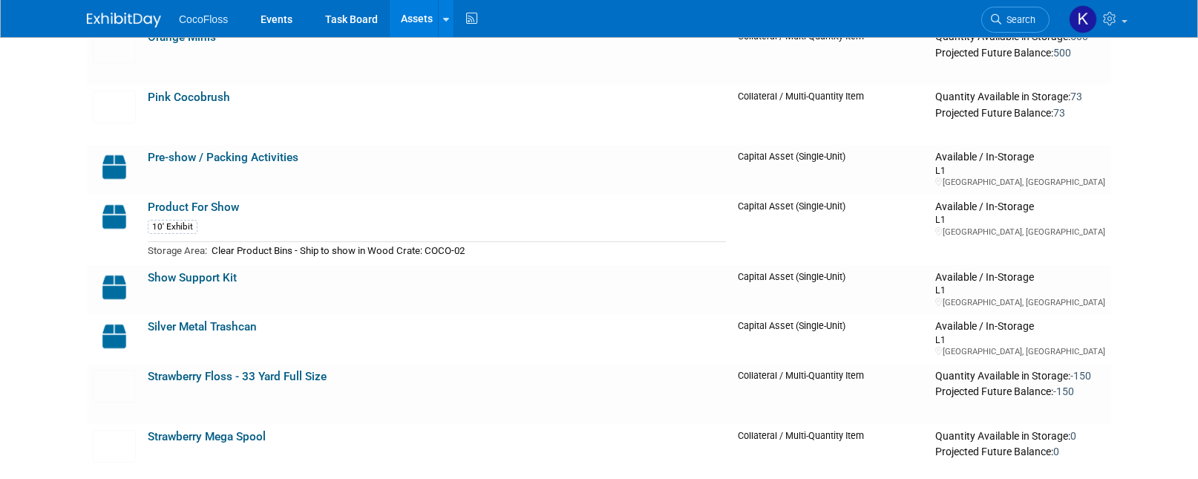
scroll to position [2527, 0]
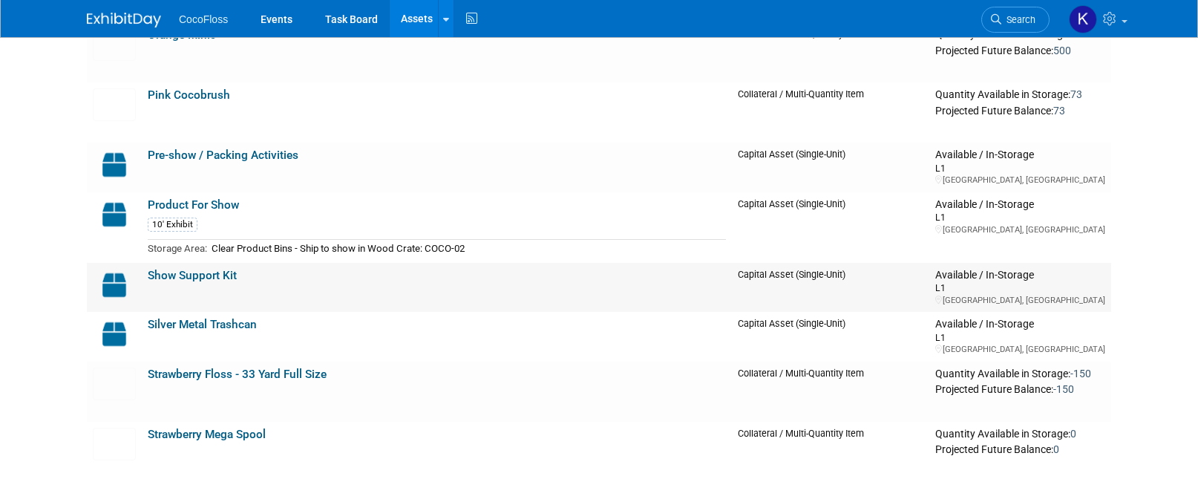
click at [220, 276] on link "Show Support Kit" at bounding box center [192, 275] width 89 height 13
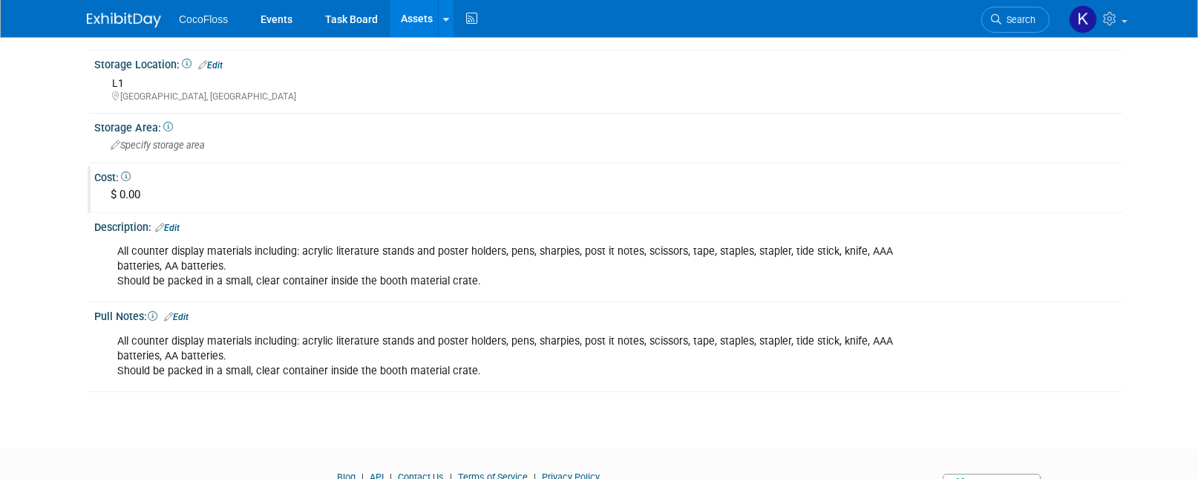
scroll to position [372, 0]
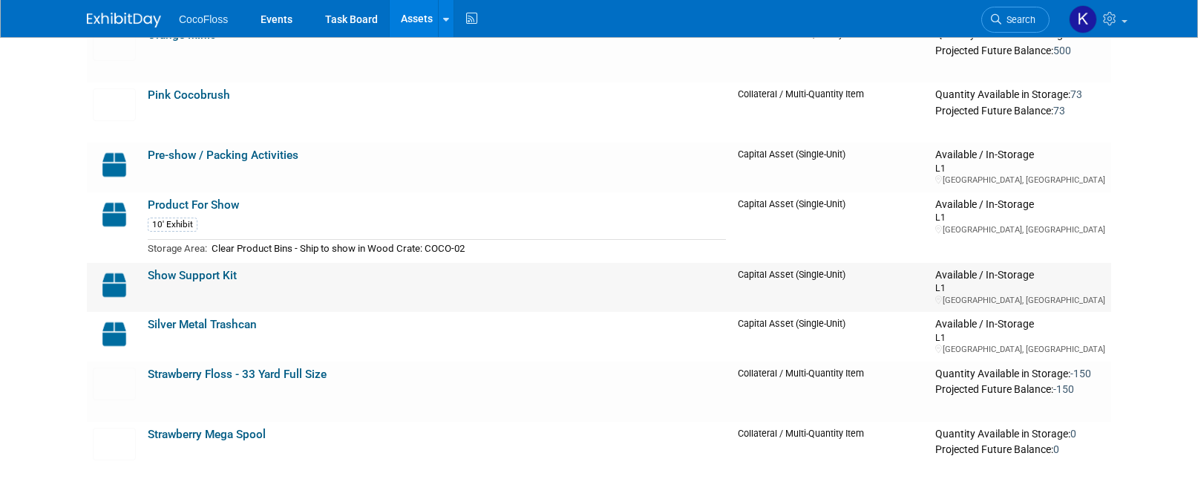
scroll to position [2527, 0]
click at [233, 207] on link "Product For Show" at bounding box center [193, 204] width 91 height 13
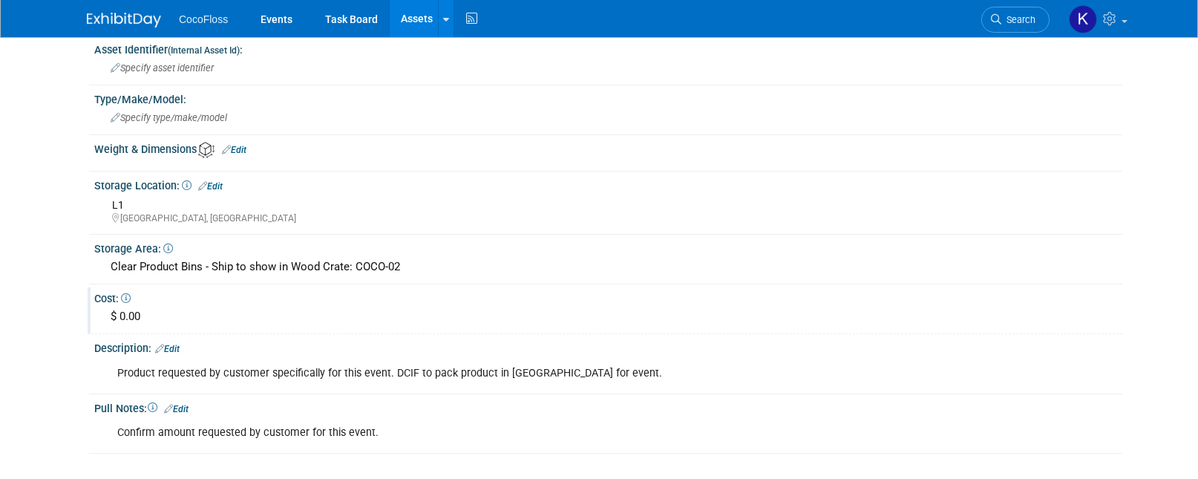
scroll to position [288, 0]
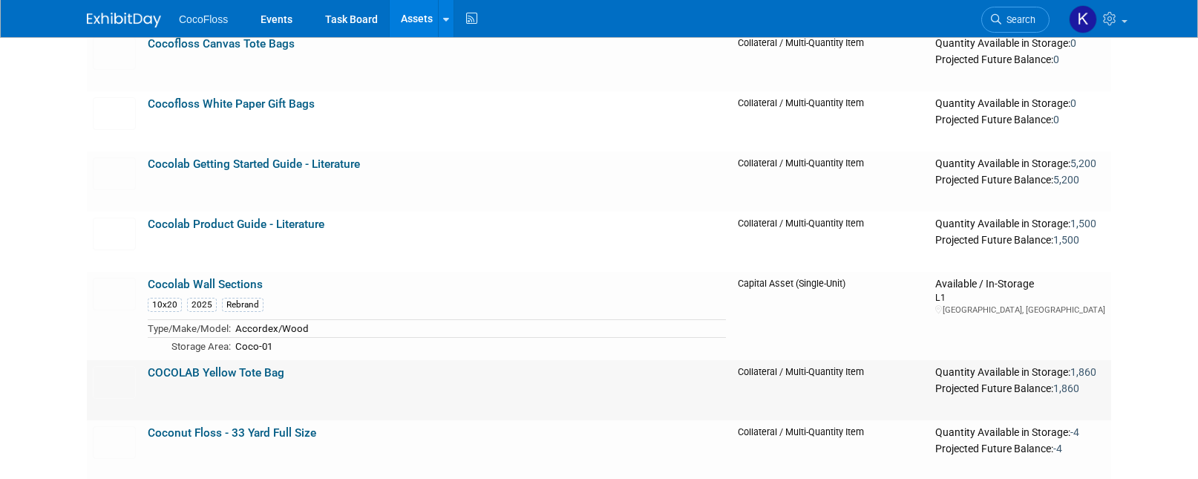
scroll to position [678, 0]
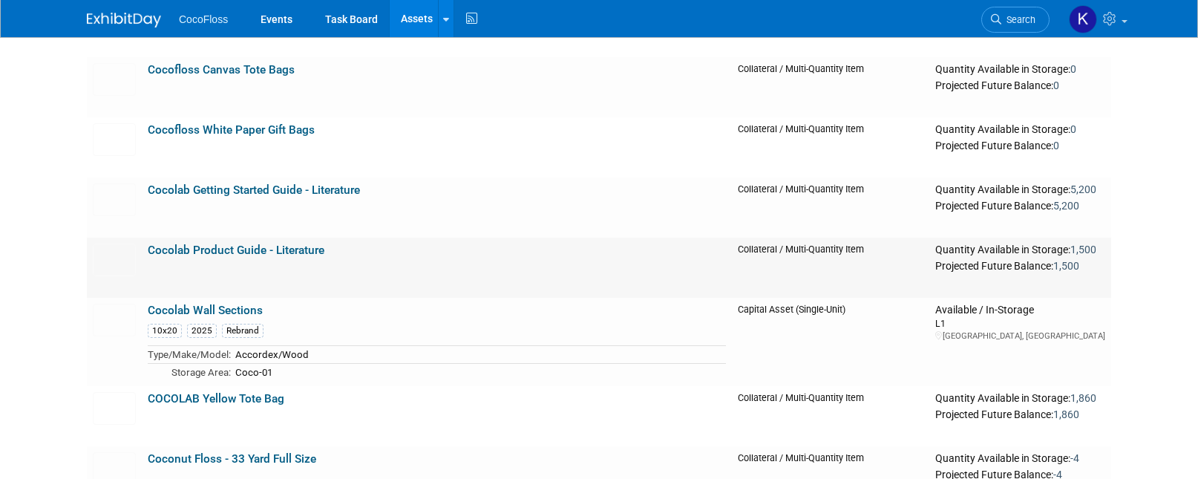
click at [332, 263] on td "Cocolab Product Guide - Literature" at bounding box center [437, 268] width 590 height 60
click at [277, 254] on link "Cocolab Product Guide - Literature" at bounding box center [236, 250] width 177 height 13
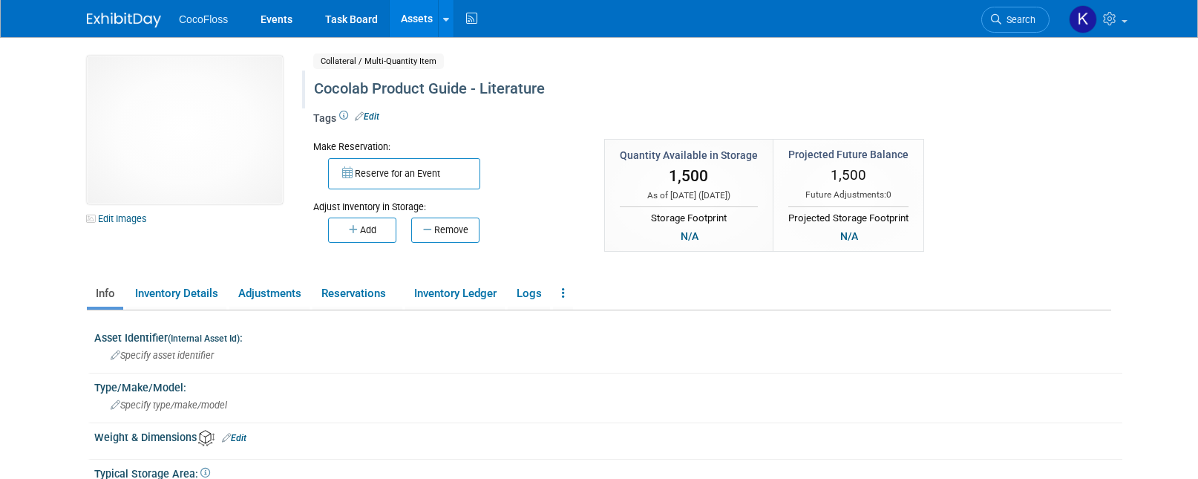
click at [466, 94] on div "Cocolab Product Guide - Literature" at bounding box center [649, 89] width 680 height 27
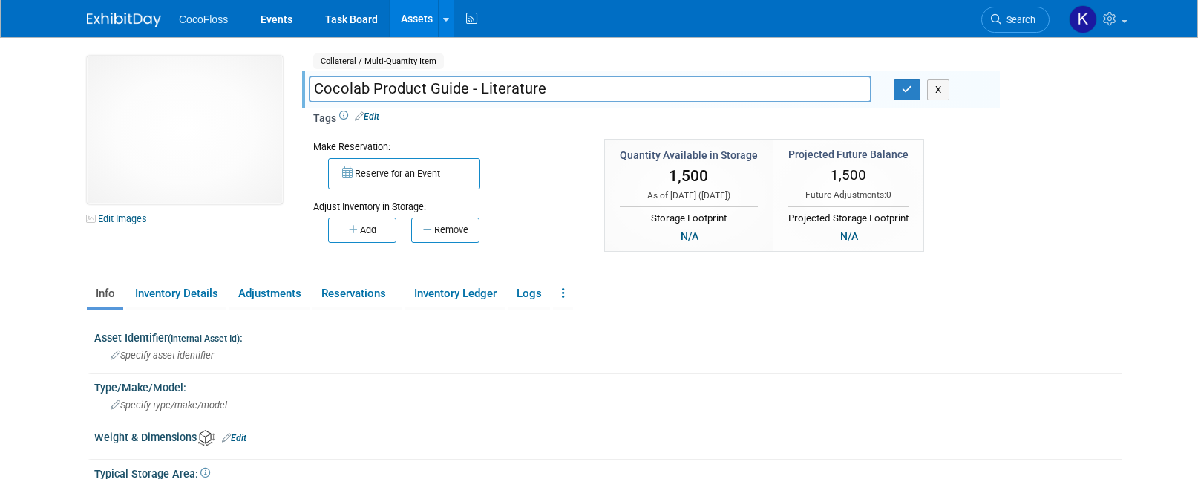
click at [466, 94] on input "Cocolab Product Guide - Literature" at bounding box center [590, 89] width 563 height 26
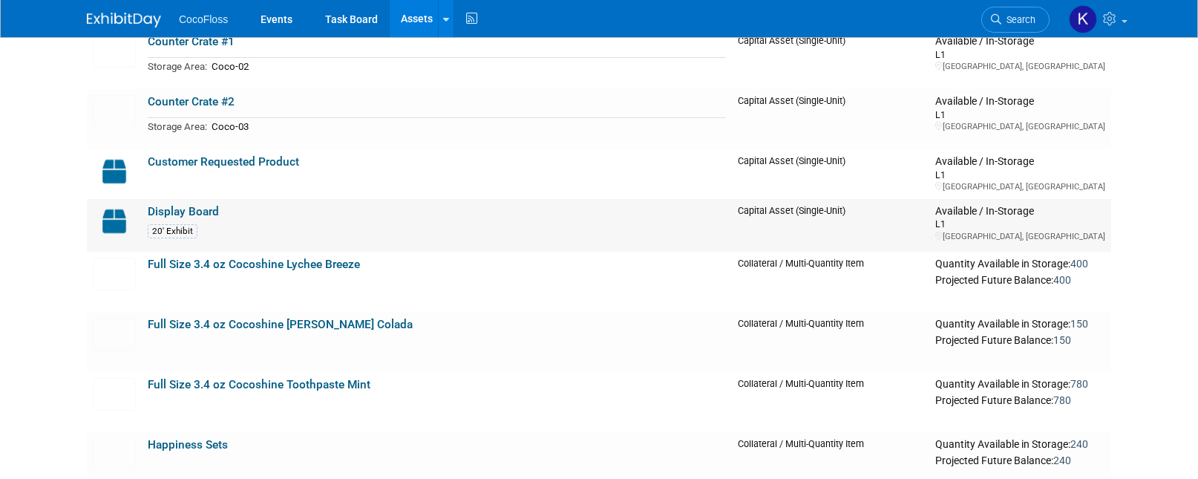
scroll to position [1693, 0]
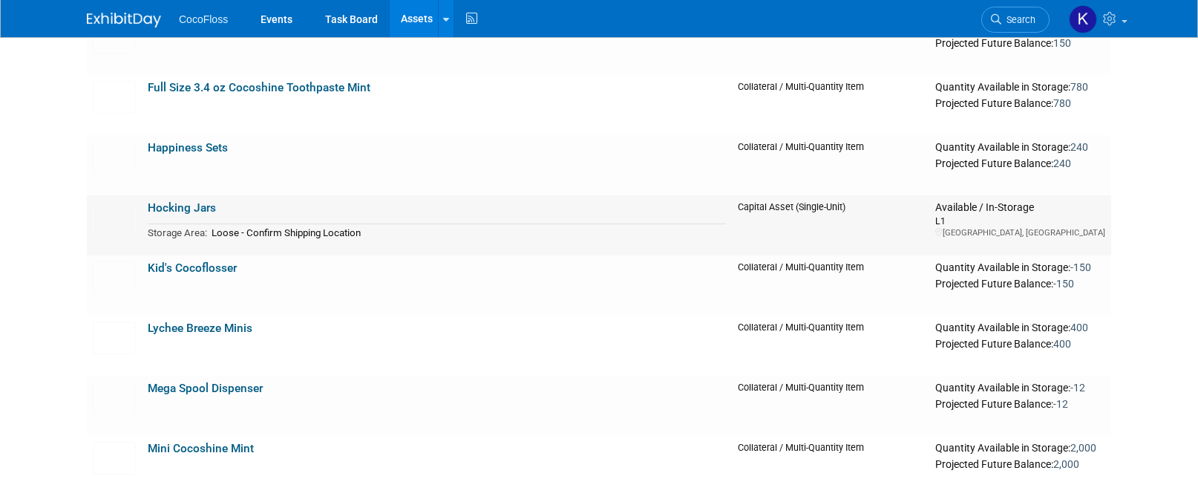
click at [190, 203] on link "Hocking Jars" at bounding box center [182, 207] width 68 height 13
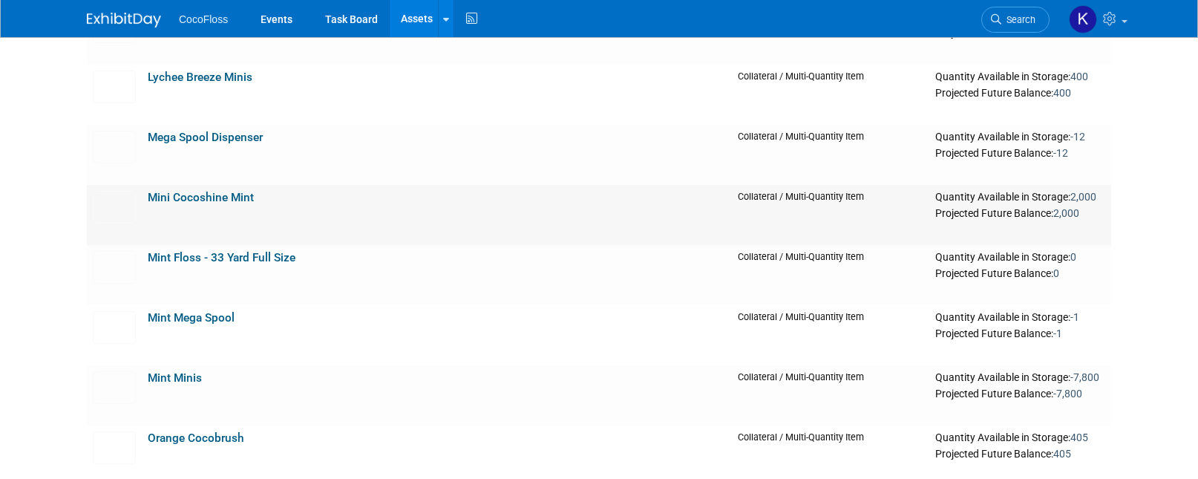
scroll to position [1932, 0]
